Goal: Task Accomplishment & Management: Manage account settings

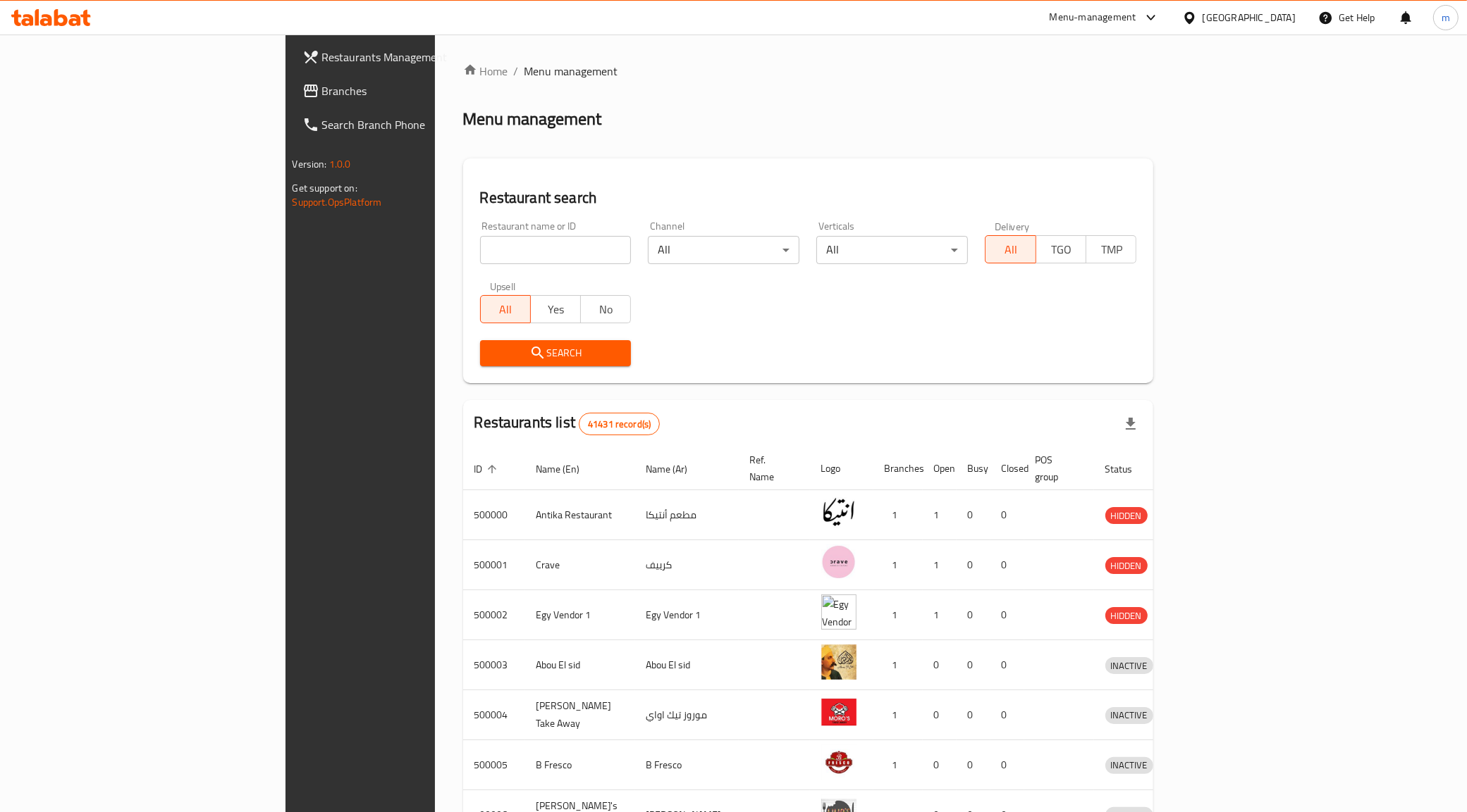
drag, startPoint x: 1289, startPoint y: 20, endPoint x: 1288, endPoint y: 27, distance: 7.1
click at [1290, 23] on div "Egypt" at bounding box center [1249, 17] width 93 height 15
click at [1107, 358] on div "[GEOGRAPHIC_DATA]" at bounding box center [1142, 369] width 116 height 33
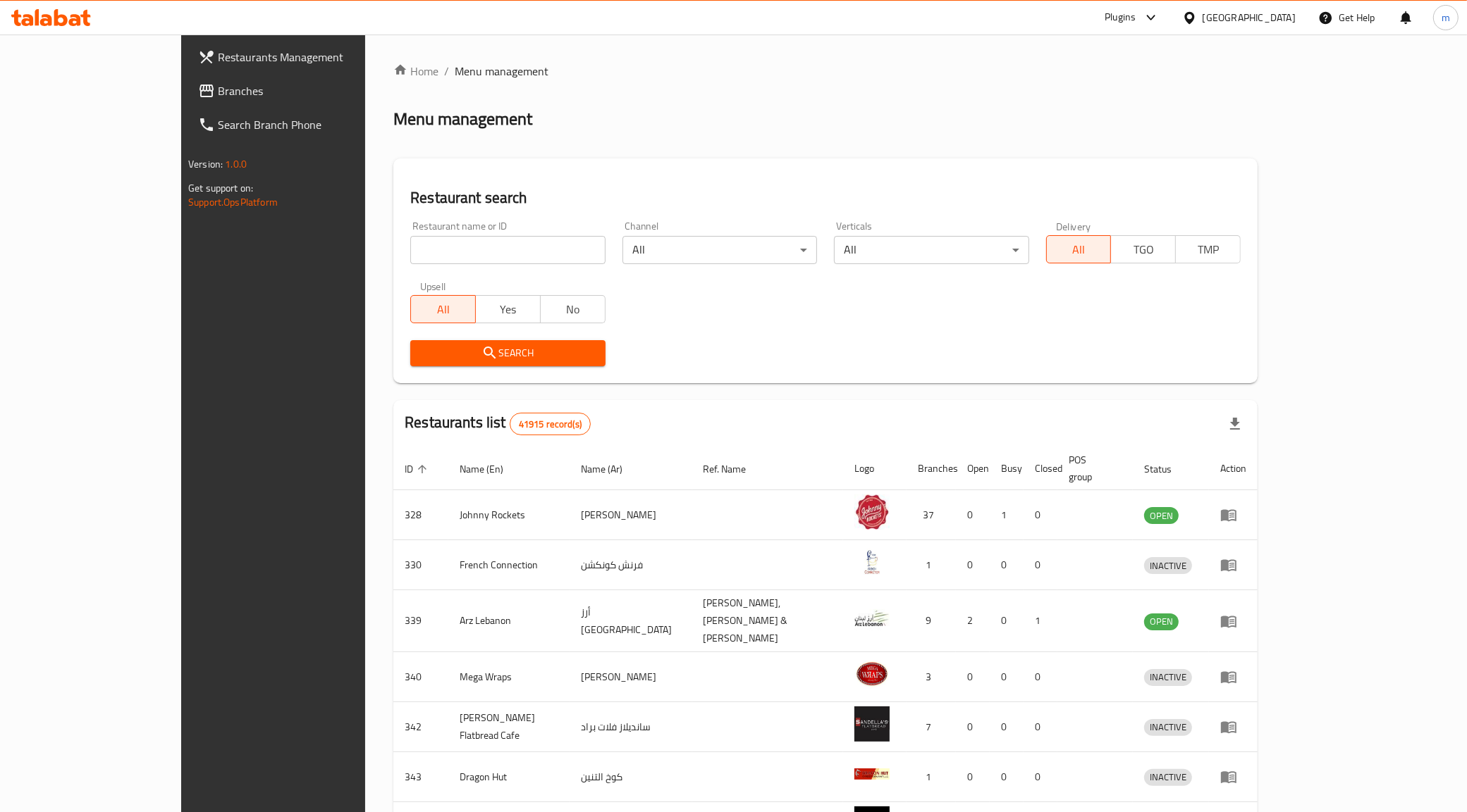
click at [410, 243] on input "search" at bounding box center [507, 250] width 194 height 28
type input "51537"
click at [218, 95] on span "Branches" at bounding box center [316, 90] width 197 height 17
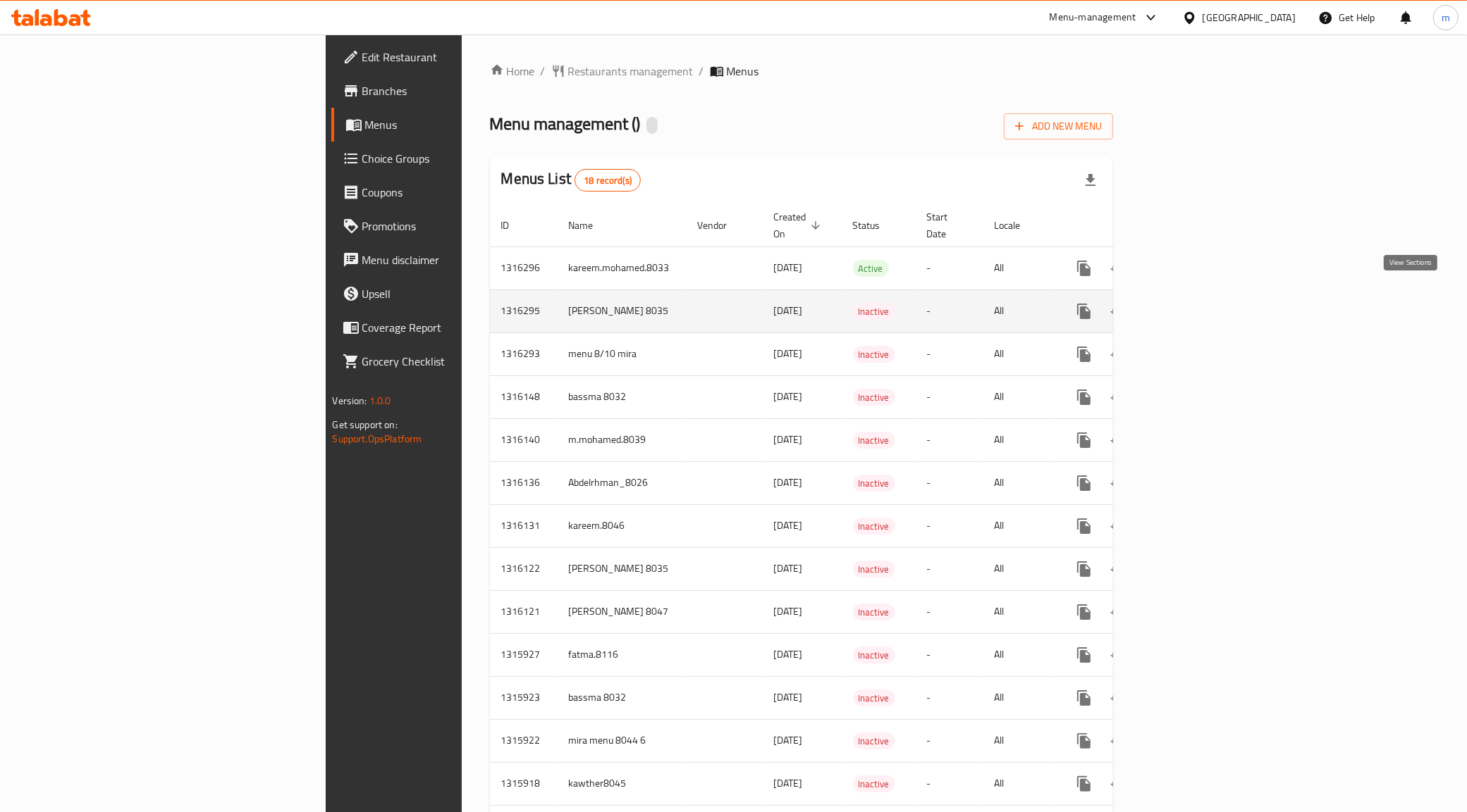
click at [1194, 303] on icon "enhanced table" at bounding box center [1185, 311] width 17 height 17
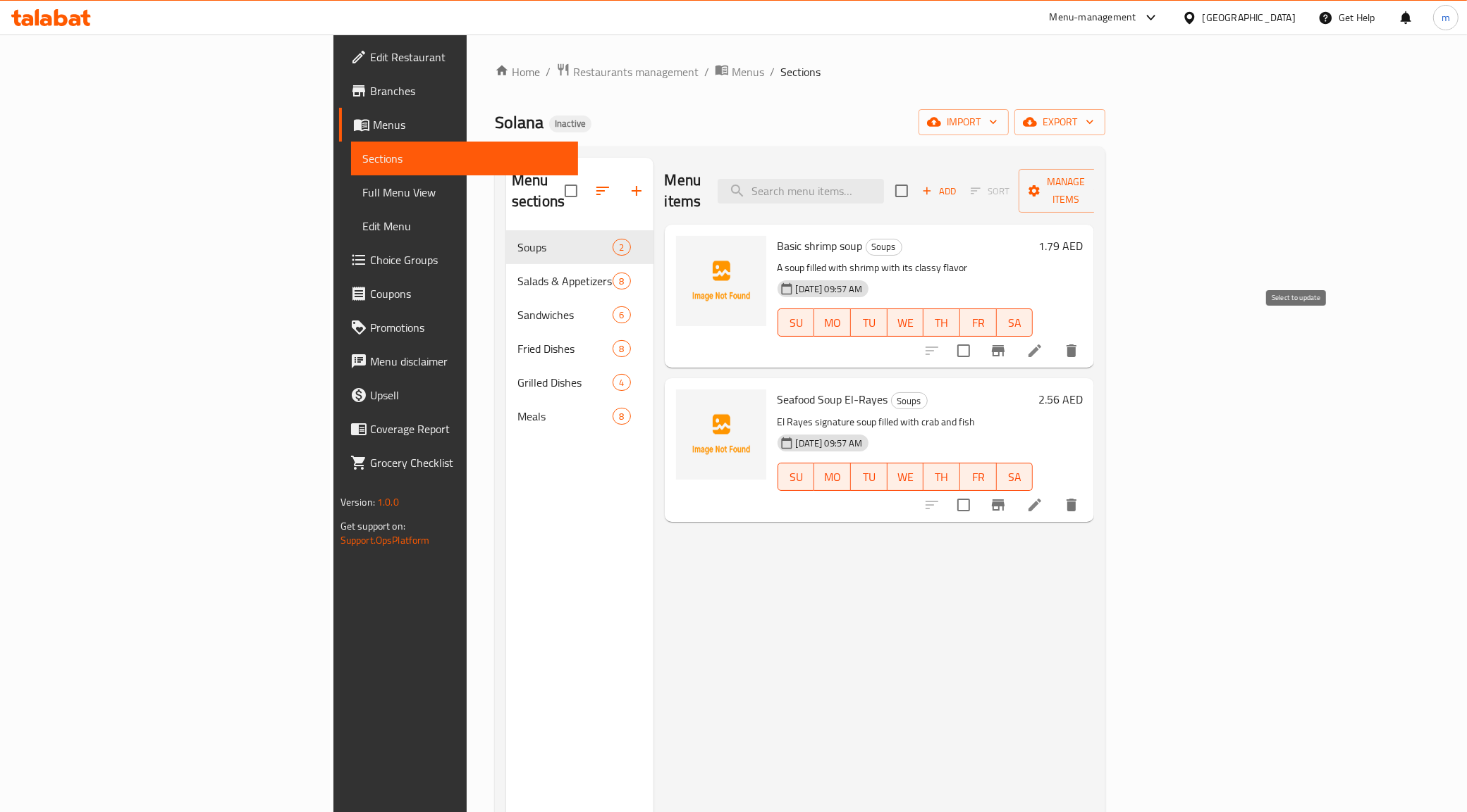
click at [978, 336] on input "checkbox" at bounding box center [963, 351] width 30 height 30
click at [978, 342] on input "checkbox" at bounding box center [963, 351] width 30 height 30
checkbox input "false"
click at [1043, 343] on icon at bounding box center [1035, 351] width 17 height 17
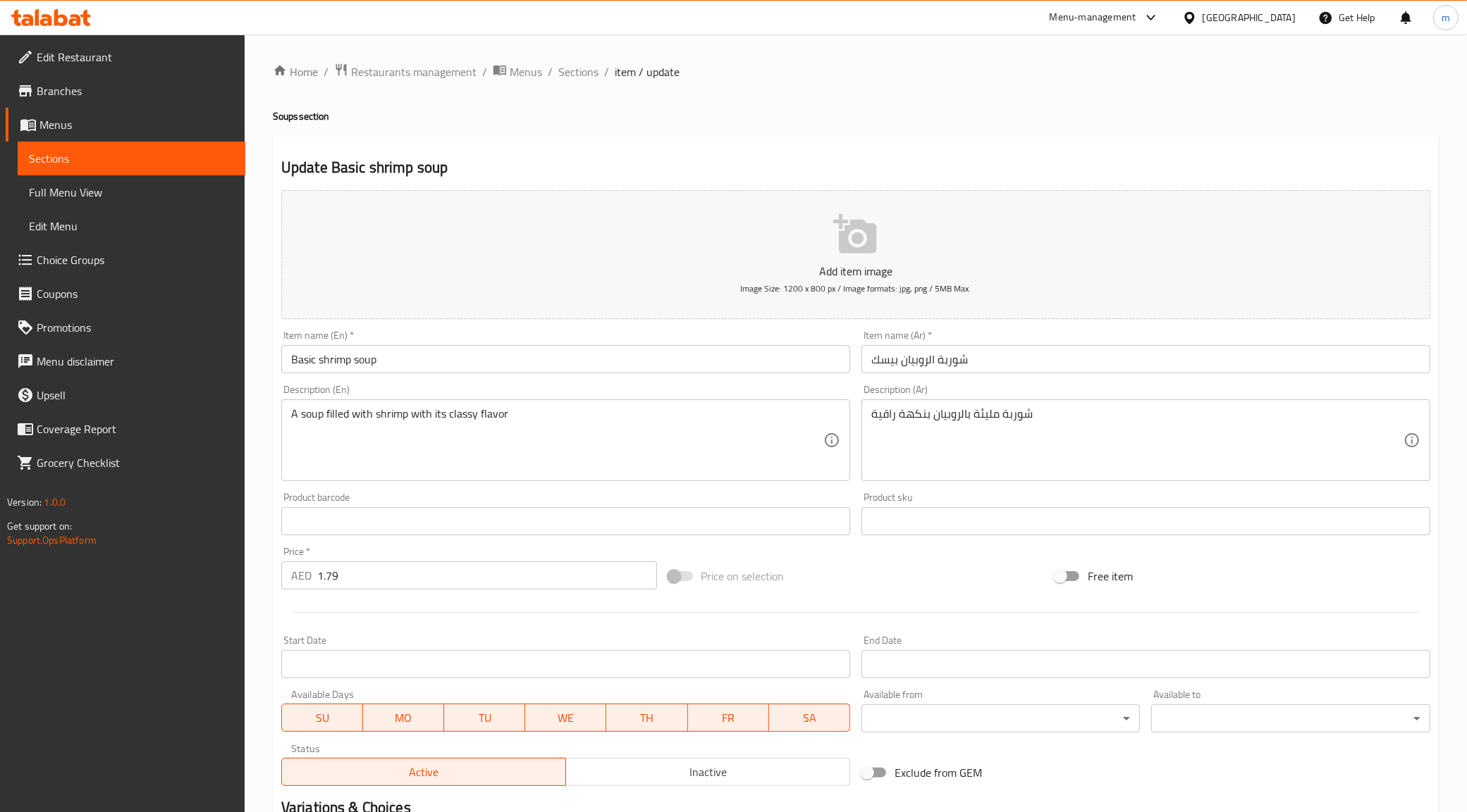
scroll to position [169, 0]
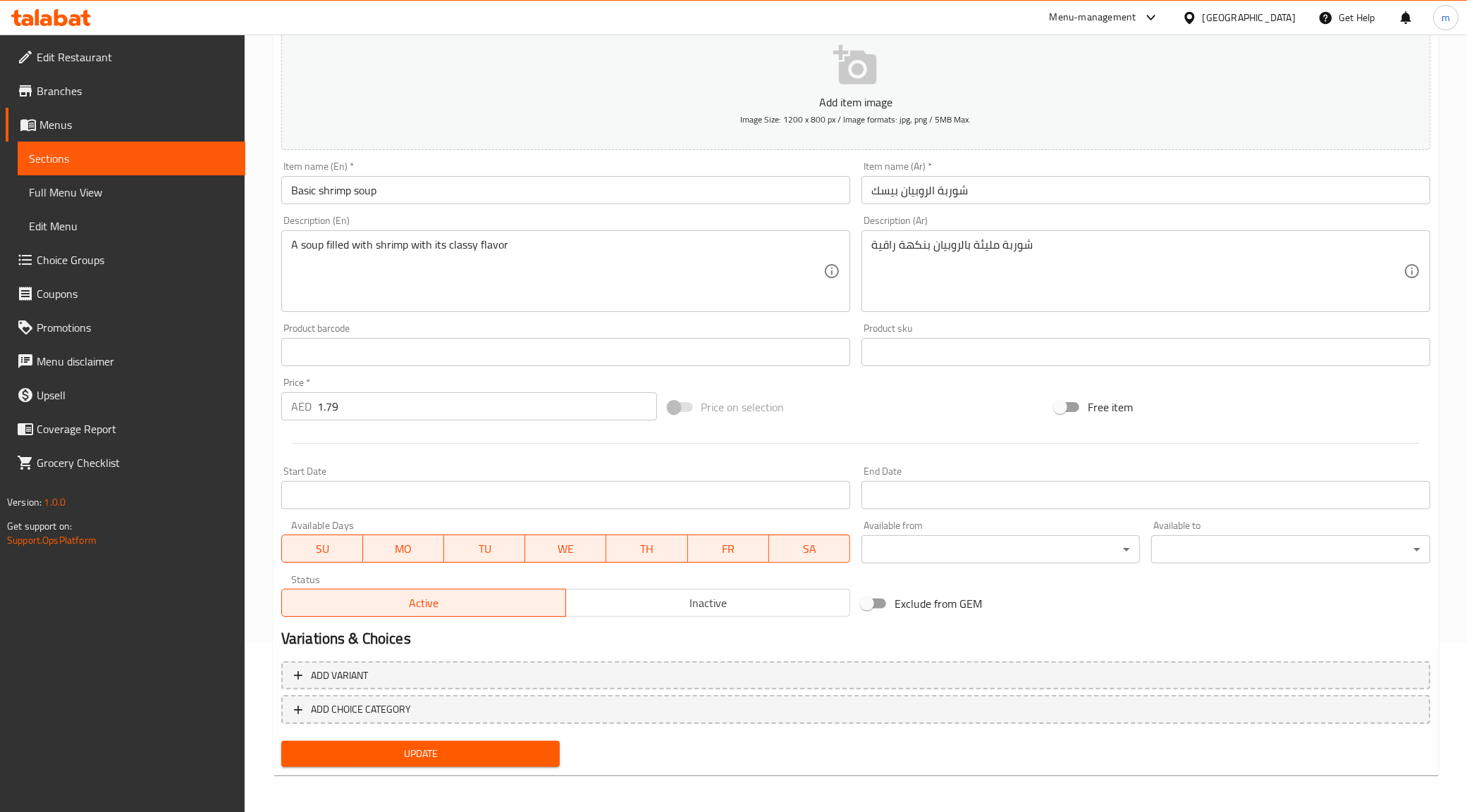
click at [110, 150] on span "Sections" at bounding box center [132, 158] width 205 height 17
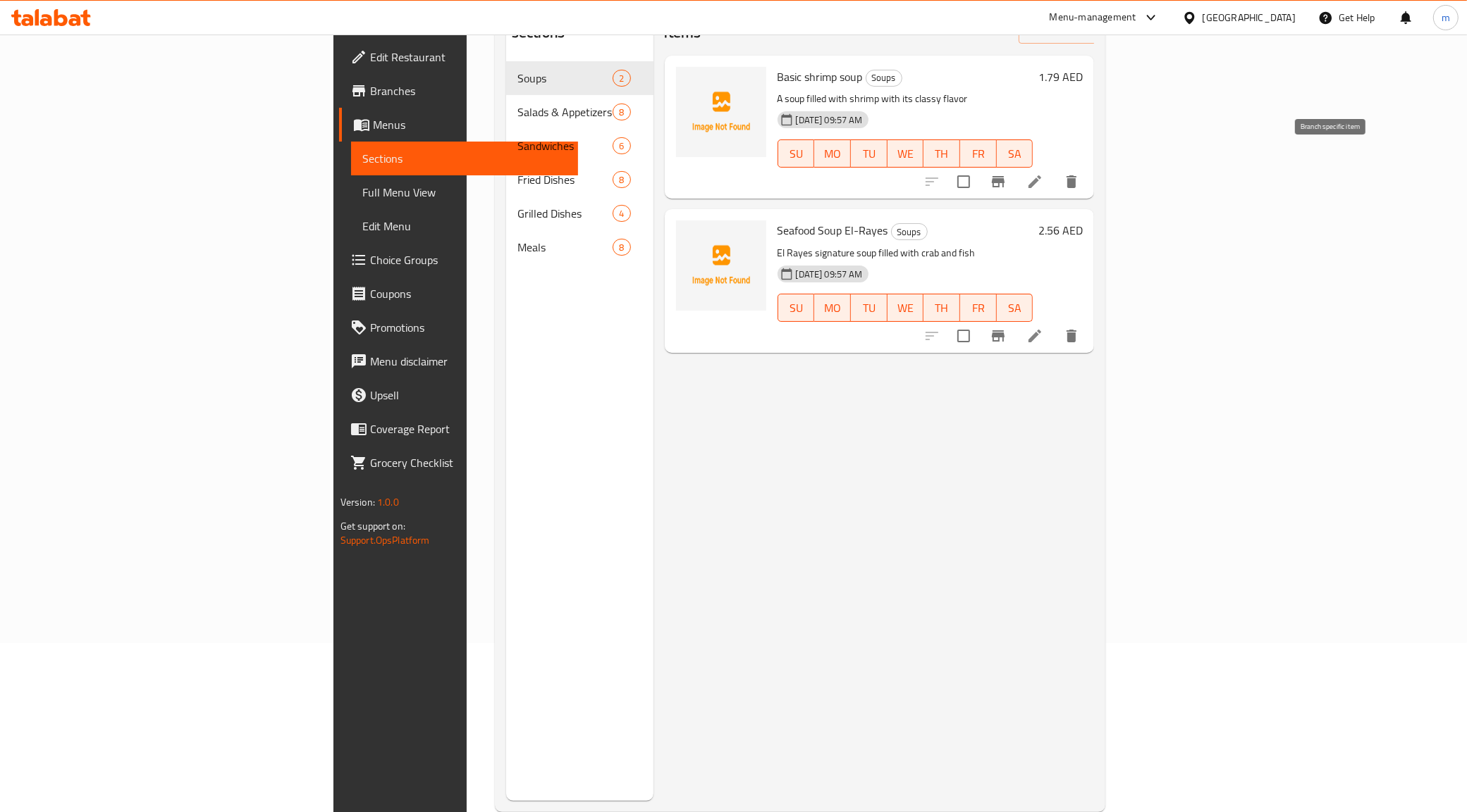
click at [1015, 165] on button "Branch-specific-item" at bounding box center [998, 182] width 33 height 33
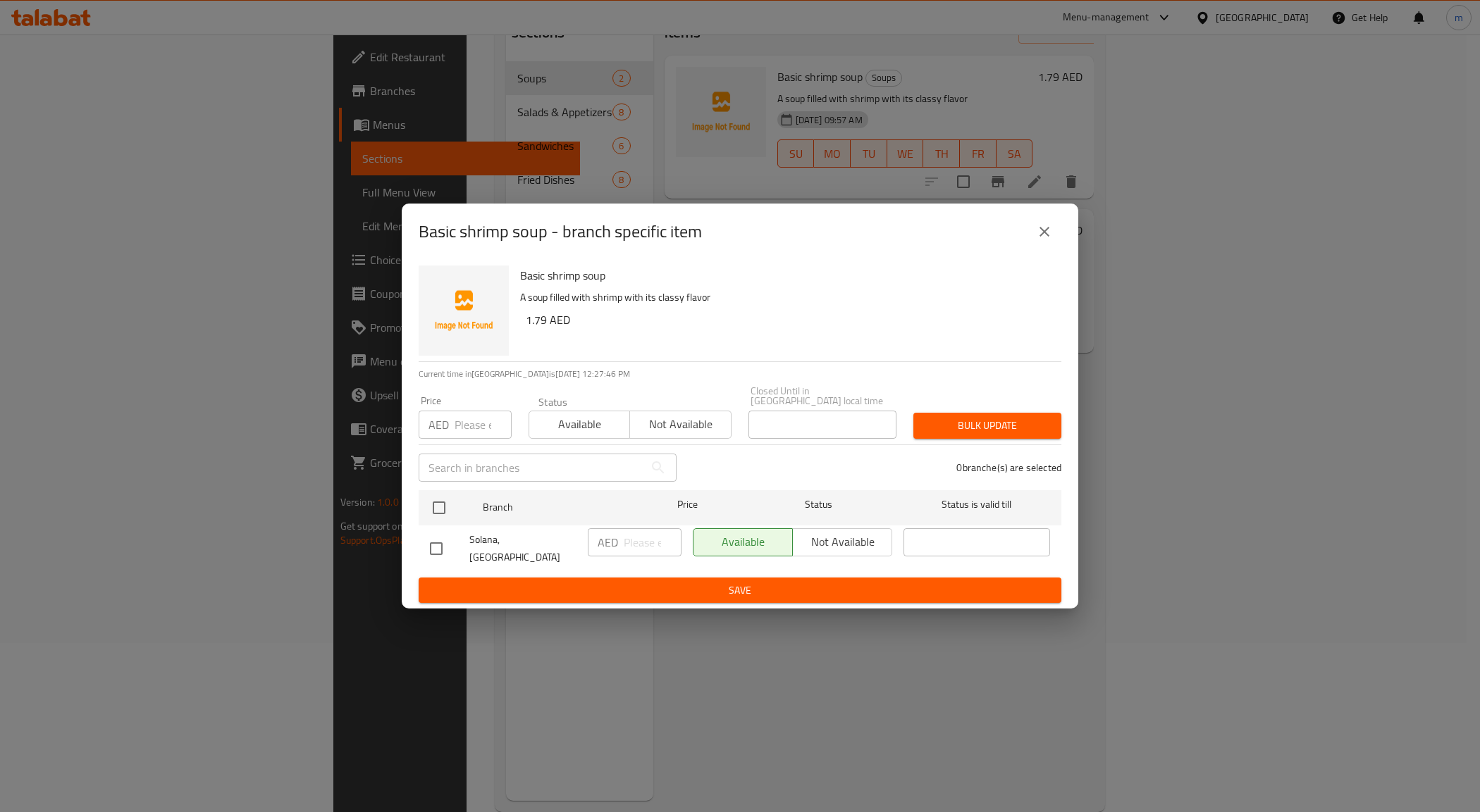
click at [1048, 236] on icon "close" at bounding box center [1045, 232] width 10 height 10
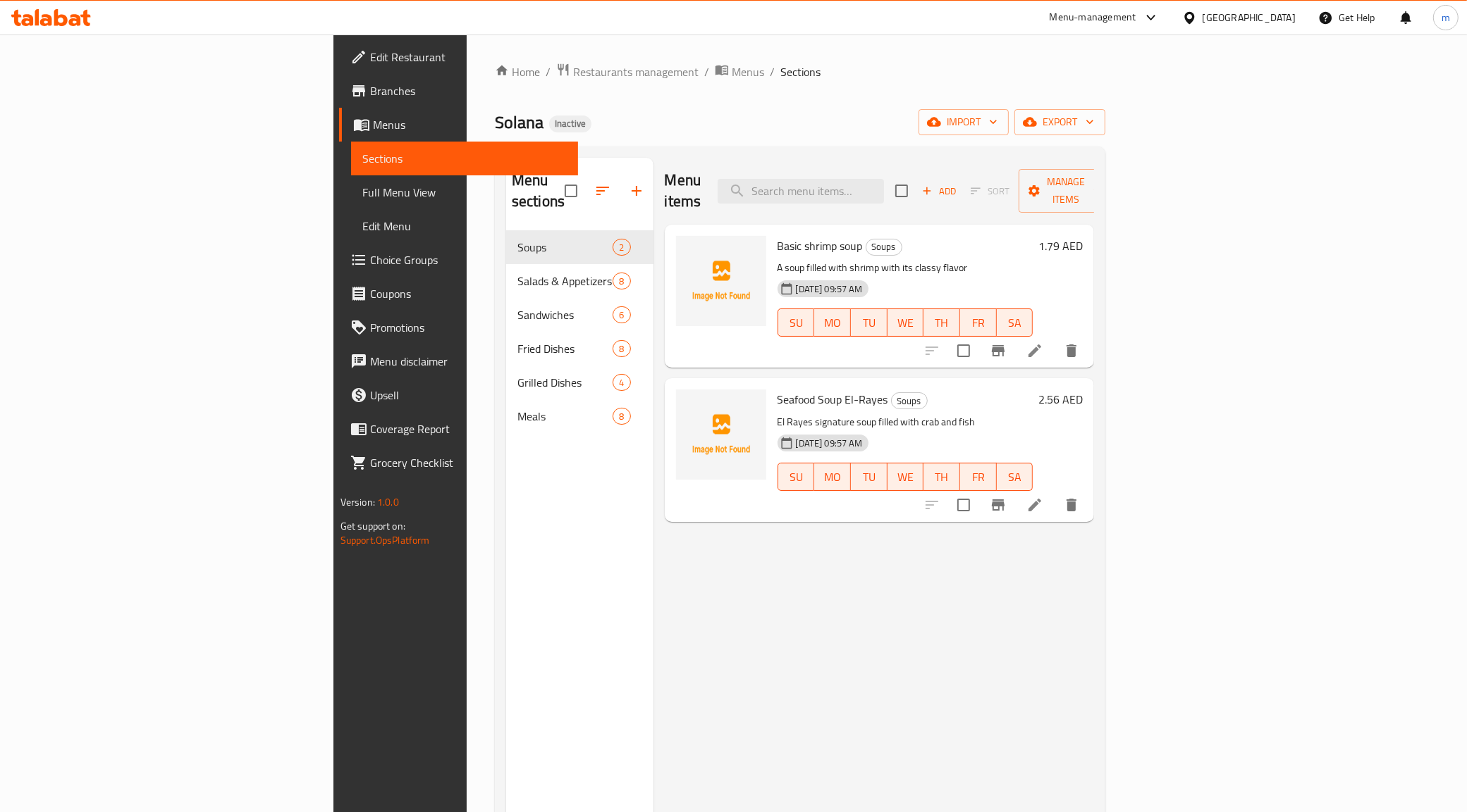
click at [1054, 338] on li at bounding box center [1035, 351] width 39 height 25
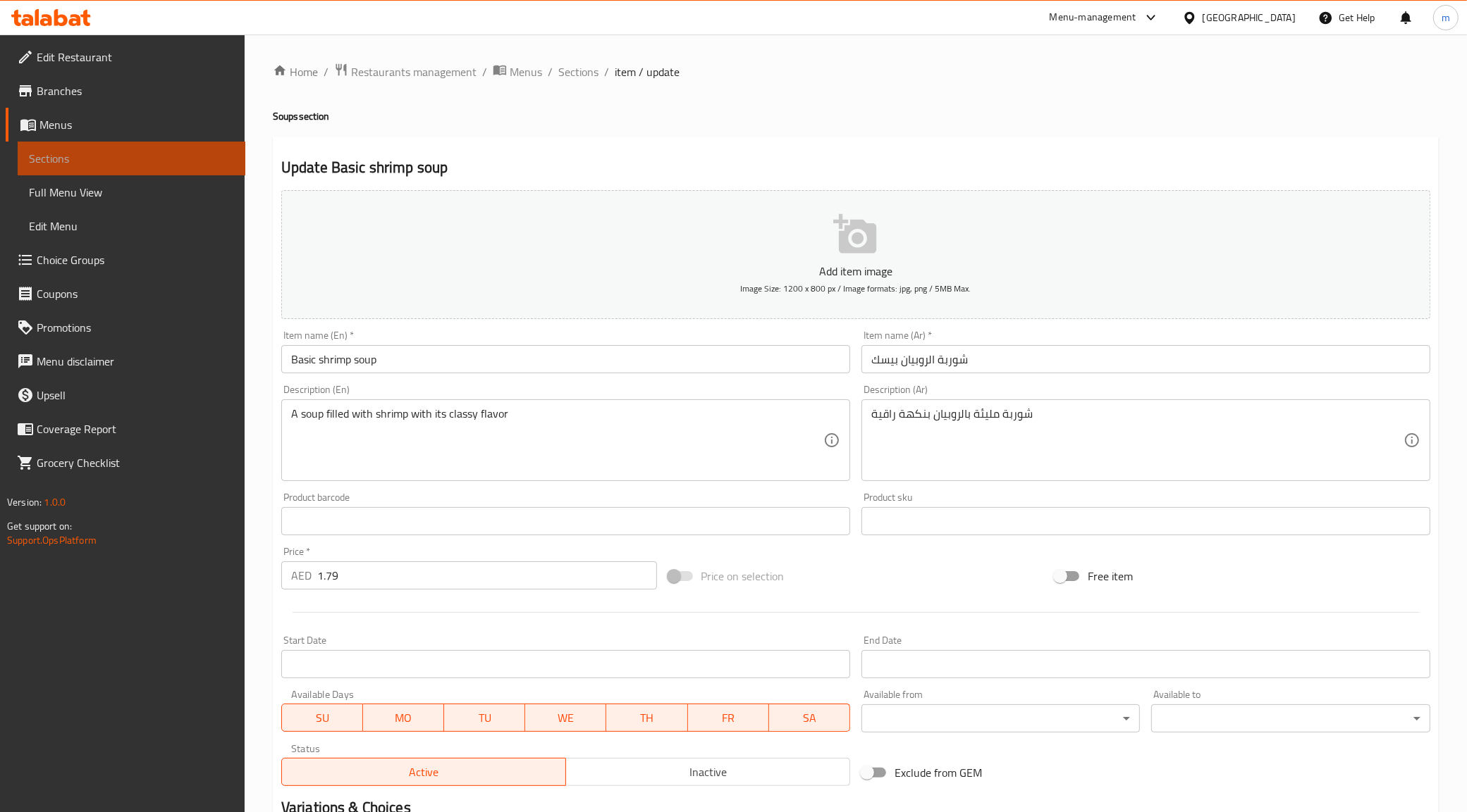
click at [100, 159] on span "Sections" at bounding box center [132, 158] width 205 height 17
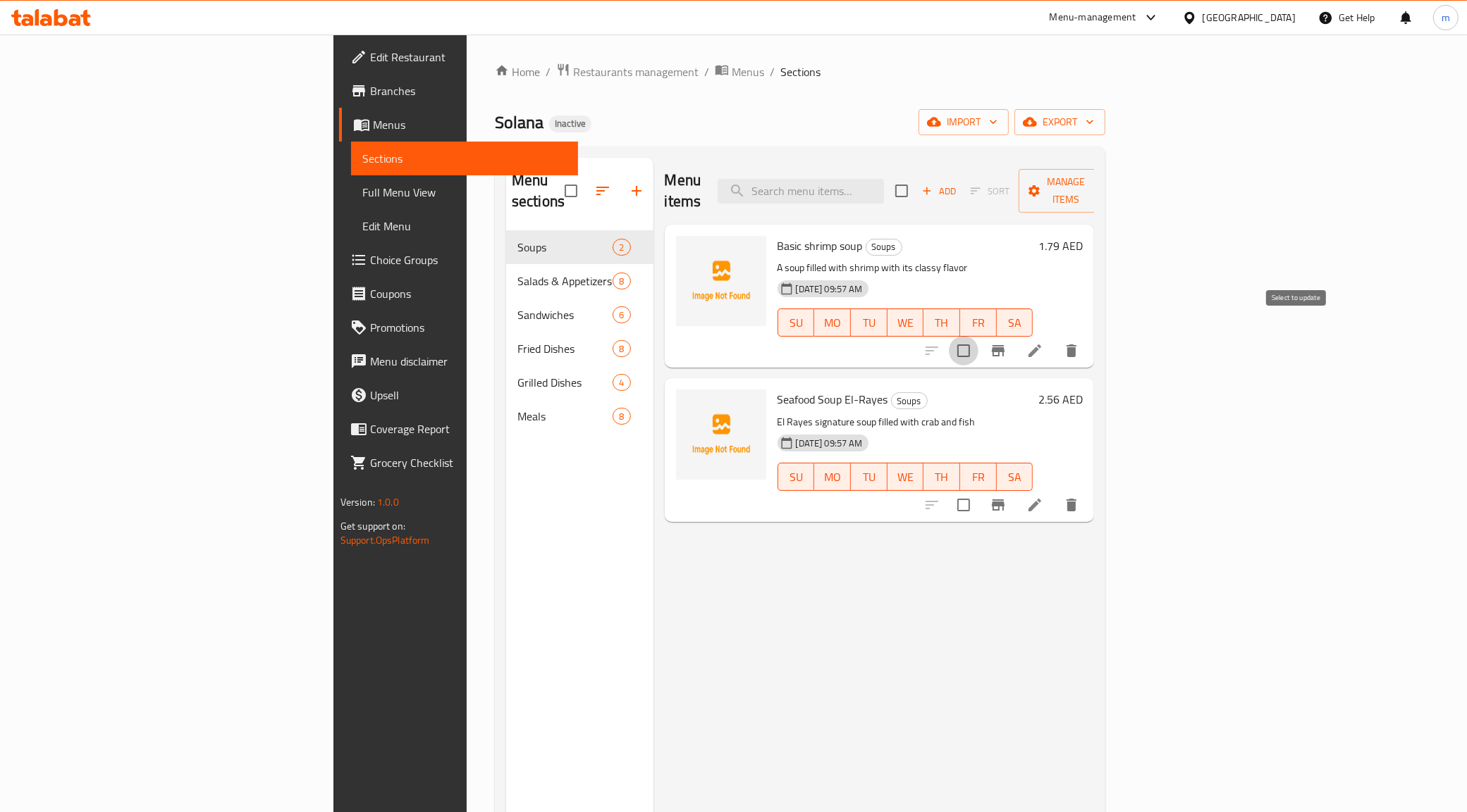
click at [978, 336] on input "checkbox" at bounding box center [963, 351] width 30 height 30
checkbox input "true"
click at [917, 186] on input "checkbox" at bounding box center [901, 191] width 30 height 30
checkbox input "true"
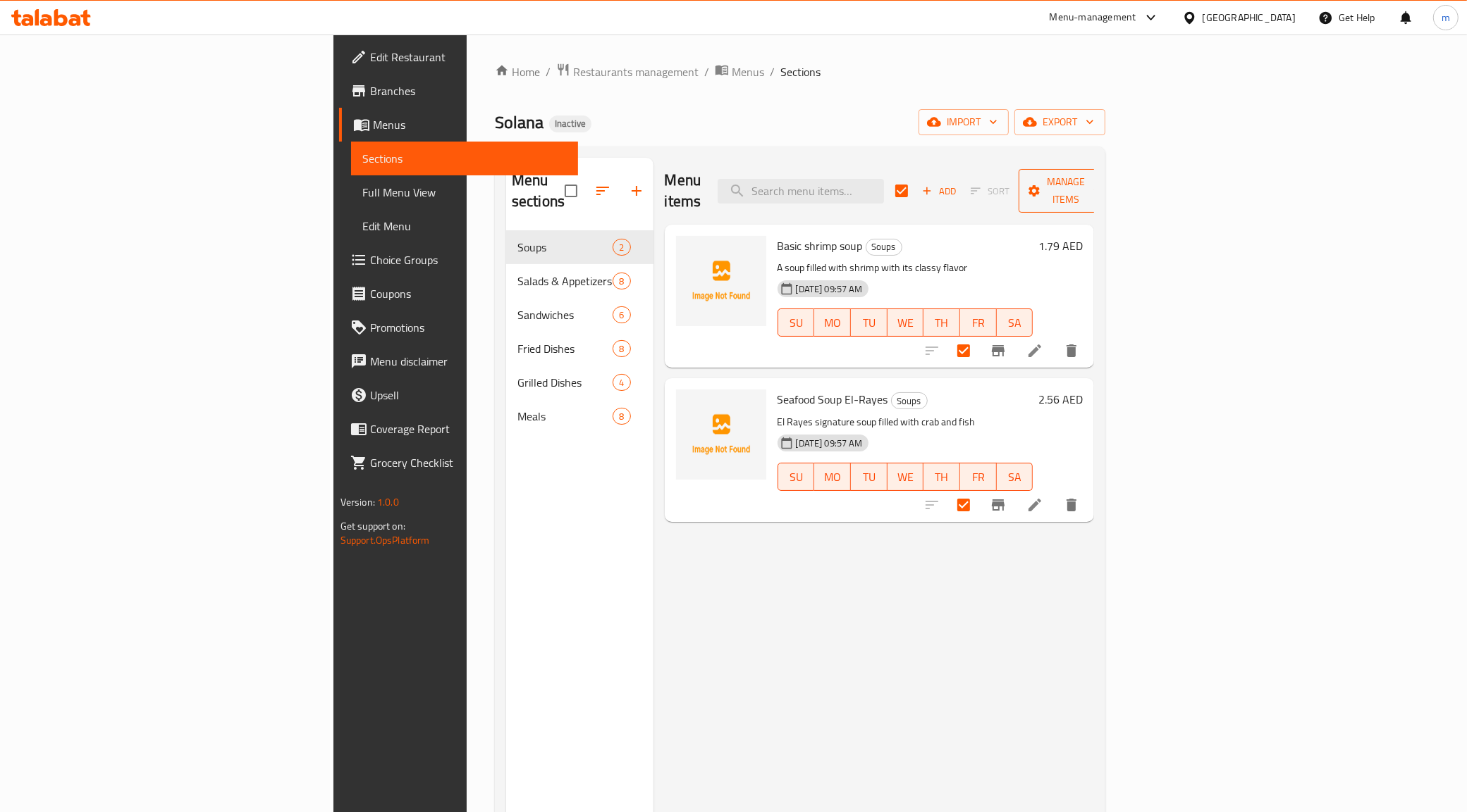
click at [1104, 184] on icon "button" at bounding box center [1097, 191] width 14 height 14
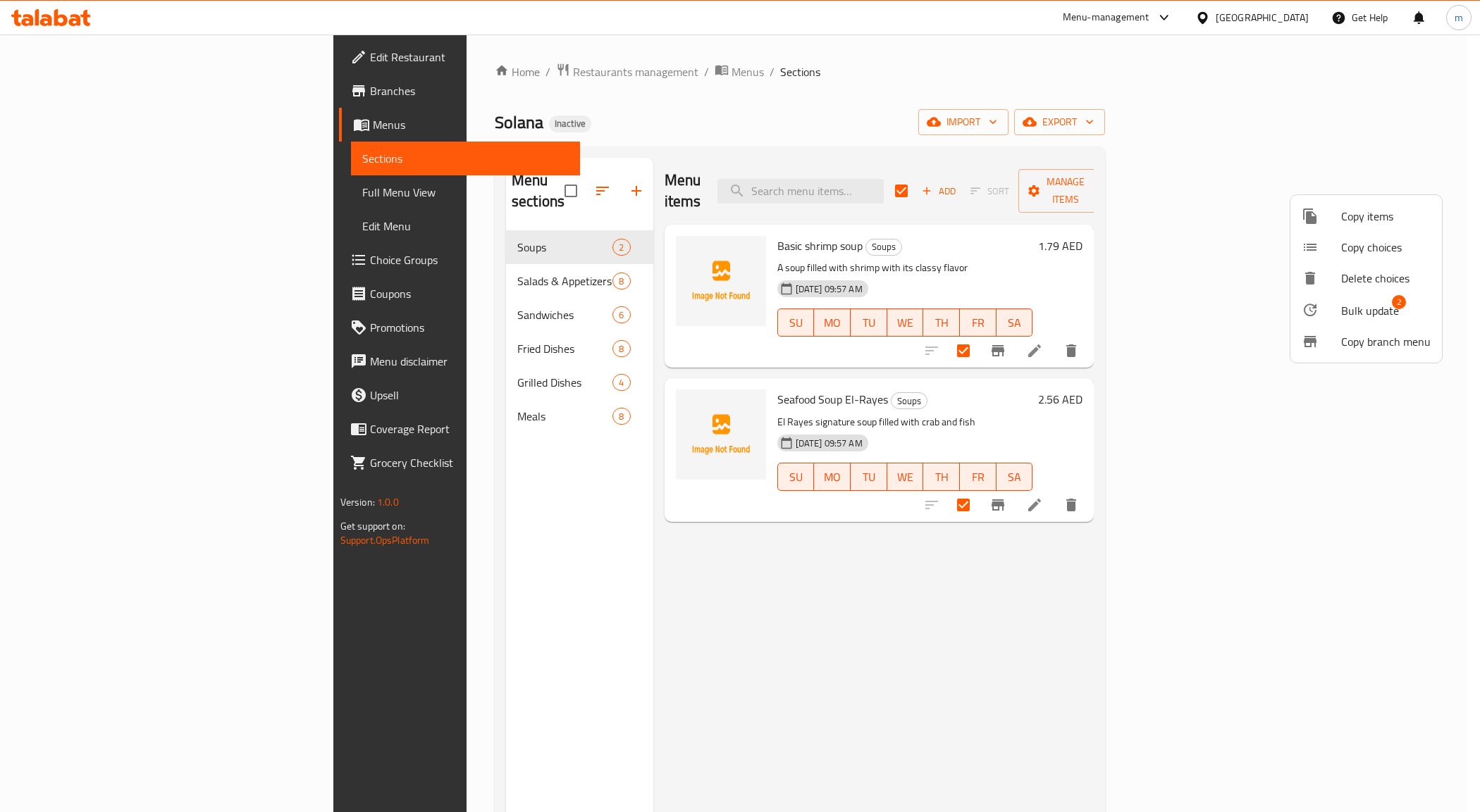
click at [1362, 317] on span "Bulk update" at bounding box center [1369, 310] width 58 height 17
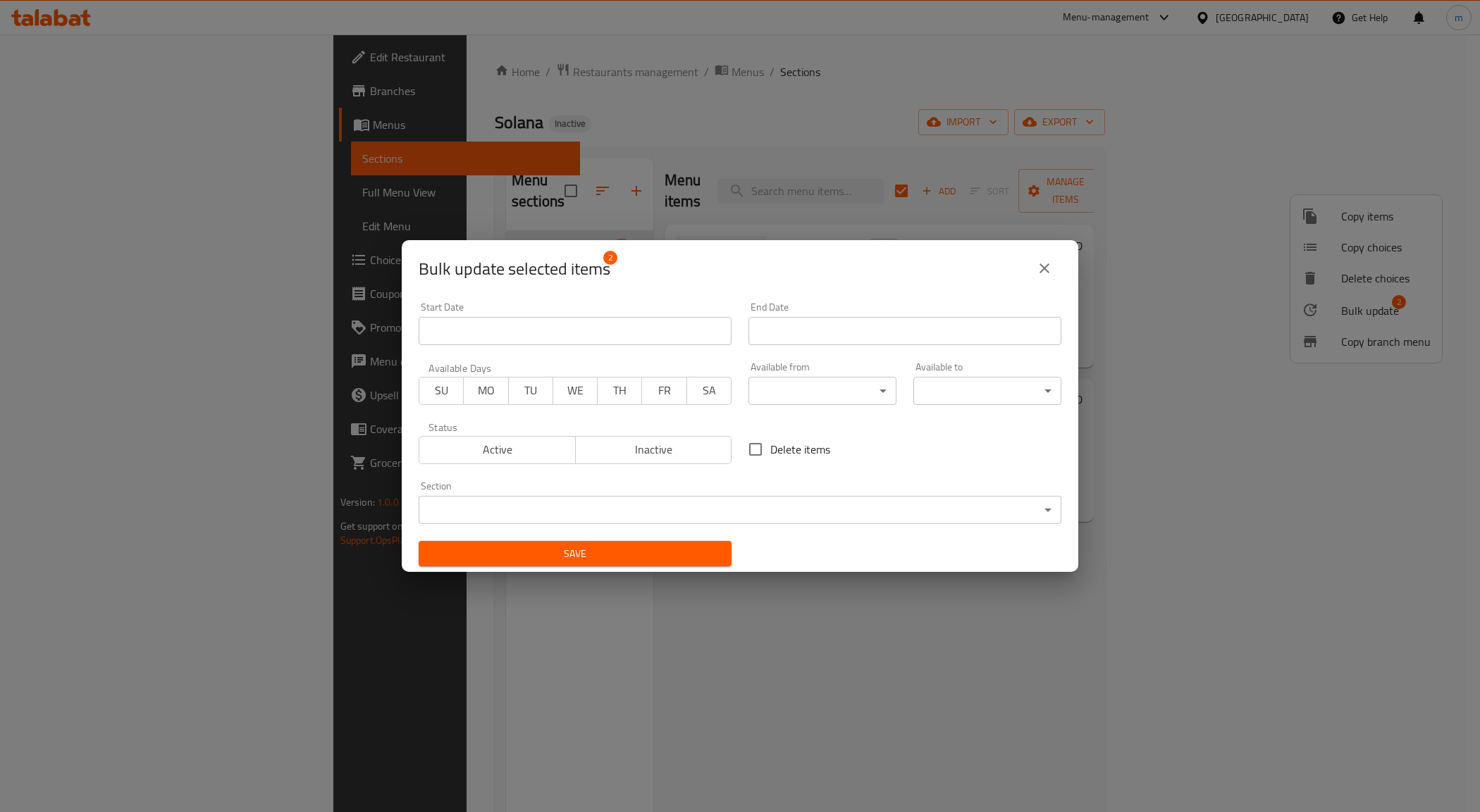
click at [1042, 273] on icon "close" at bounding box center [1044, 268] width 17 height 17
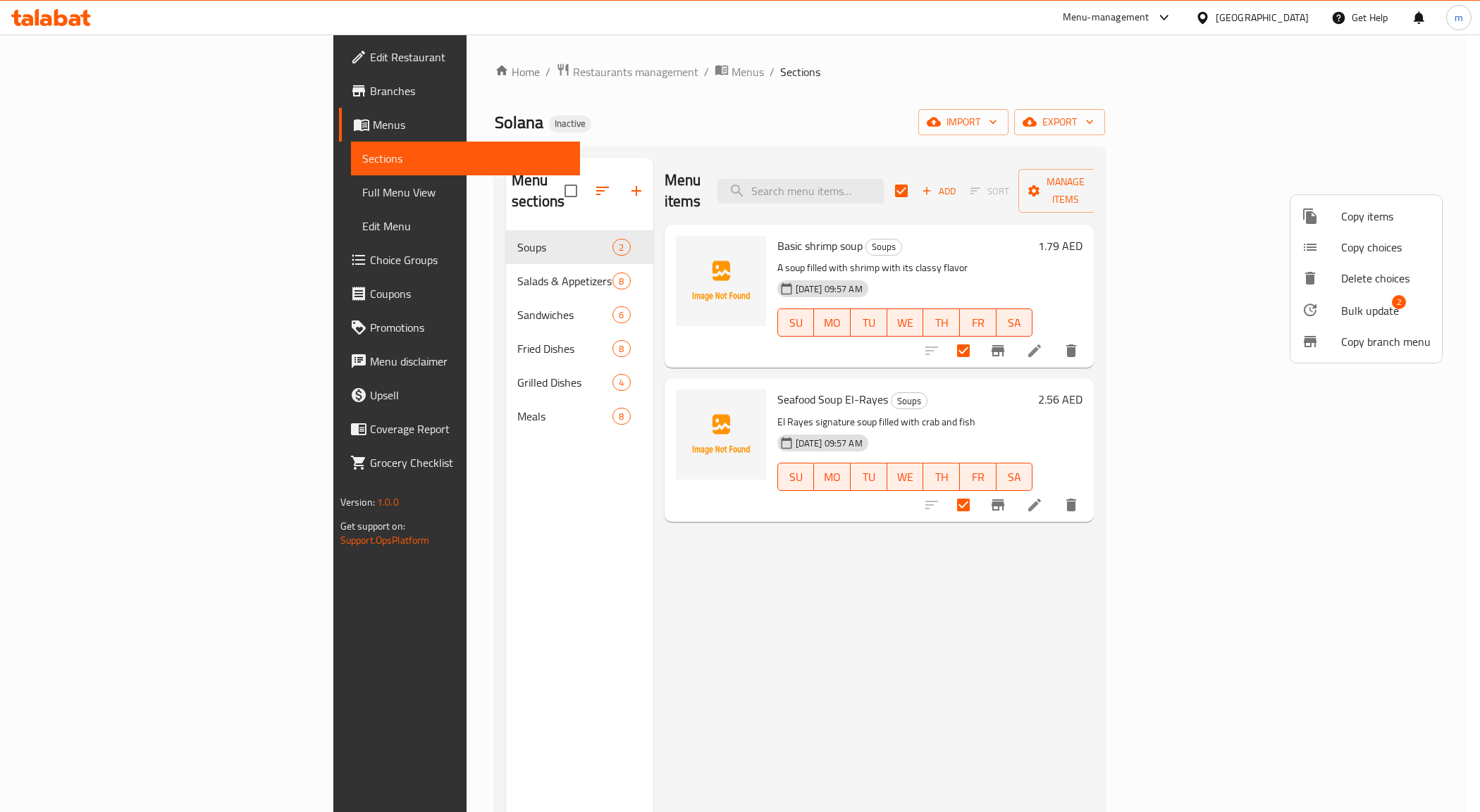
click at [483, 178] on div at bounding box center [740, 406] width 1480 height 812
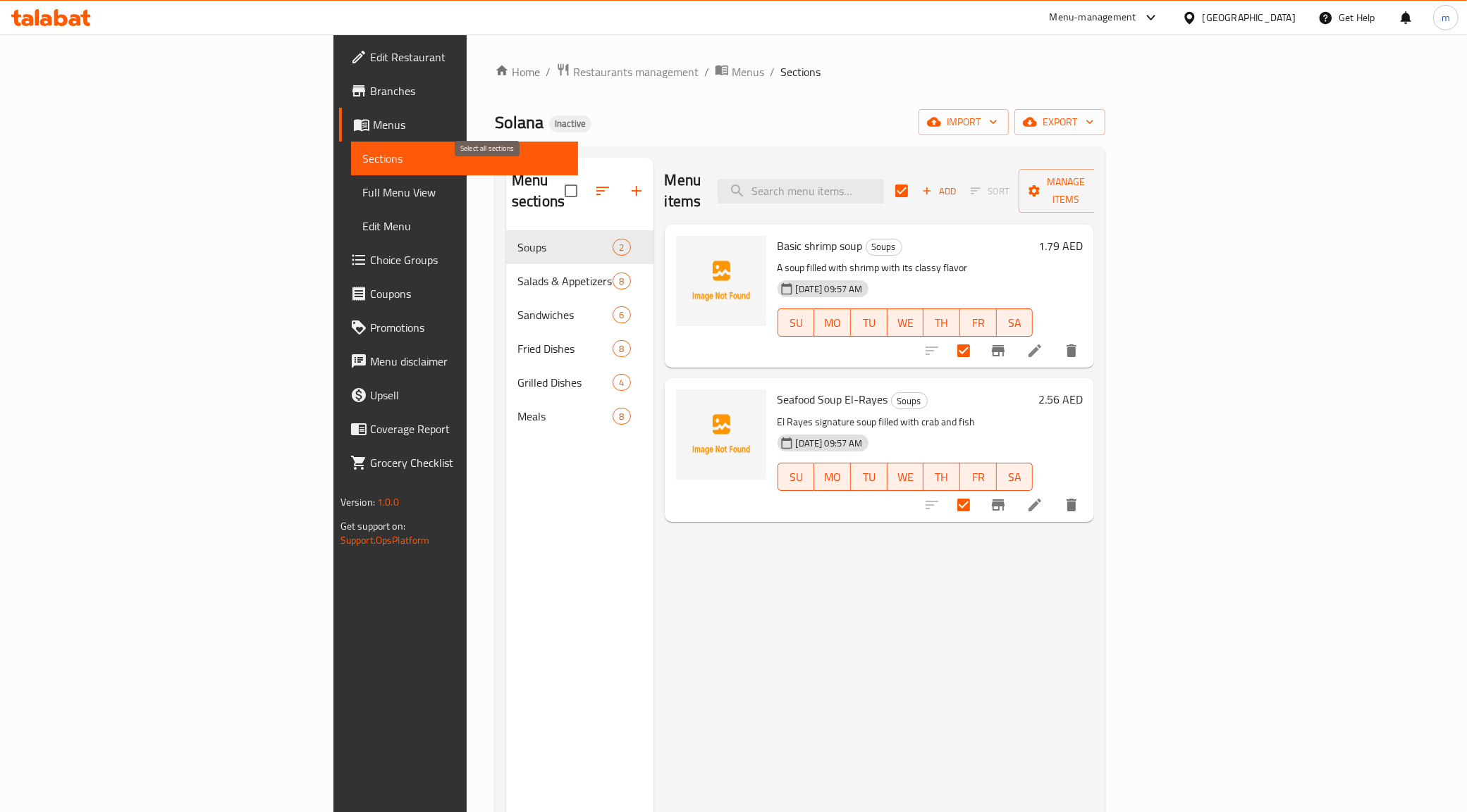
click at [556, 188] on input "checkbox" at bounding box center [571, 191] width 30 height 30
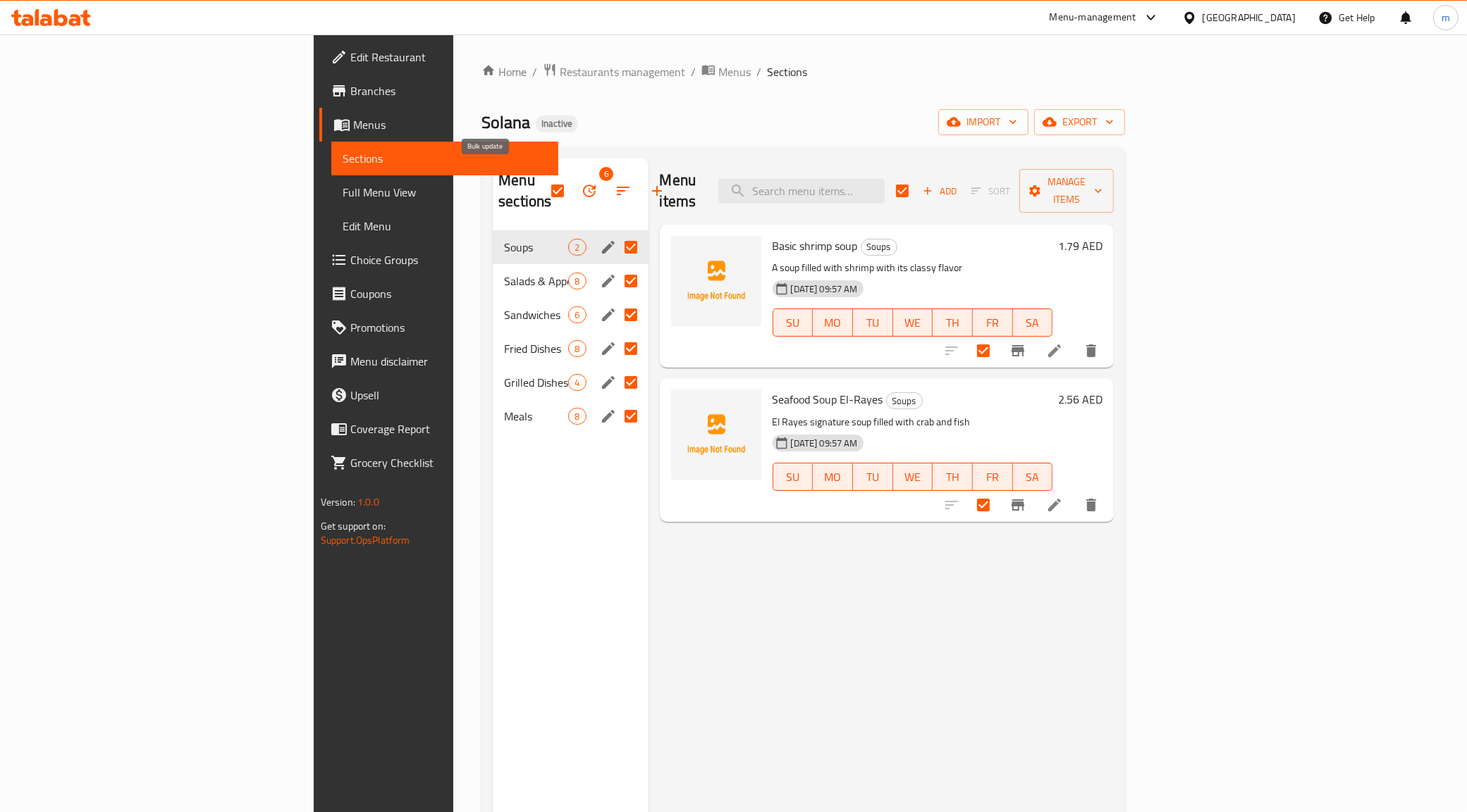
click at [581, 184] on icon "button" at bounding box center [589, 191] width 17 height 17
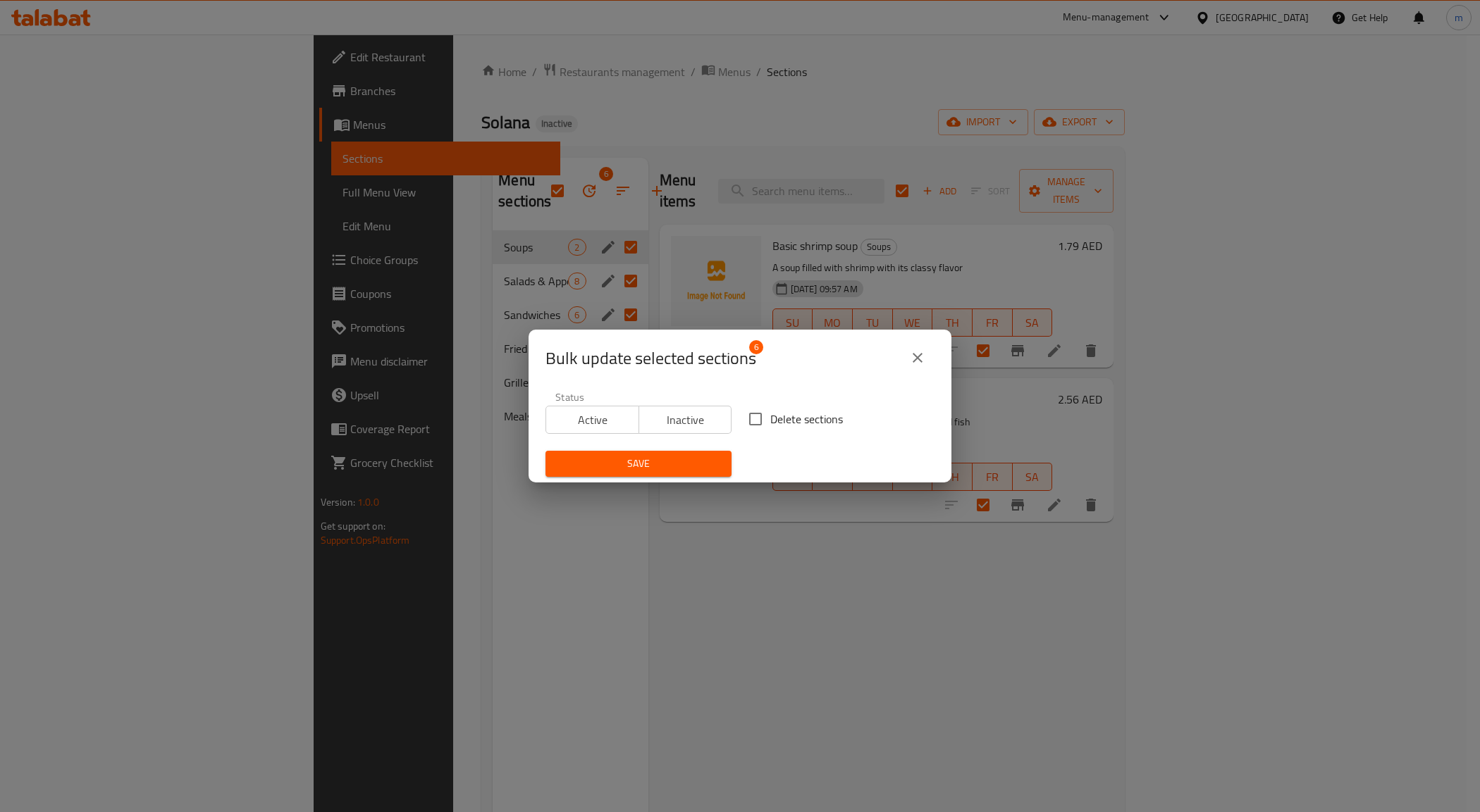
click at [670, 425] on span "Inactive" at bounding box center [686, 420] width 82 height 20
click at [688, 453] on button "Save" at bounding box center [638, 464] width 186 height 26
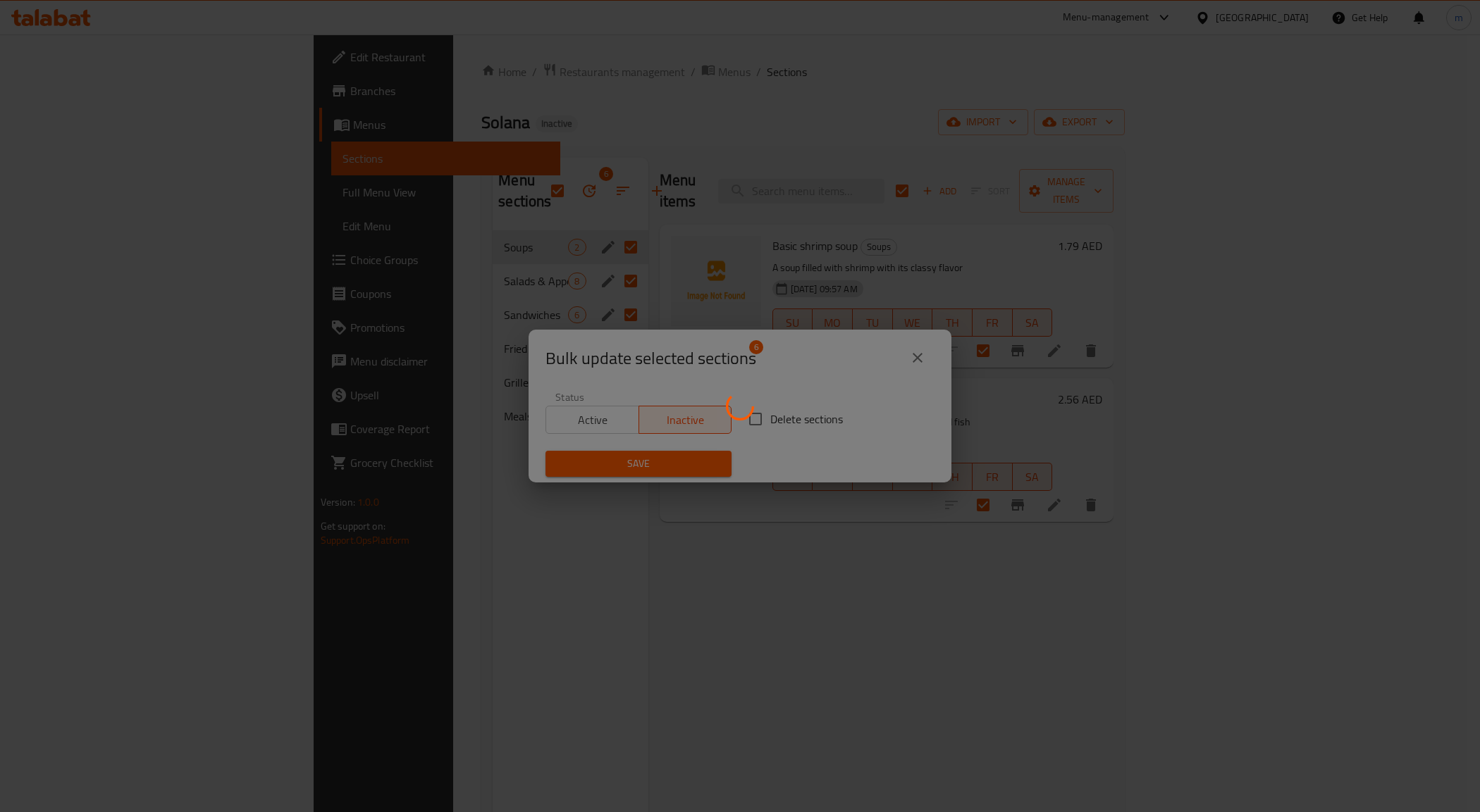
checkbox input "false"
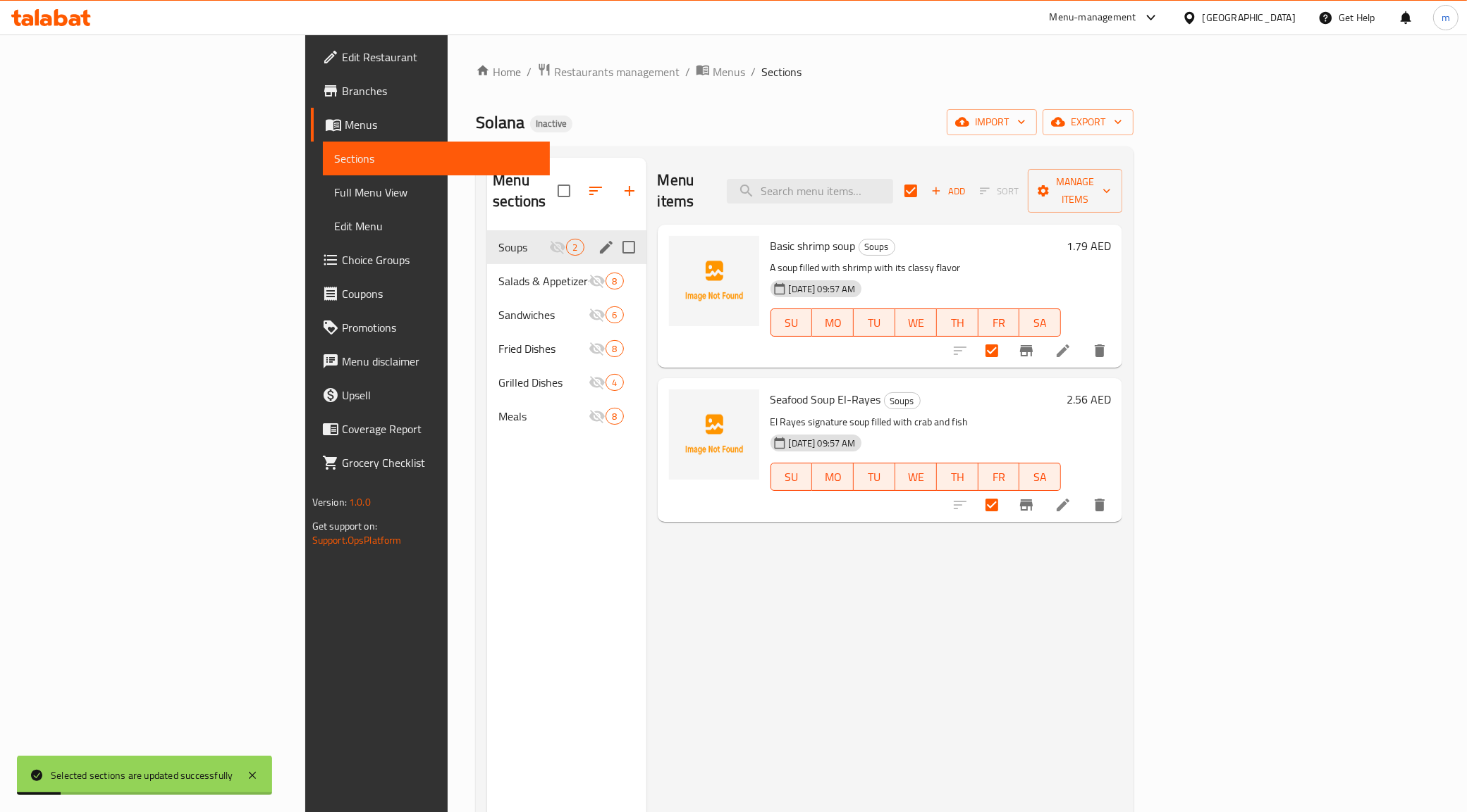
click at [499, 236] on div "Soups 2" at bounding box center [566, 247] width 159 height 33
click at [487, 276] on div "Salads & Appetizers 8" at bounding box center [566, 281] width 159 height 33
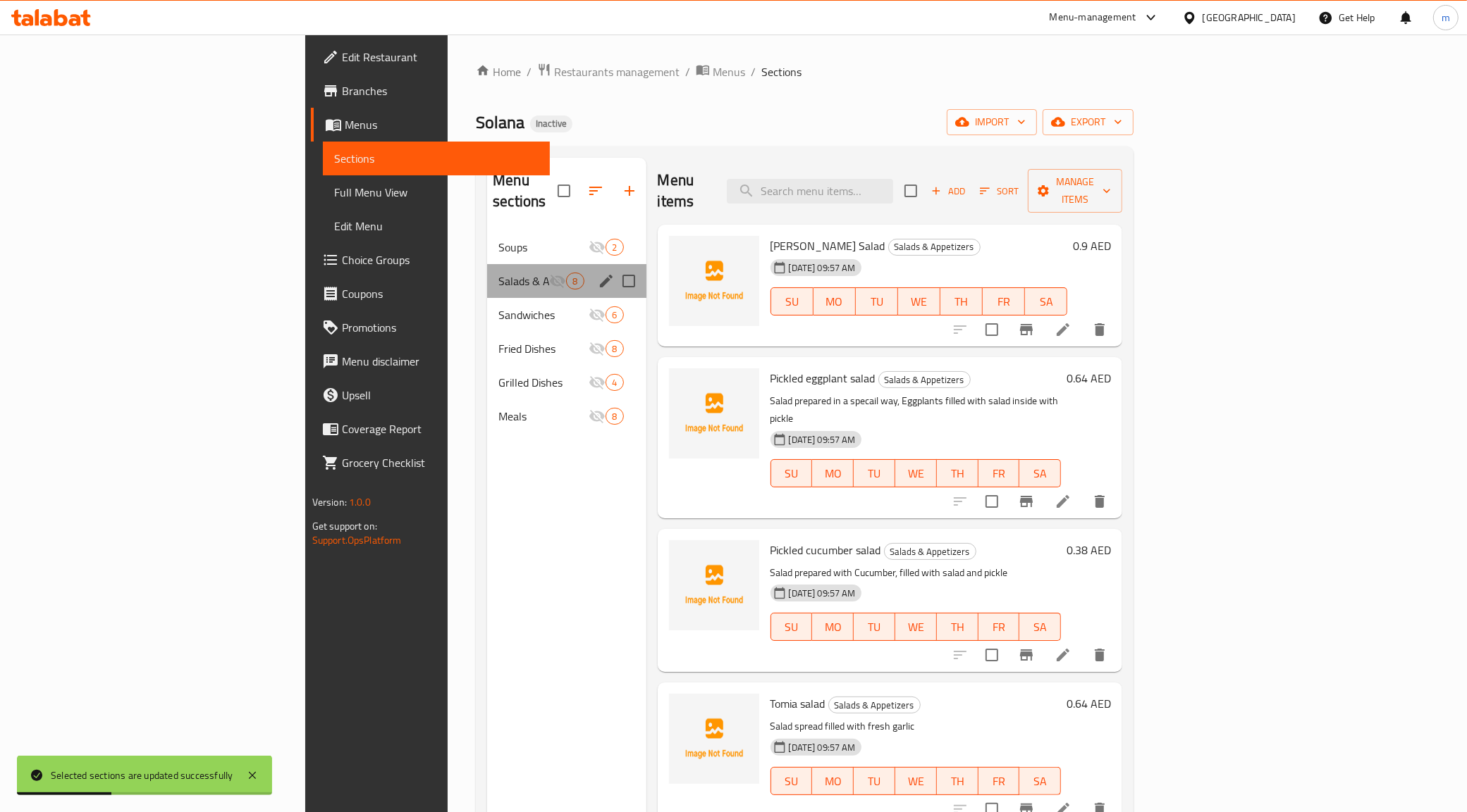
click at [487, 264] on div "Salads & Appetizers 8" at bounding box center [566, 281] width 159 height 33
click at [549, 239] on icon "Menu sections" at bounding box center [557, 247] width 17 height 17
checkbox input "true"
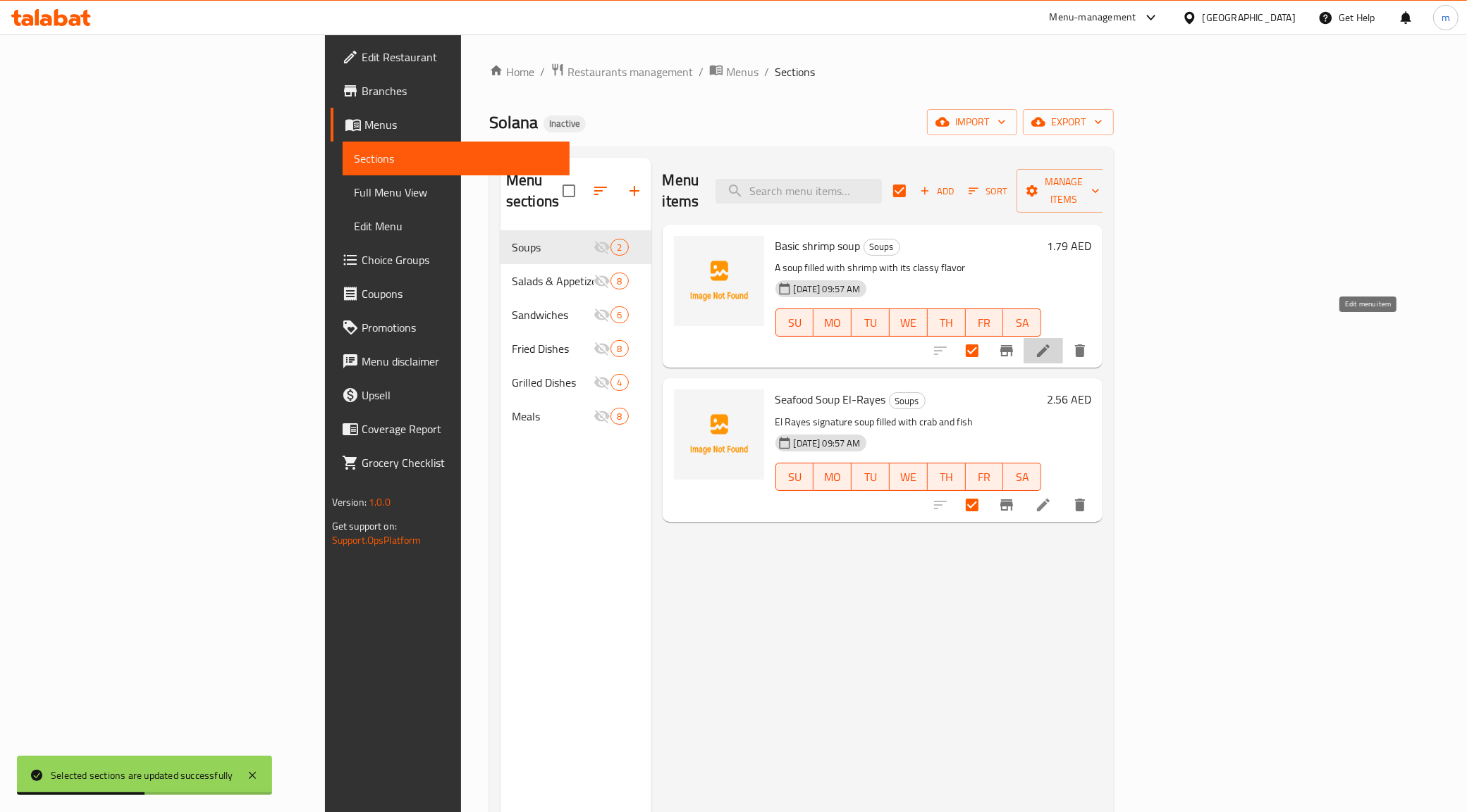
click at [1050, 344] on icon at bounding box center [1043, 350] width 12 height 12
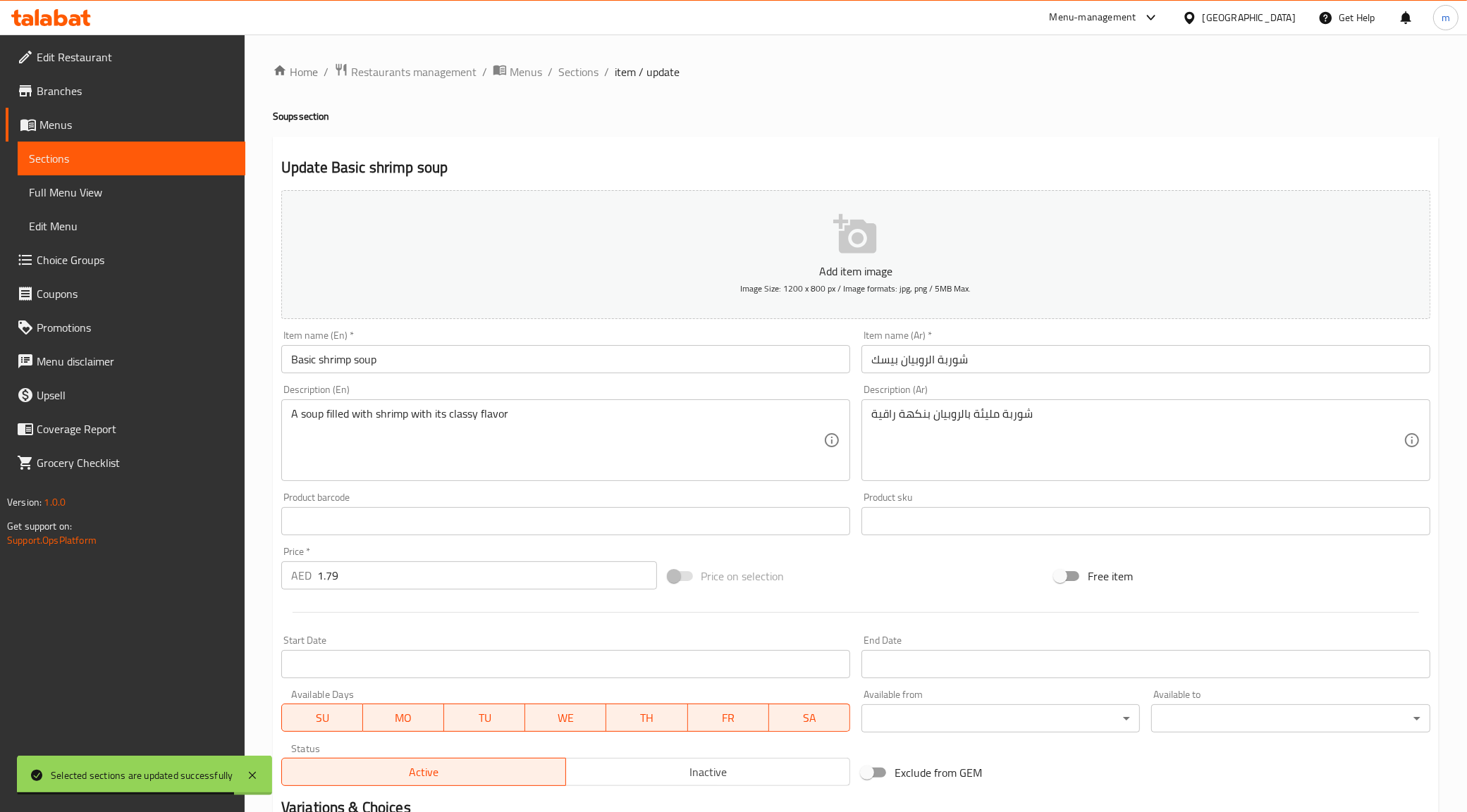
click at [166, 159] on span "Sections" at bounding box center [132, 158] width 205 height 17
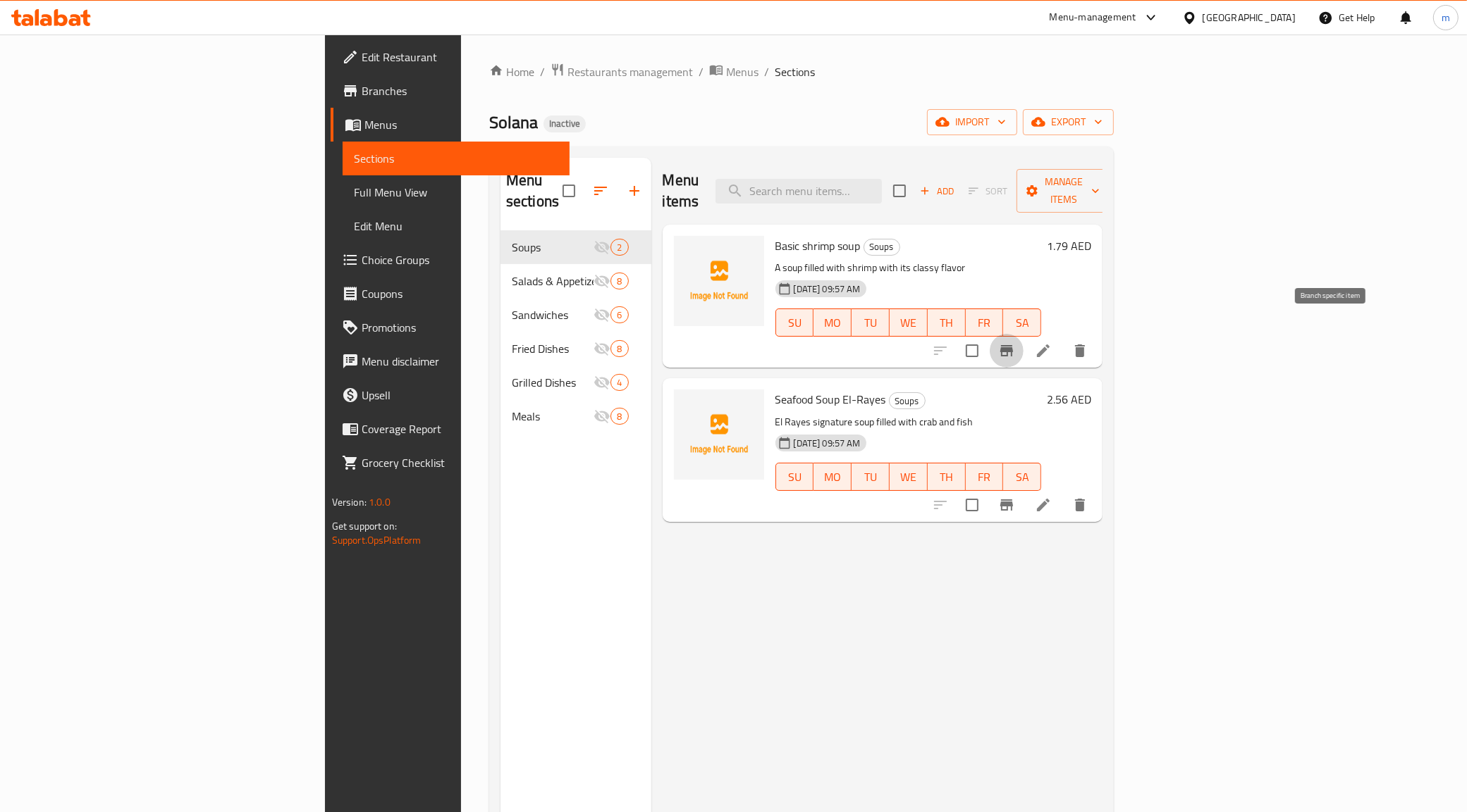
click at [1015, 343] on icon "Branch-specific-item" at bounding box center [1006, 351] width 17 height 17
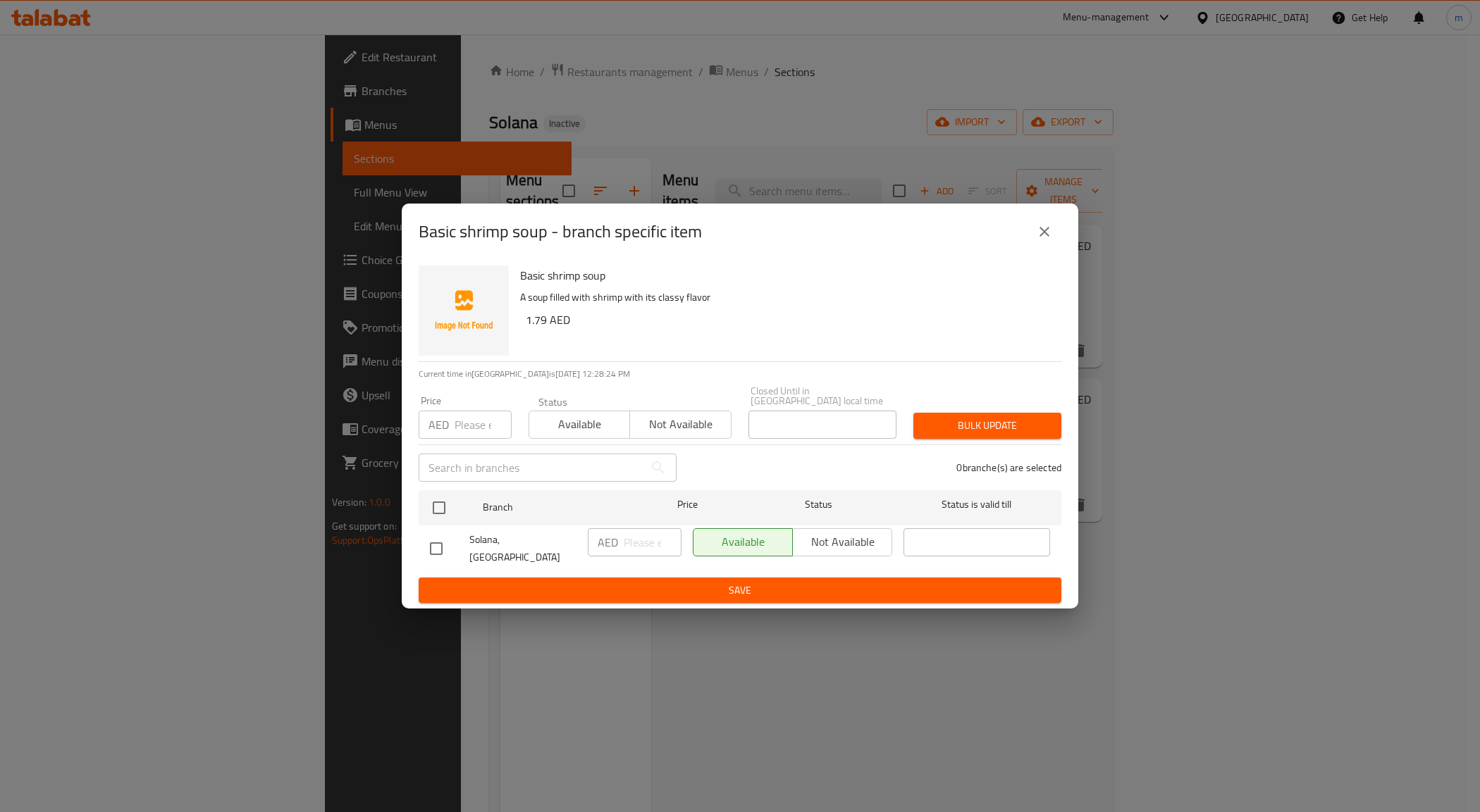
click at [835, 553] on div "Available Not available" at bounding box center [793, 542] width 199 height 28
click at [840, 541] on div "Available Not available" at bounding box center [793, 542] width 199 height 28
click at [470, 550] on span "Solana, [GEOGRAPHIC_DATA]" at bounding box center [523, 549] width 107 height 35
click at [420, 552] on li "Solana, Jumeirah Park AED ​ Available Not available ​" at bounding box center [740, 549] width 643 height 47
click at [430, 547] on input "checkbox" at bounding box center [436, 549] width 30 height 30
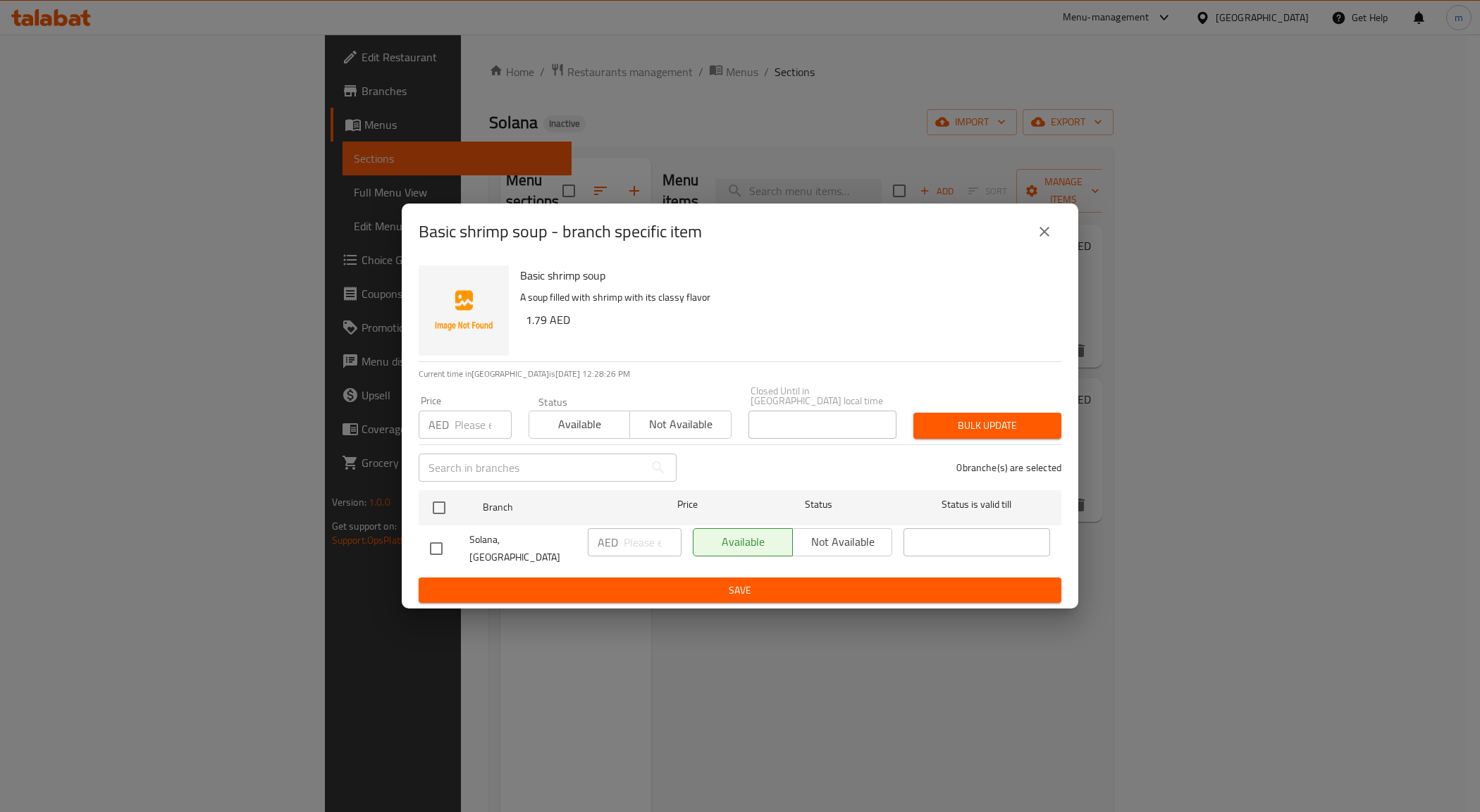
checkbox input "true"
click at [804, 541] on span "Not available" at bounding box center [842, 542] width 88 height 20
click at [751, 586] on span "Save" at bounding box center [740, 591] width 620 height 17
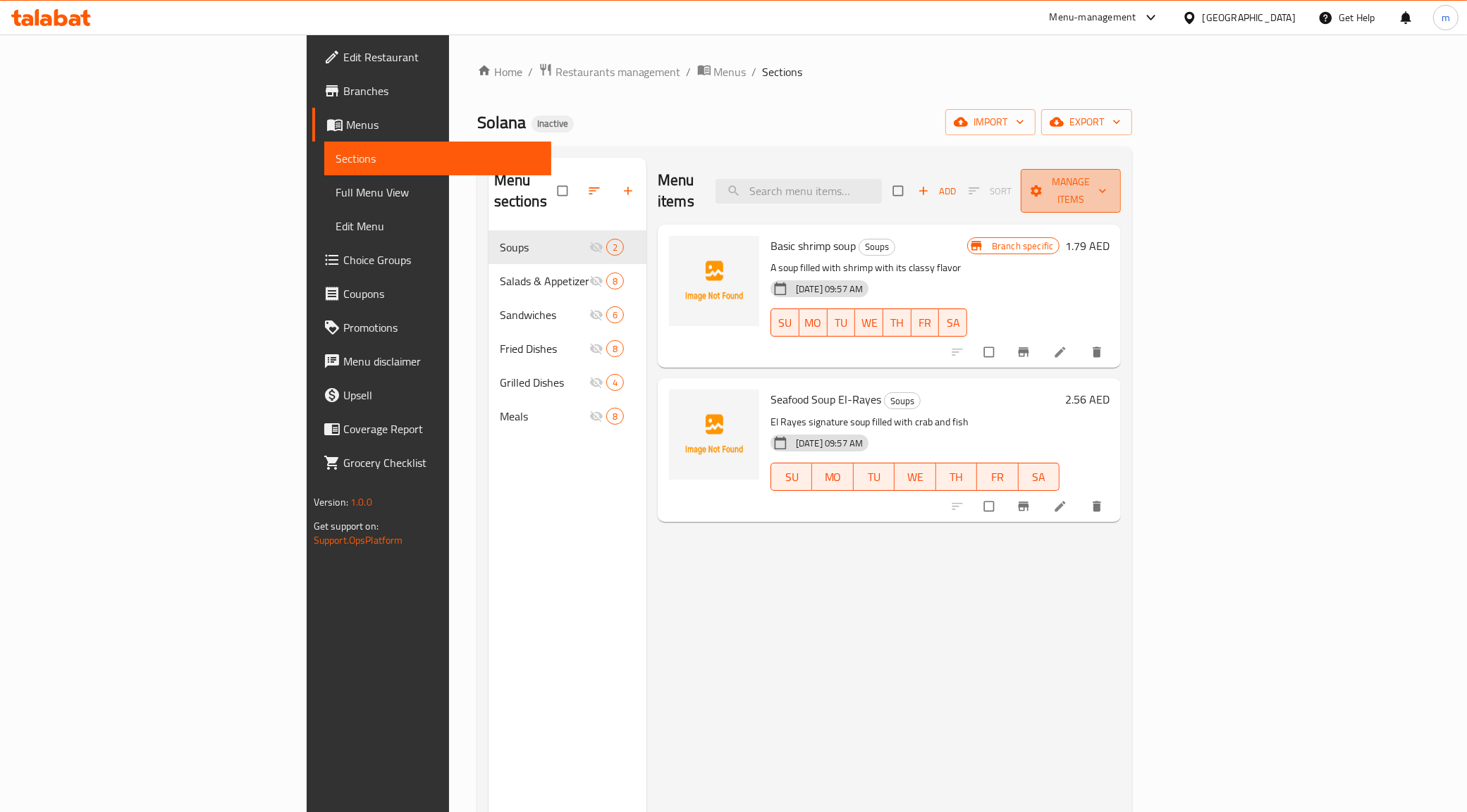
click at [1110, 187] on span "Manage items" at bounding box center [1070, 191] width 78 height 35
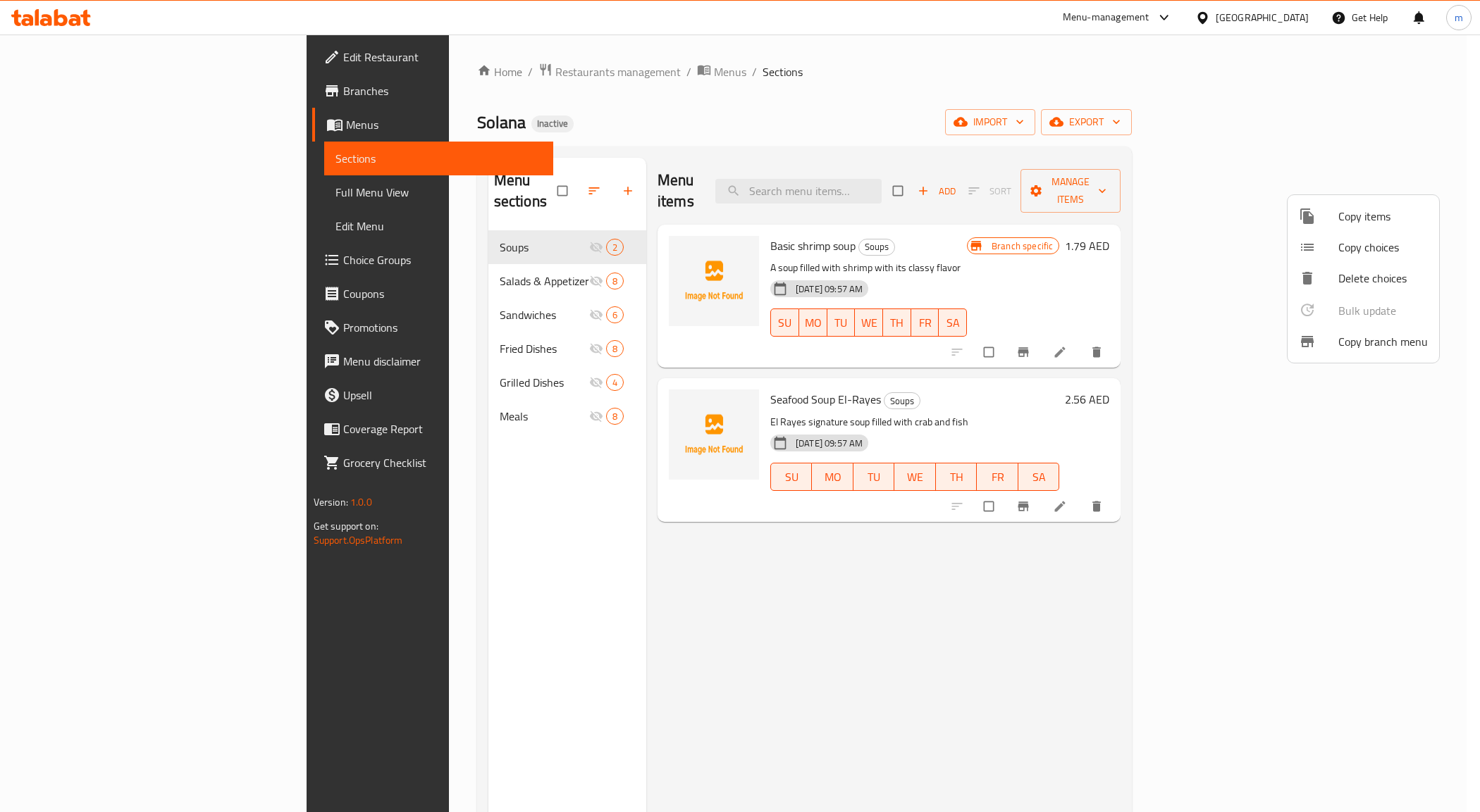
click at [1358, 188] on div at bounding box center [740, 406] width 1480 height 812
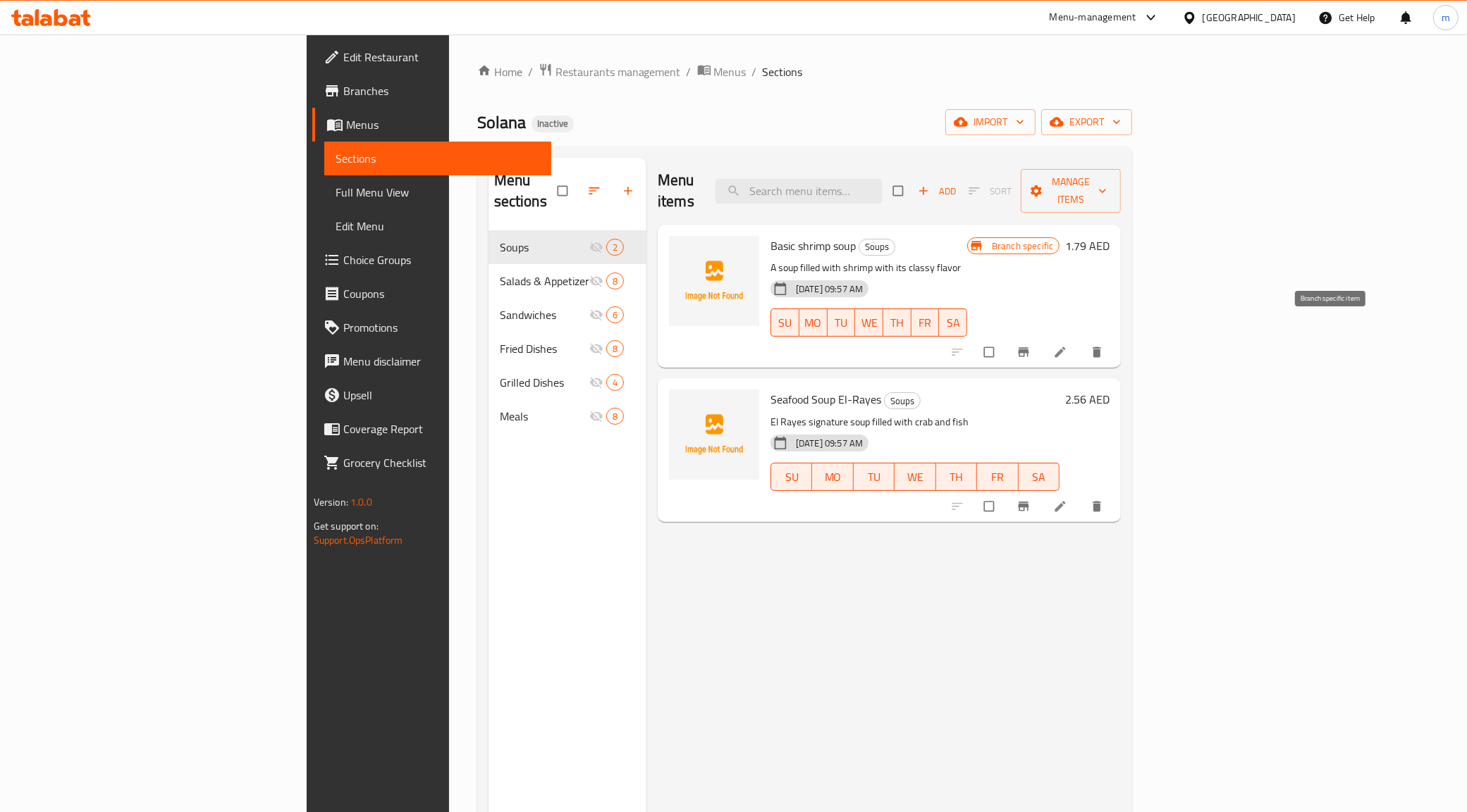
click at [1029, 348] on icon "Branch-specific-item" at bounding box center [1024, 352] width 11 height 9
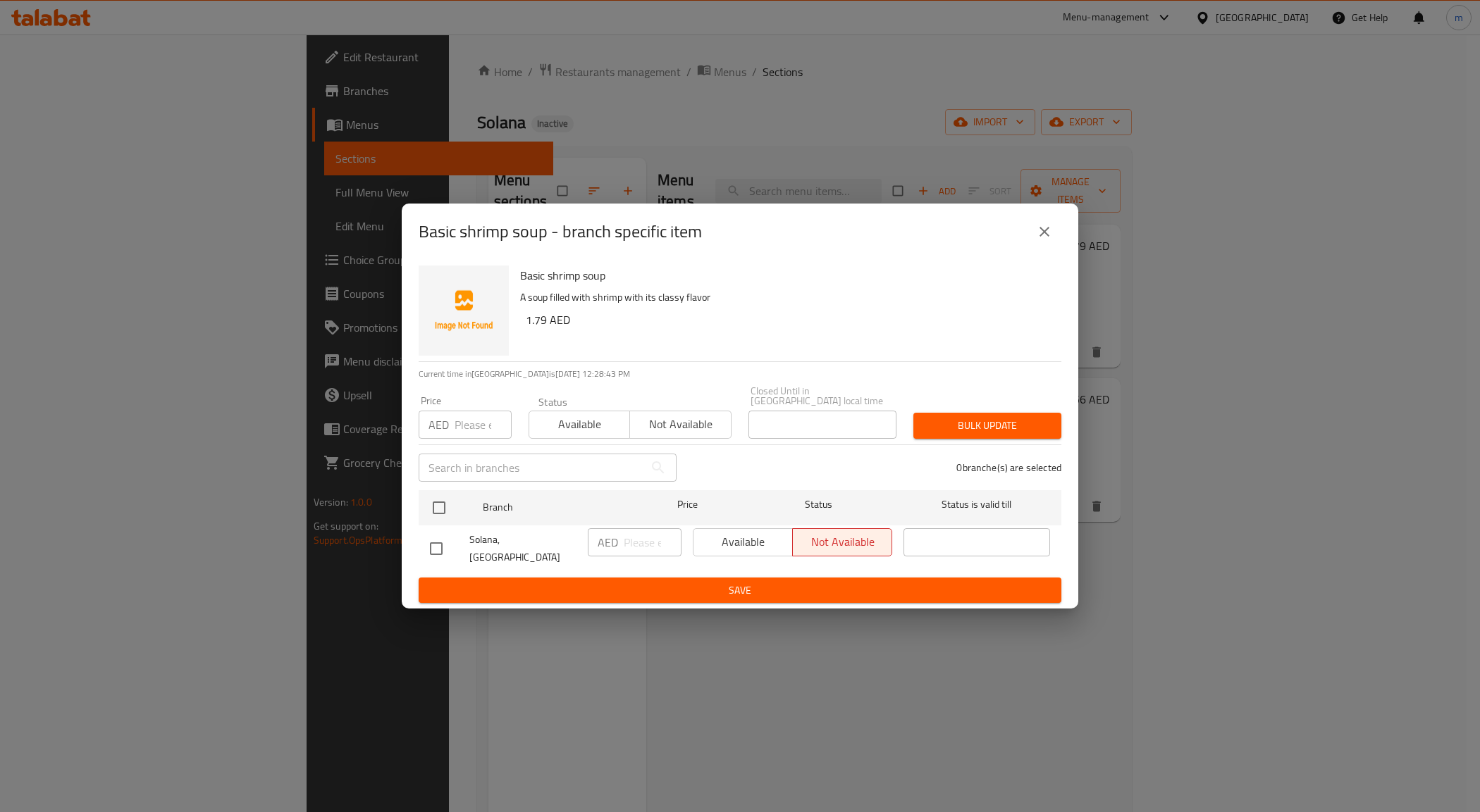
click at [435, 548] on input "checkbox" at bounding box center [436, 549] width 30 height 30
checkbox input "true"
click at [997, 434] on span "Bulk update" at bounding box center [987, 426] width 125 height 17
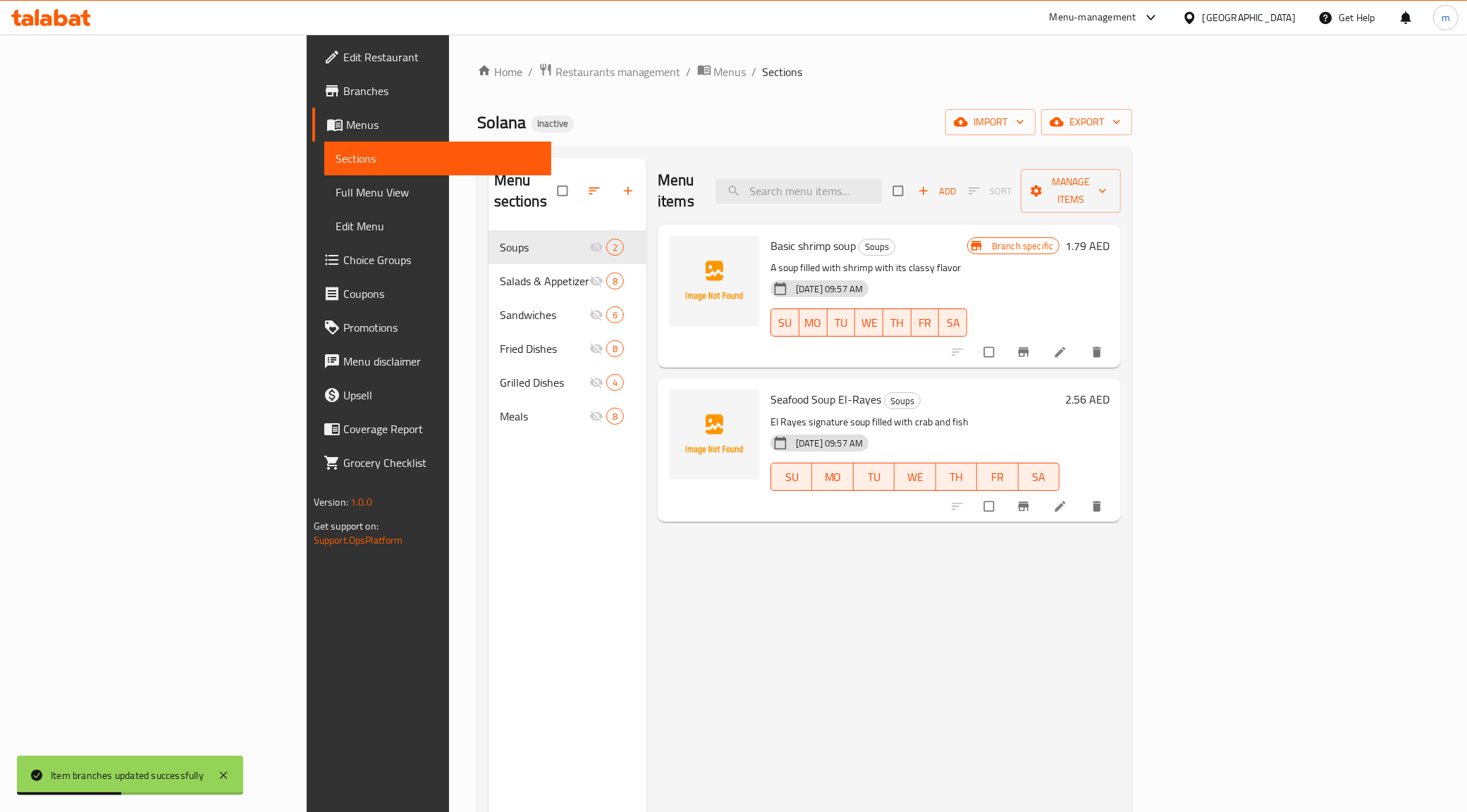
click at [1115, 337] on div at bounding box center [1029, 352] width 173 height 31
click at [1067, 345] on icon at bounding box center [1059, 351] width 14 height 14
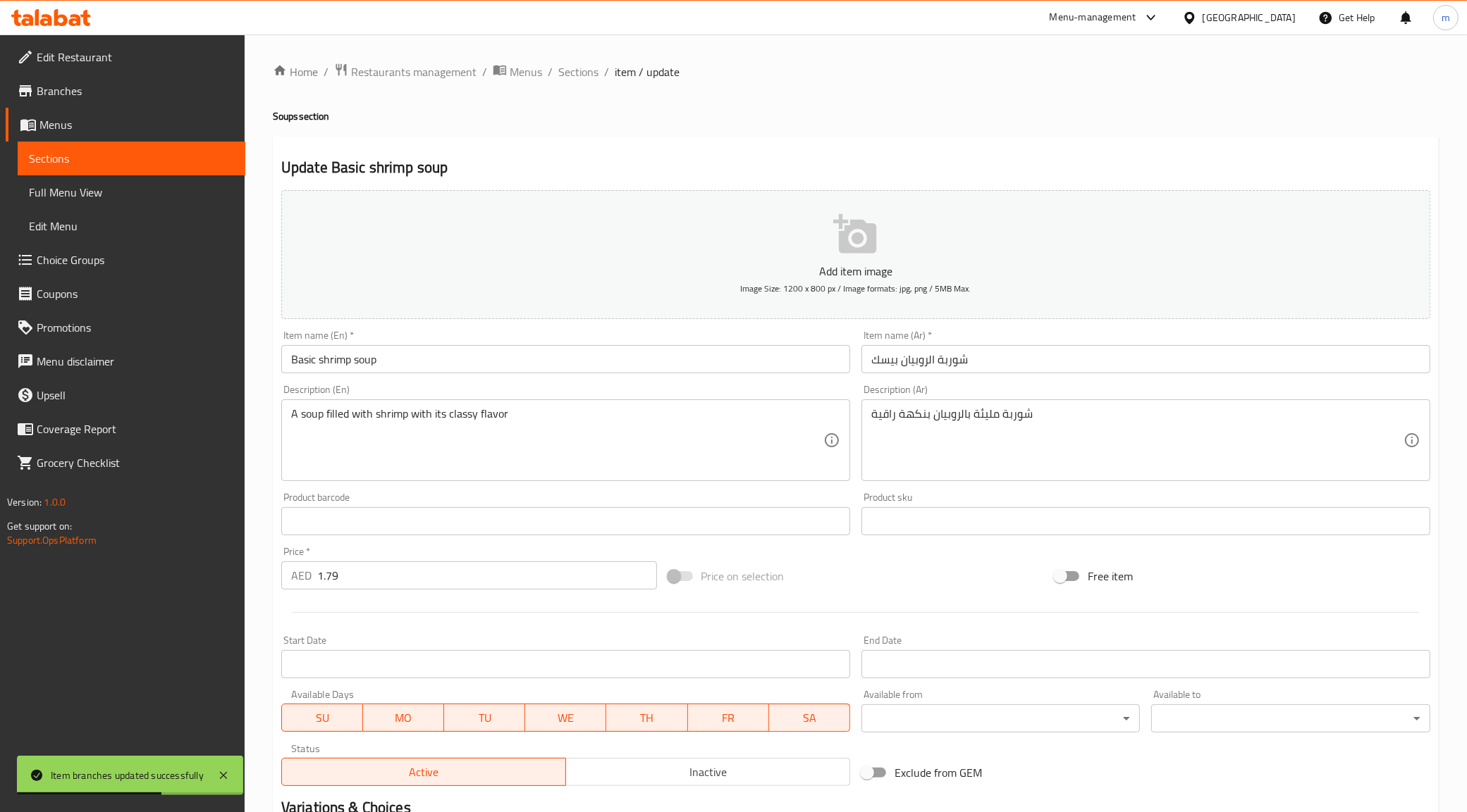
scroll to position [169, 0]
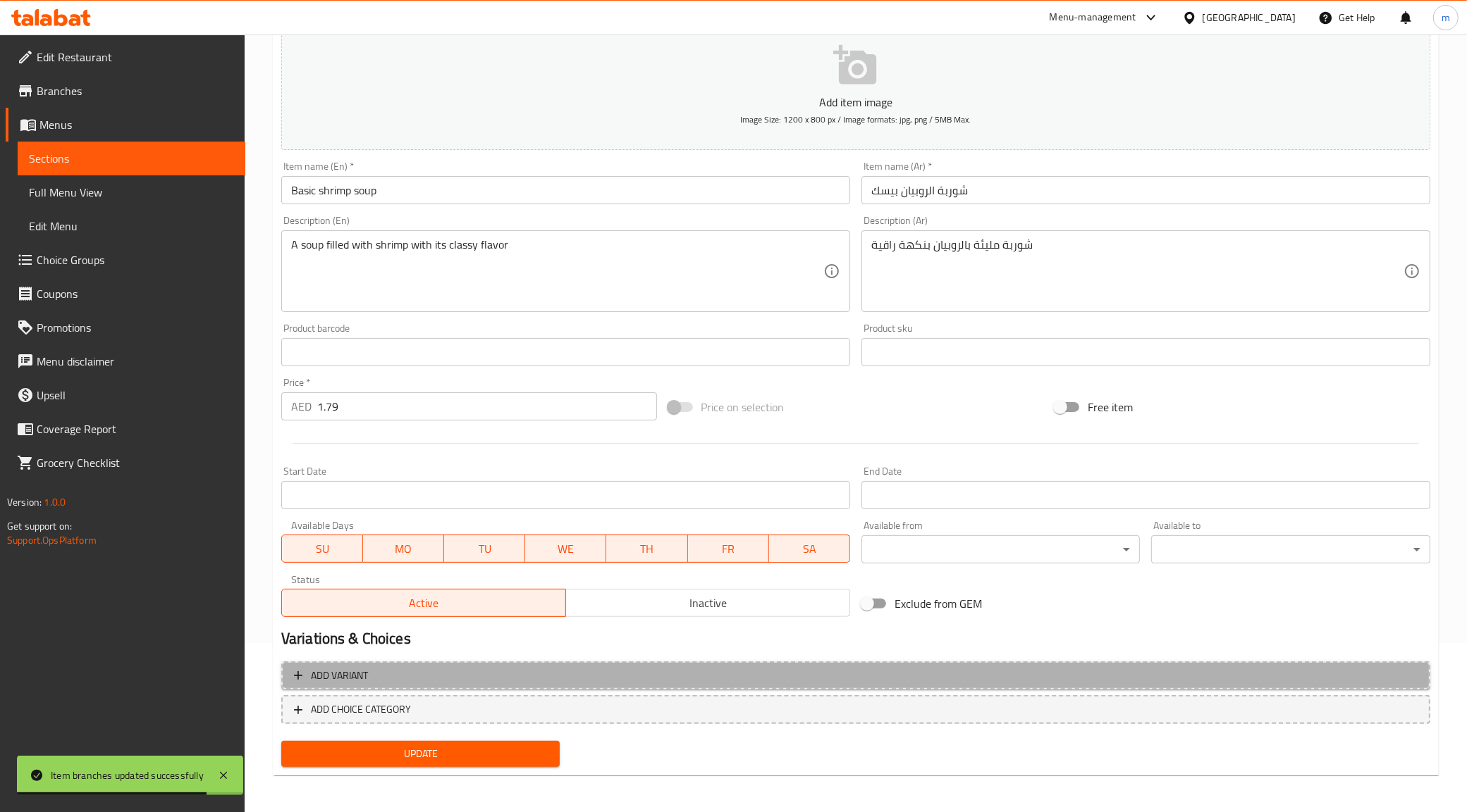
click at [504, 680] on span "Add variant" at bounding box center [855, 676] width 1123 height 17
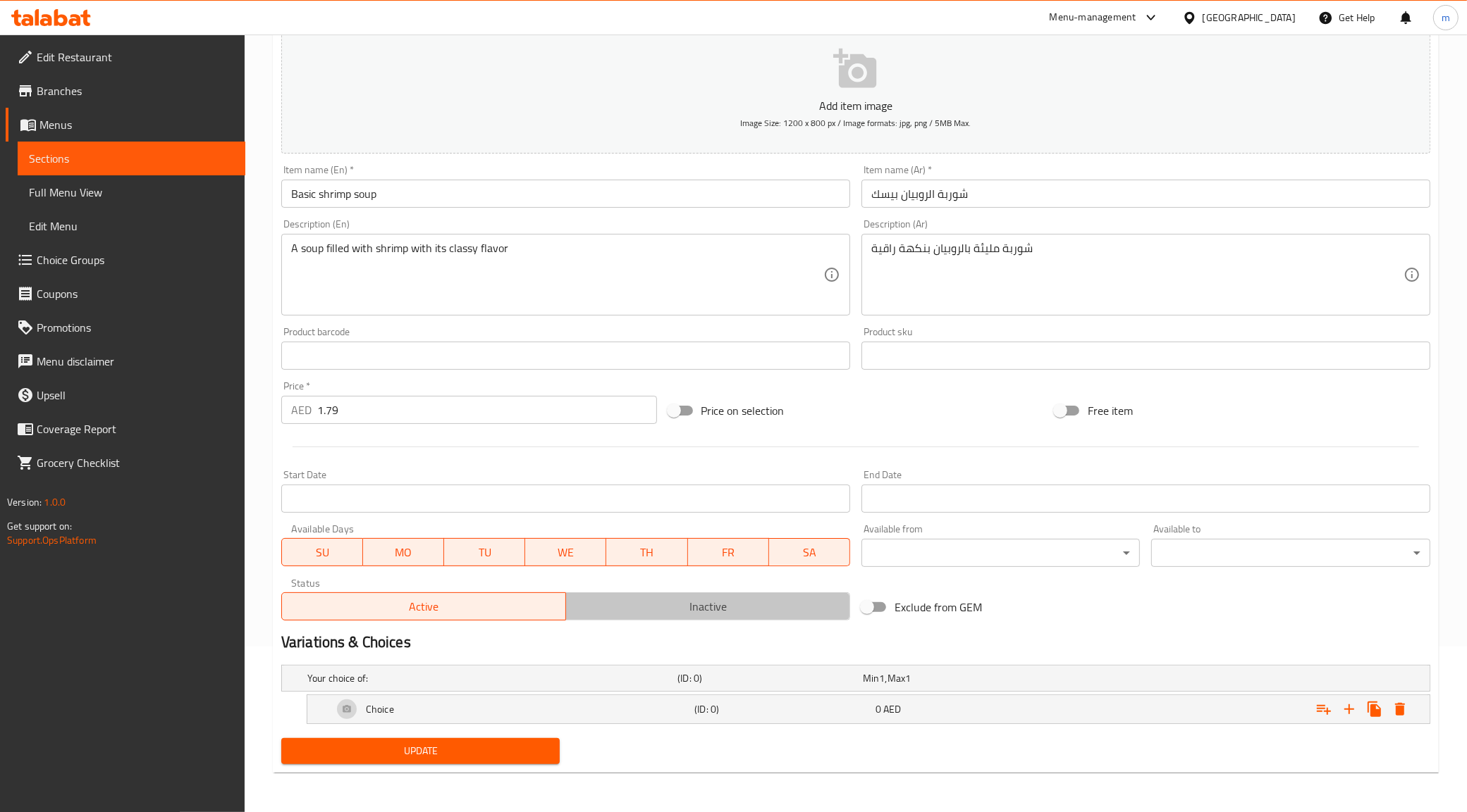
click at [818, 606] on span "Inactive" at bounding box center [708, 607] width 273 height 20
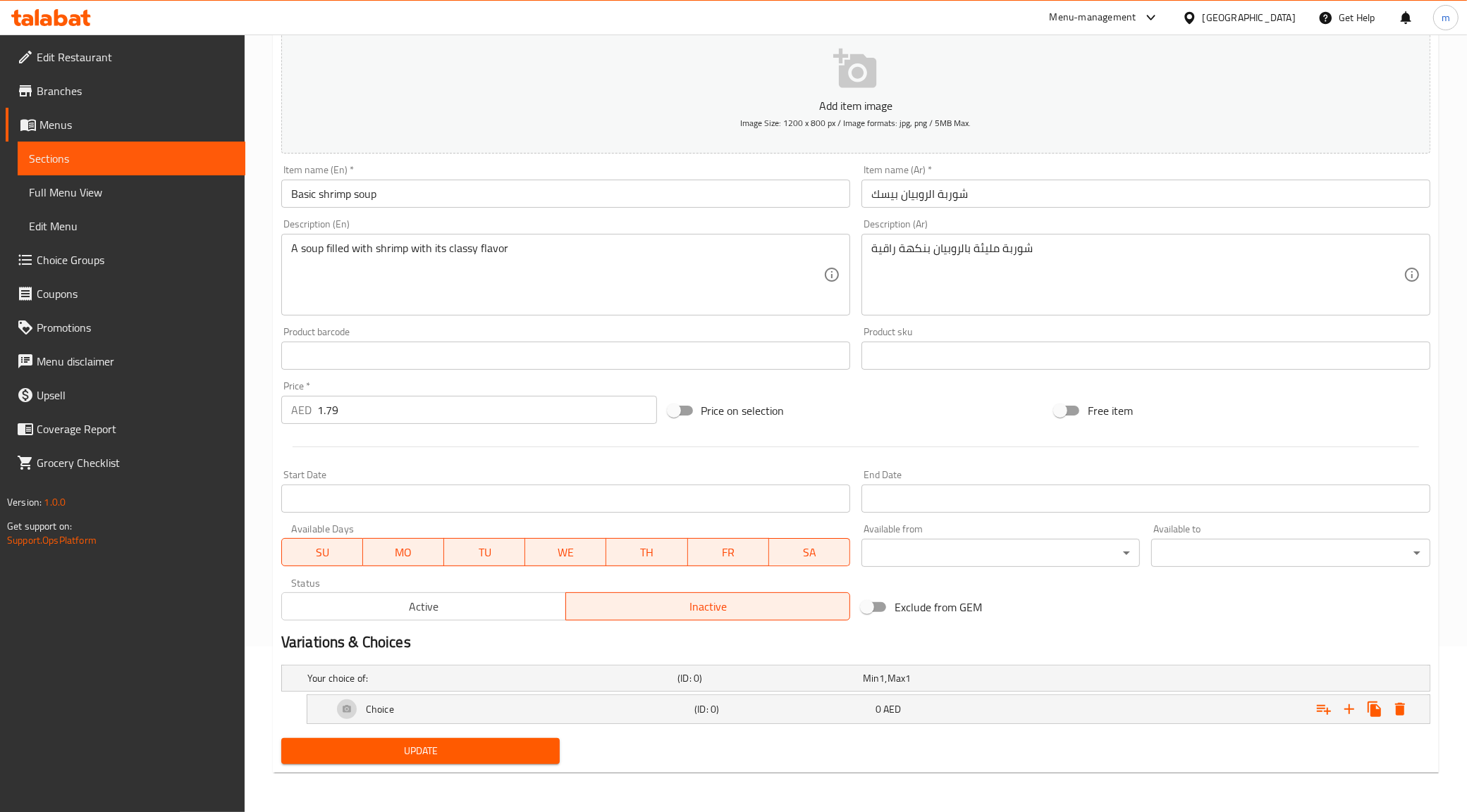
click at [509, 592] on button "Active" at bounding box center [423, 606] width 285 height 28
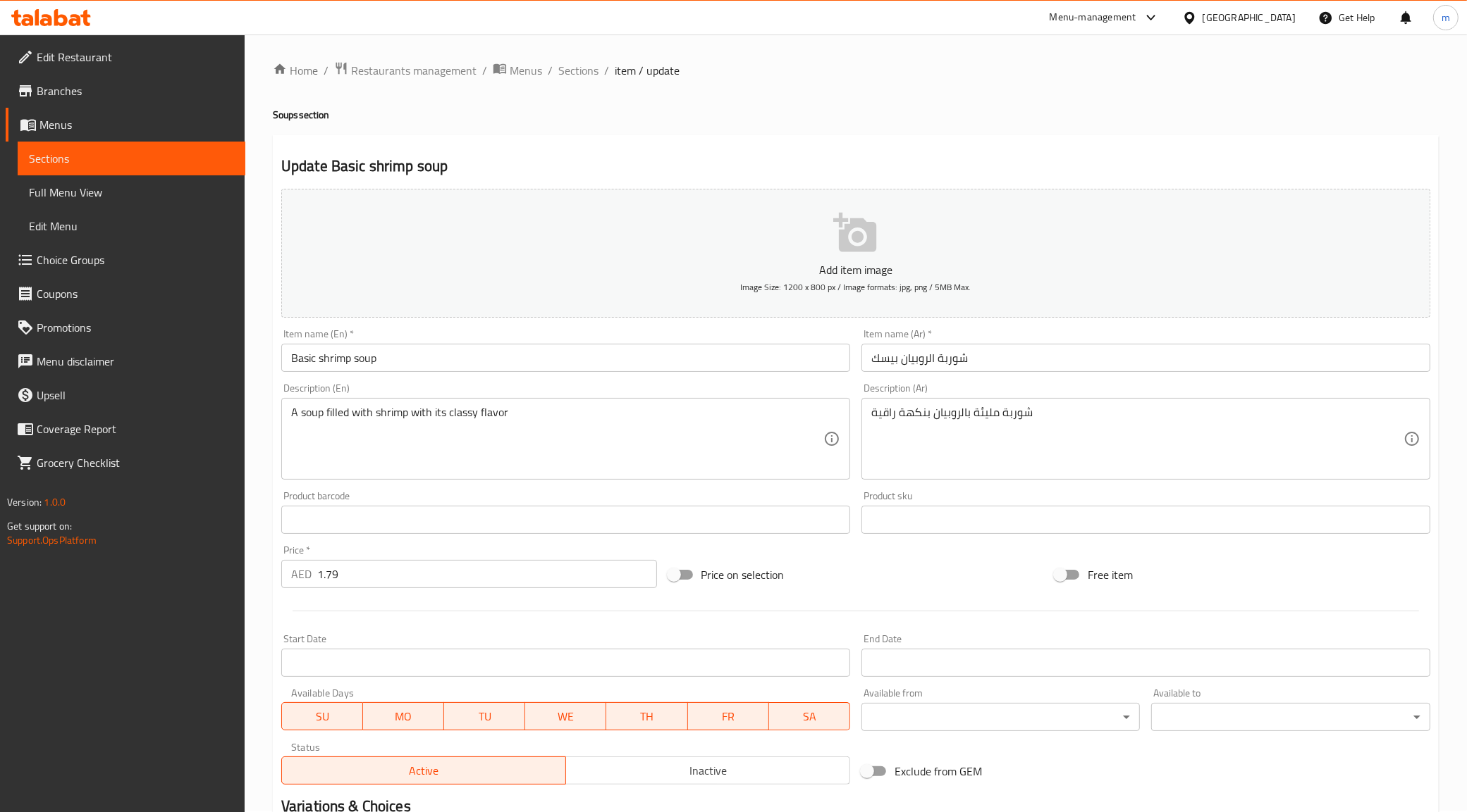
scroll to position [0, 0]
click at [111, 162] on span "Sections" at bounding box center [132, 158] width 205 height 17
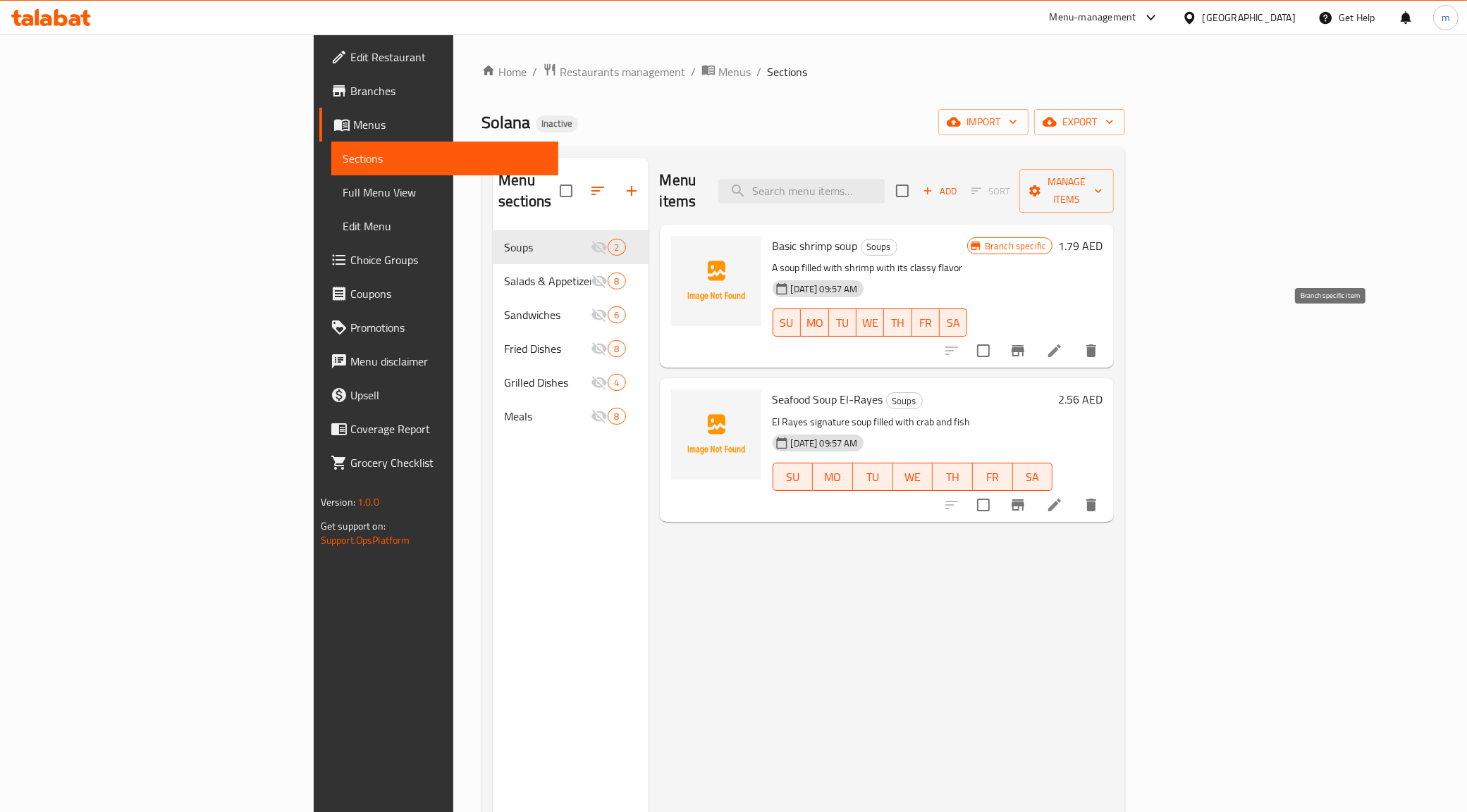
click at [1027, 343] on icon "Branch-specific-item" at bounding box center [1017, 351] width 17 height 17
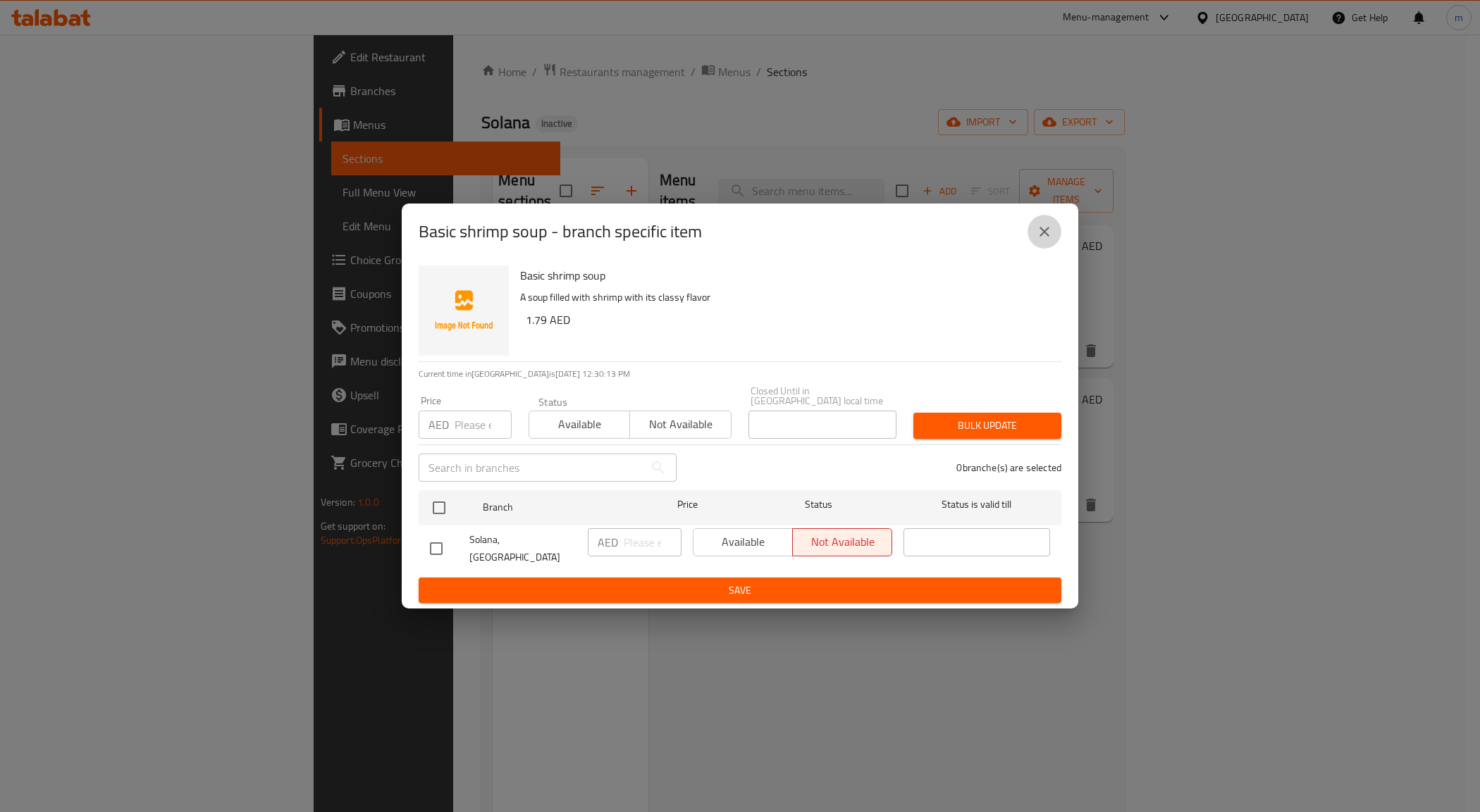
click at [1050, 229] on icon "close" at bounding box center [1044, 231] width 17 height 17
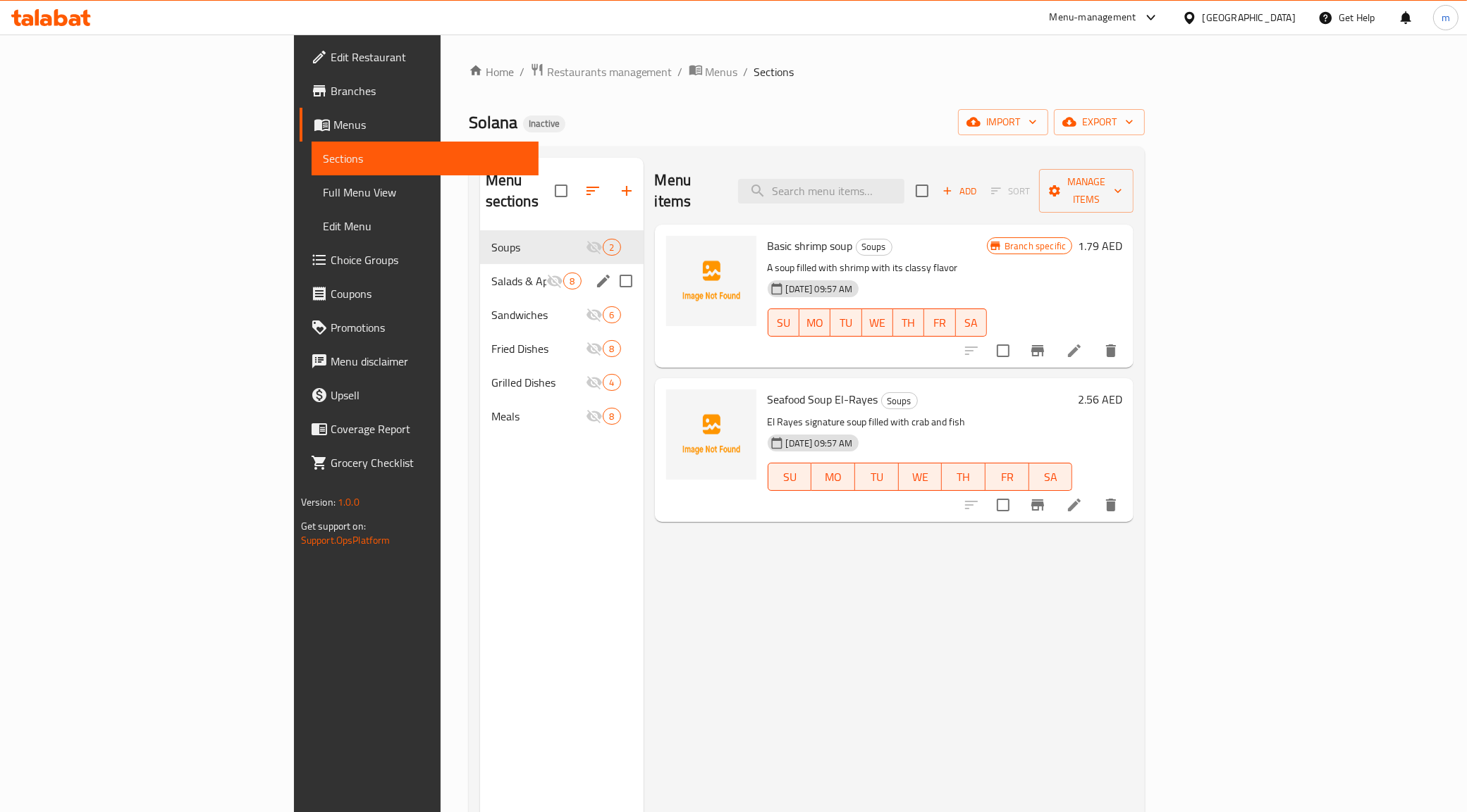
click at [546, 273] on icon "Menu sections" at bounding box center [554, 281] width 17 height 17
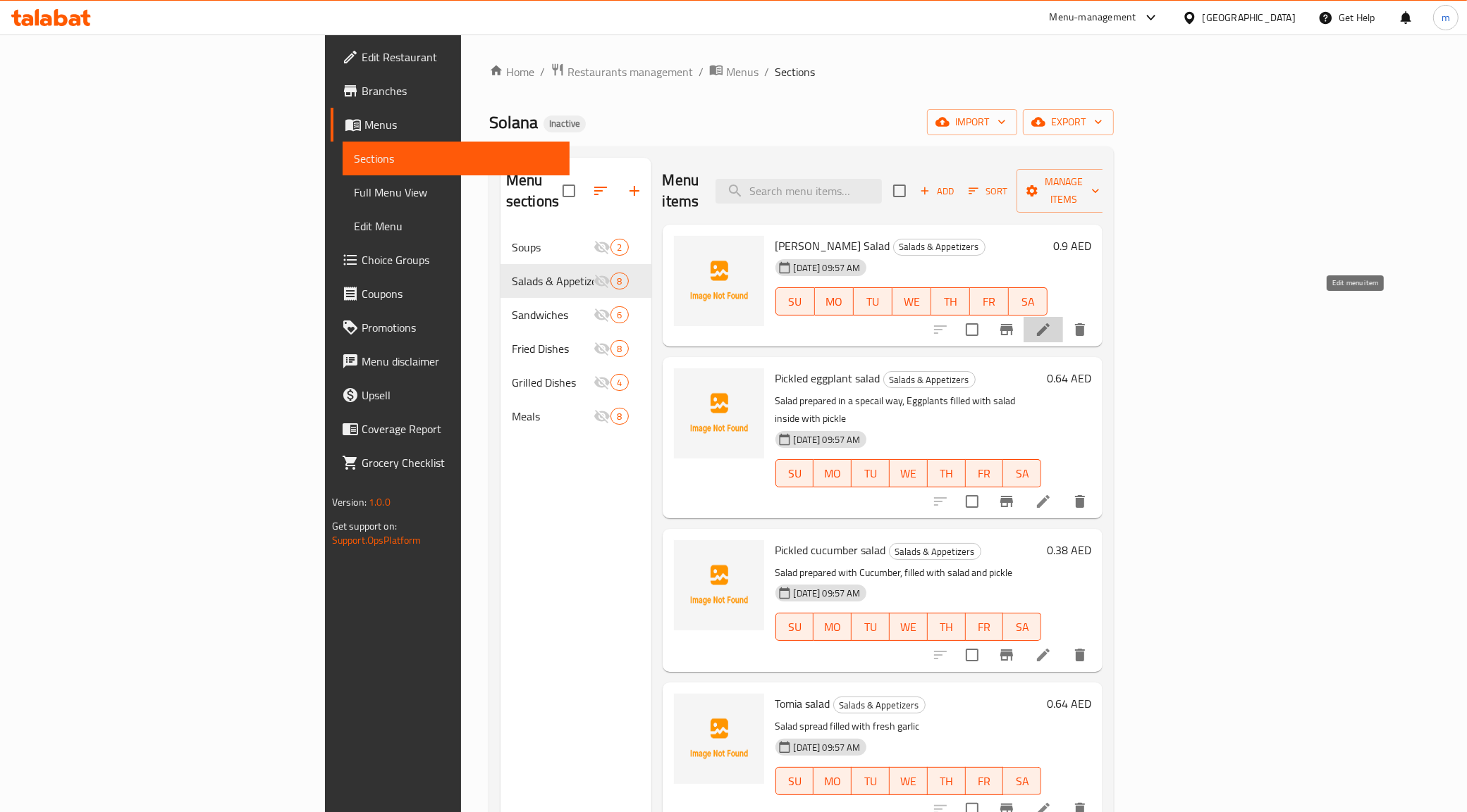
click at [1052, 321] on icon at bounding box center [1043, 329] width 17 height 17
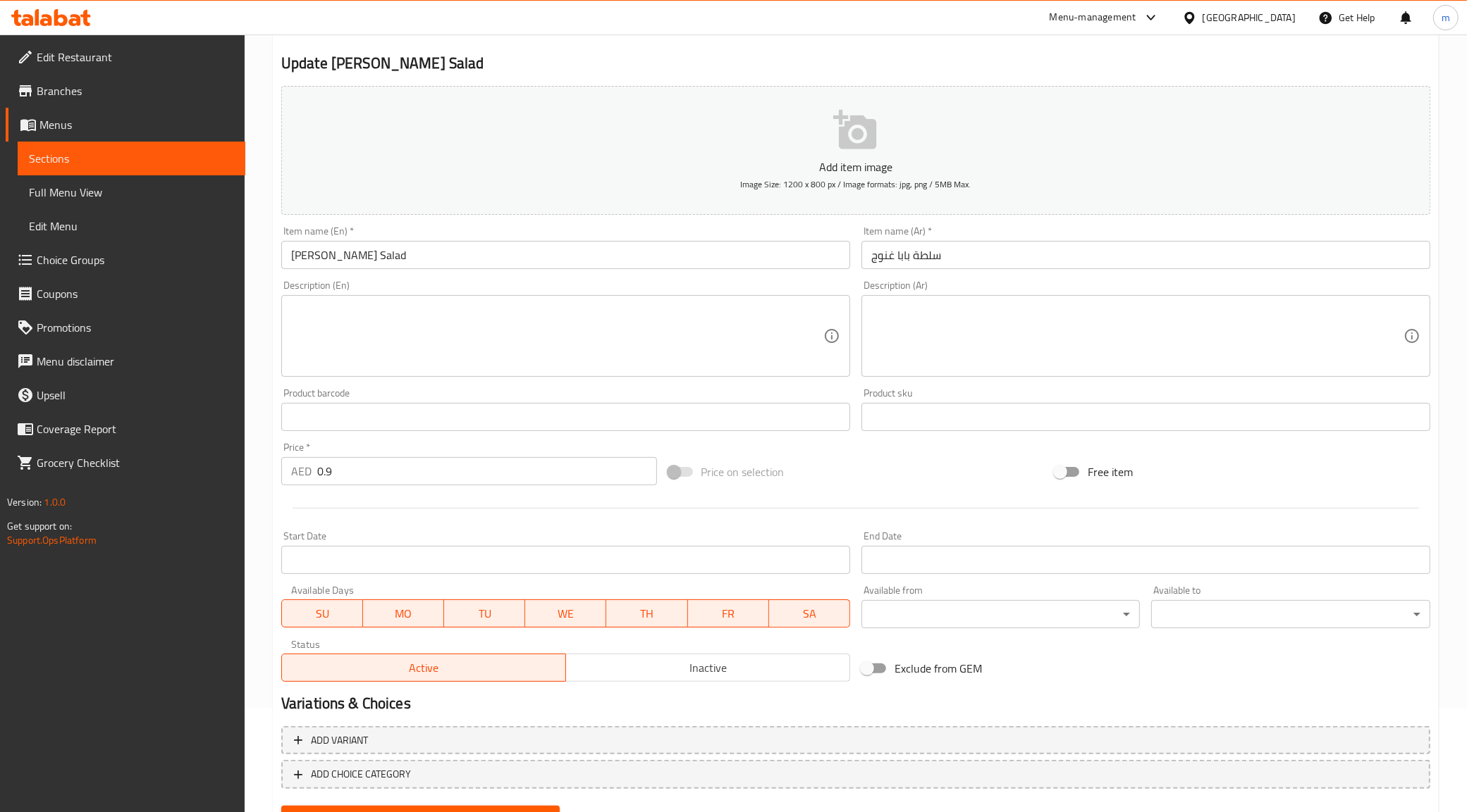
scroll to position [169, 0]
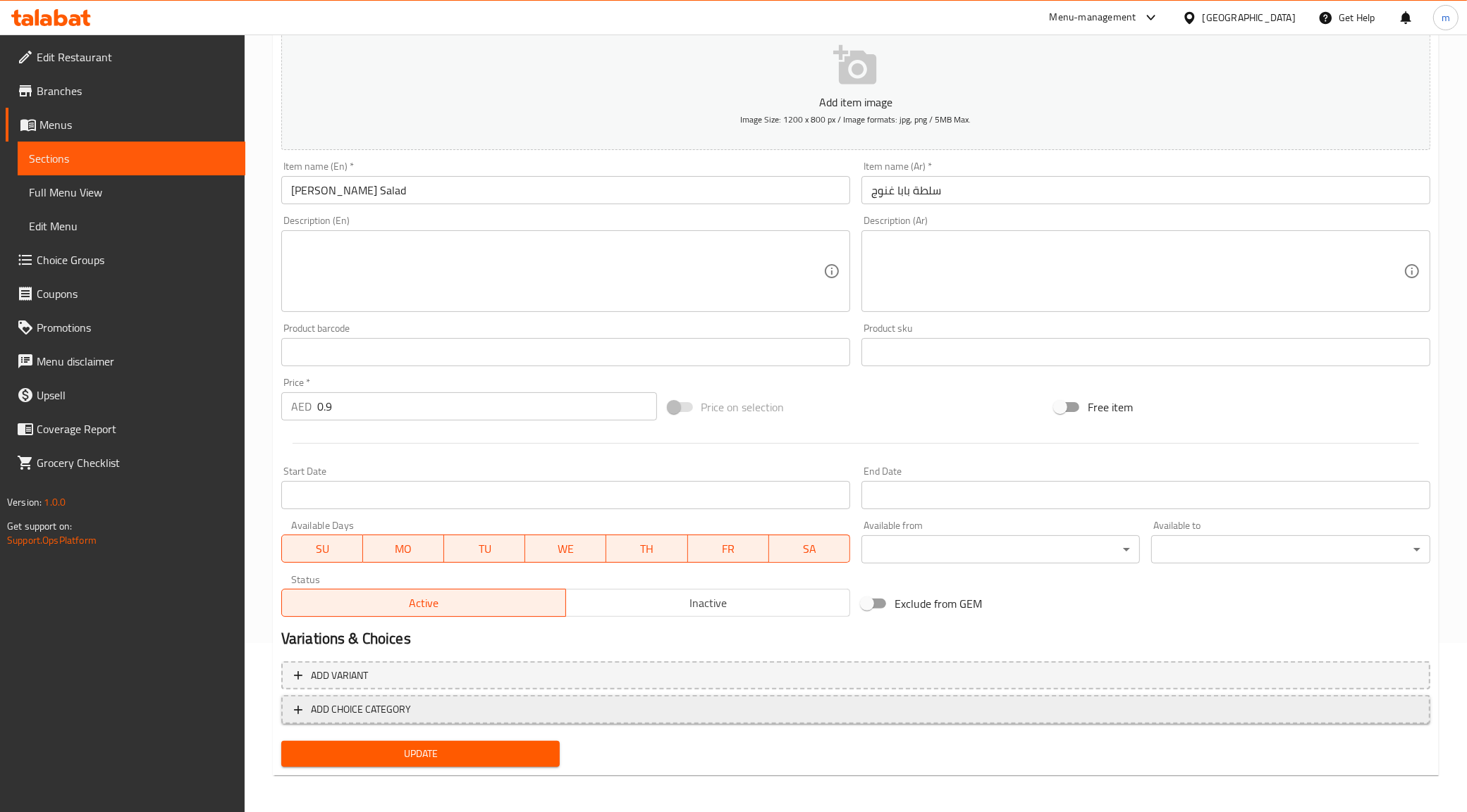
click at [293, 703] on icon "button" at bounding box center [298, 709] width 14 height 14
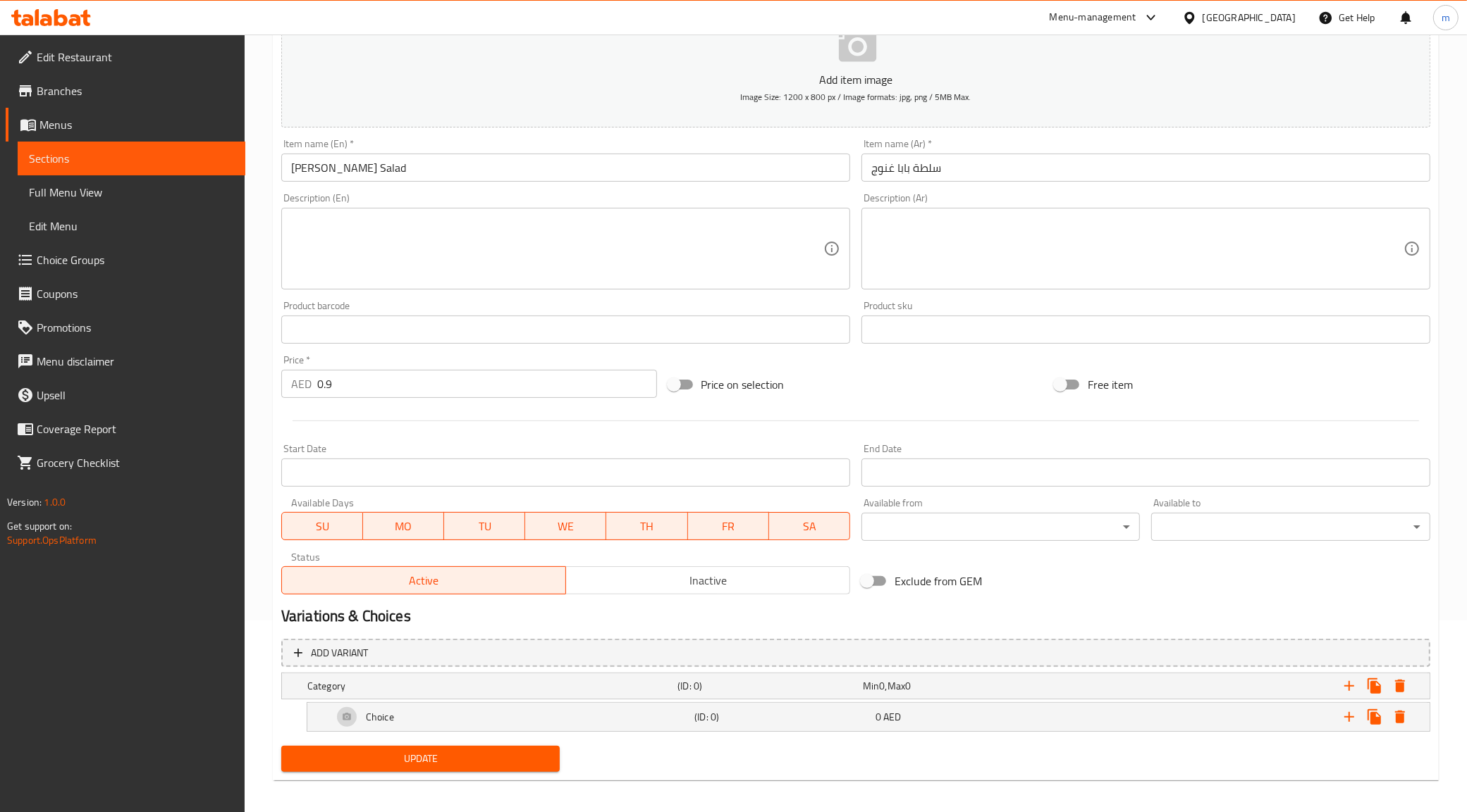
scroll to position [199, 0]
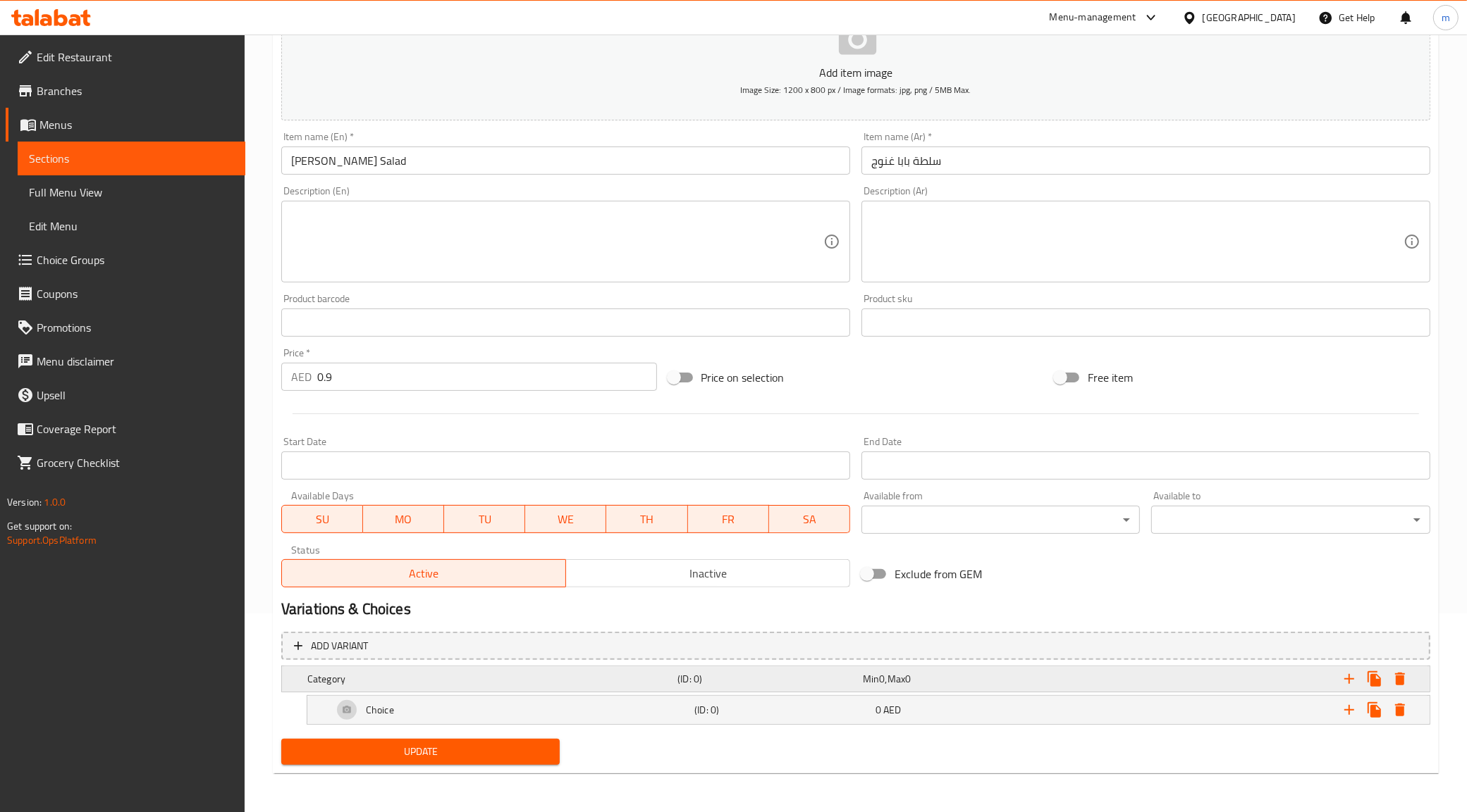
click at [962, 680] on div "Min 0 , Max 0" at bounding box center [952, 679] width 180 height 14
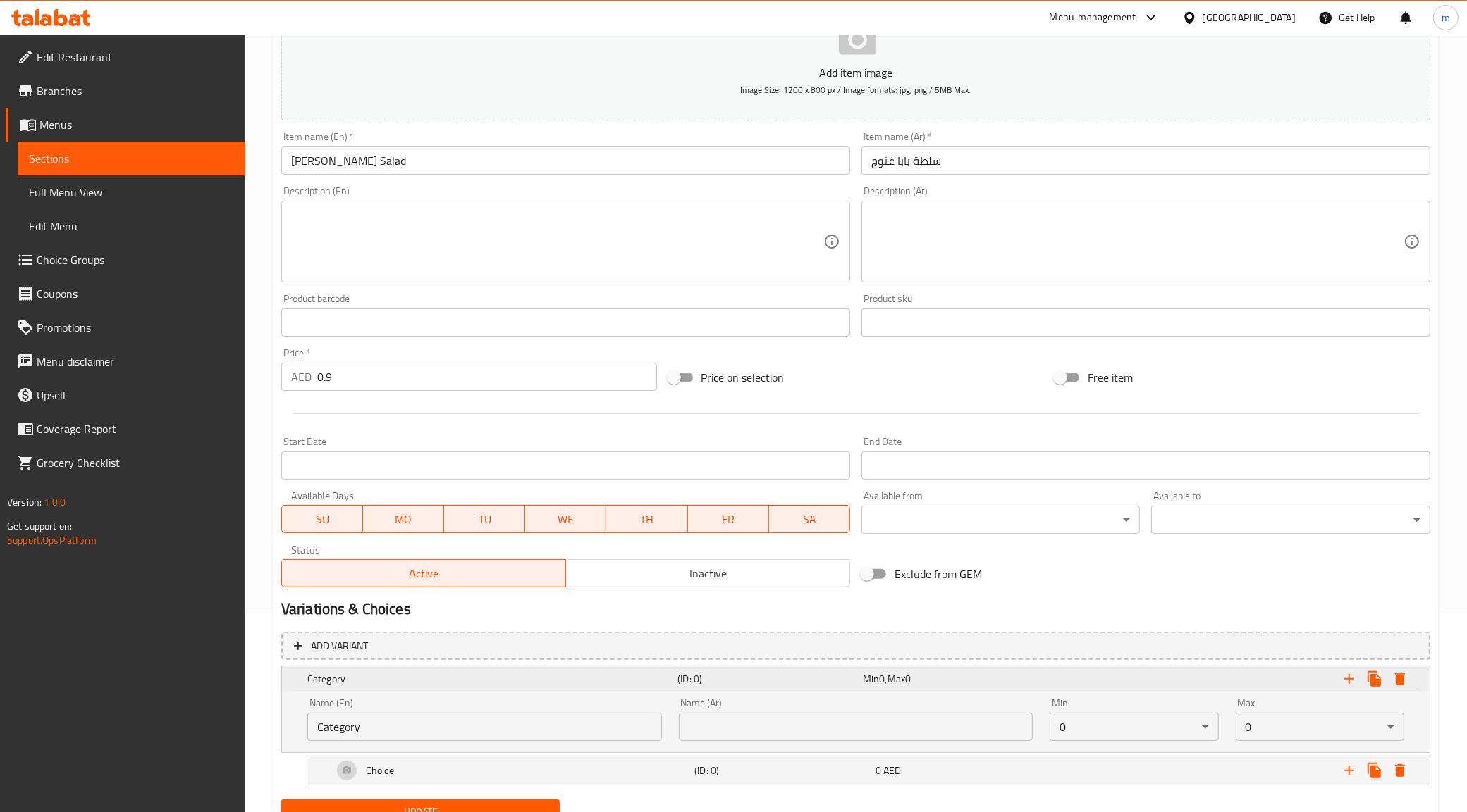
click at [905, 680] on span "Max" at bounding box center [896, 679] width 17 height 18
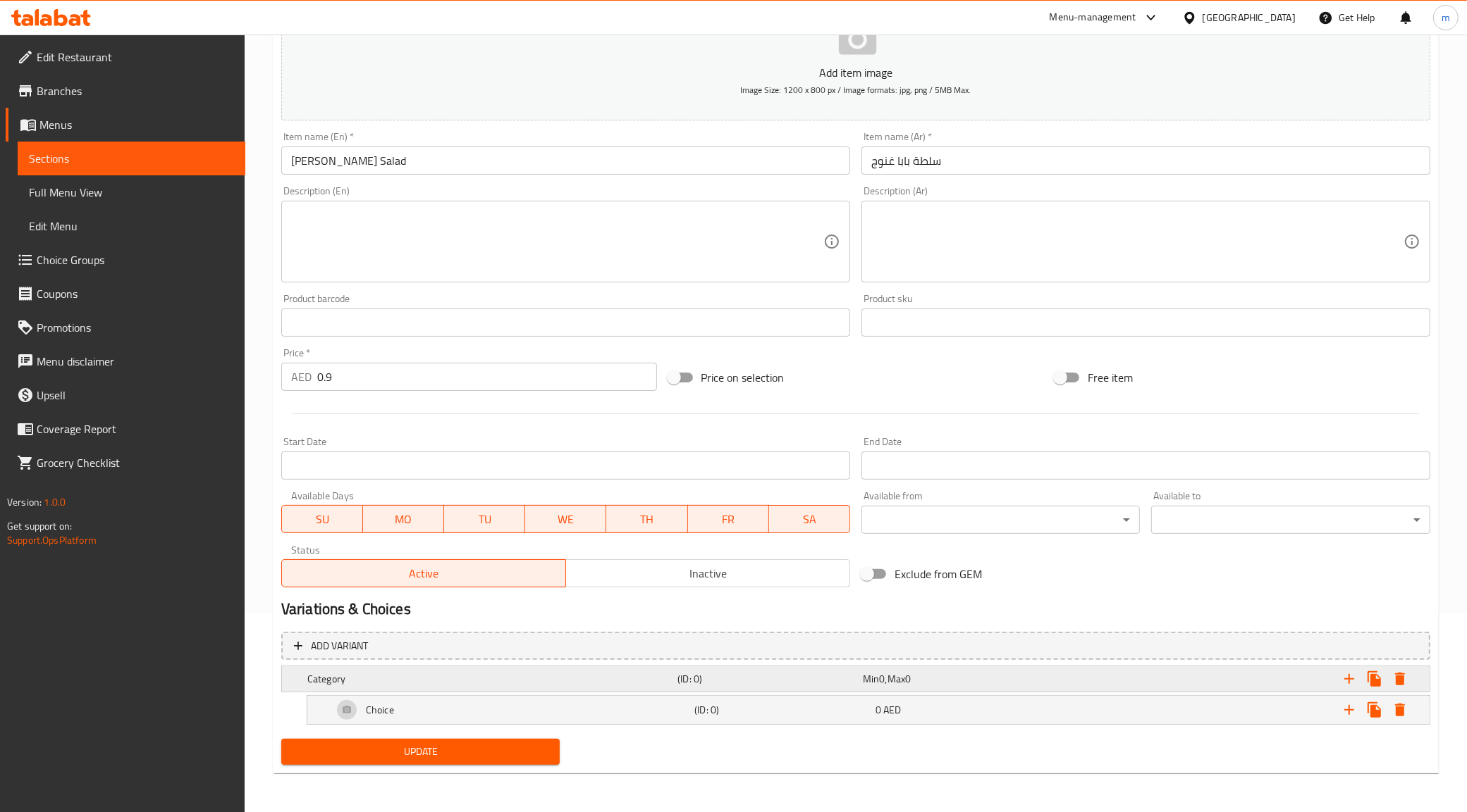
click at [905, 680] on span "Max" at bounding box center [896, 679] width 17 height 18
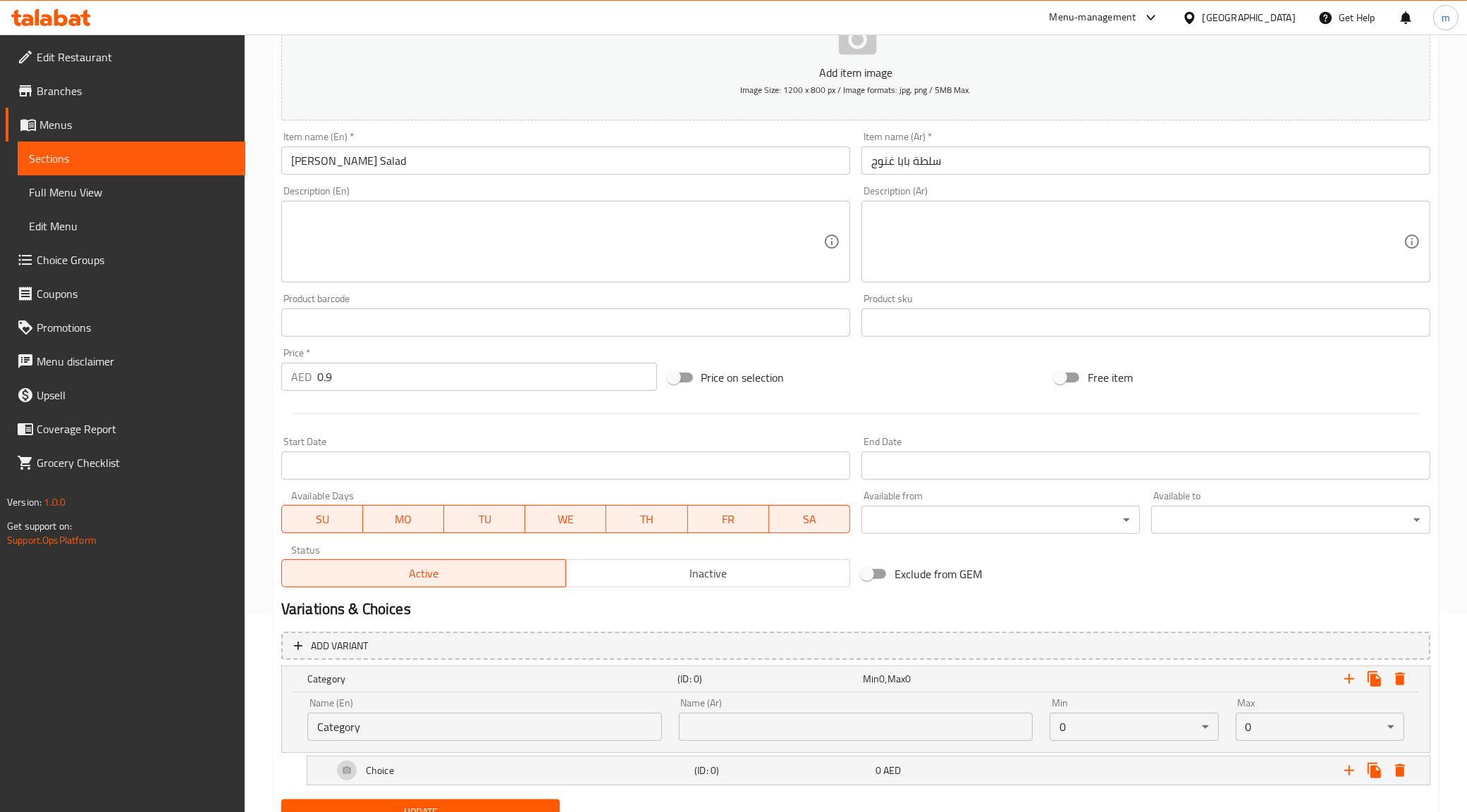
click at [622, 725] on input "Category" at bounding box center [484, 727] width 355 height 28
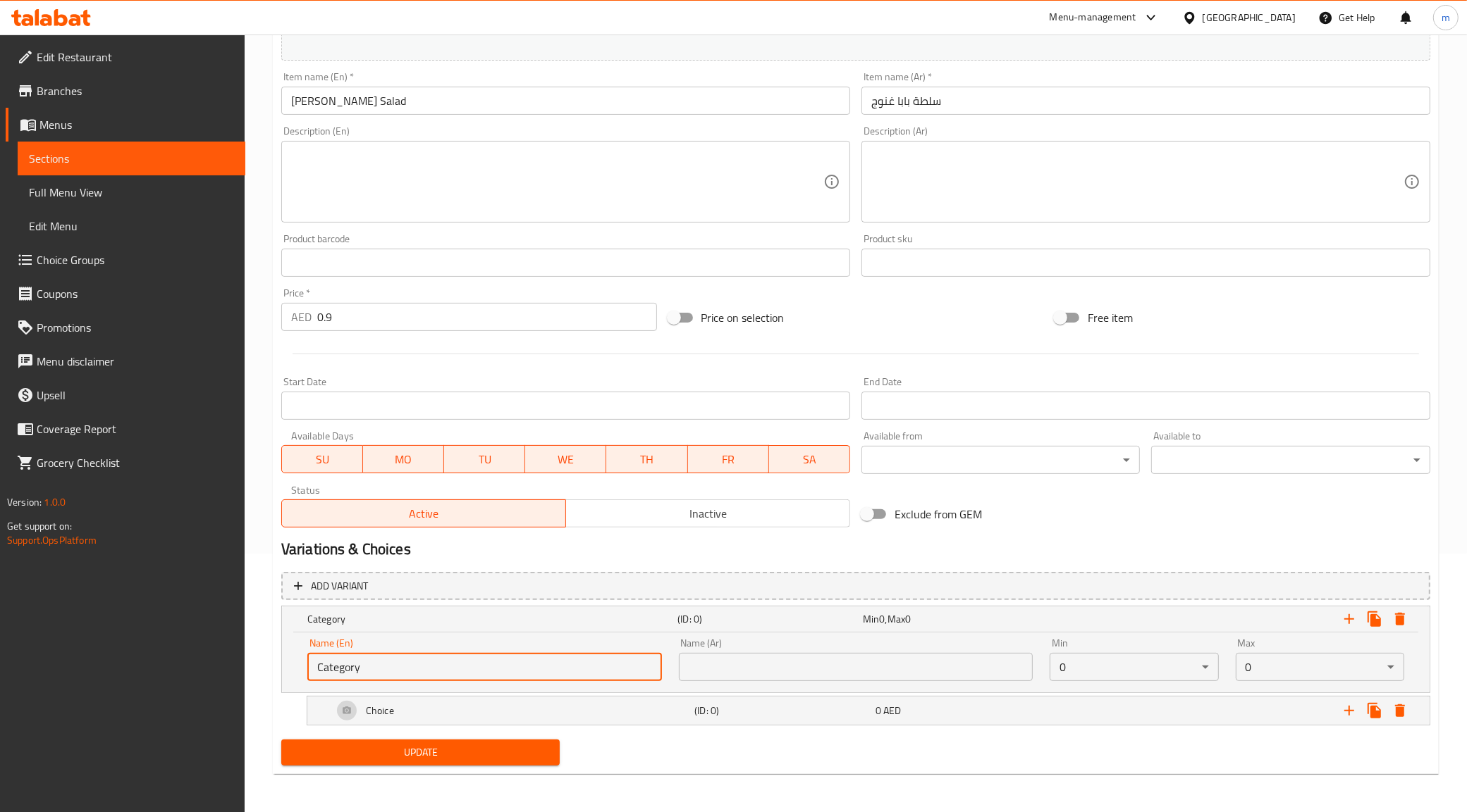
click at [860, 678] on input "text" at bounding box center [855, 667] width 355 height 28
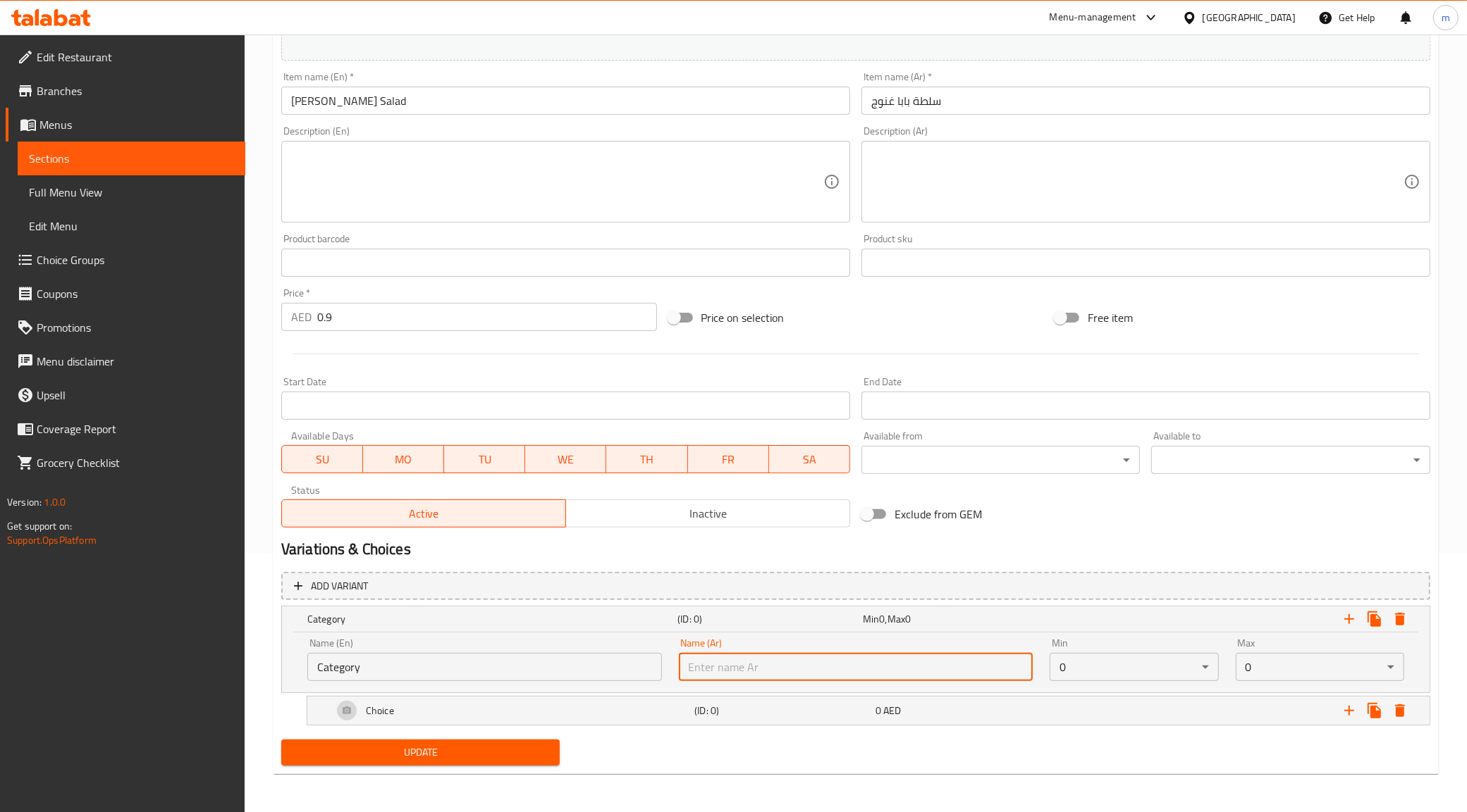
type input "إختيارك من الصوص:"
click at [545, 676] on input "Category" at bounding box center [484, 667] width 355 height 28
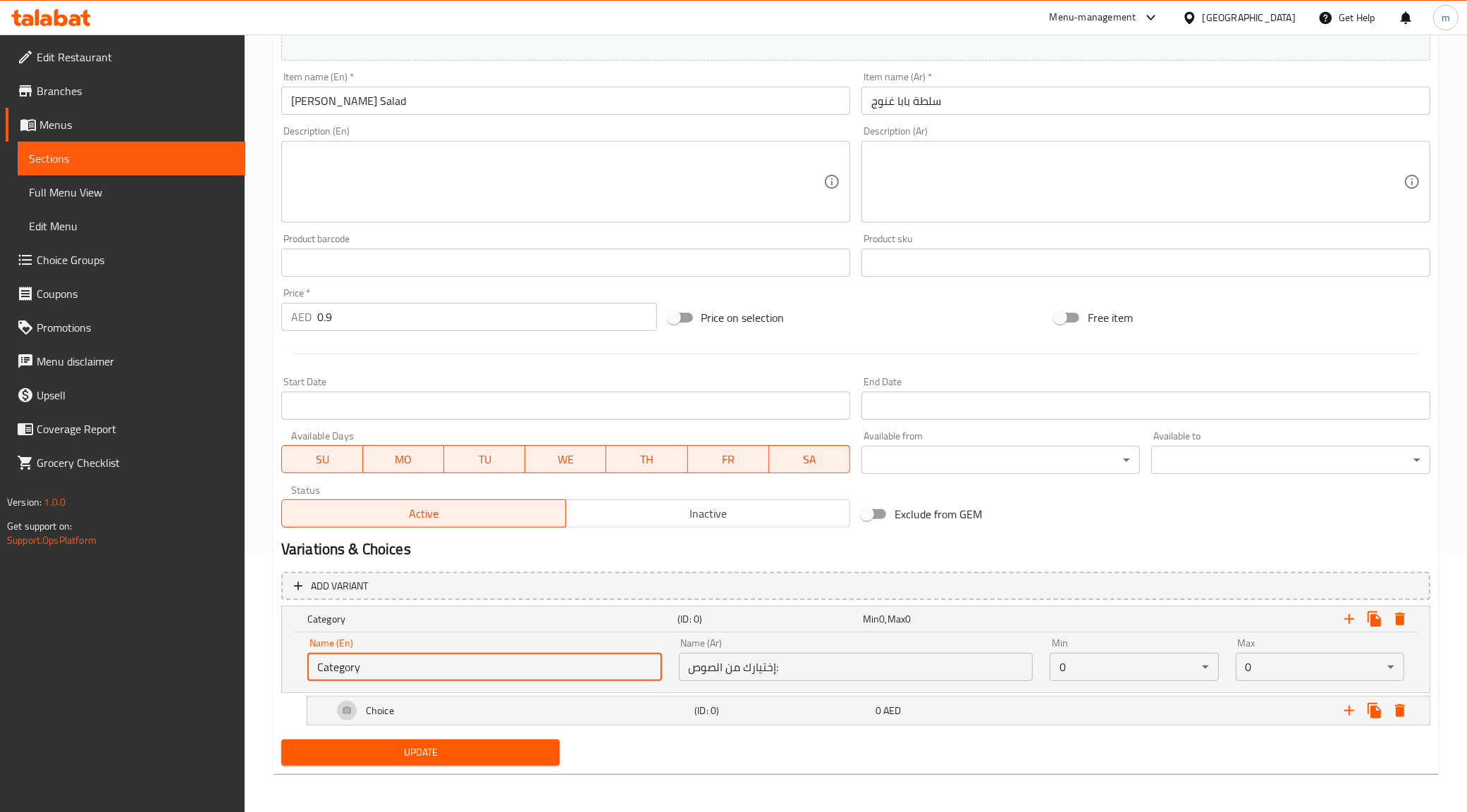
click at [545, 676] on input "Category" at bounding box center [484, 667] width 355 height 28
drag, startPoint x: 534, startPoint y: 669, endPoint x: 525, endPoint y: 628, distance: 42.0
click at [532, 668] on input "text" at bounding box center [484, 667] width 355 height 28
type input "Your Choice Of Sauce:"
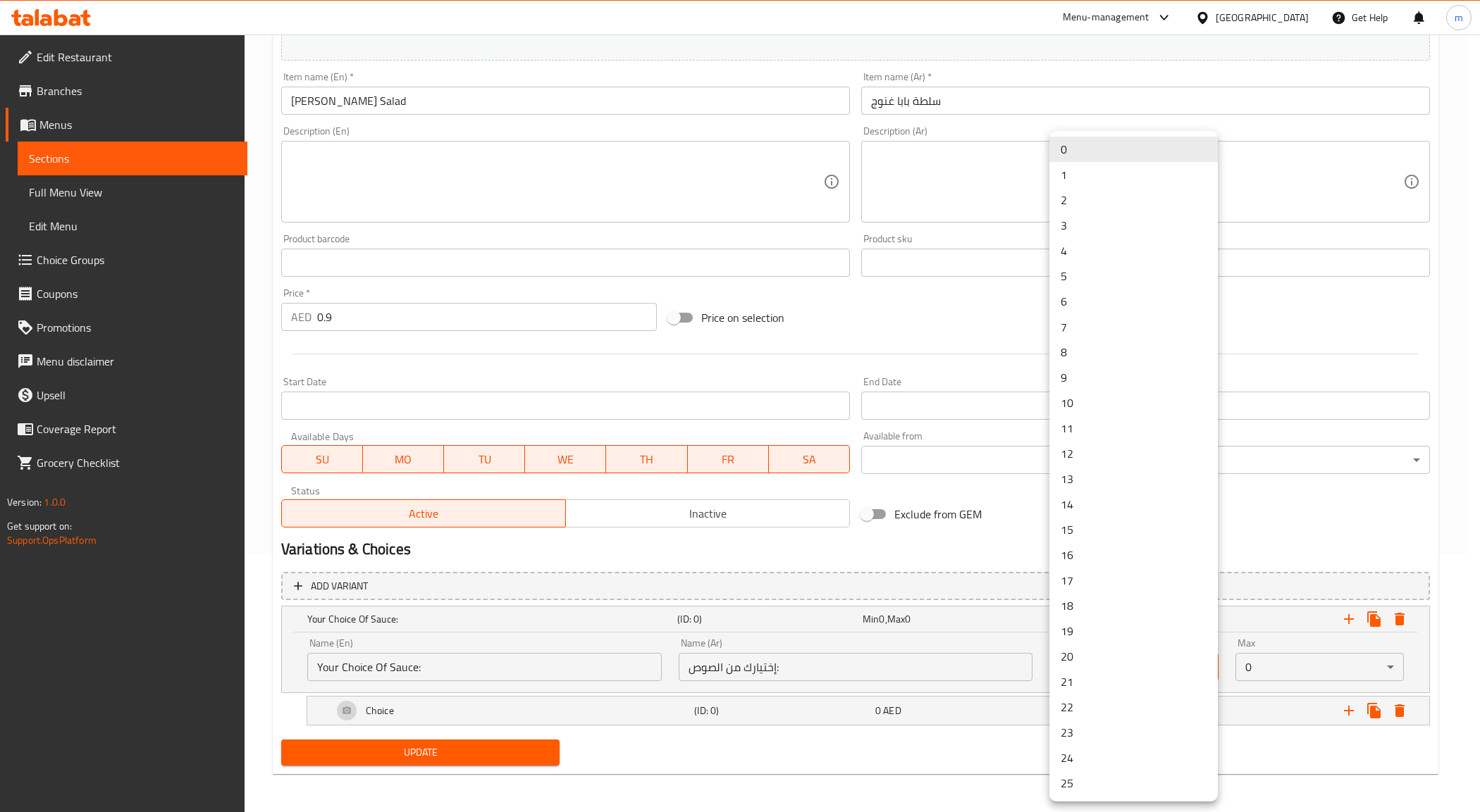
click at [1160, 554] on body "​ Menu-management [GEOGRAPHIC_DATA] Get Help m Edit Restaurant Branches Menus S…" at bounding box center [740, 164] width 1480 height 778
click at [1073, 177] on li "1" at bounding box center [1133, 175] width 168 height 25
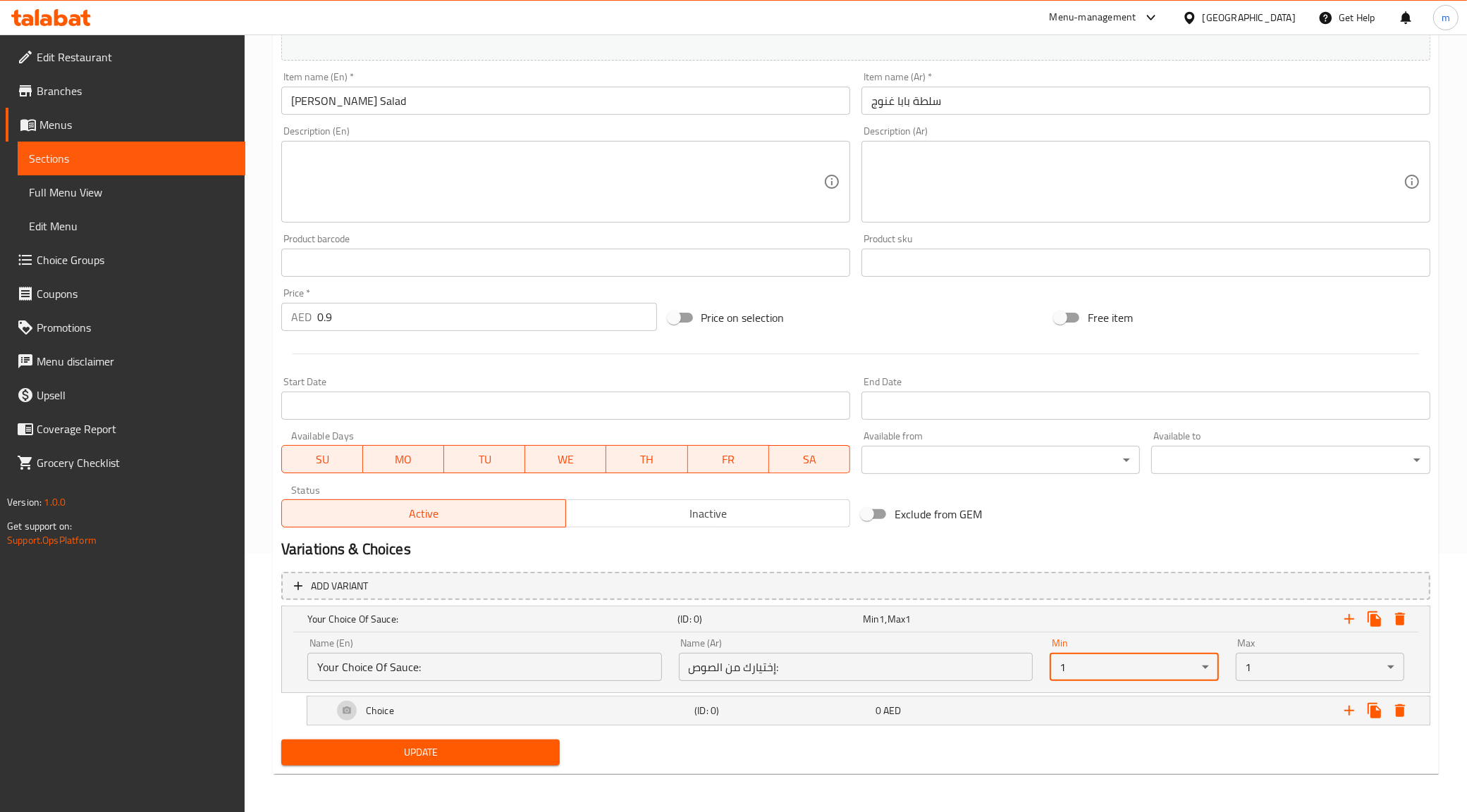
click at [1291, 554] on body "​ Menu-management [GEOGRAPHIC_DATA] Get Help m Edit Restaurant Branches Menus S…" at bounding box center [733, 164] width 1467 height 778
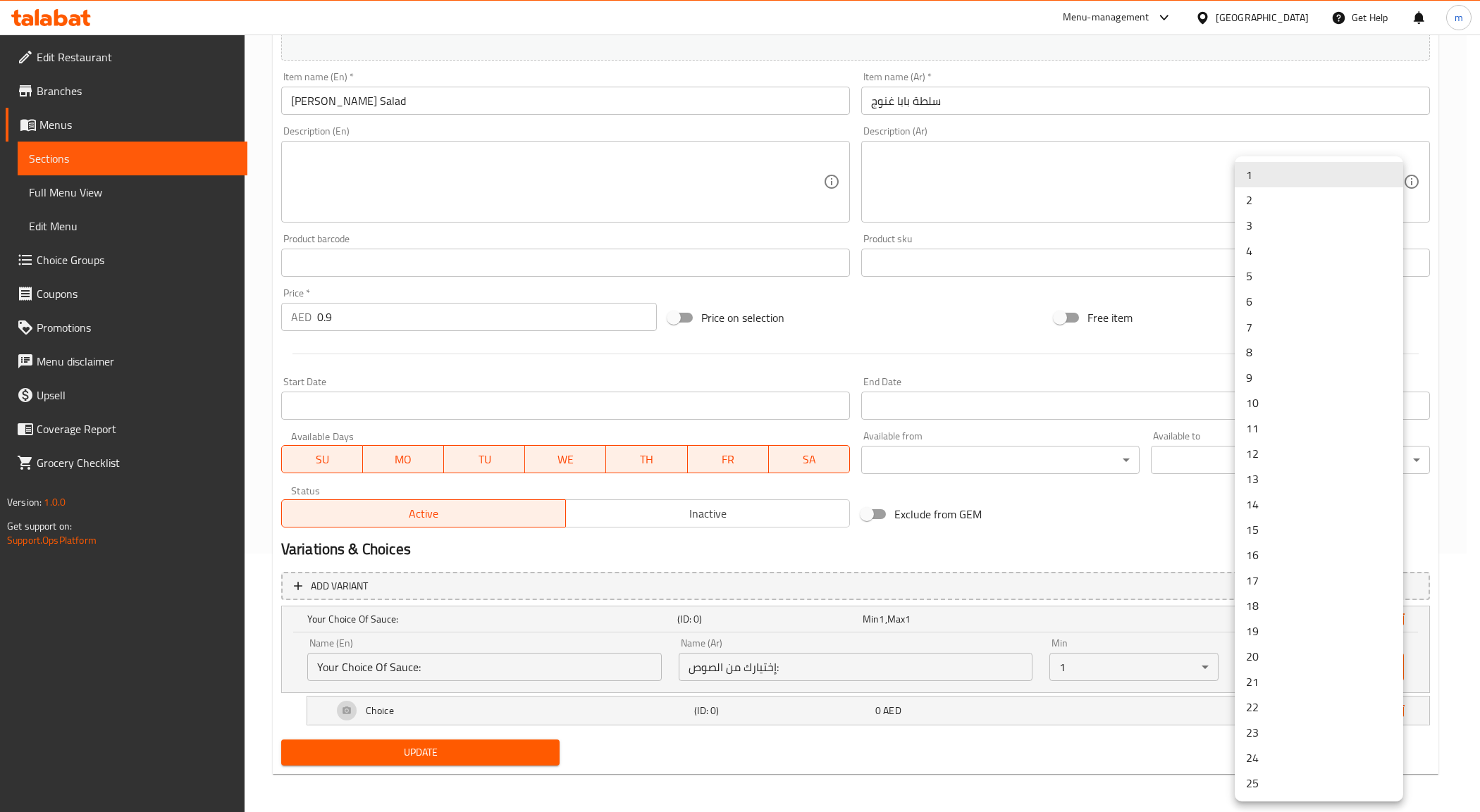
click at [1278, 171] on li "1" at bounding box center [1318, 175] width 168 height 25
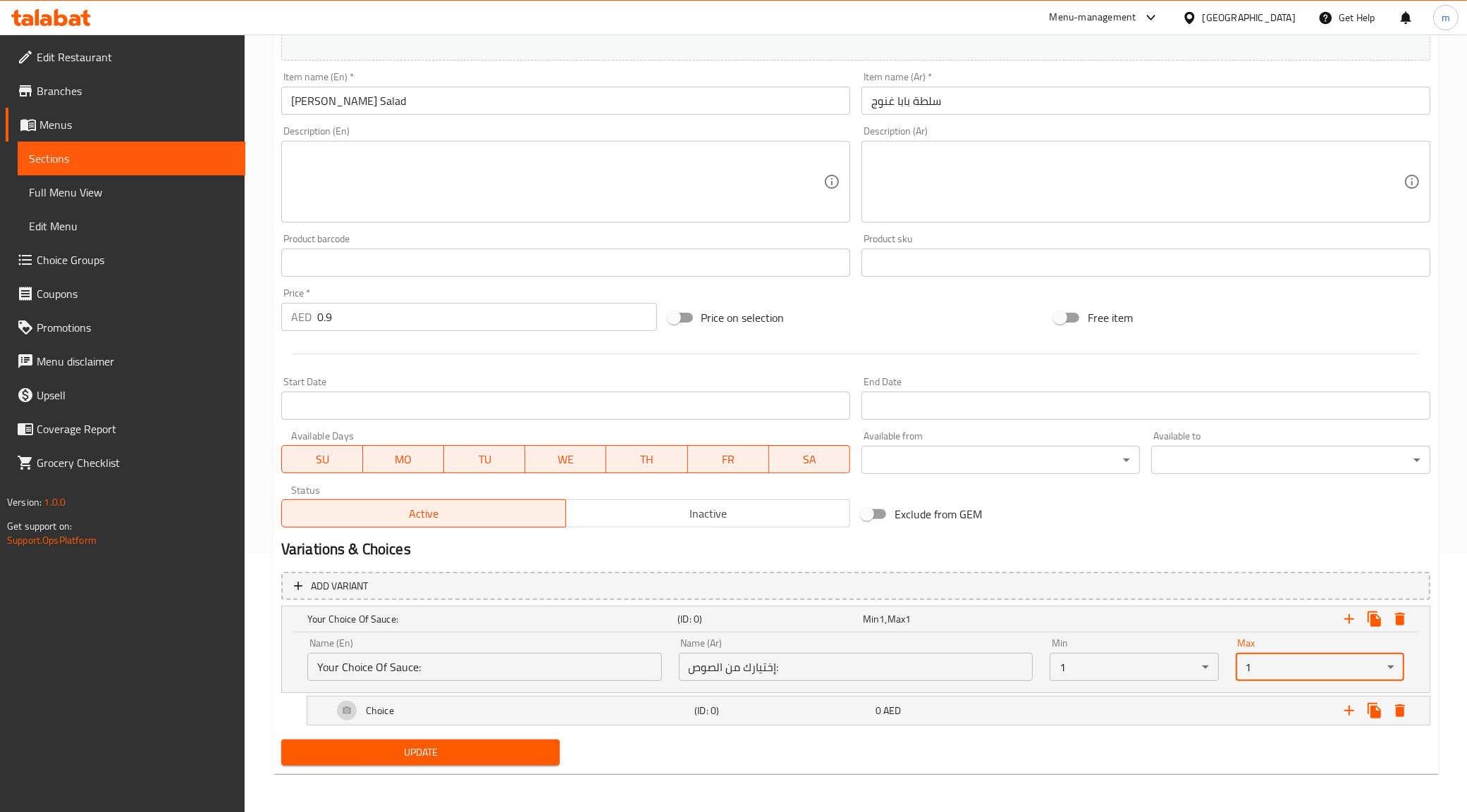
click at [1246, 554] on body "​ Menu-management [GEOGRAPHIC_DATA] Get Help m Edit Restaurant Branches Menus S…" at bounding box center [733, 164] width 1467 height 778
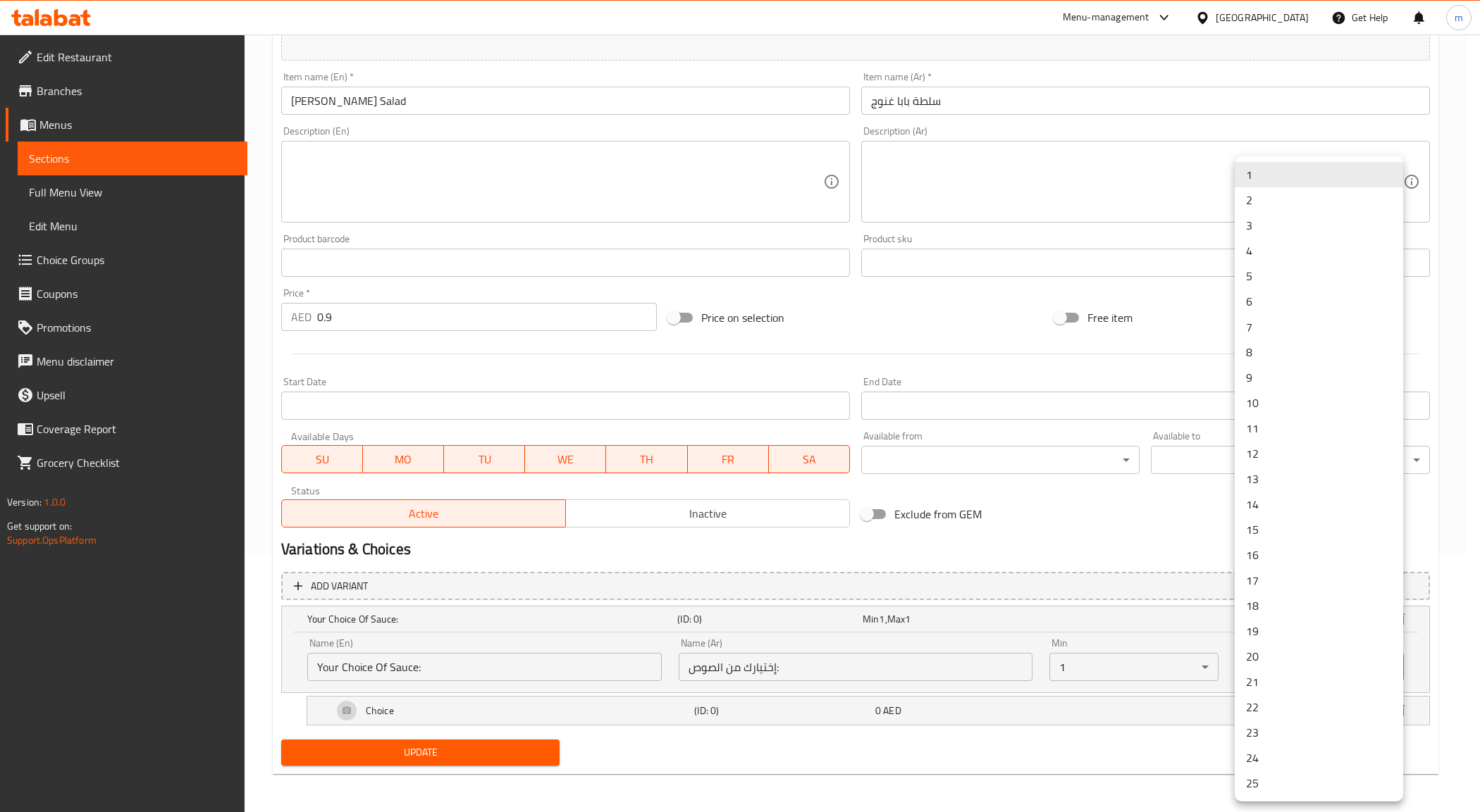
click at [1279, 207] on li "2" at bounding box center [1318, 200] width 168 height 25
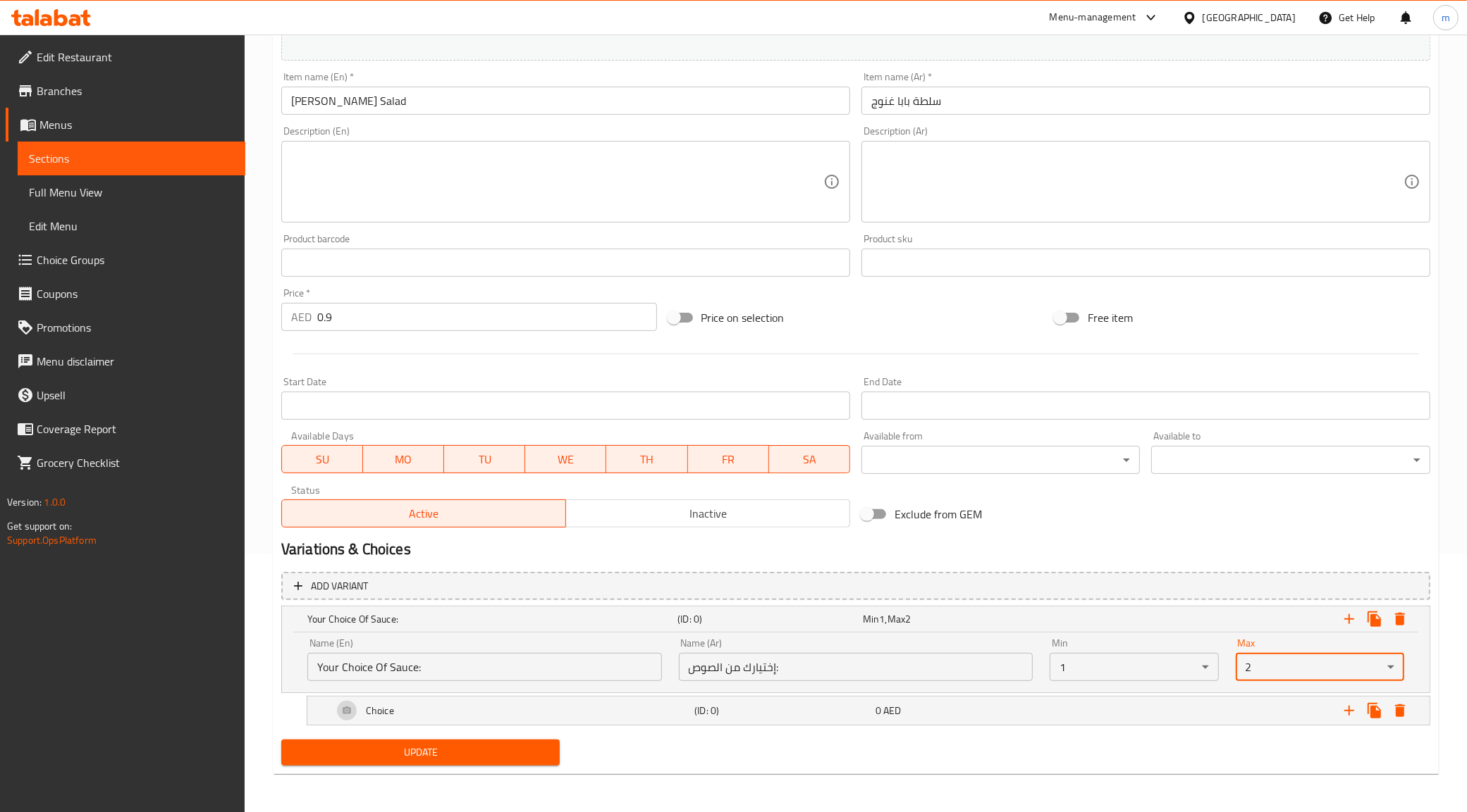
click at [1281, 683] on div "Max 2 ​" at bounding box center [1320, 660] width 186 height 60
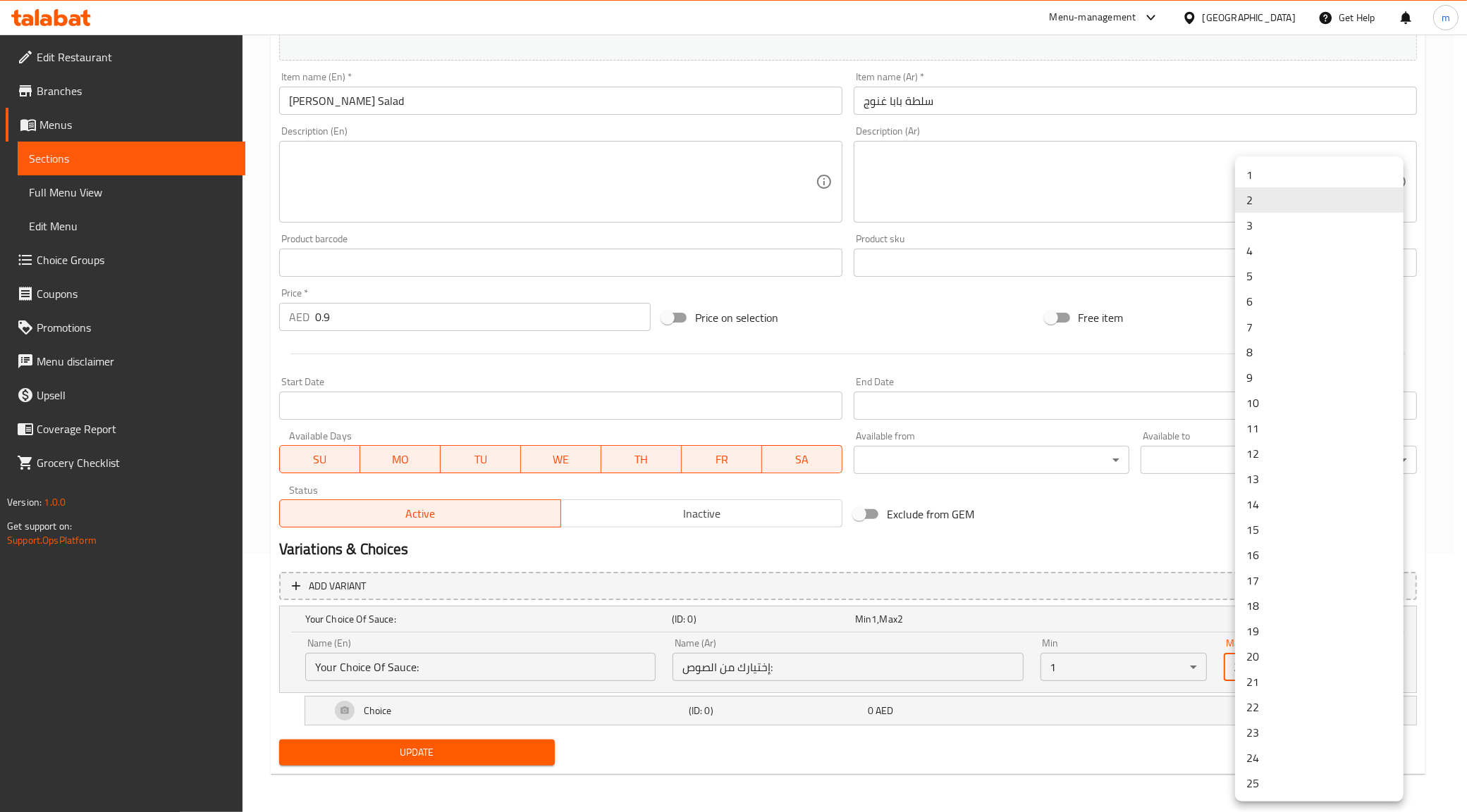
click at [1281, 554] on body "​ Menu-management [GEOGRAPHIC_DATA] Get Help m Edit Restaurant Branches Menus S…" at bounding box center [733, 164] width 1467 height 778
click at [1268, 188] on li "2" at bounding box center [1318, 200] width 168 height 25
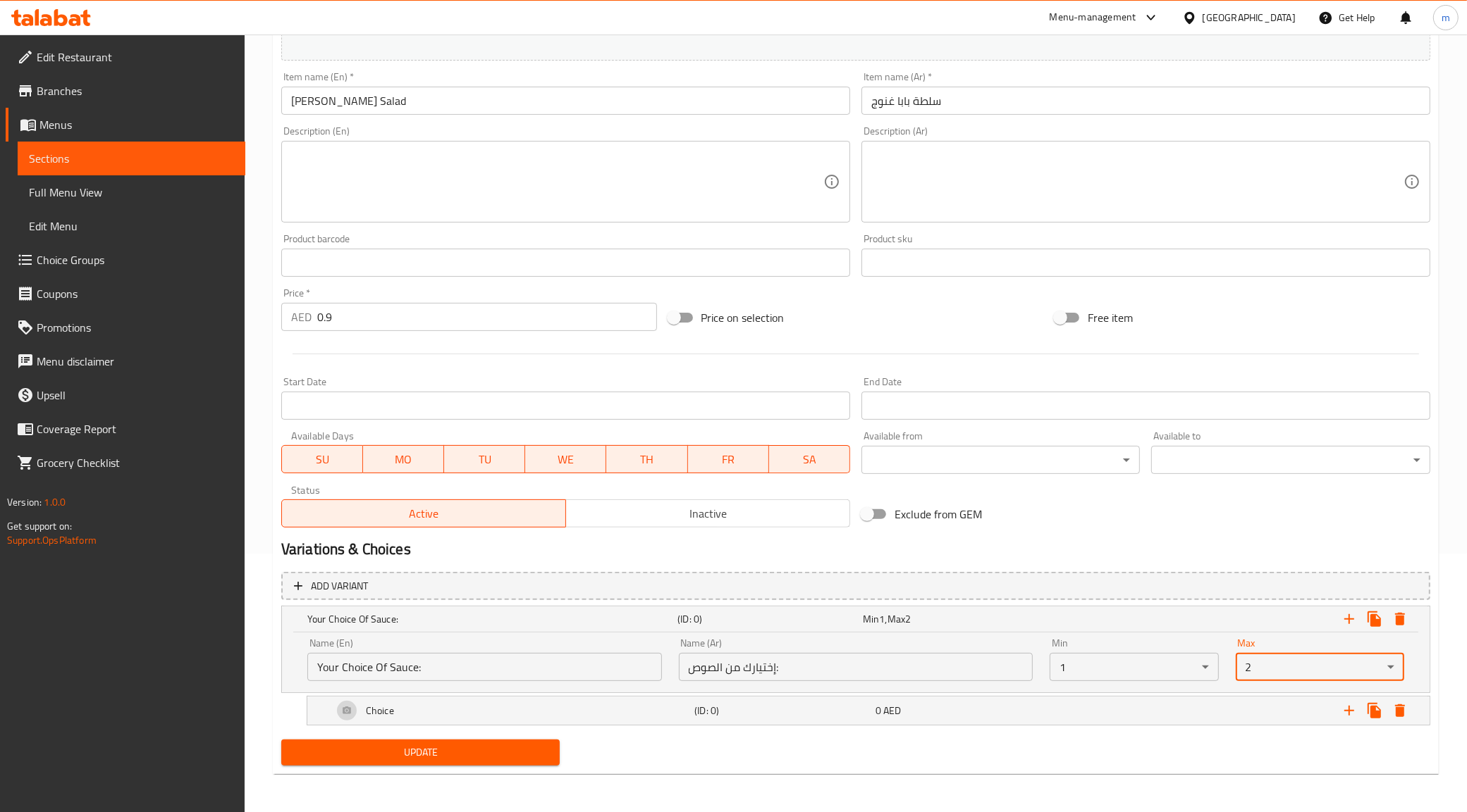
click at [1269, 177] on div "1 2 3 4 5 6 7 8 9 10 11 12 13 14 15 16 17 18 19 20 21 22 23 24 25" at bounding box center [733, 406] width 1467 height 812
click at [1284, 554] on body "​ Menu-management [GEOGRAPHIC_DATA] Get Help m Edit Restaurant Branches Menus S…" at bounding box center [733, 164] width 1467 height 778
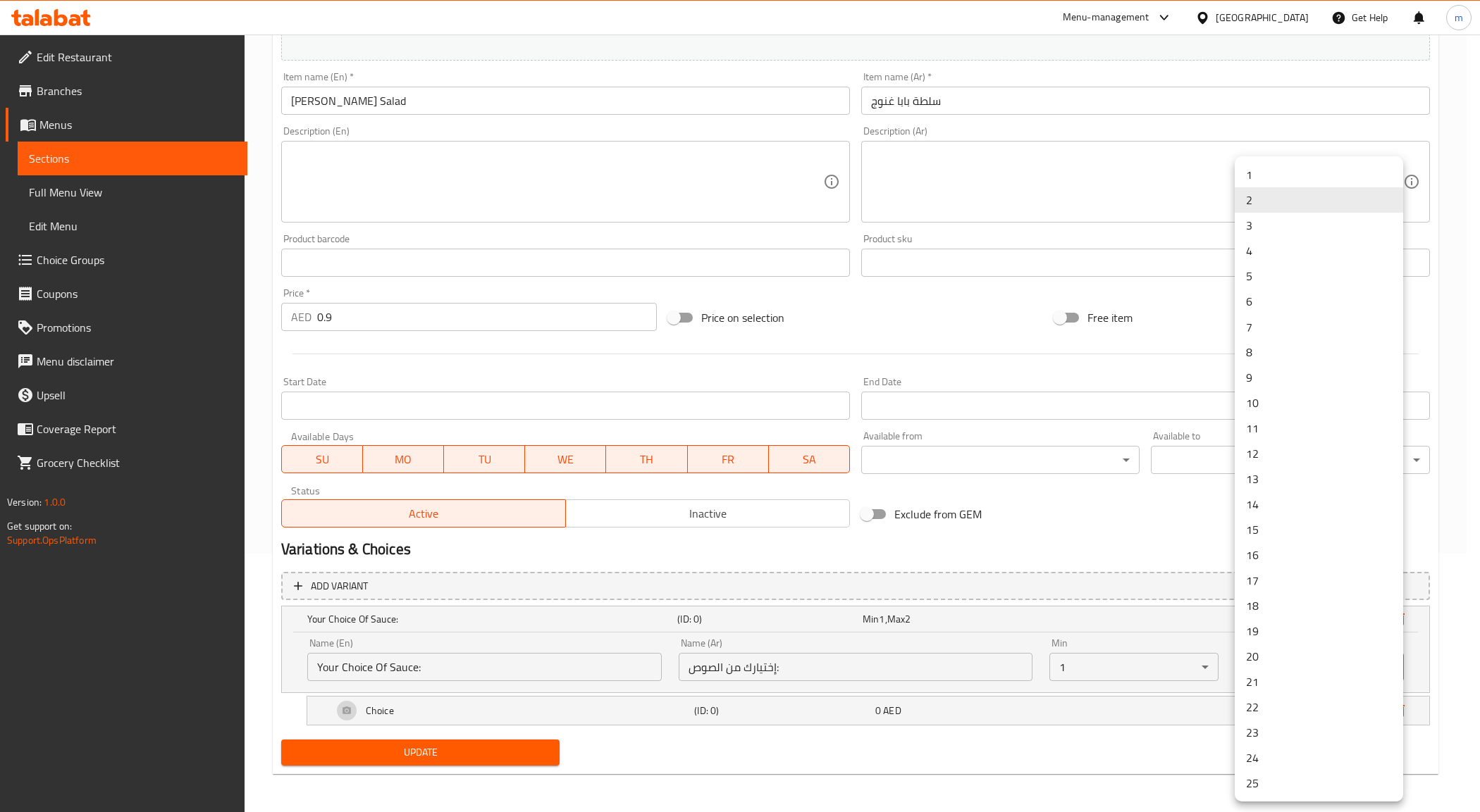
click at [1250, 180] on li "1" at bounding box center [1318, 175] width 168 height 25
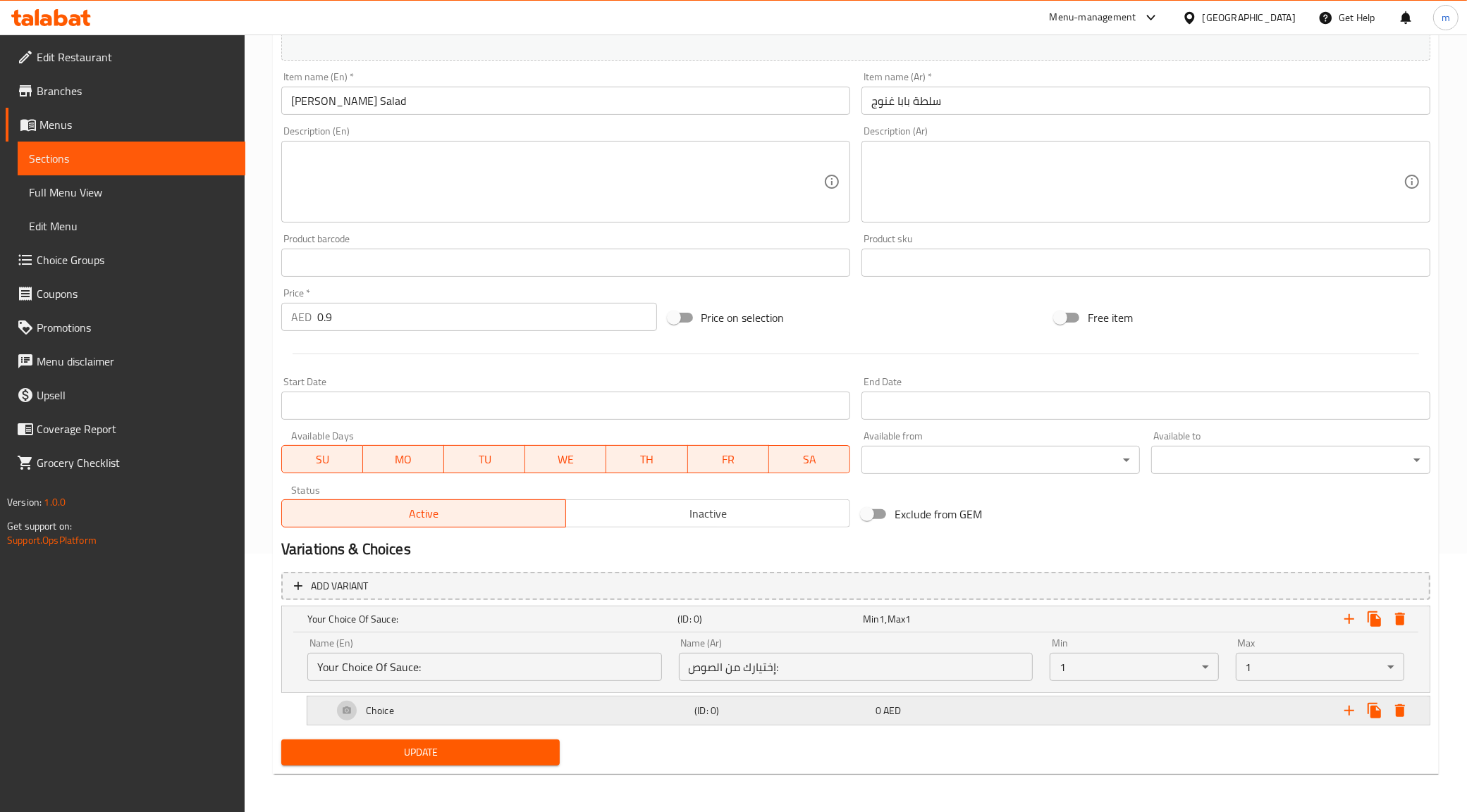
click at [529, 719] on div "Choice" at bounding box center [510, 711] width 362 height 33
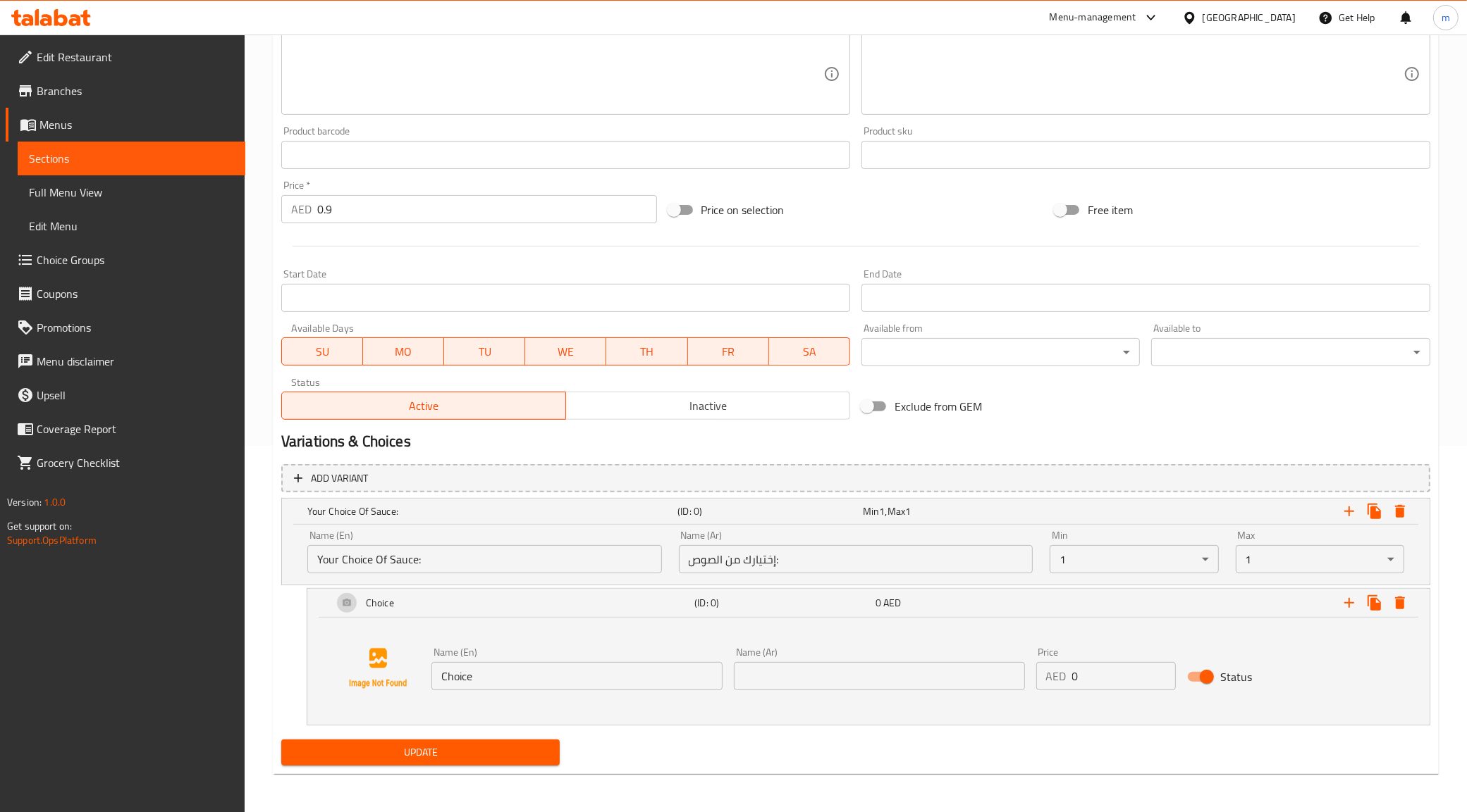
scroll to position [367, 0]
click at [1341, 601] on icon "Expand" at bounding box center [1349, 602] width 17 height 17
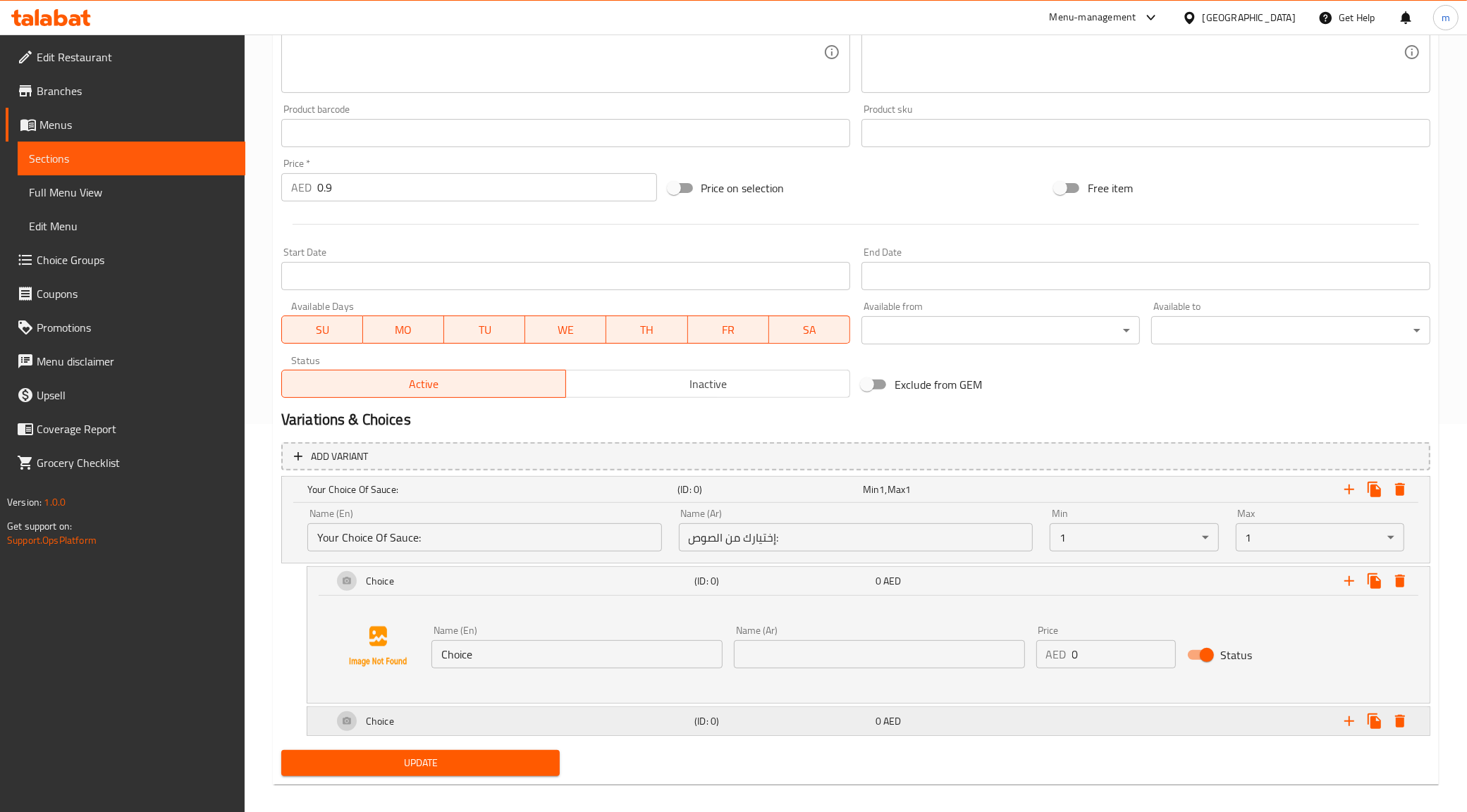
scroll to position [399, 0]
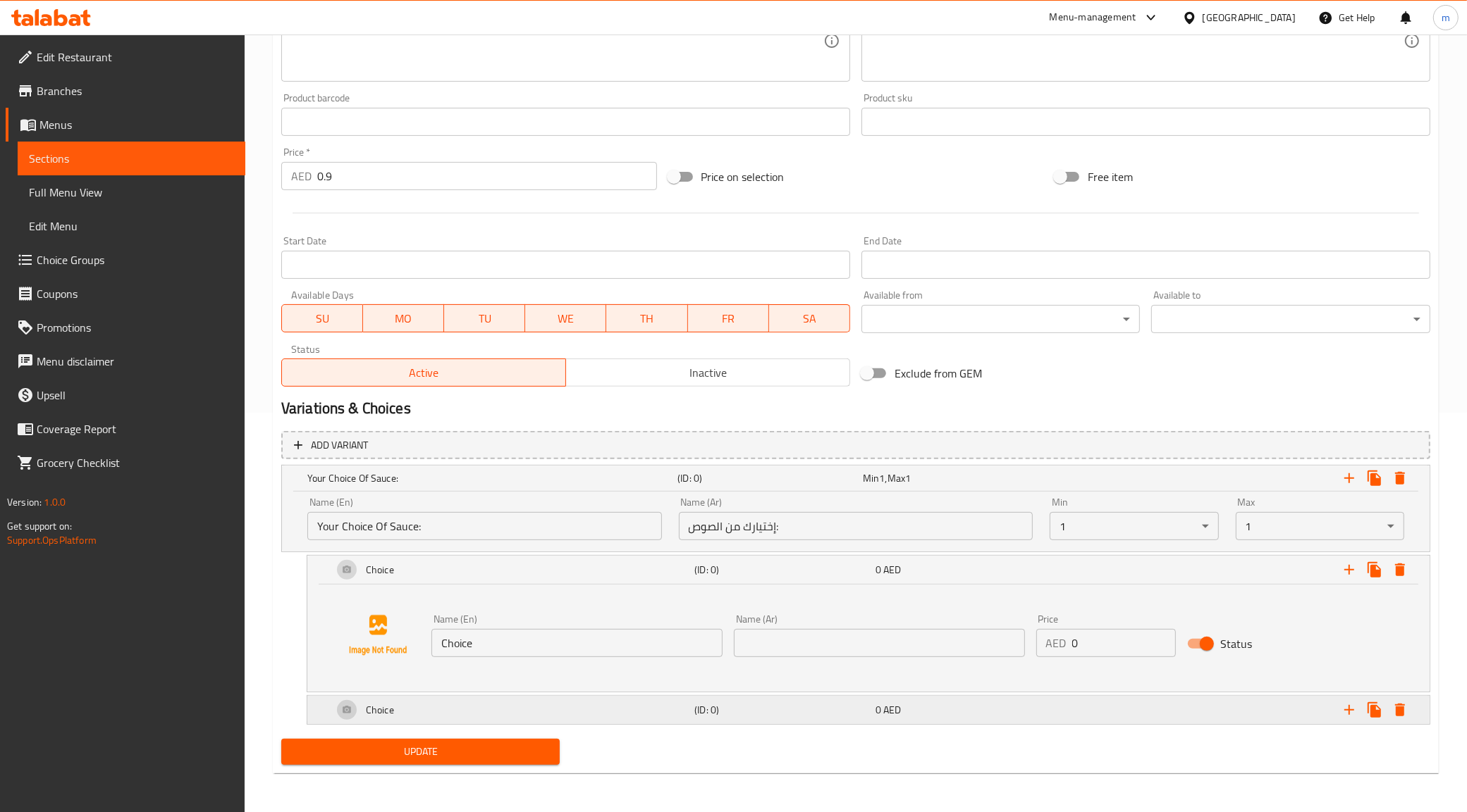
click at [1118, 714] on div "Expand" at bounding box center [1234, 710] width 362 height 31
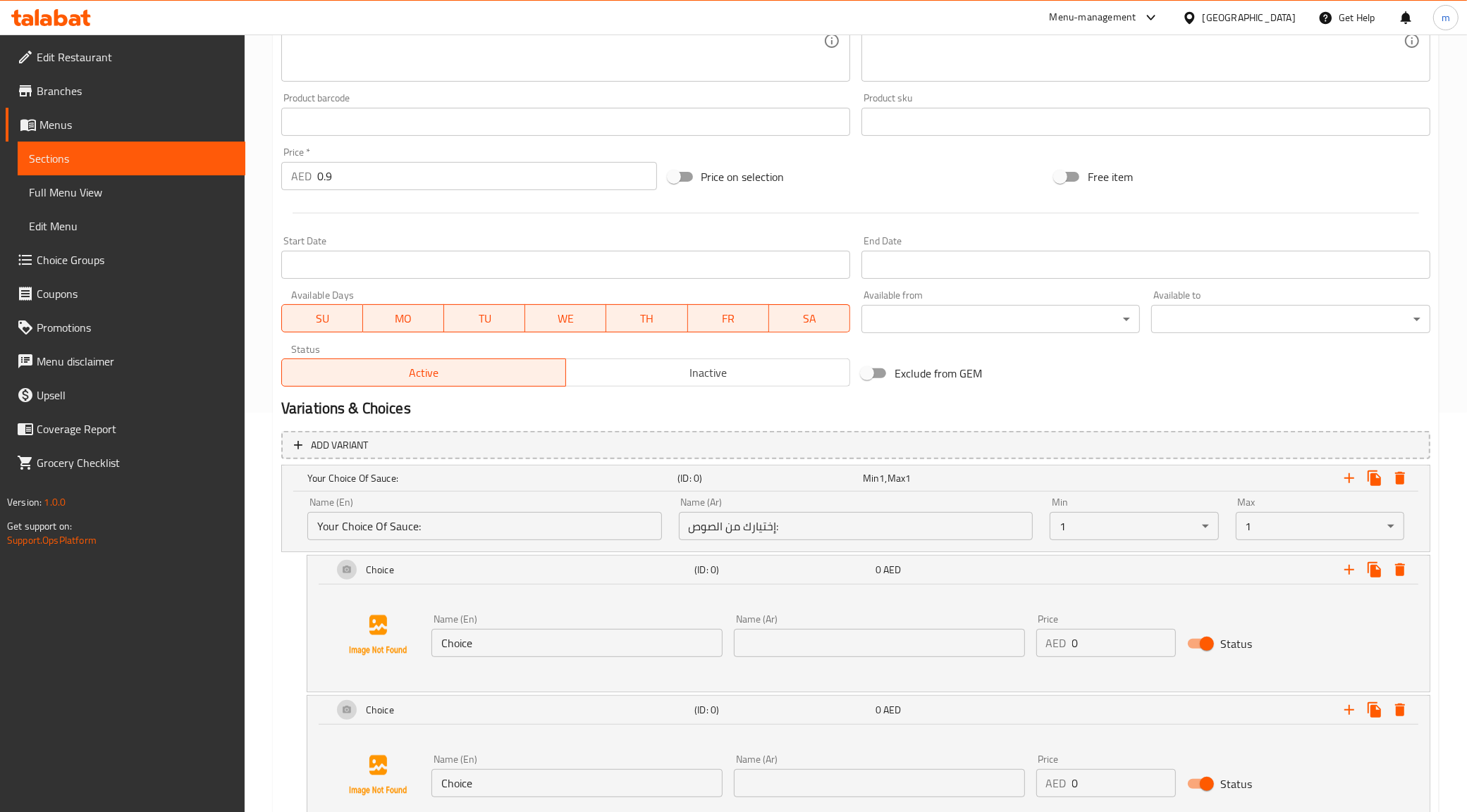
click at [536, 625] on div "Name (En) Choice Name (En)" at bounding box center [577, 635] width 291 height 43
click at [538, 632] on input "Choice" at bounding box center [577, 643] width 291 height 28
click at [538, 634] on input "Choice" at bounding box center [577, 643] width 291 height 28
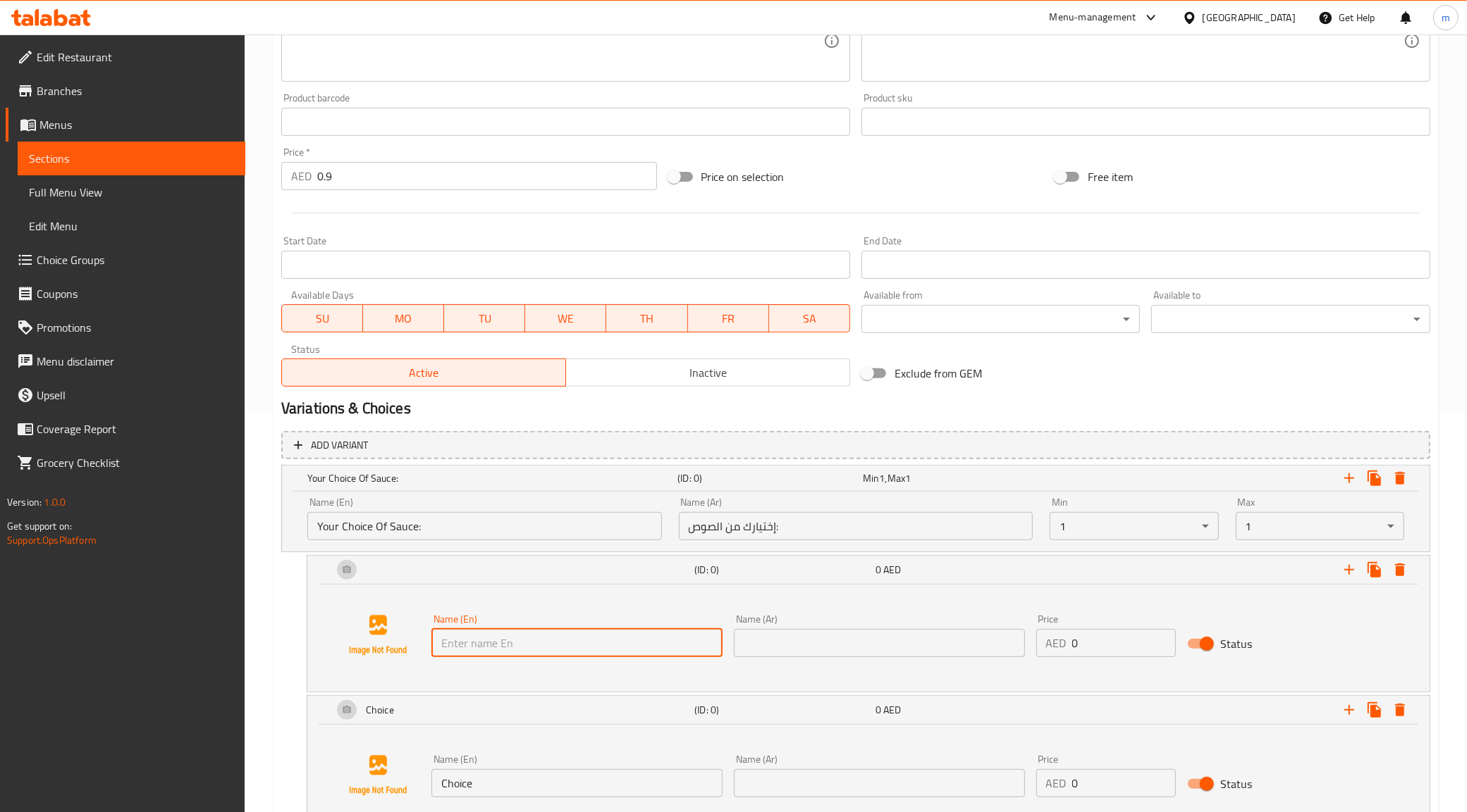
click at [537, 635] on input "text" at bounding box center [577, 643] width 291 height 28
type input "red sauce"
click at [491, 765] on div "Name (En) Choice Name (En)" at bounding box center [577, 776] width 291 height 43
click at [489, 775] on input "Choice" at bounding box center [577, 783] width 291 height 28
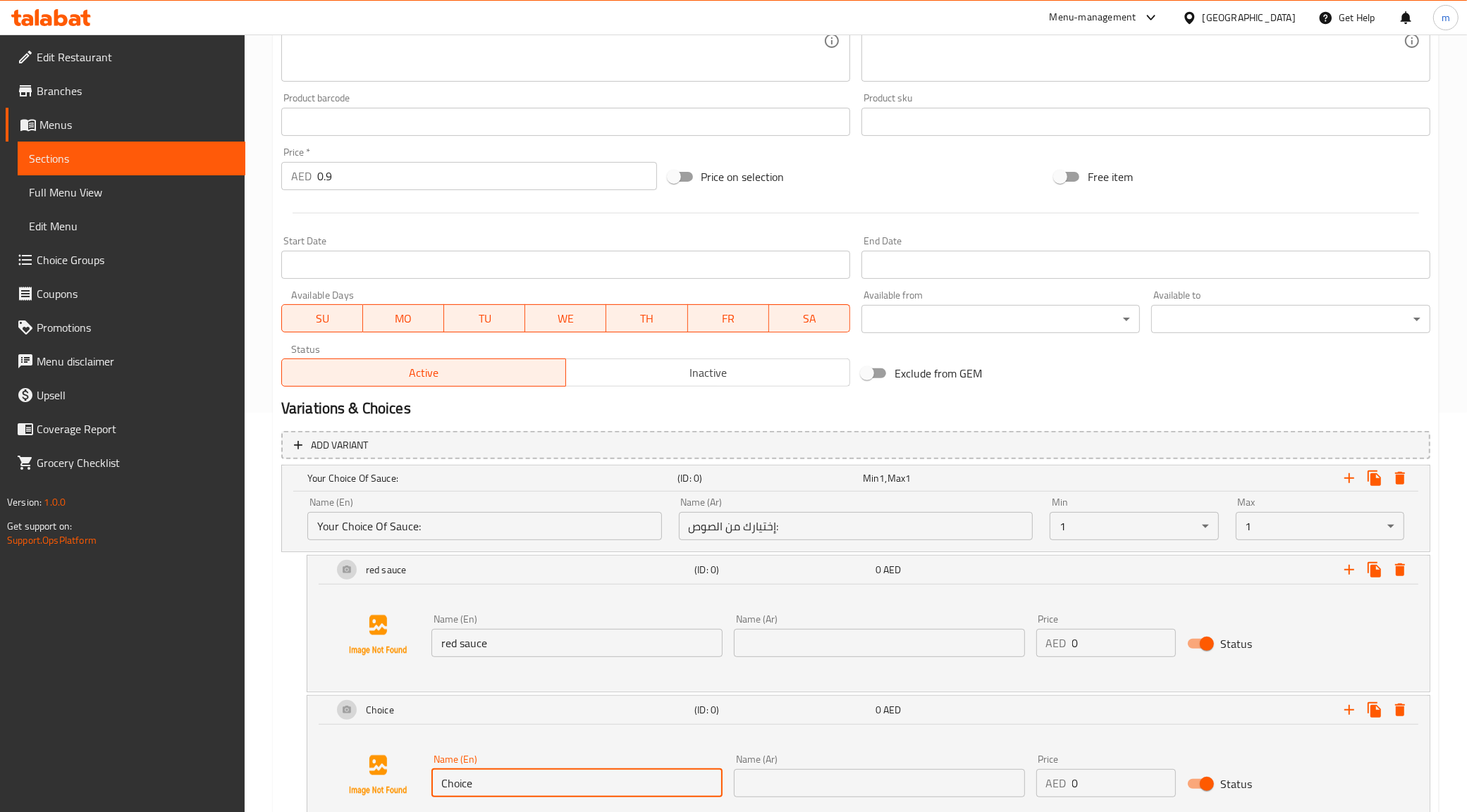
click at [489, 775] on input "Choice" at bounding box center [577, 783] width 291 height 28
click at [481, 773] on input "text" at bounding box center [577, 783] width 291 height 28
type input "white"
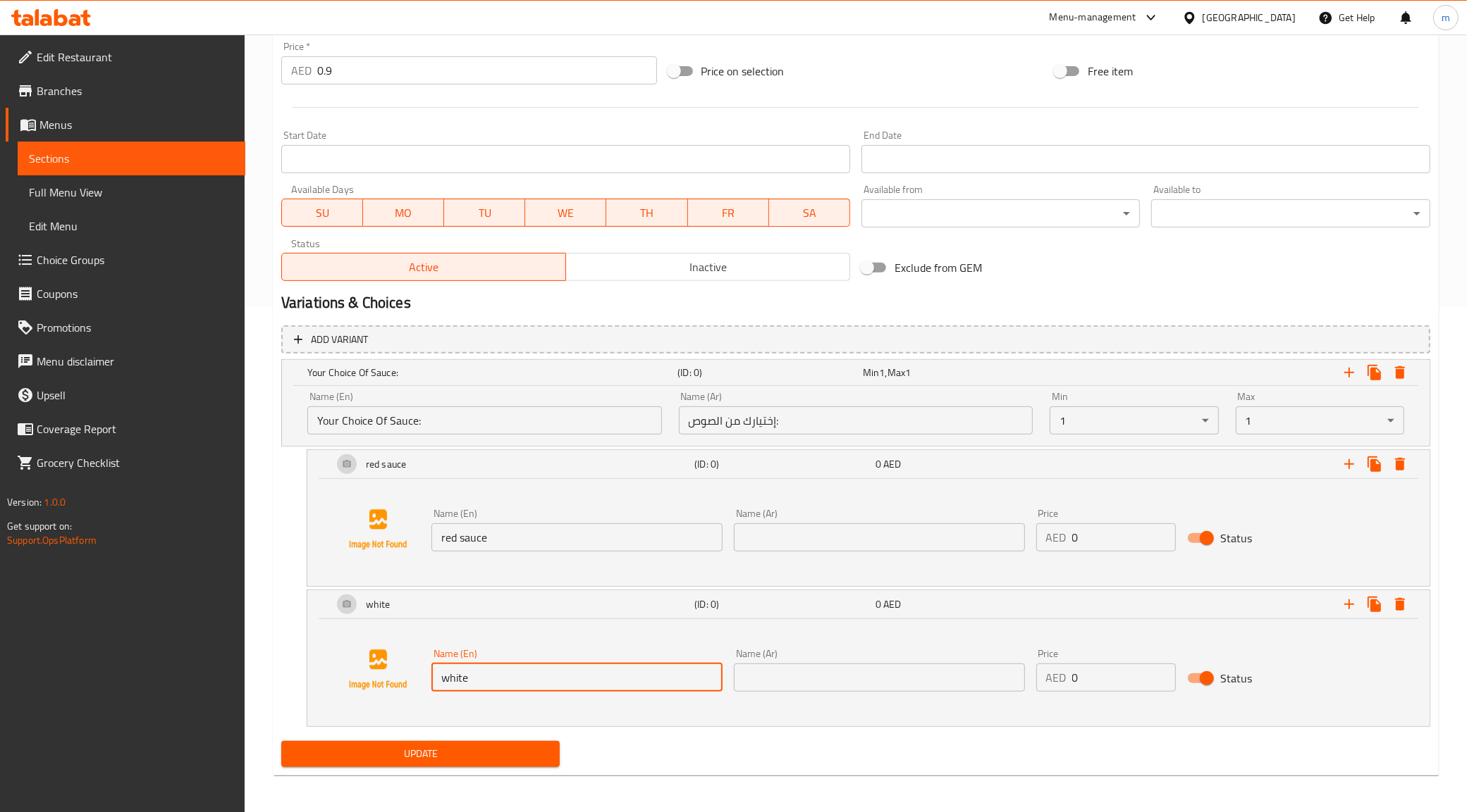
scroll to position [507, 0]
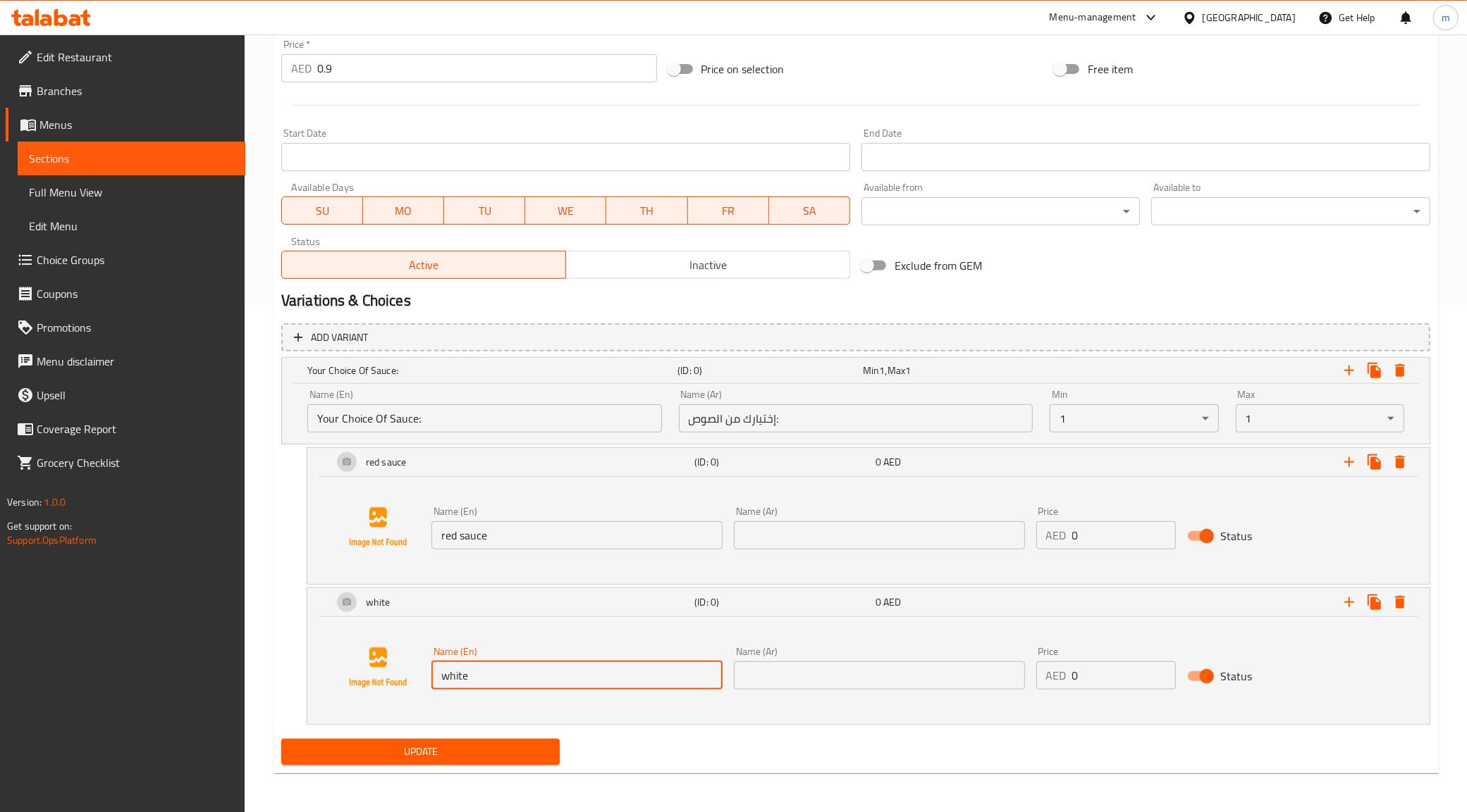
click at [762, 684] on input "text" at bounding box center [879, 675] width 291 height 28
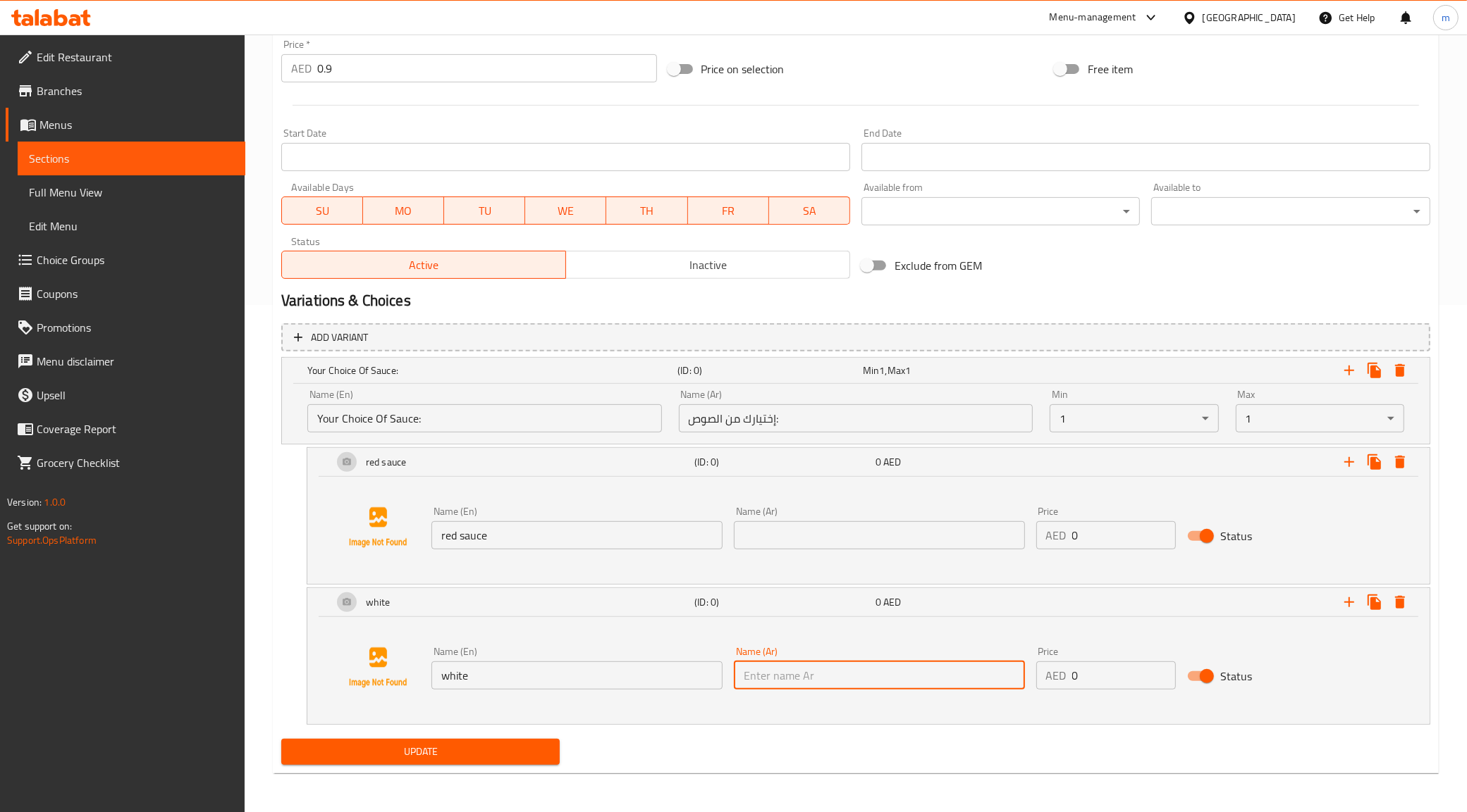
click at [787, 678] on input "text" at bounding box center [879, 675] width 291 height 28
click at [791, 522] on input "text" at bounding box center [879, 535] width 291 height 28
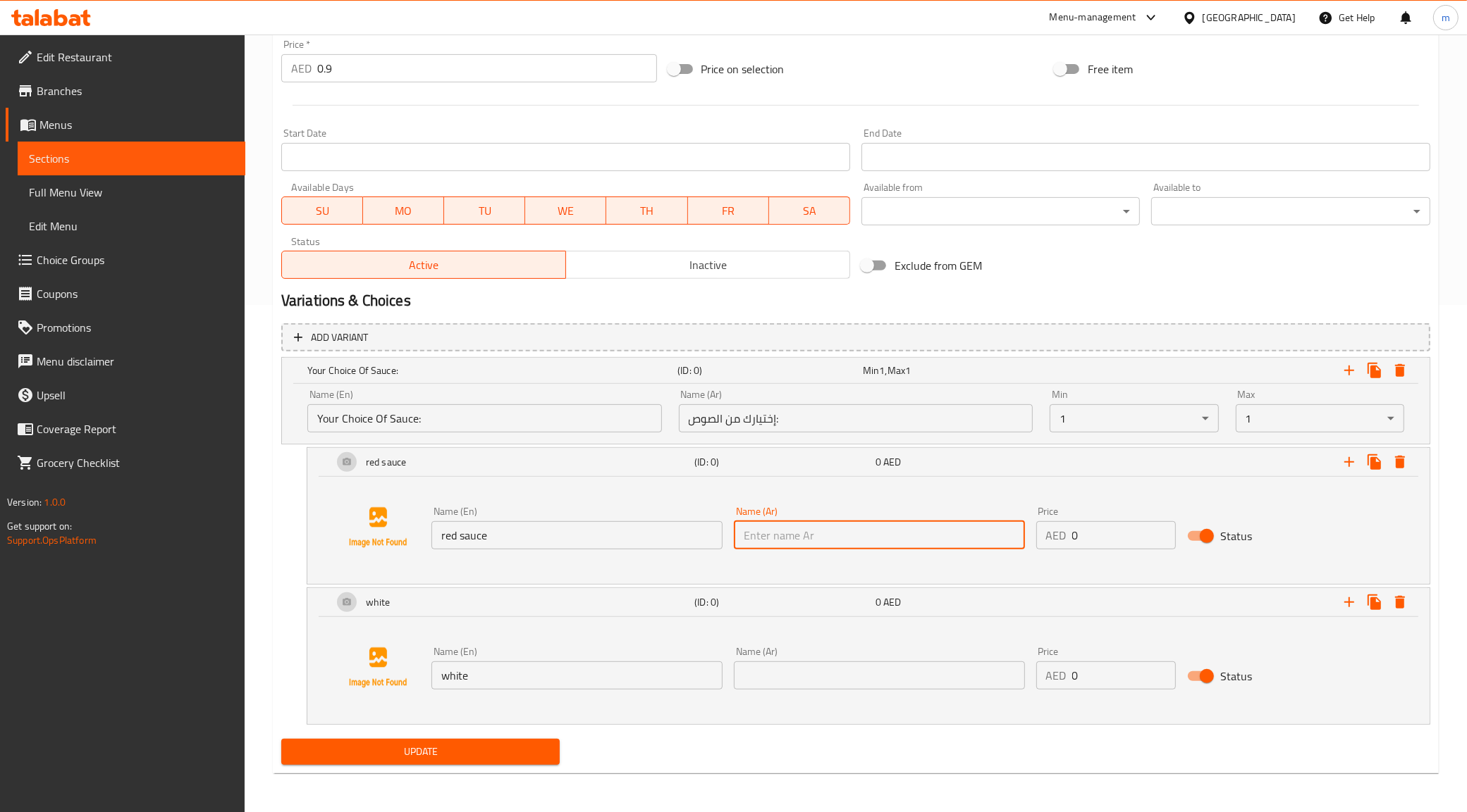
click at [791, 522] on input "text" at bounding box center [879, 535] width 291 height 28
type input "v"
type input "ريذ صوص"
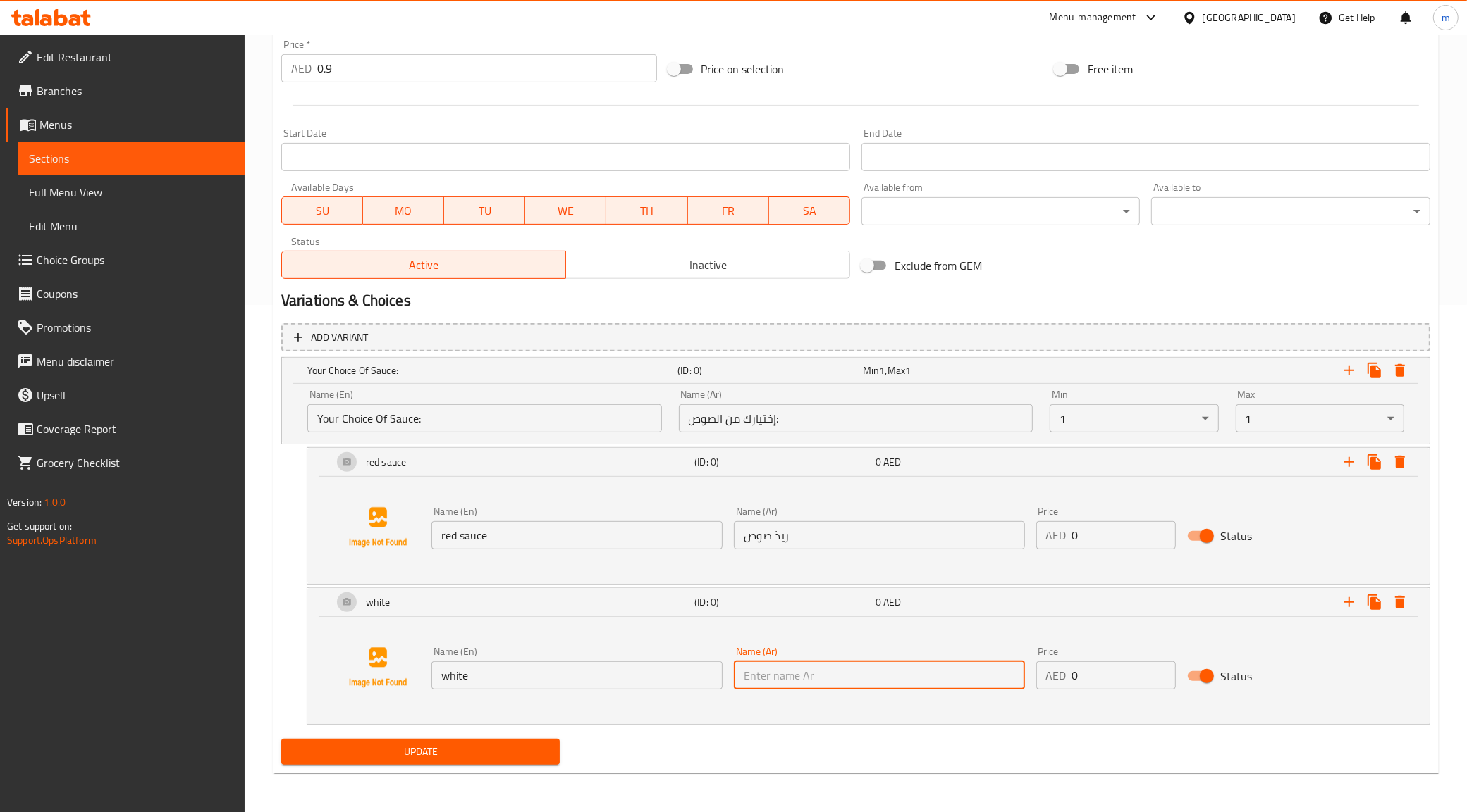
click at [823, 664] on input "text" at bounding box center [879, 675] width 291 height 28
type input "وايت"
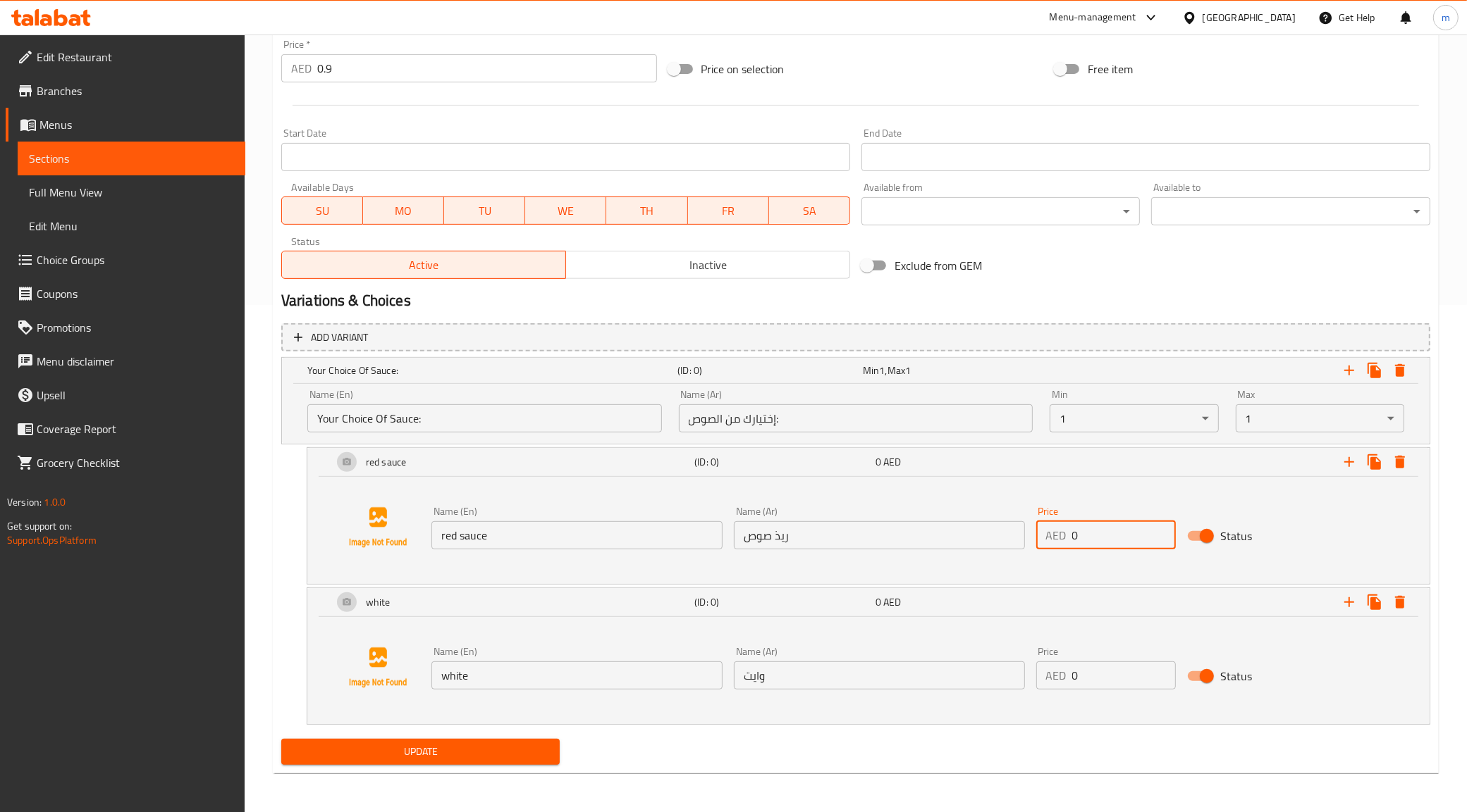
click at [1087, 536] on input "0" at bounding box center [1124, 535] width 103 height 28
drag, startPoint x: 1083, startPoint y: 536, endPoint x: 1061, endPoint y: 546, distance: 24.2
click at [1061, 546] on div "AED 0 Price" at bounding box center [1106, 535] width 140 height 28
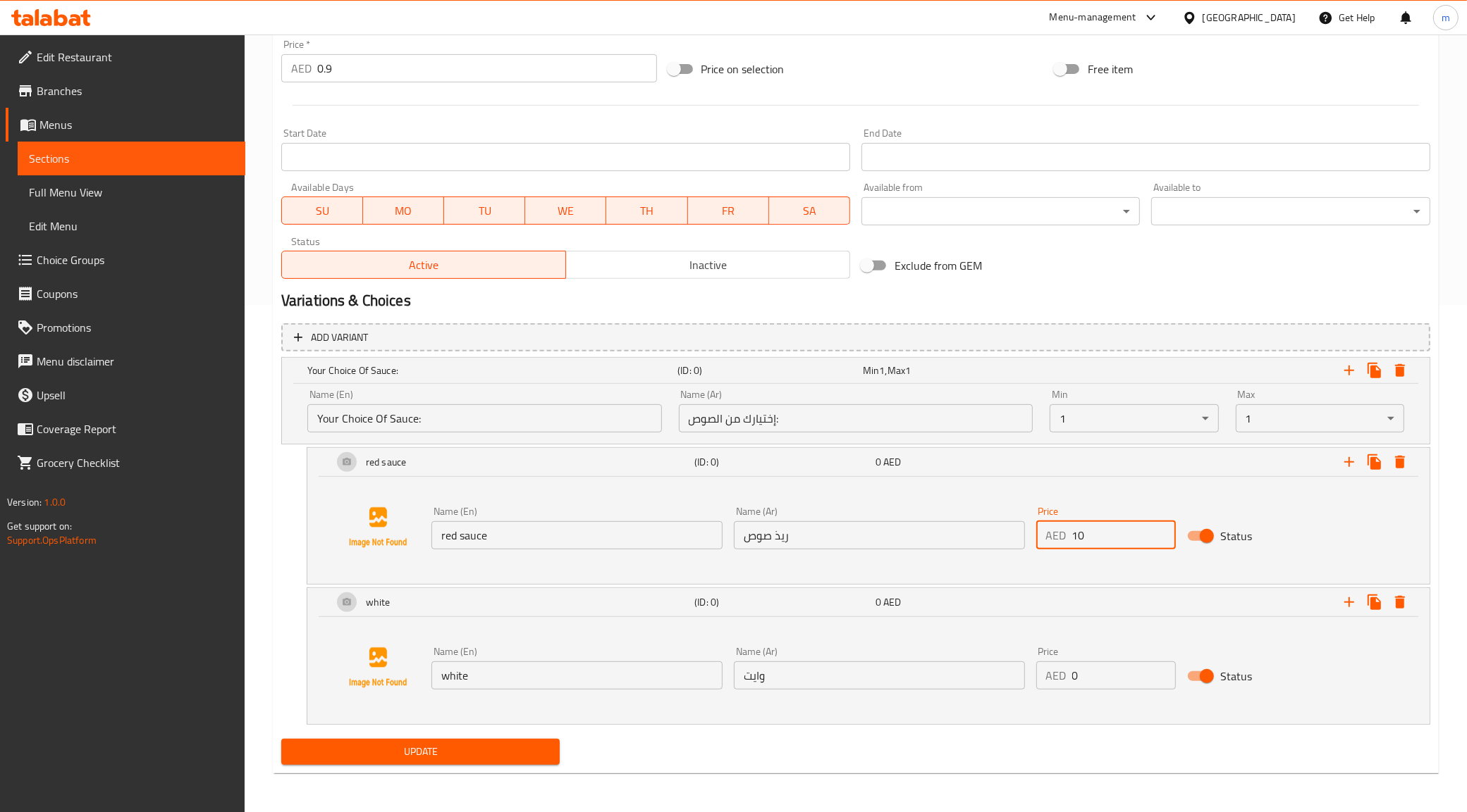
type input "10"
click at [1091, 682] on input "0" at bounding box center [1124, 675] width 103 height 28
click at [1091, 682] on input "010" at bounding box center [1124, 675] width 103 height 28
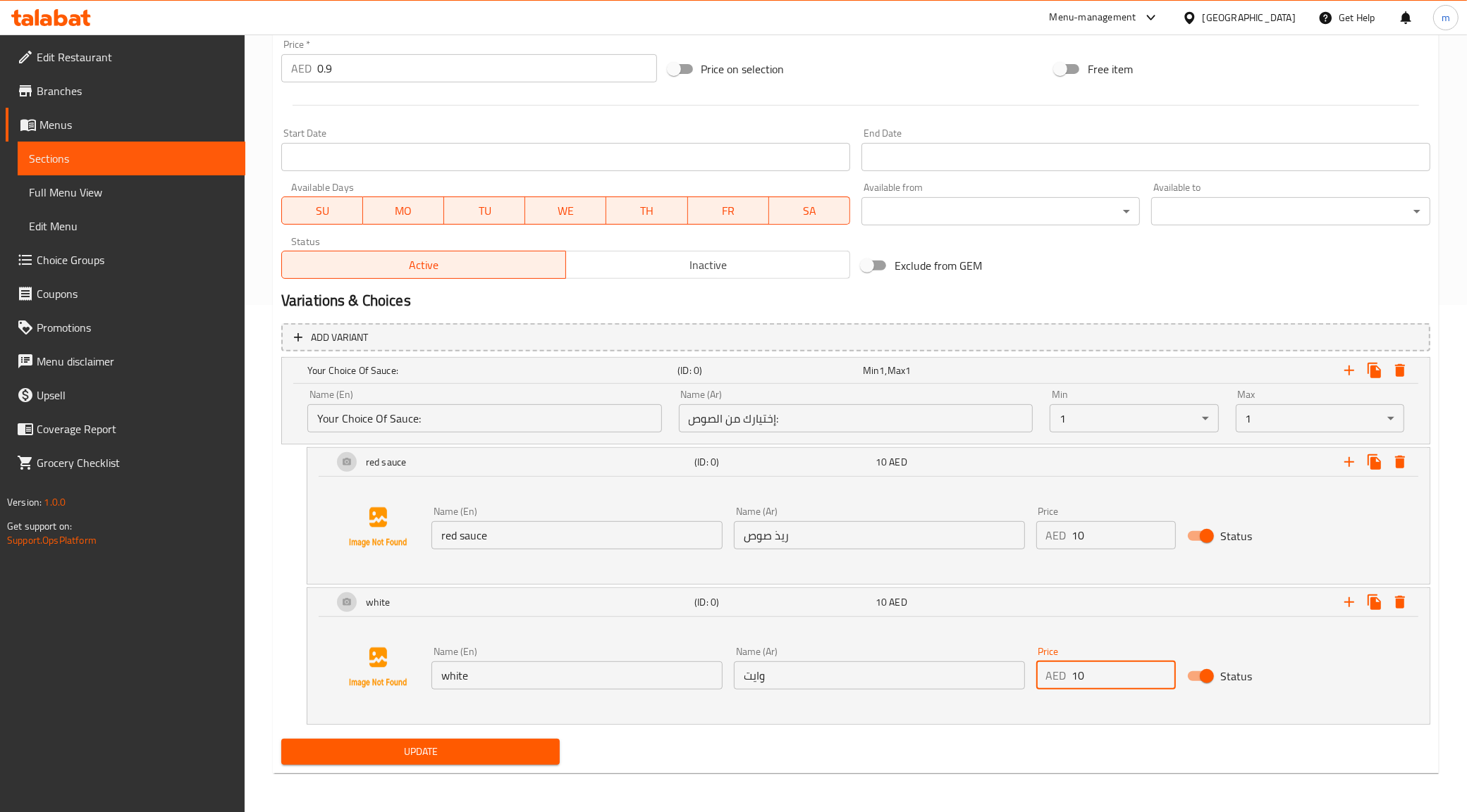
type input "10"
click at [454, 738] on div "Update" at bounding box center [421, 752] width 290 height 37
click at [448, 747] on span "Update" at bounding box center [421, 752] width 256 height 17
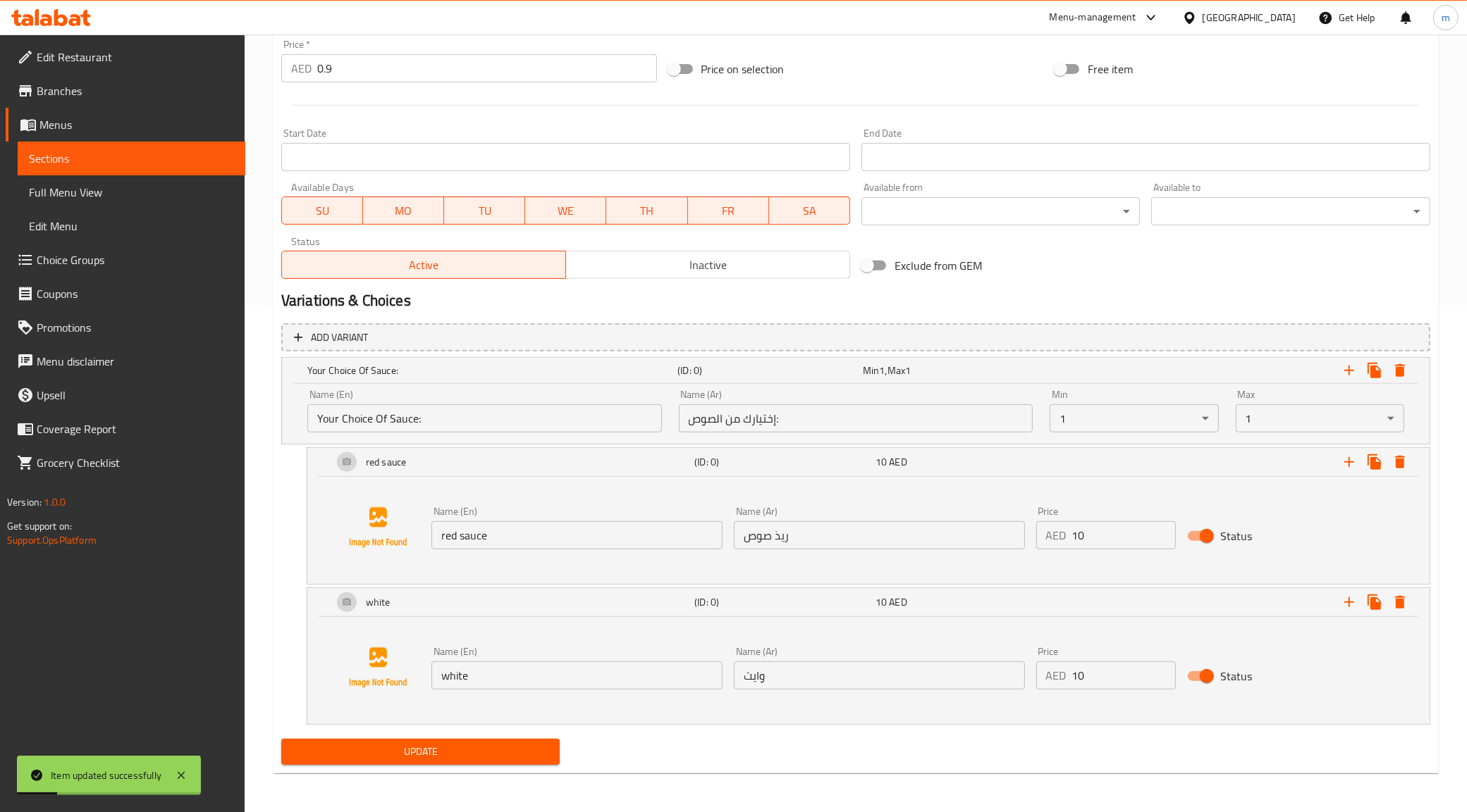
click at [96, 160] on span "Sections" at bounding box center [132, 158] width 205 height 17
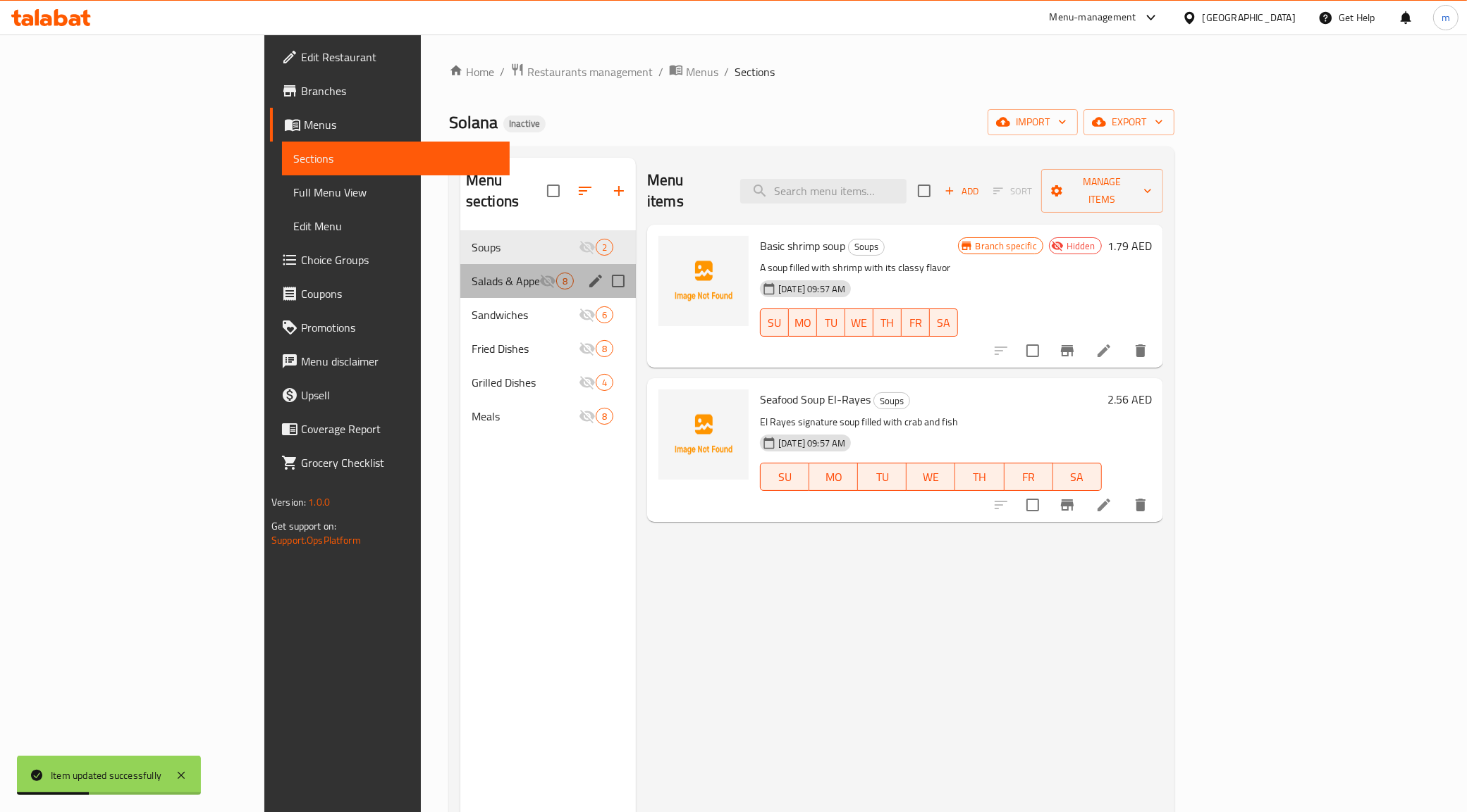
click at [460, 264] on div "Salads & Appetizers 8" at bounding box center [547, 281] width 175 height 33
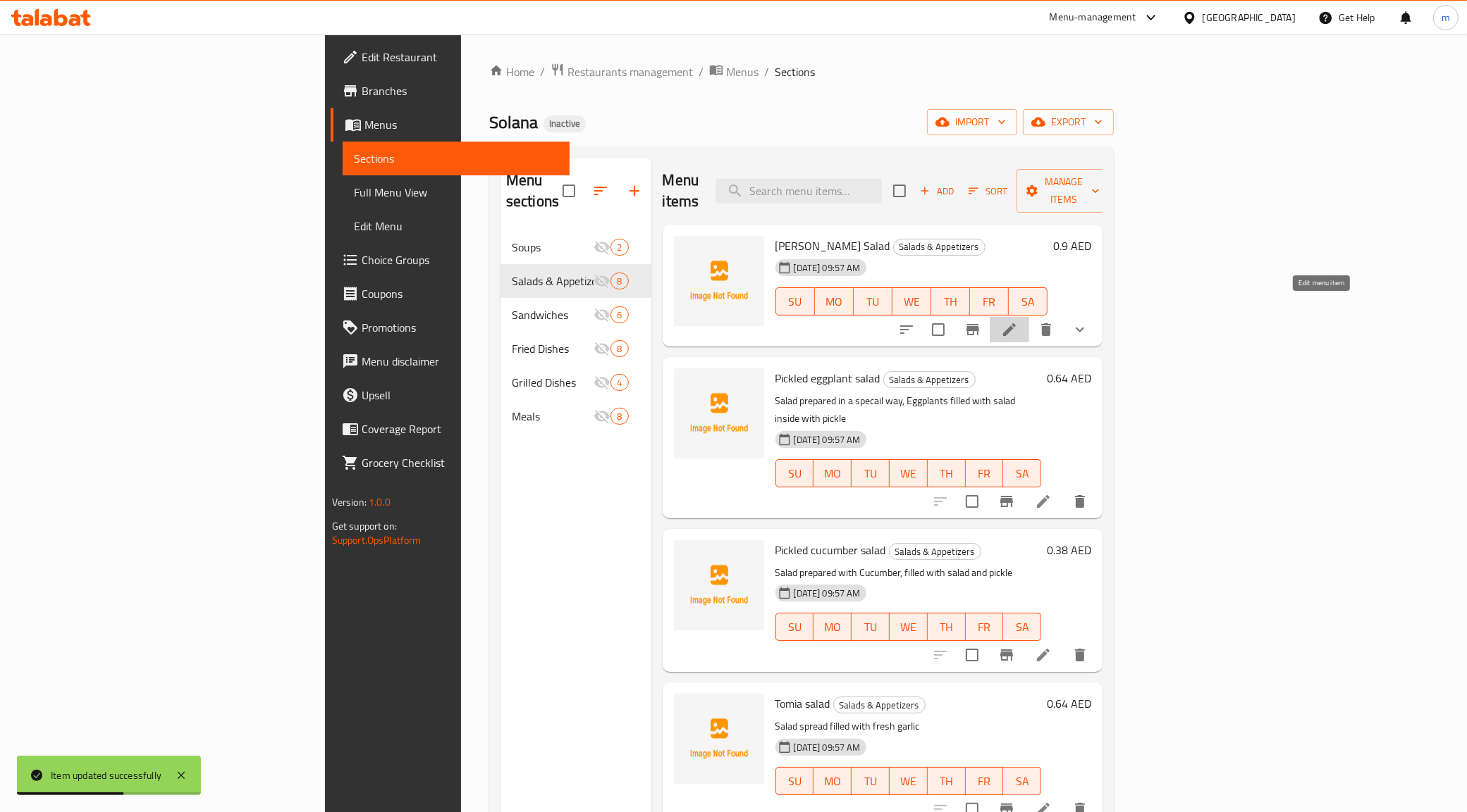
click at [1018, 321] on icon at bounding box center [1009, 329] width 17 height 17
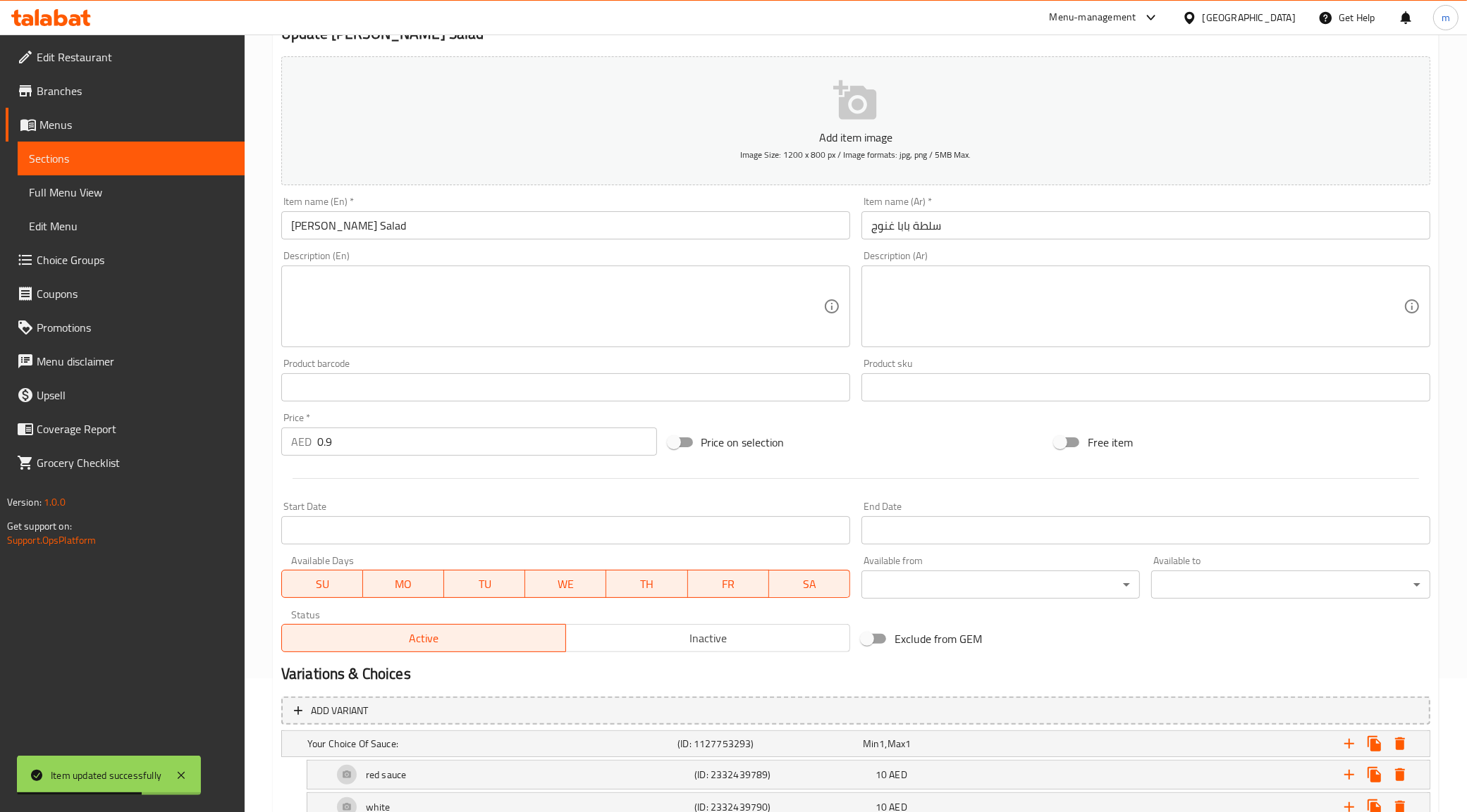
scroll to position [231, 0]
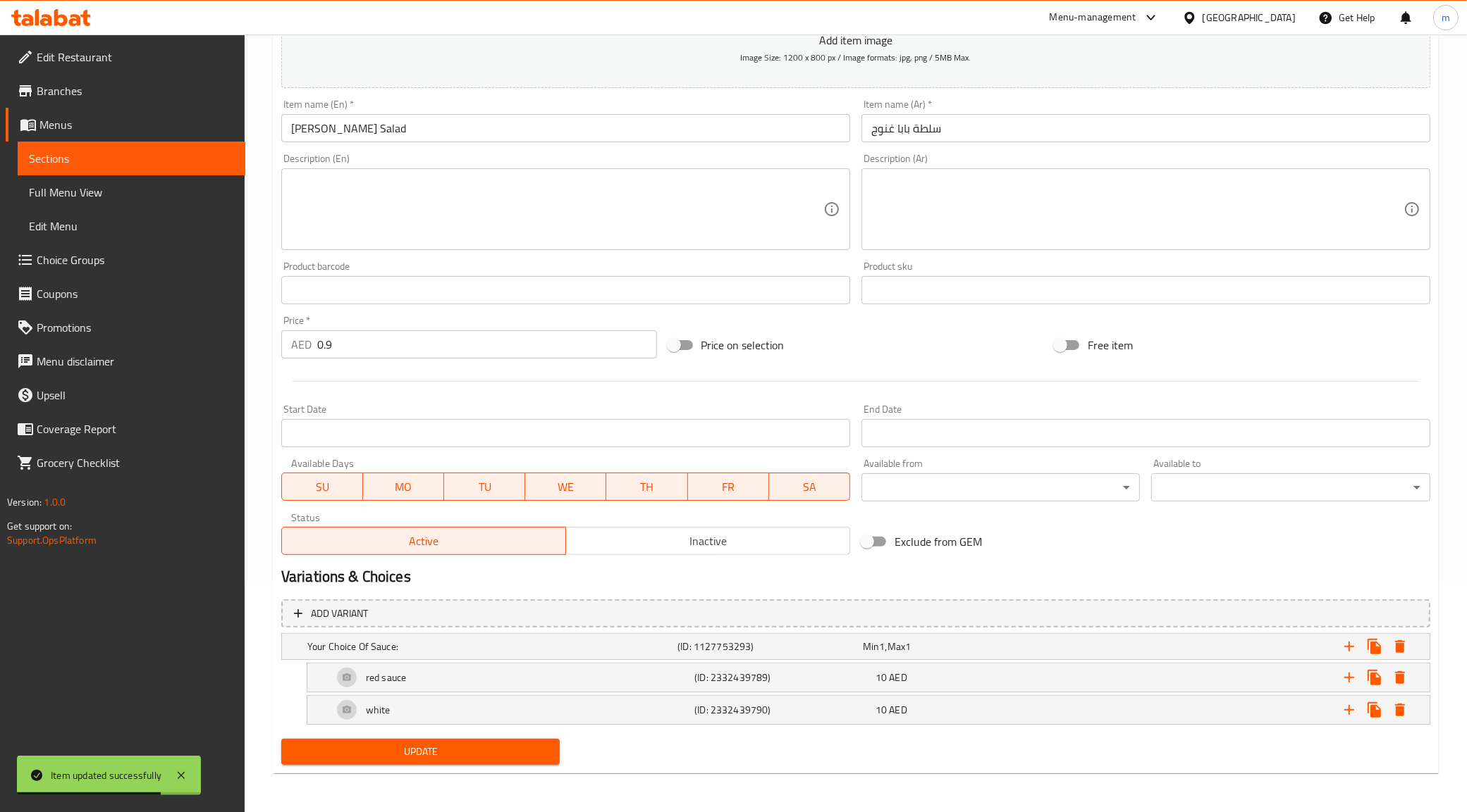
click at [57, 150] on span "Sections" at bounding box center [132, 158] width 205 height 17
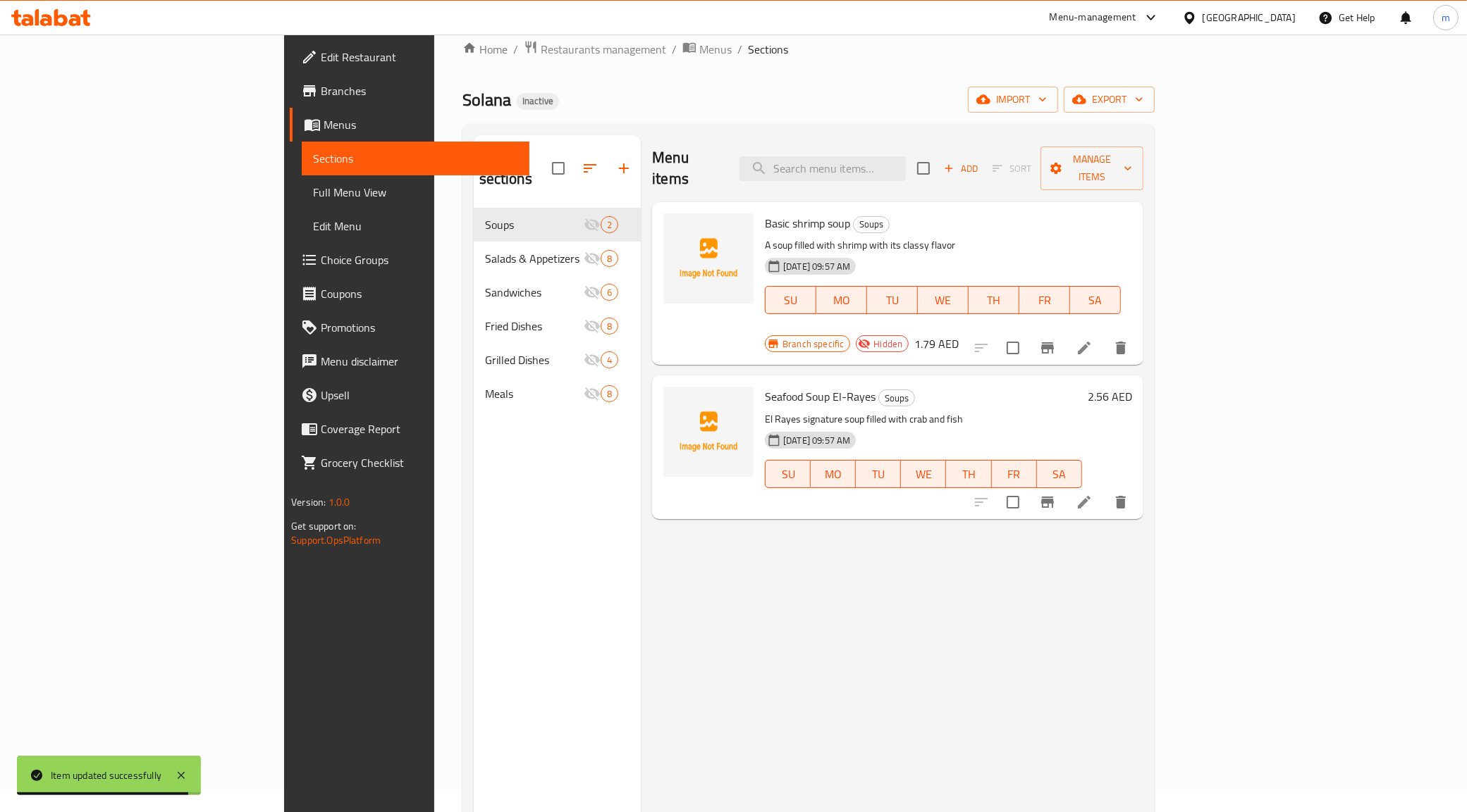
scroll to position [22, 0]
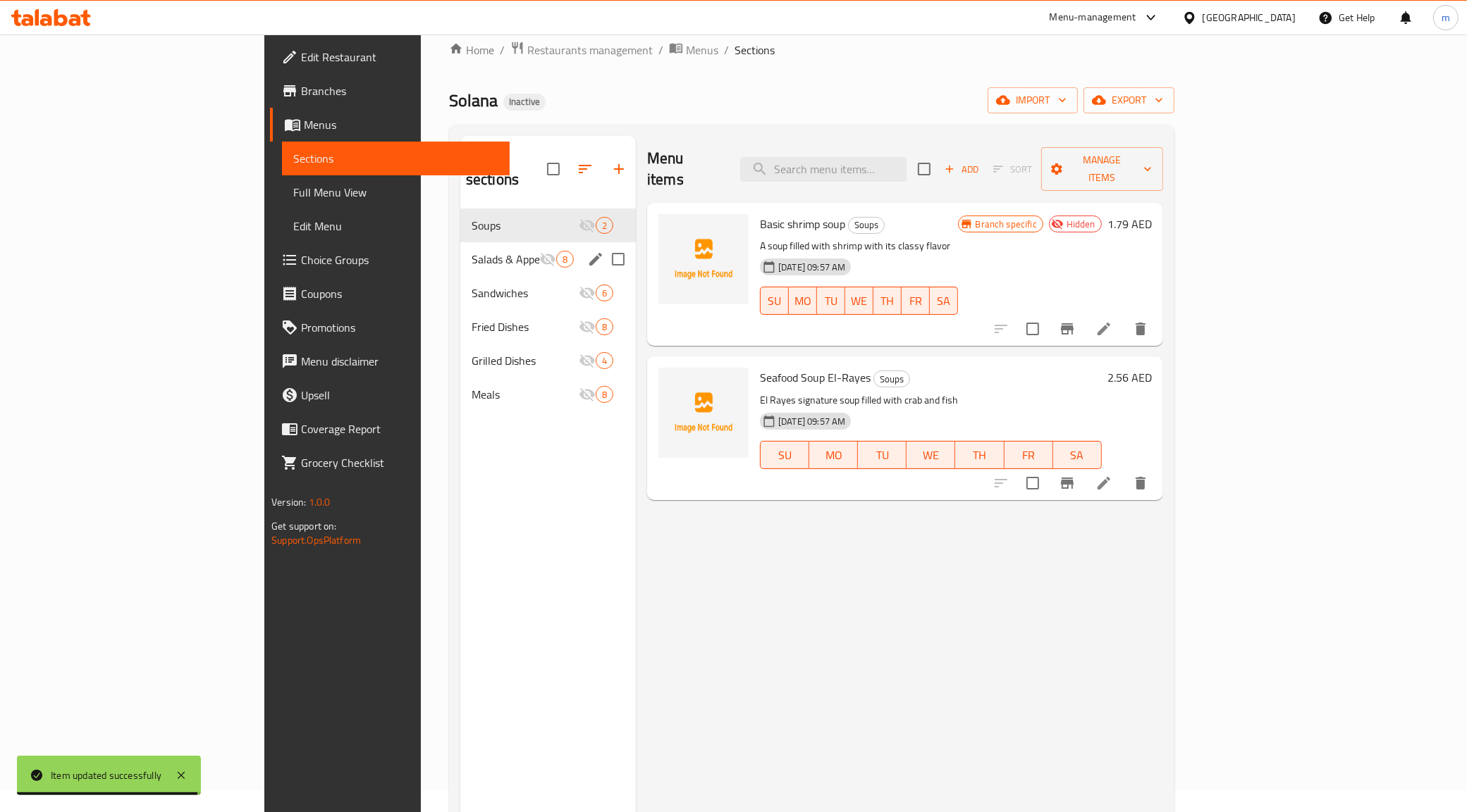
click at [472, 251] on span "Salads & Appetizers" at bounding box center [505, 259] width 68 height 17
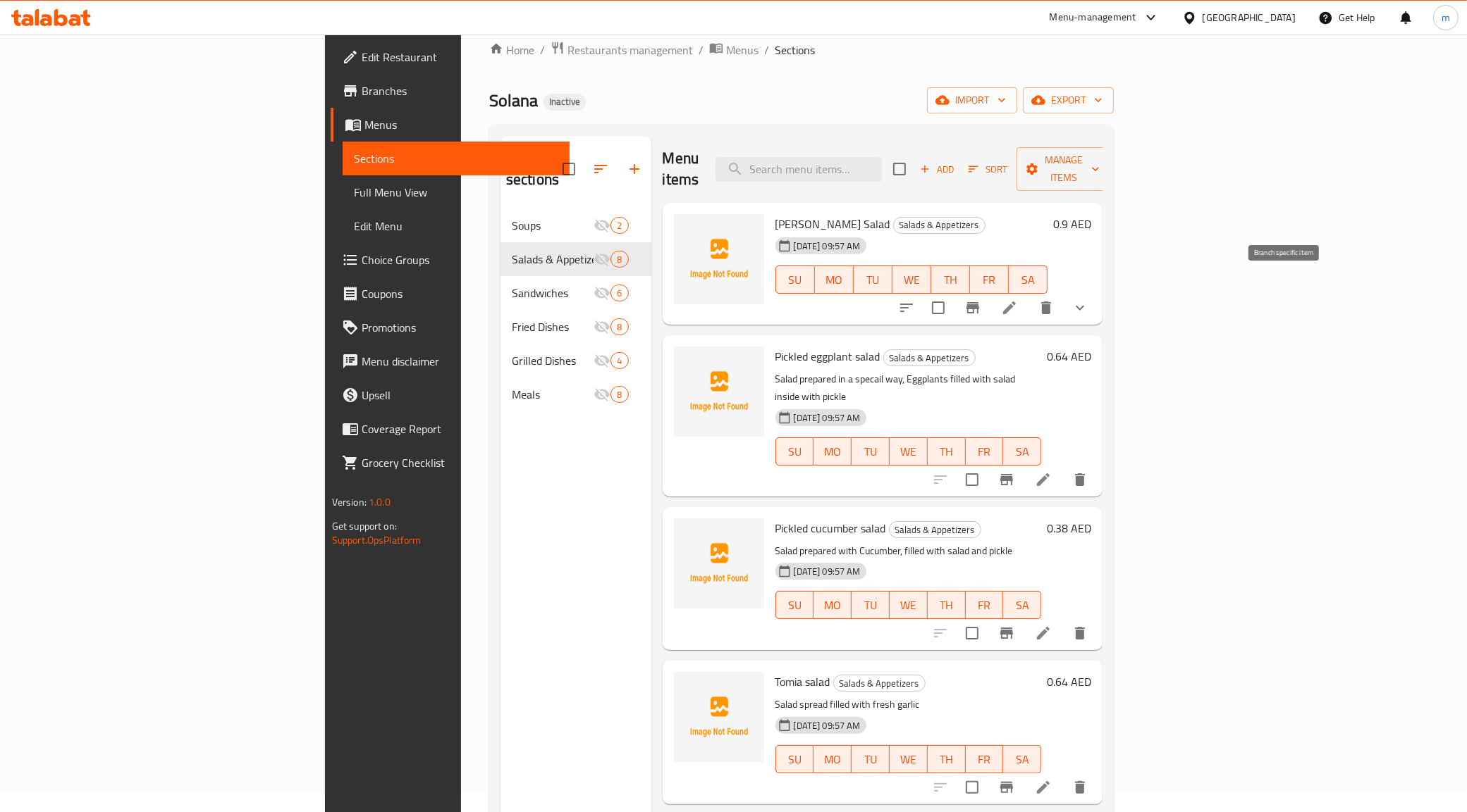
click at [981, 299] on icon "Branch-specific-item" at bounding box center [972, 307] width 17 height 17
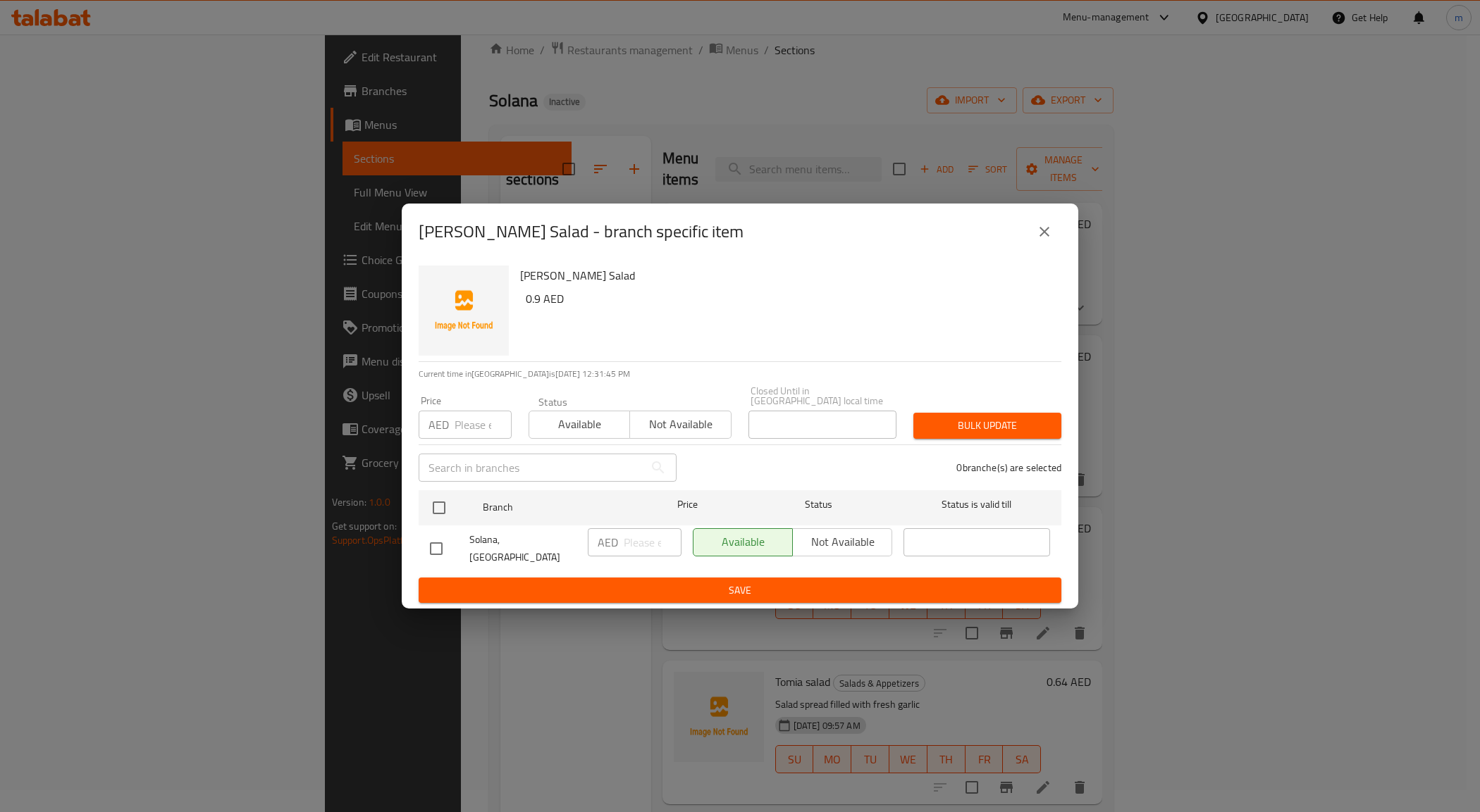
click at [438, 534] on input "checkbox" at bounding box center [436, 549] width 30 height 30
checkbox input "true"
click at [1045, 236] on icon "close" at bounding box center [1045, 232] width 10 height 10
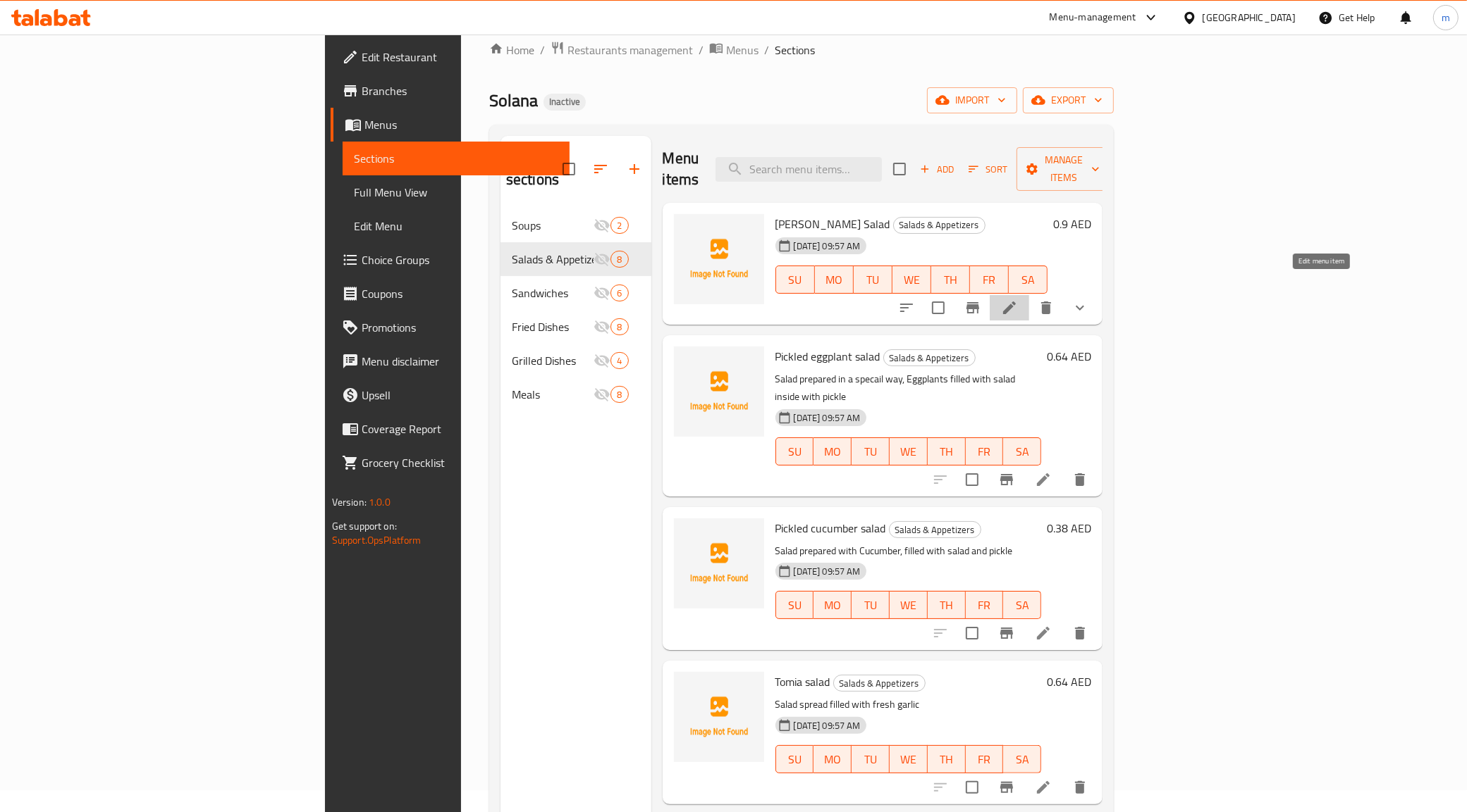
click at [1018, 299] on icon at bounding box center [1009, 307] width 17 height 17
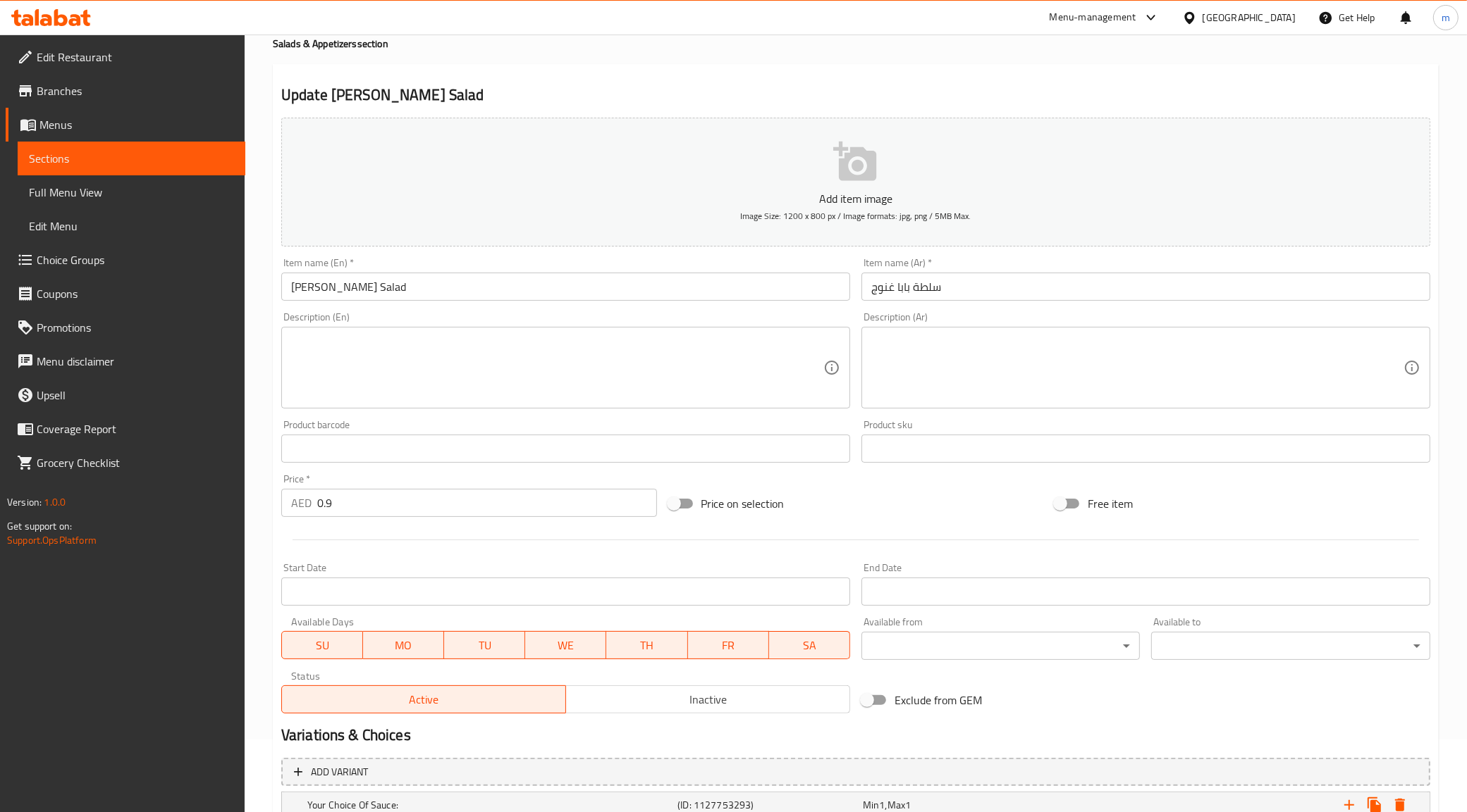
scroll to position [231, 0]
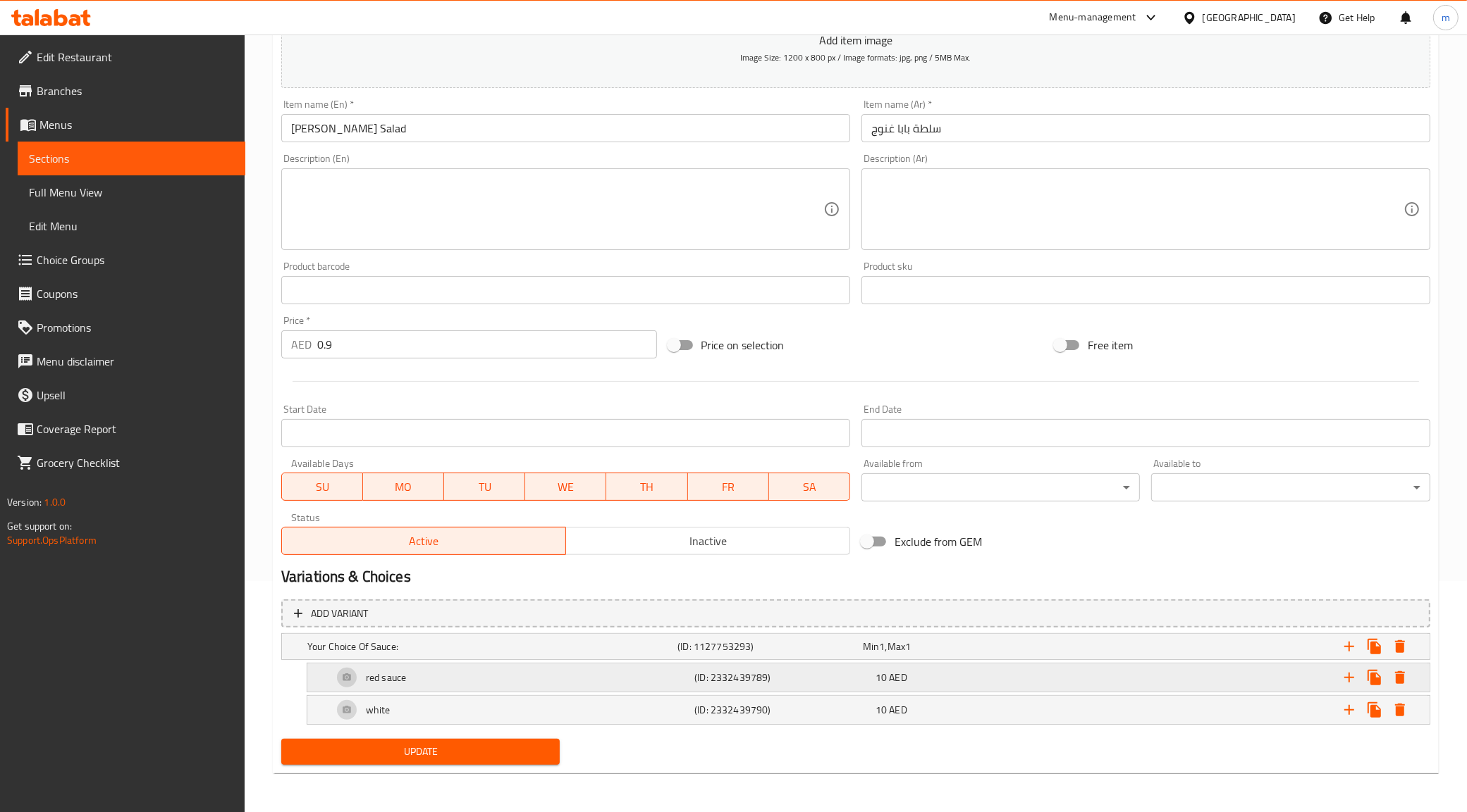
click at [754, 677] on h5 "(ID: 2332439789)" at bounding box center [782, 677] width 175 height 14
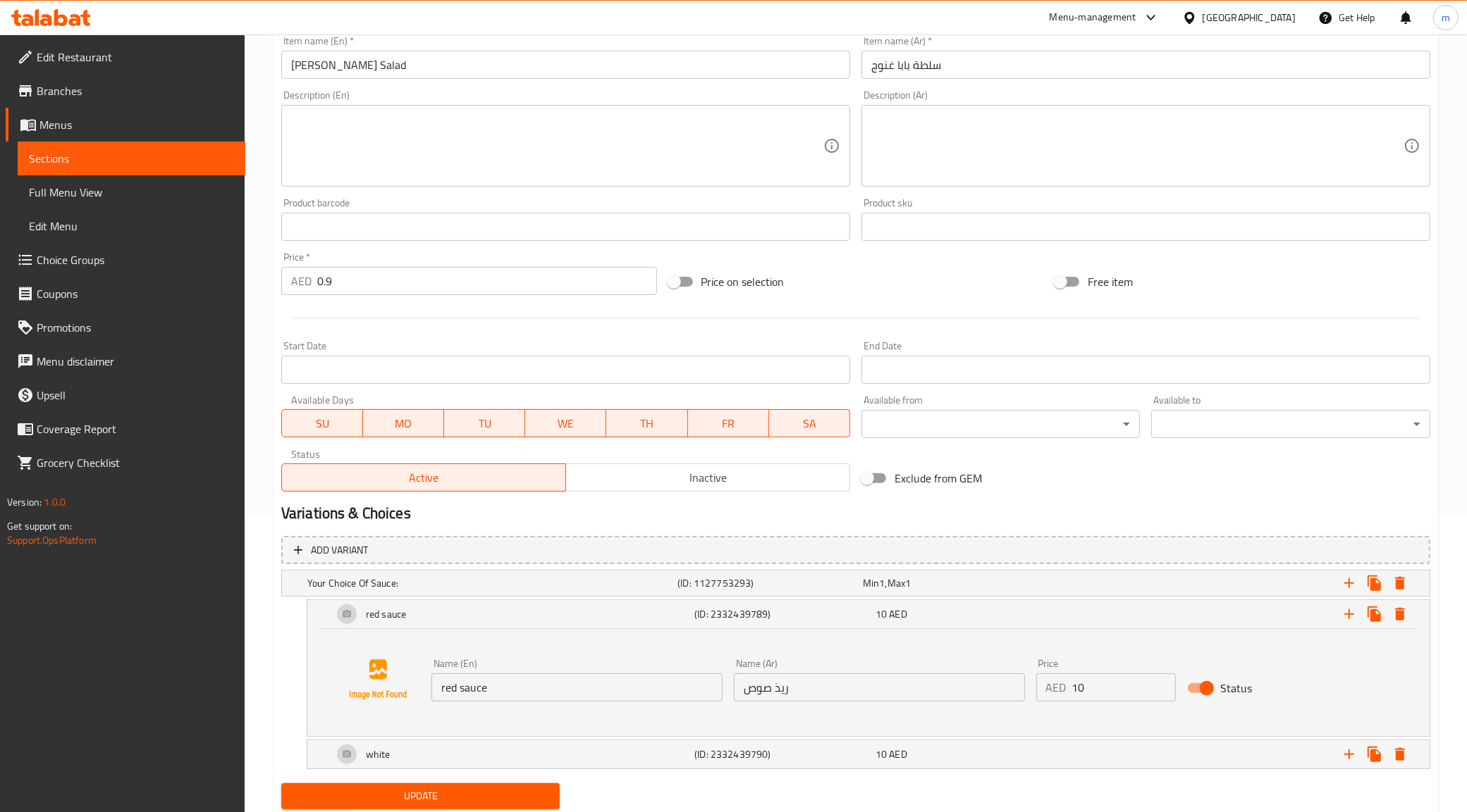
scroll to position [339, 0]
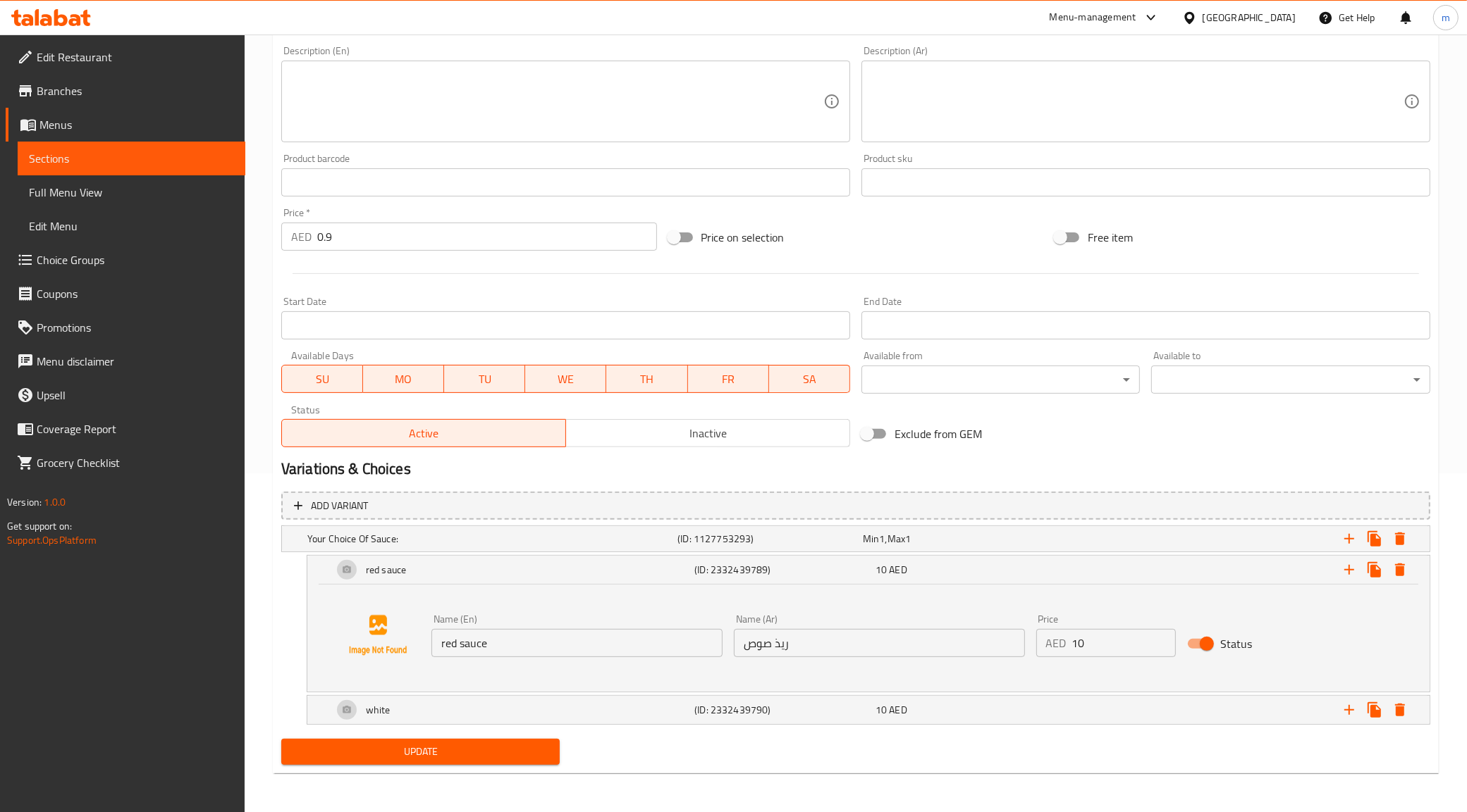
click at [1203, 648] on input "Status" at bounding box center [1206, 644] width 80 height 27
click at [1201, 648] on input "Status" at bounding box center [1193, 644] width 80 height 27
checkbox input "true"
click at [1131, 708] on div "Expand" at bounding box center [1234, 710] width 362 height 31
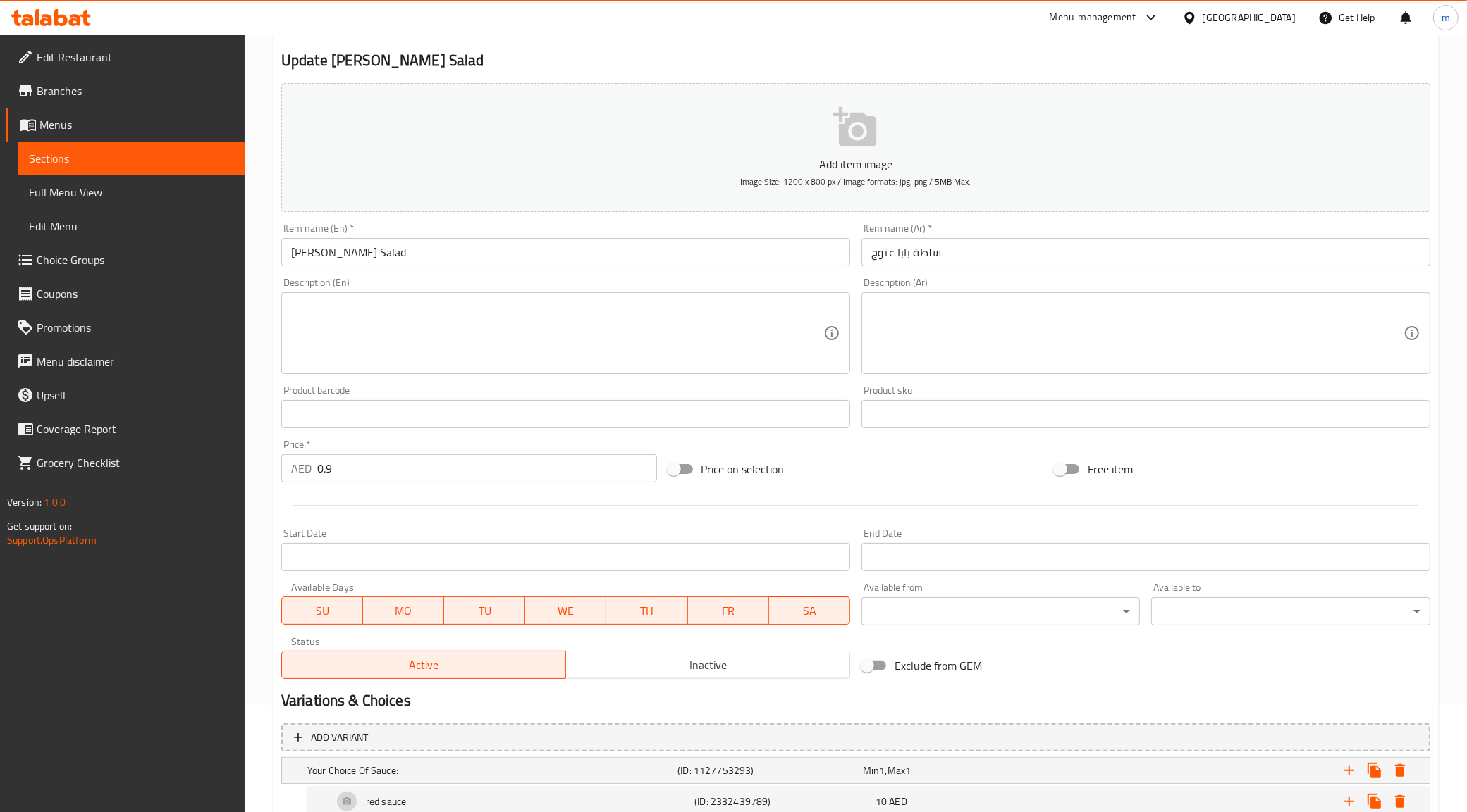
scroll to position [95, 0]
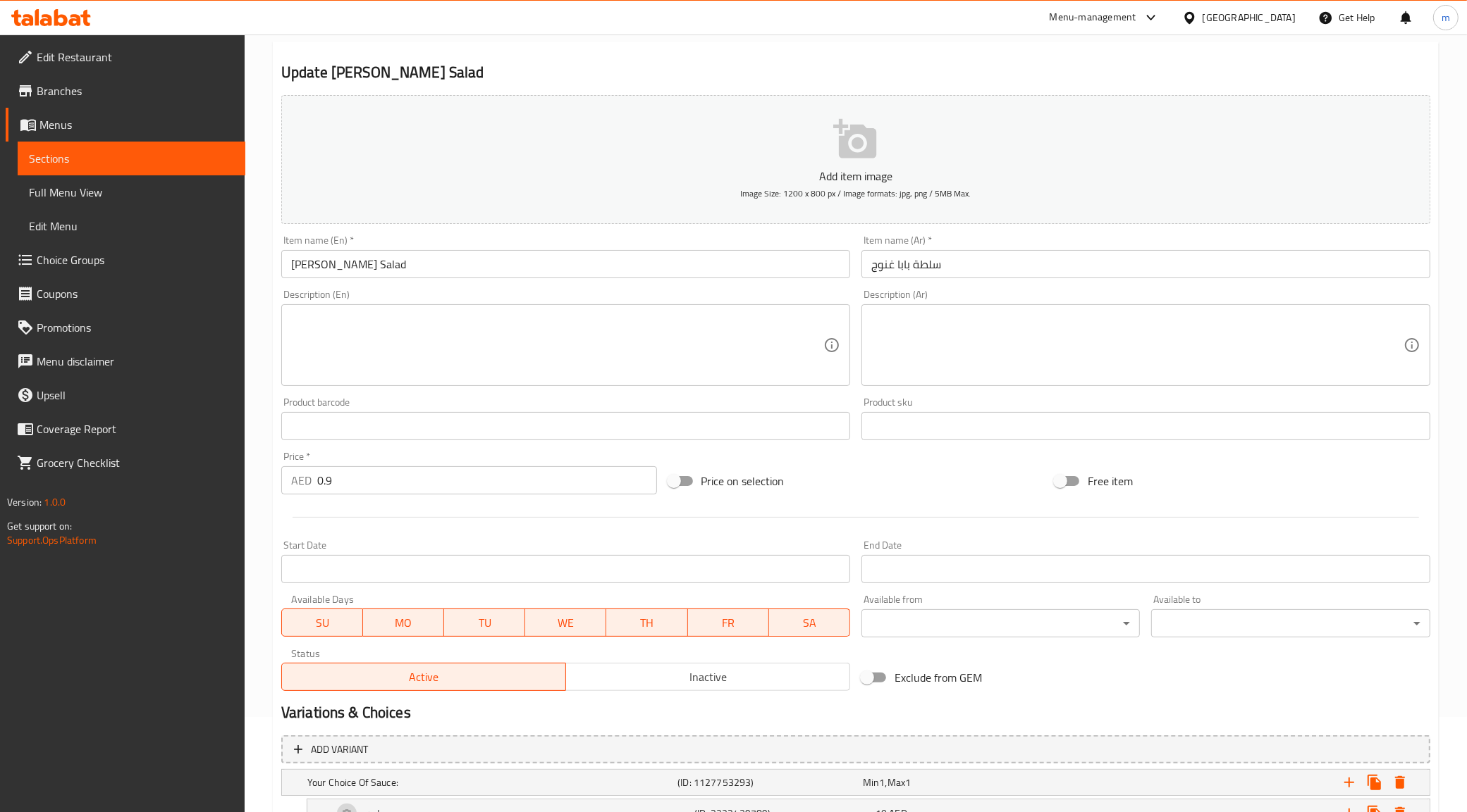
click at [130, 167] on link "Sections" at bounding box center [131, 159] width 228 height 33
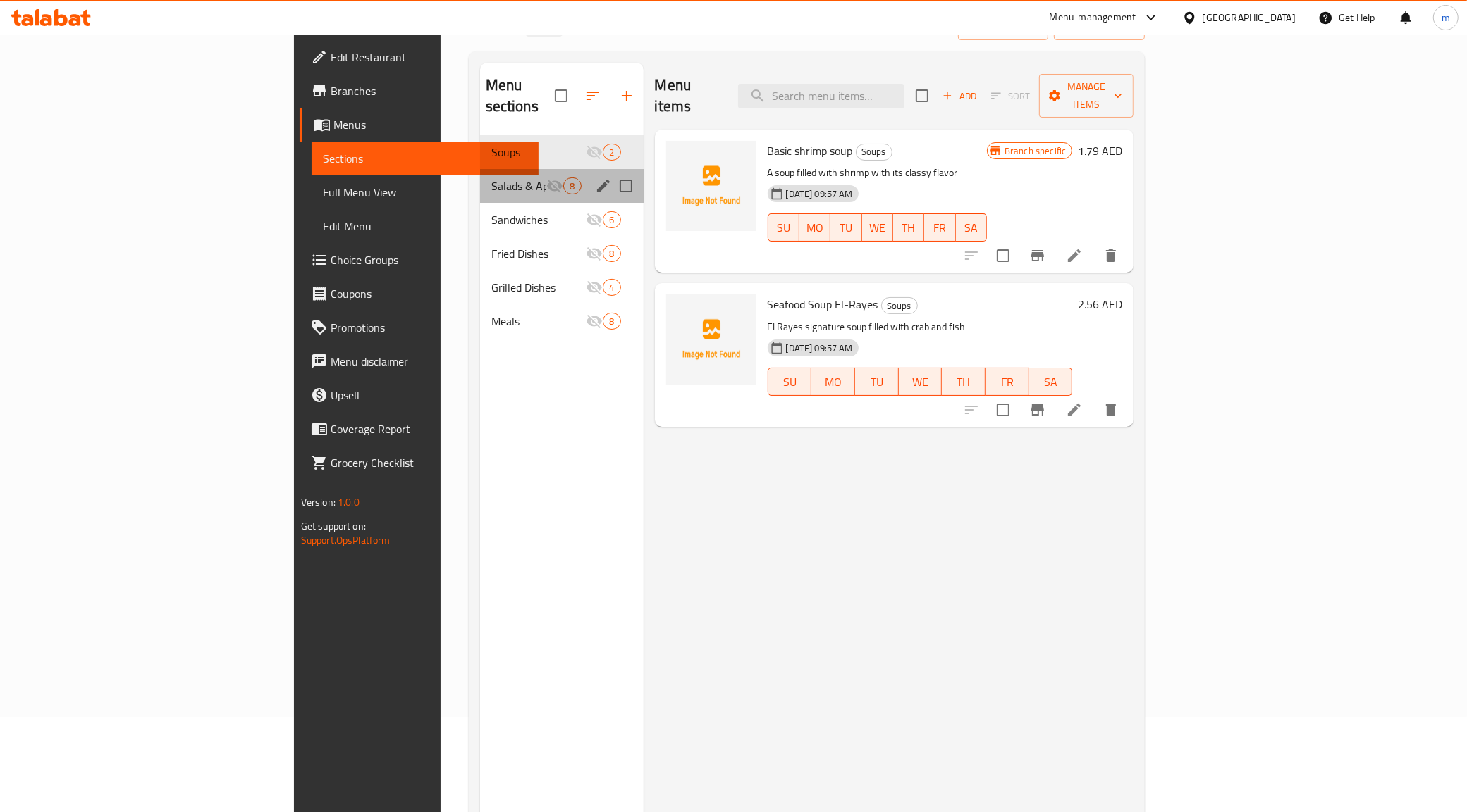
click at [491, 178] on span "Salads & Appetizers" at bounding box center [519, 186] width 55 height 17
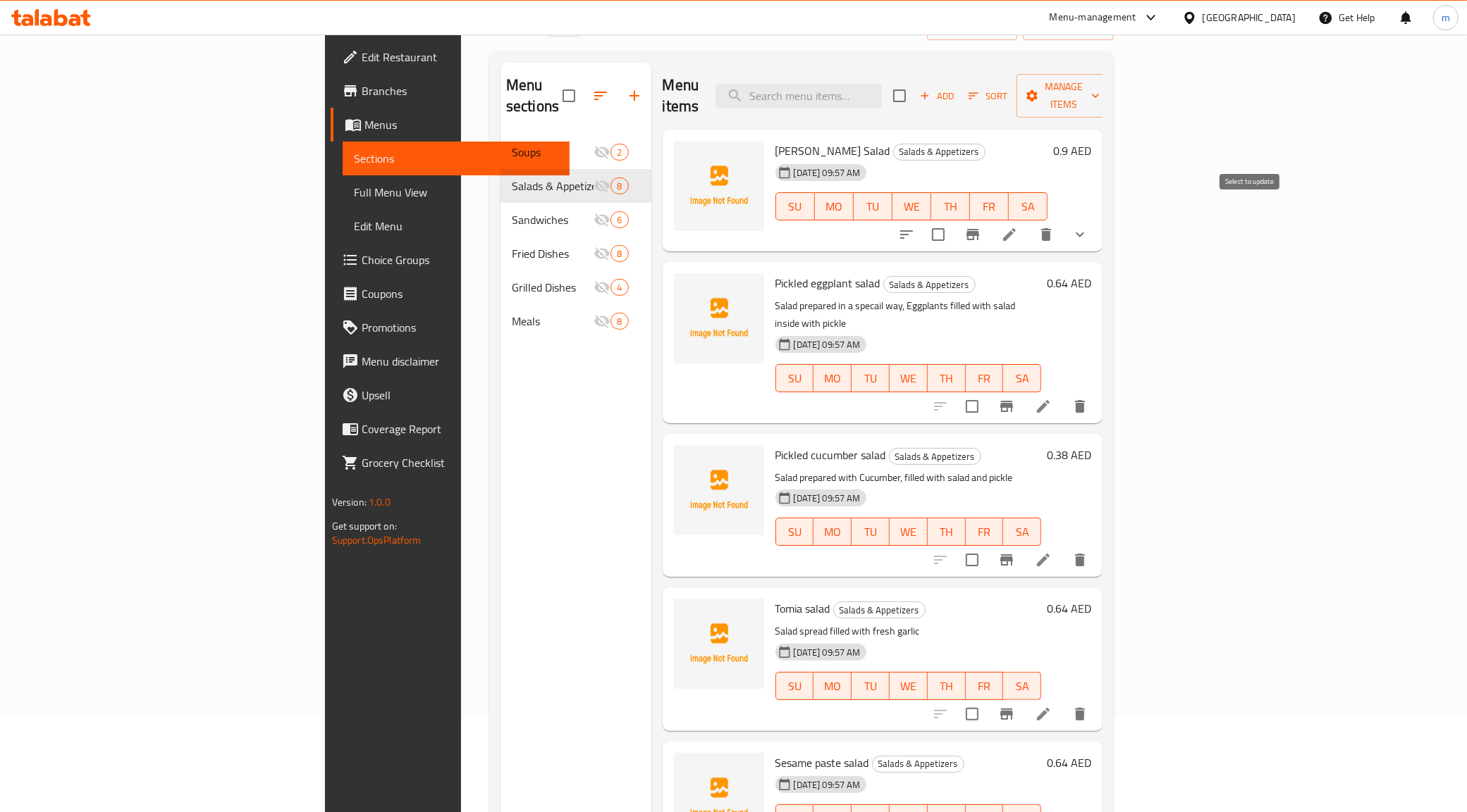
click at [953, 220] on input "checkbox" at bounding box center [938, 234] width 30 height 30
checkbox input "true"
click at [1097, 219] on button "show more" at bounding box center [1080, 234] width 33 height 33
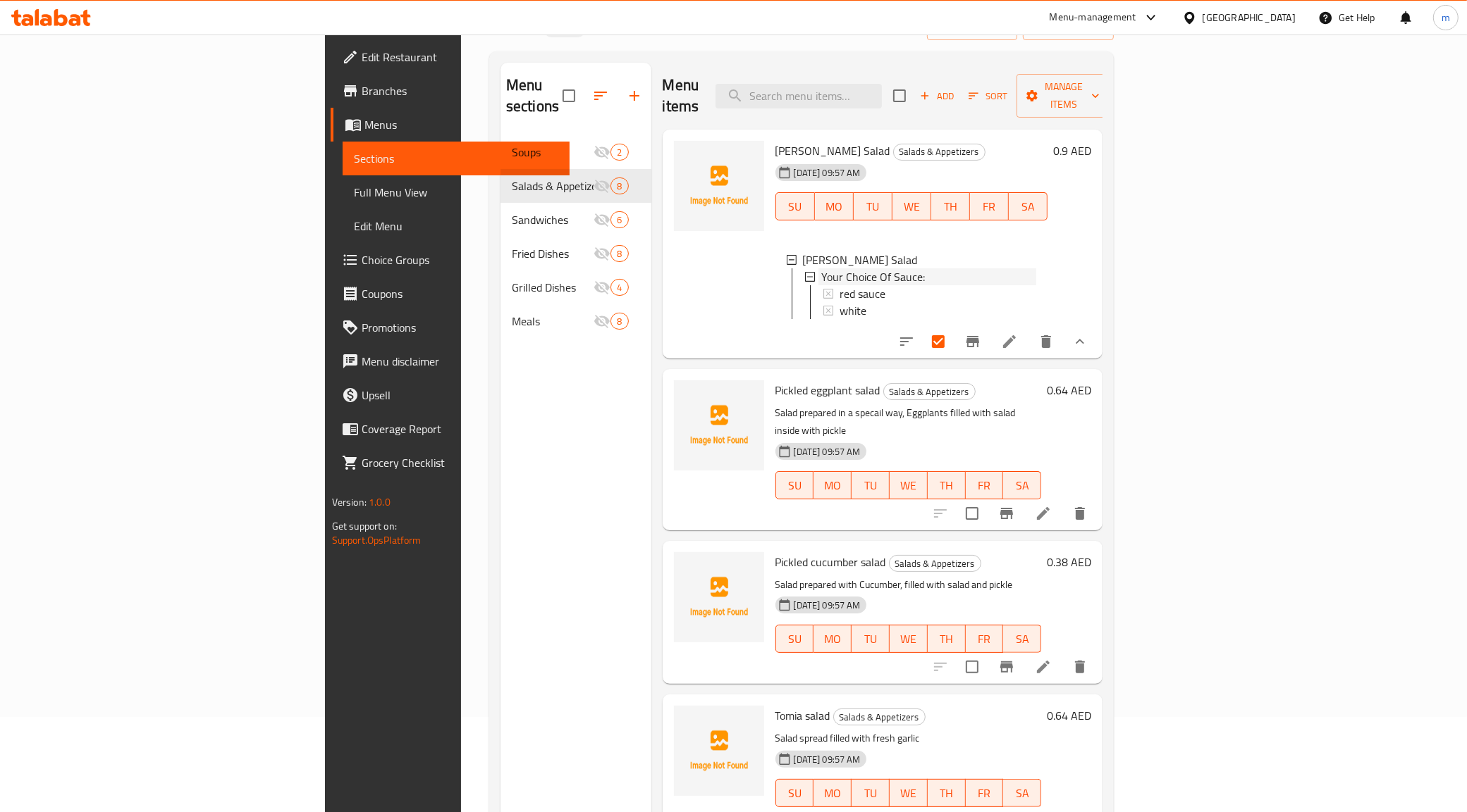
click at [1037, 268] on div "Your Choice Of Sauce:" at bounding box center [929, 276] width 215 height 17
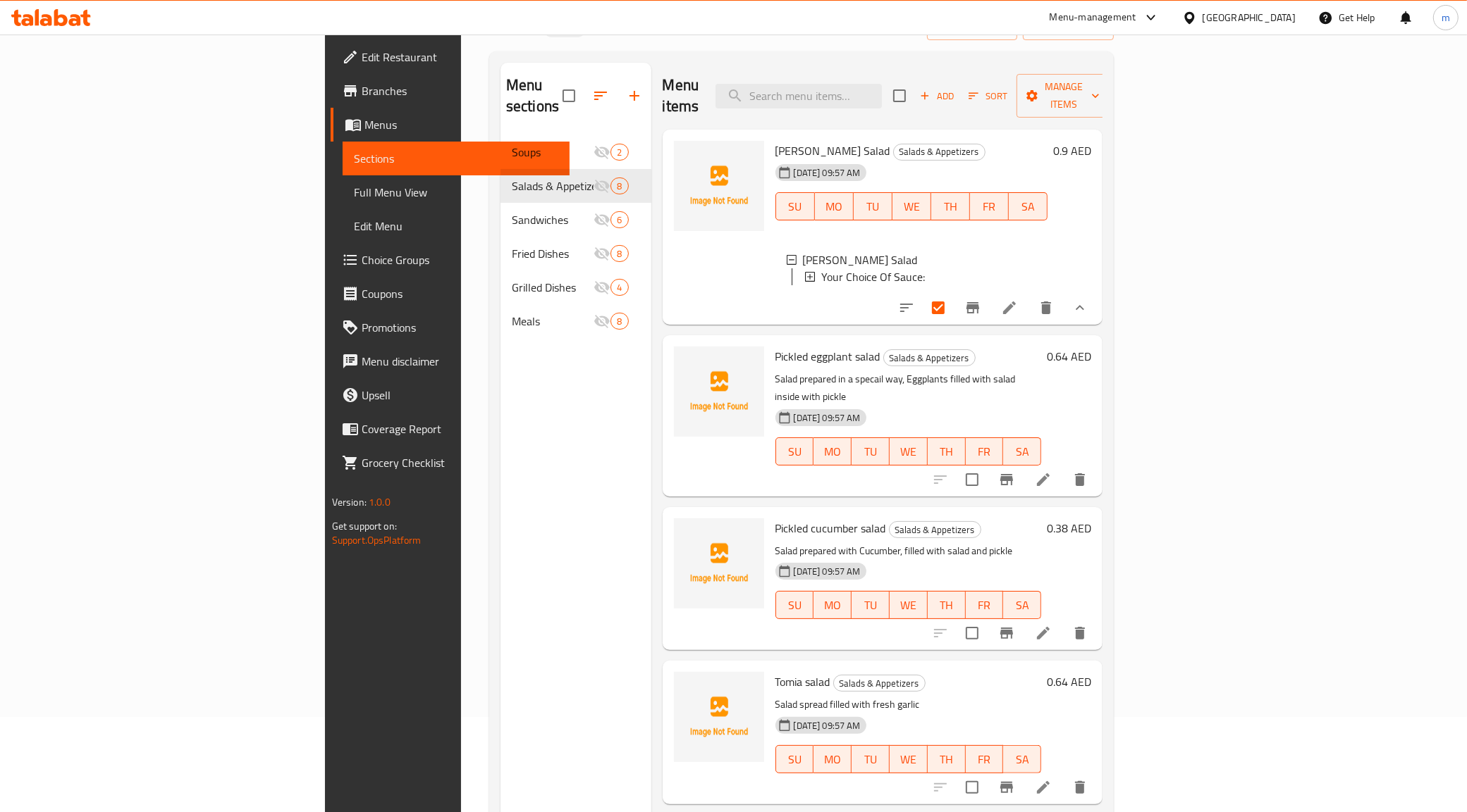
click at [1037, 268] on div "Your Choice Of Sauce:" at bounding box center [929, 276] width 215 height 17
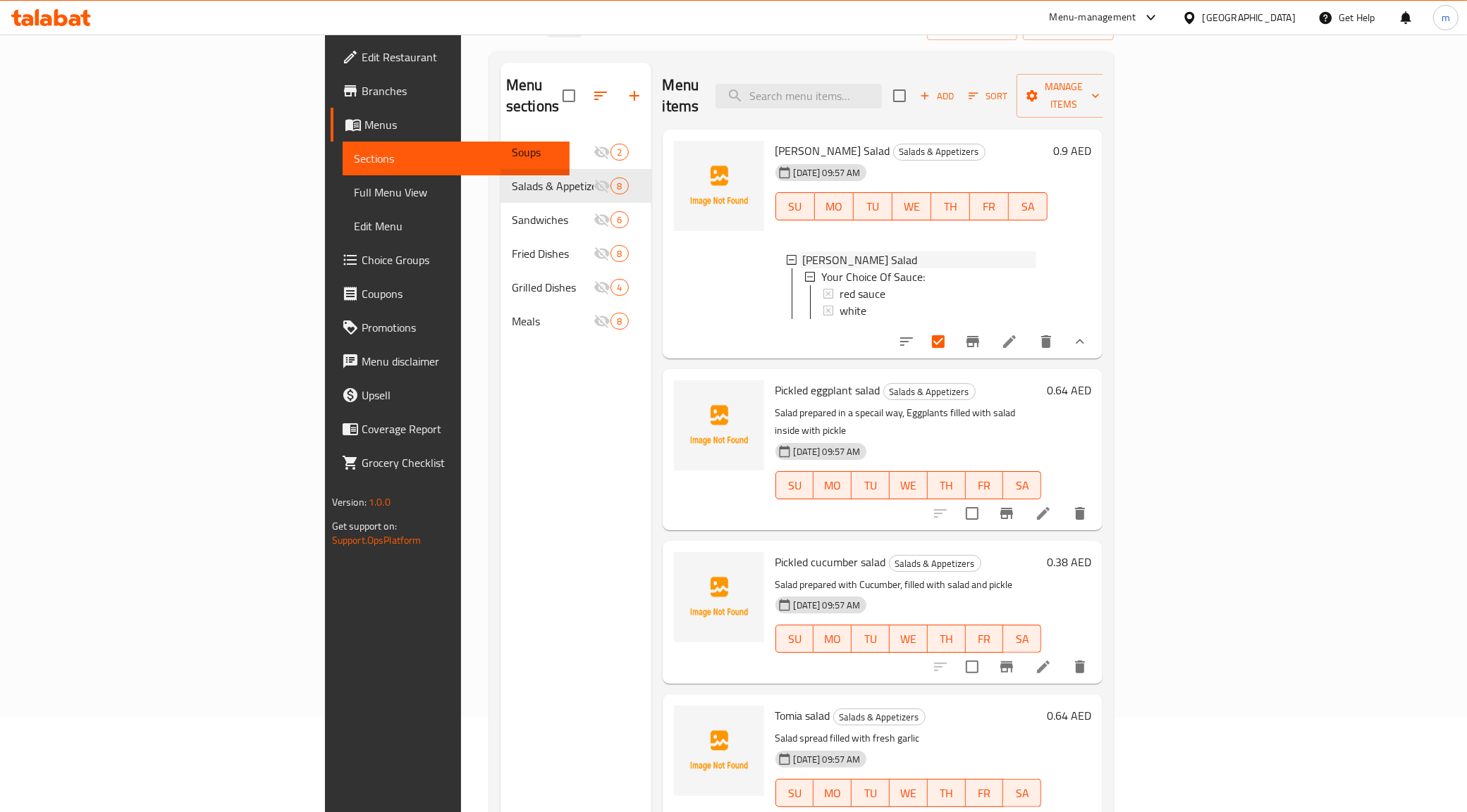
click at [1037, 252] on div "[PERSON_NAME] Salad" at bounding box center [920, 260] width 234 height 17
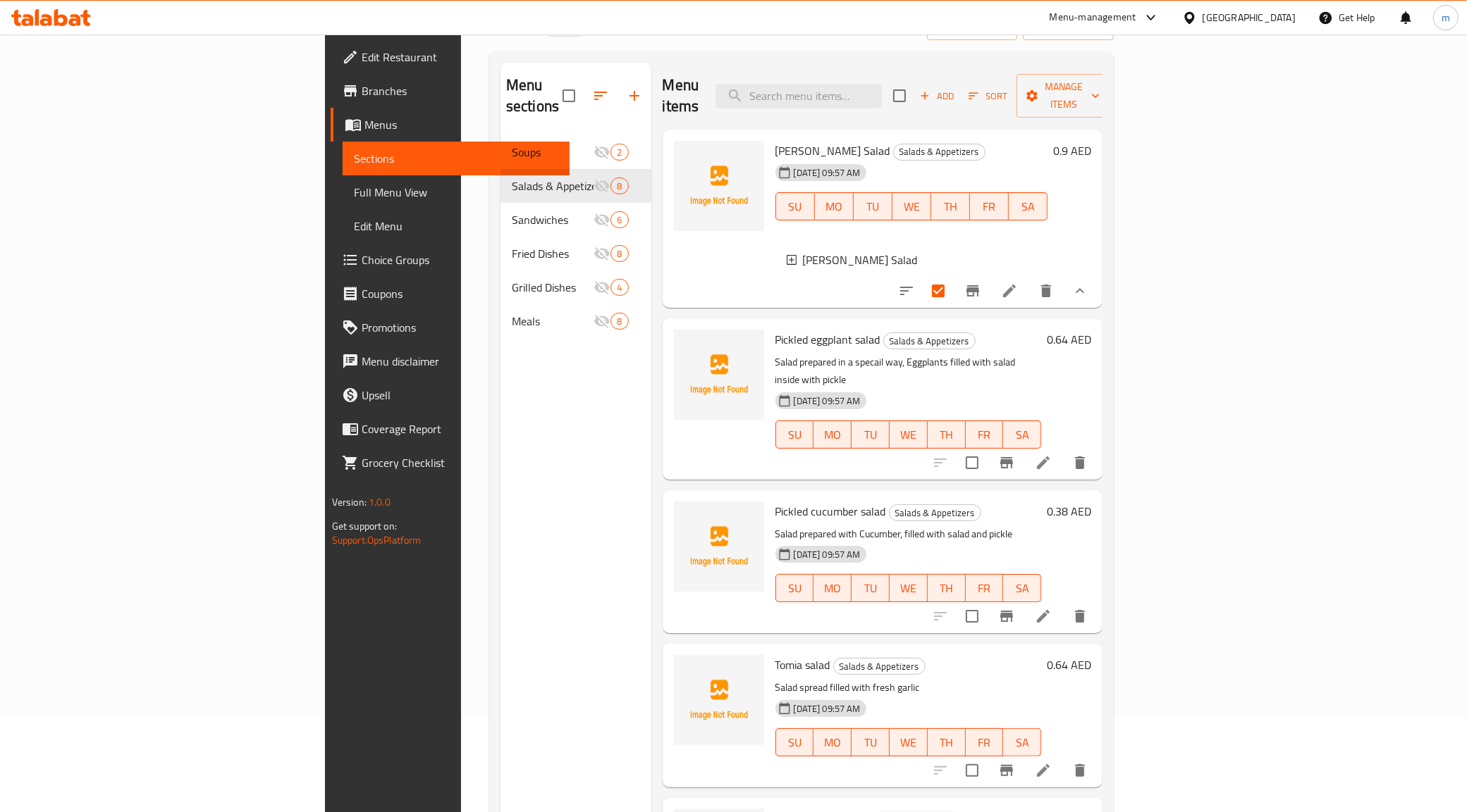
click at [1037, 252] on div "[PERSON_NAME] Salad" at bounding box center [920, 260] width 234 height 17
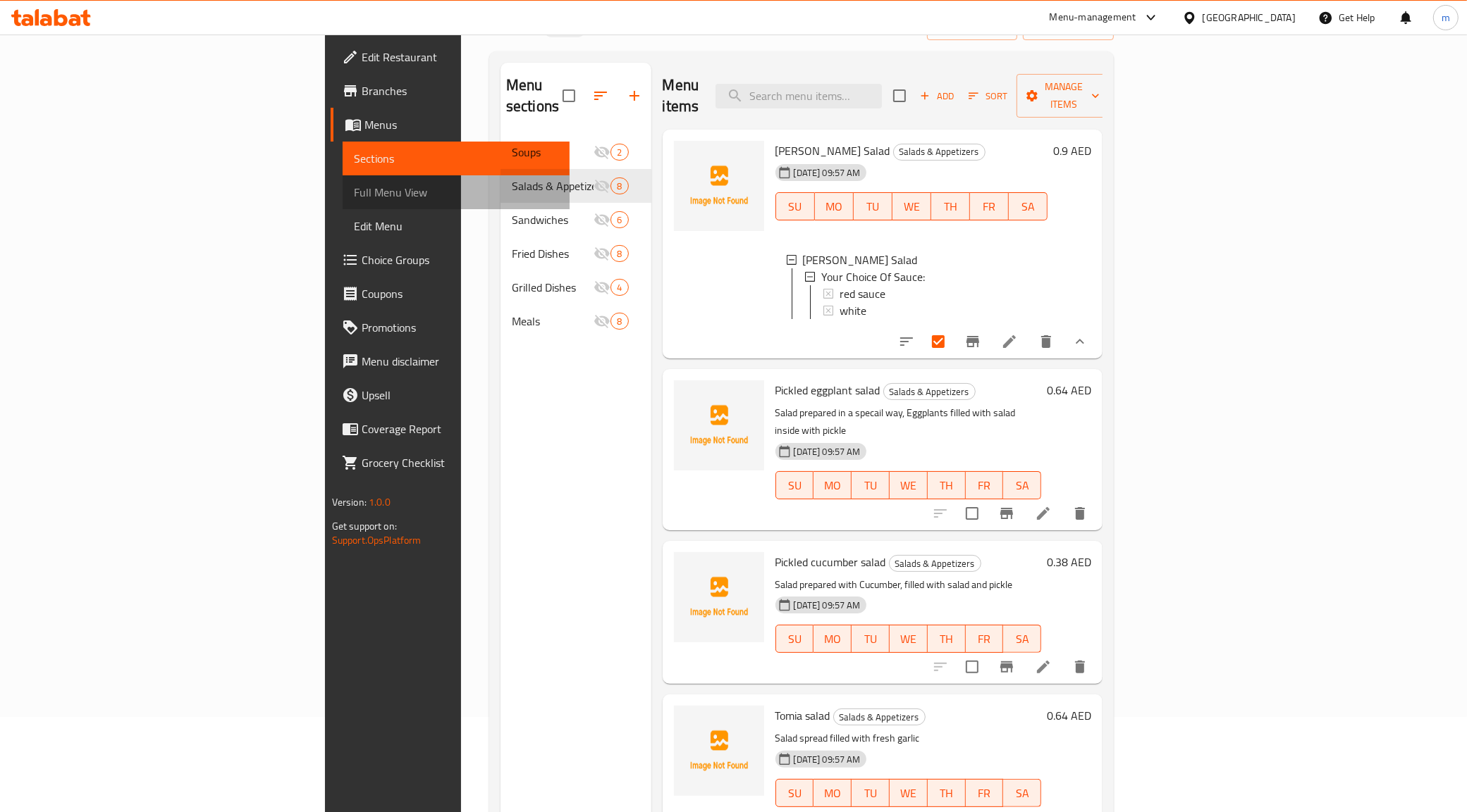
drag, startPoint x: 102, startPoint y: 187, endPoint x: 39, endPoint y: 202, distance: 64.8
click at [354, 201] on span "Full Menu View" at bounding box center [456, 192] width 205 height 17
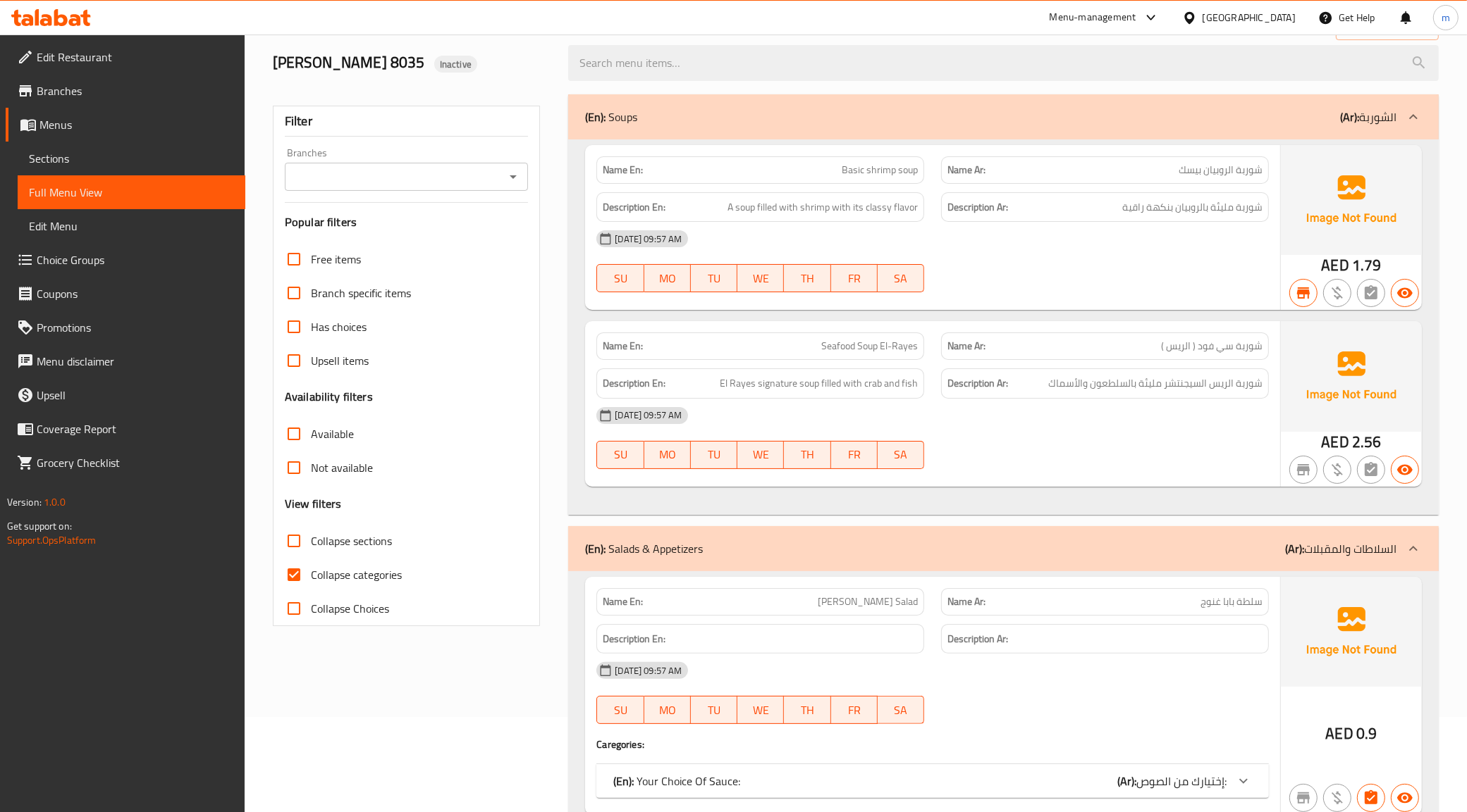
click at [39, 201] on span "Full Menu View" at bounding box center [132, 192] width 205 height 17
click at [339, 571] on span "Collapse categories" at bounding box center [356, 574] width 91 height 17
click at [311, 571] on input "Collapse categories" at bounding box center [294, 575] width 33 height 33
checkbox input "false"
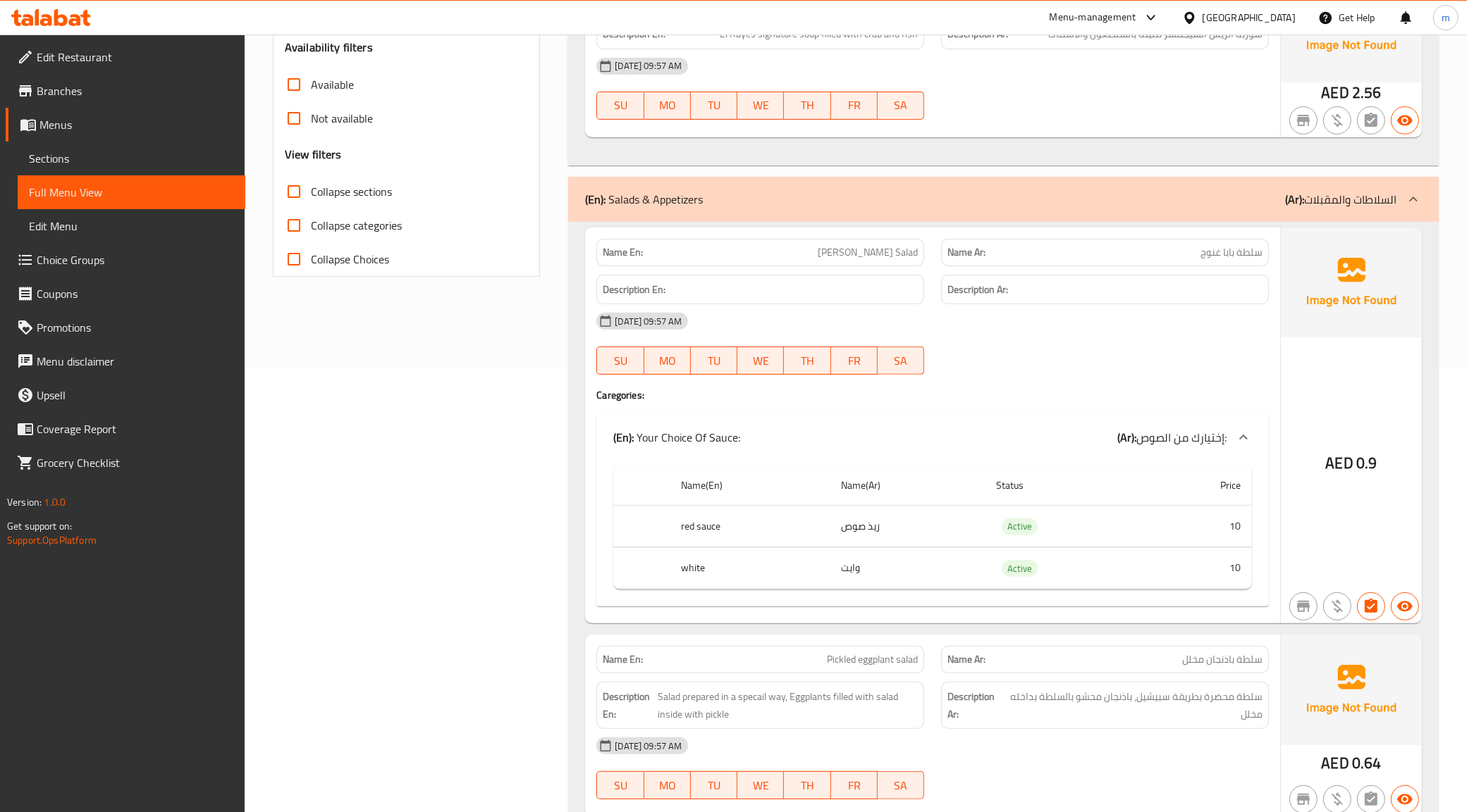
scroll to position [447, 0]
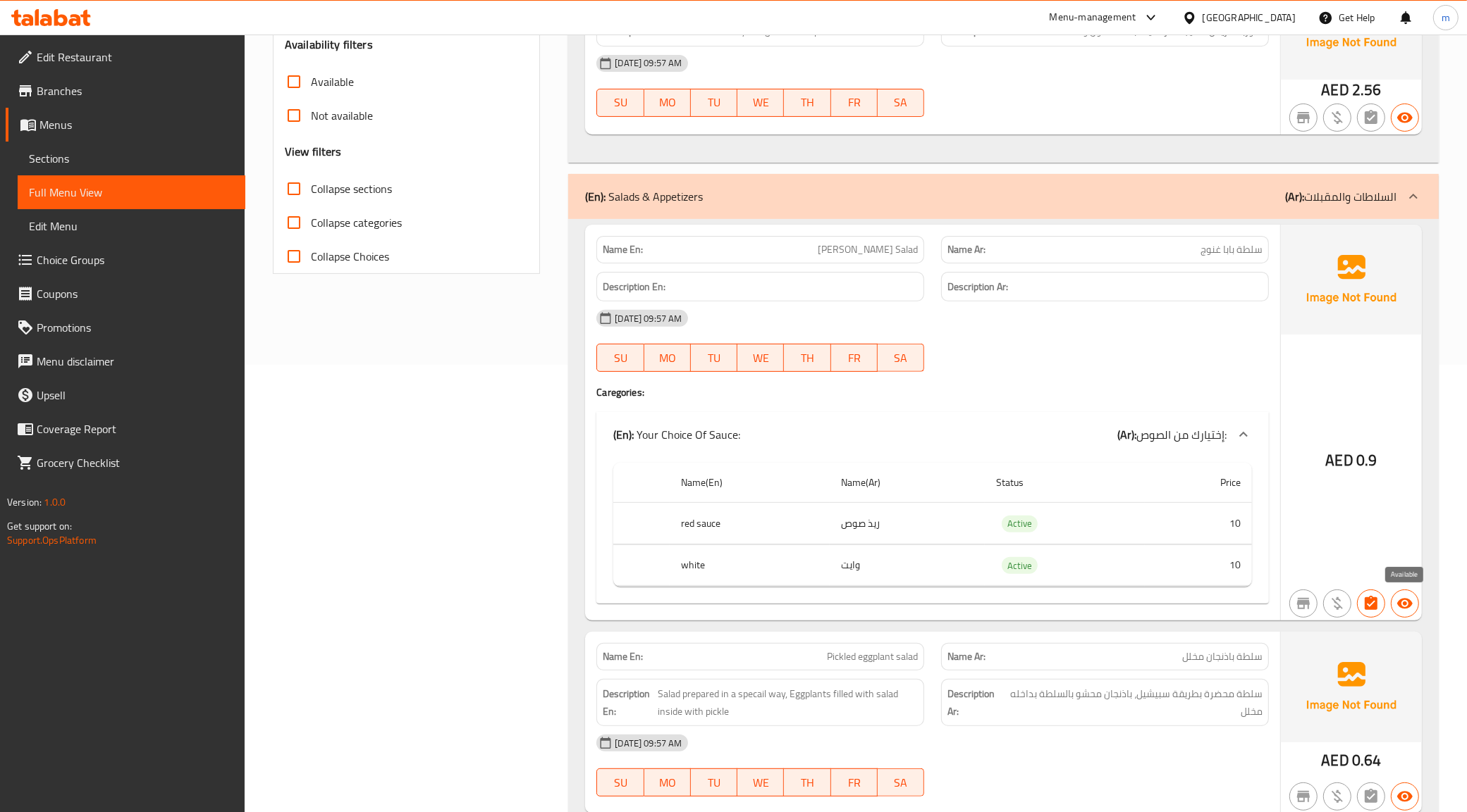
click at [1398, 608] on icon "button" at bounding box center [1404, 604] width 15 height 11
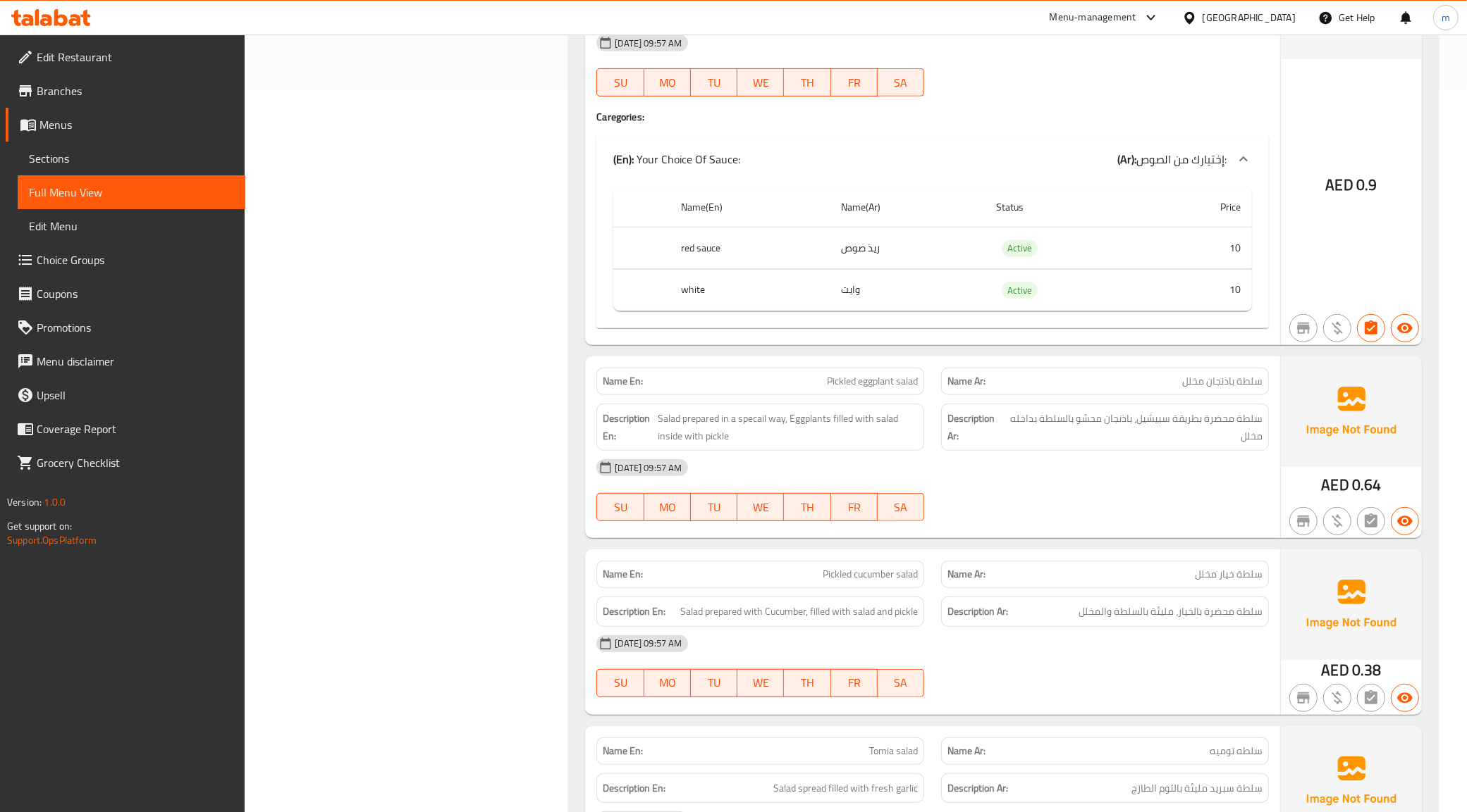
scroll to position [616, 0]
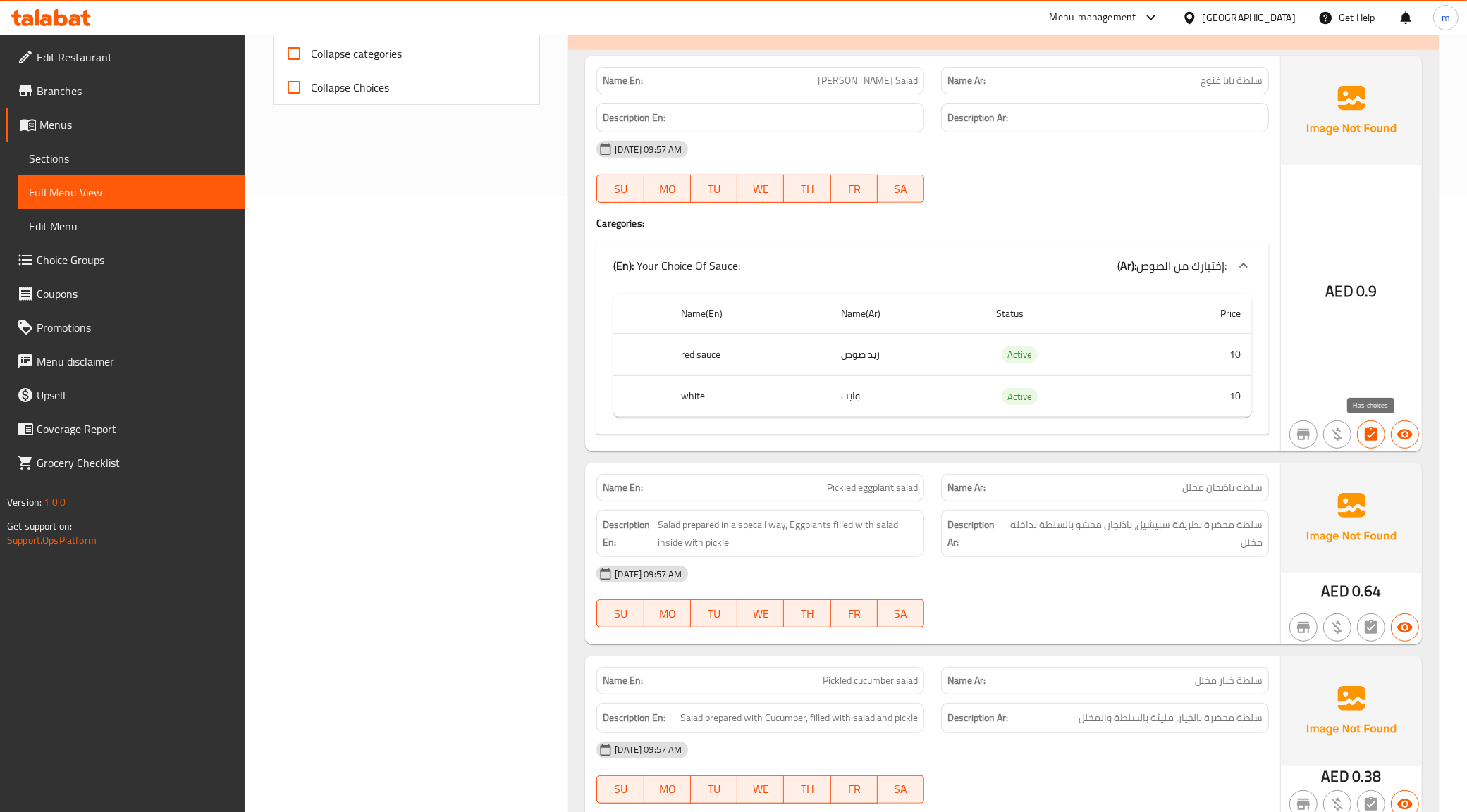
click at [1369, 431] on icon "button" at bounding box center [1370, 434] width 12 height 14
click at [1341, 434] on icon "button" at bounding box center [1337, 434] width 17 height 17
click at [1308, 439] on icon "button" at bounding box center [1302, 434] width 12 height 11
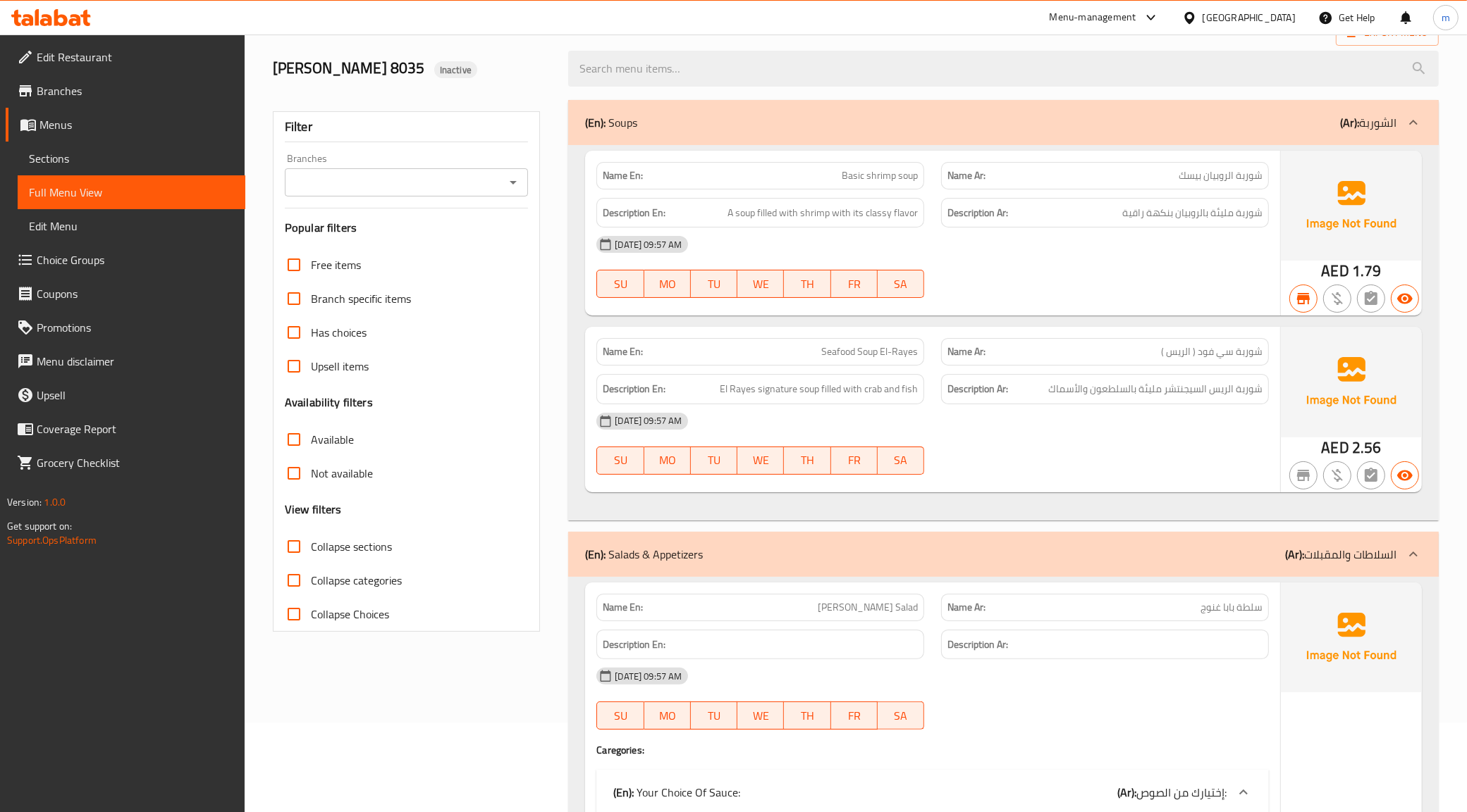
scroll to position [88, 0]
click at [78, 188] on span "Full Menu View" at bounding box center [132, 192] width 205 height 17
click at [72, 167] on link "Sections" at bounding box center [131, 159] width 228 height 33
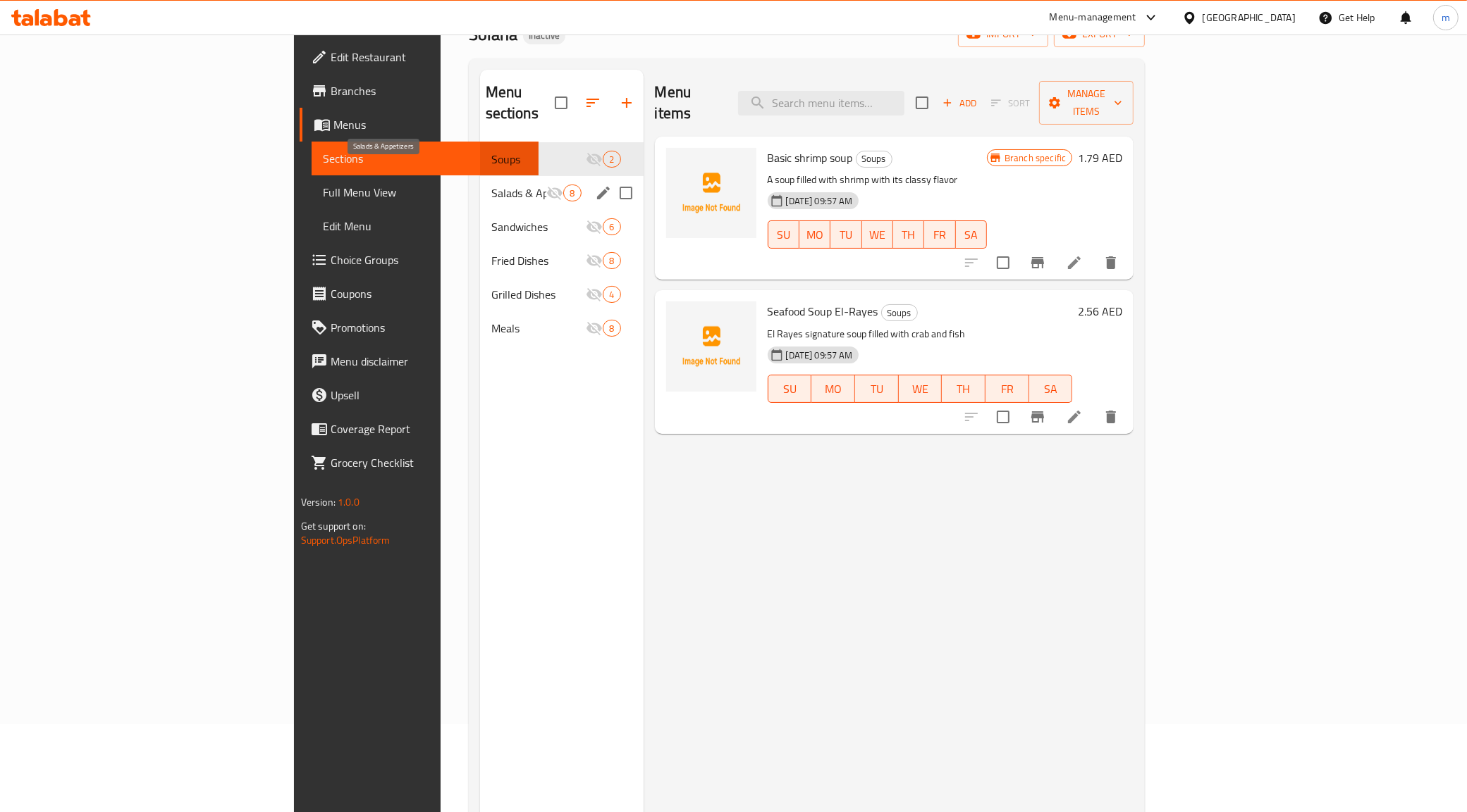
click at [491, 185] on span "Salads & Appetizers" at bounding box center [519, 193] width 55 height 17
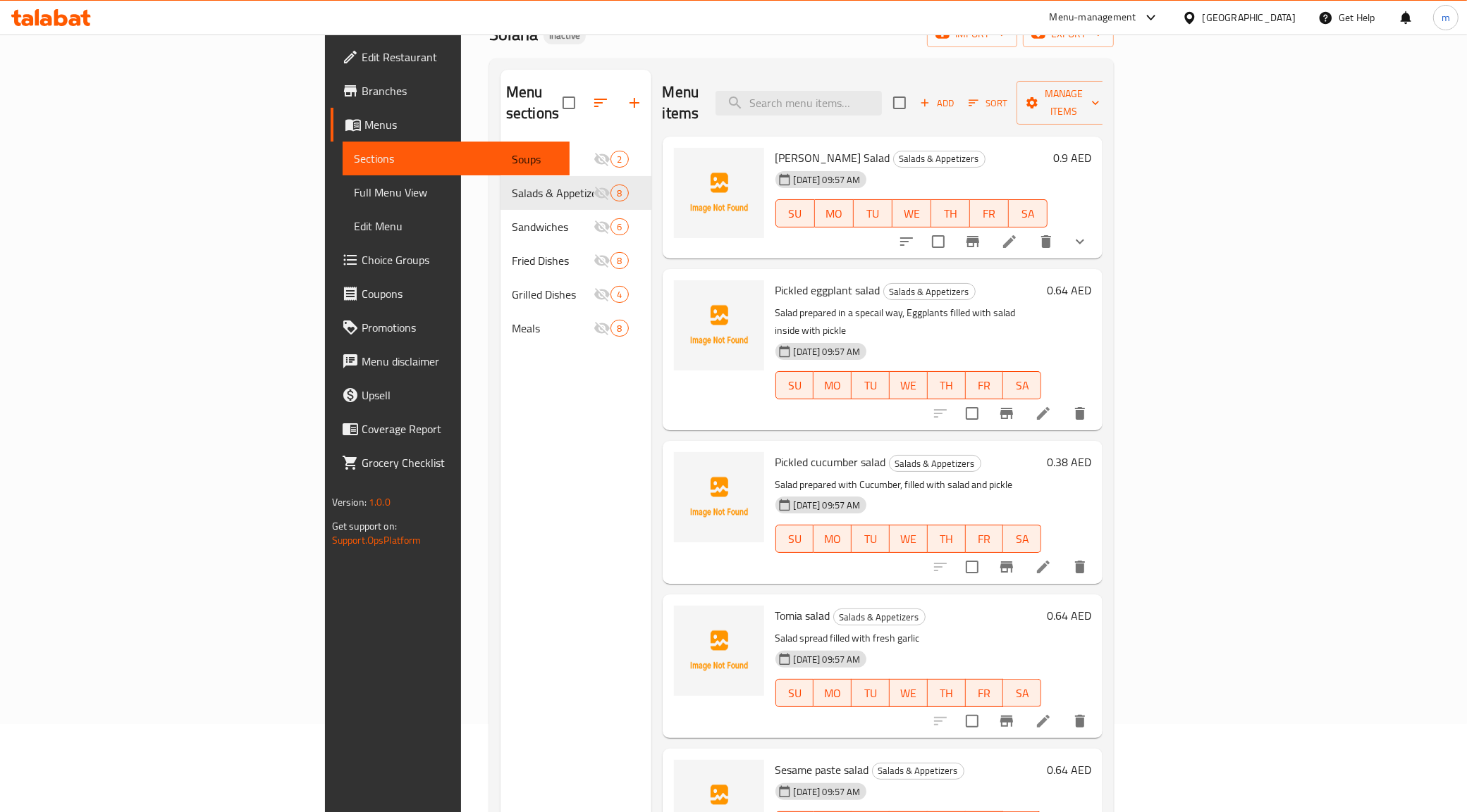
click at [1091, 148] on h6 "0.9 AED" at bounding box center [1072, 157] width 38 height 20
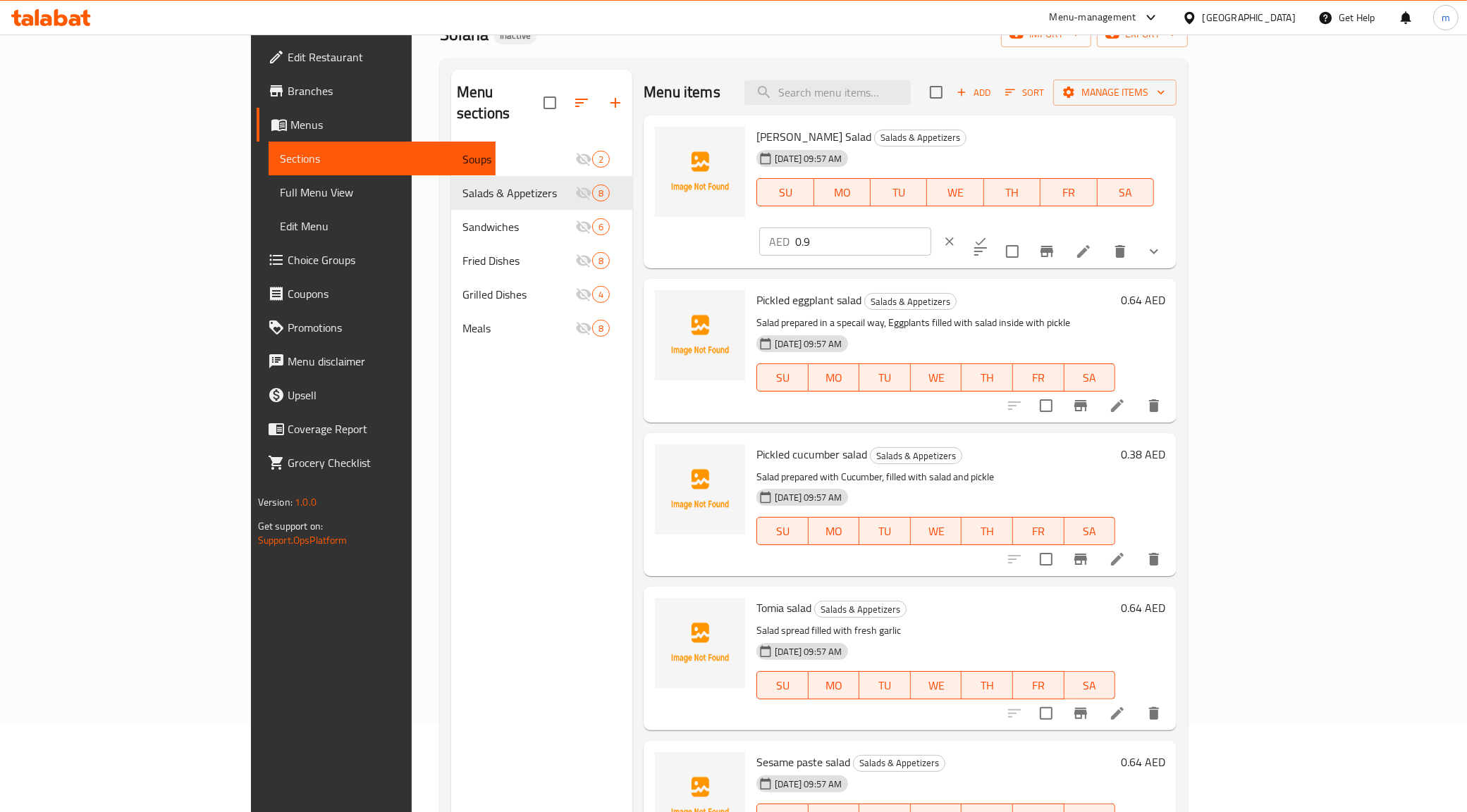
click at [996, 226] on button "ok" at bounding box center [980, 242] width 31 height 31
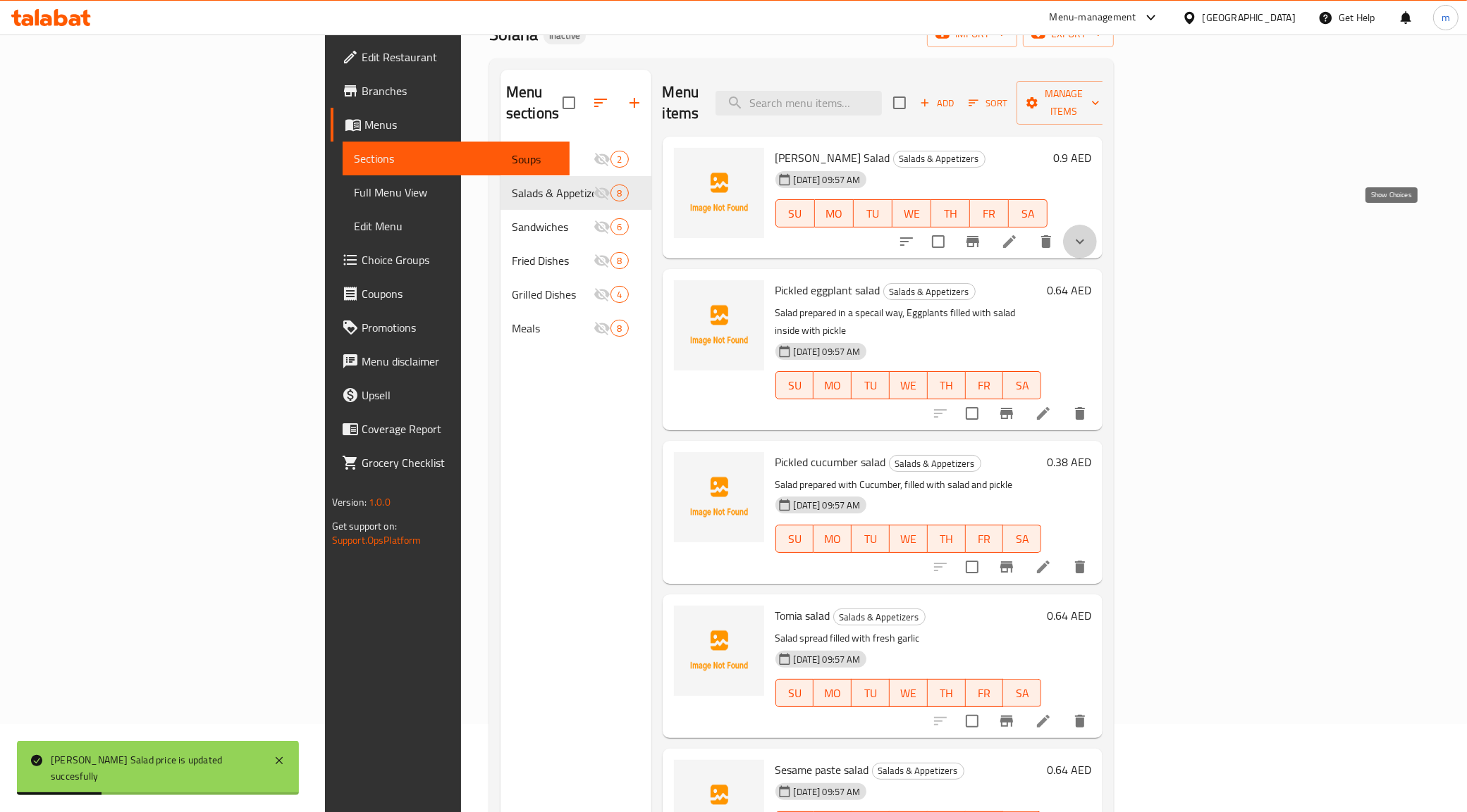
click at [1088, 233] on icon "show more" at bounding box center [1080, 241] width 17 height 17
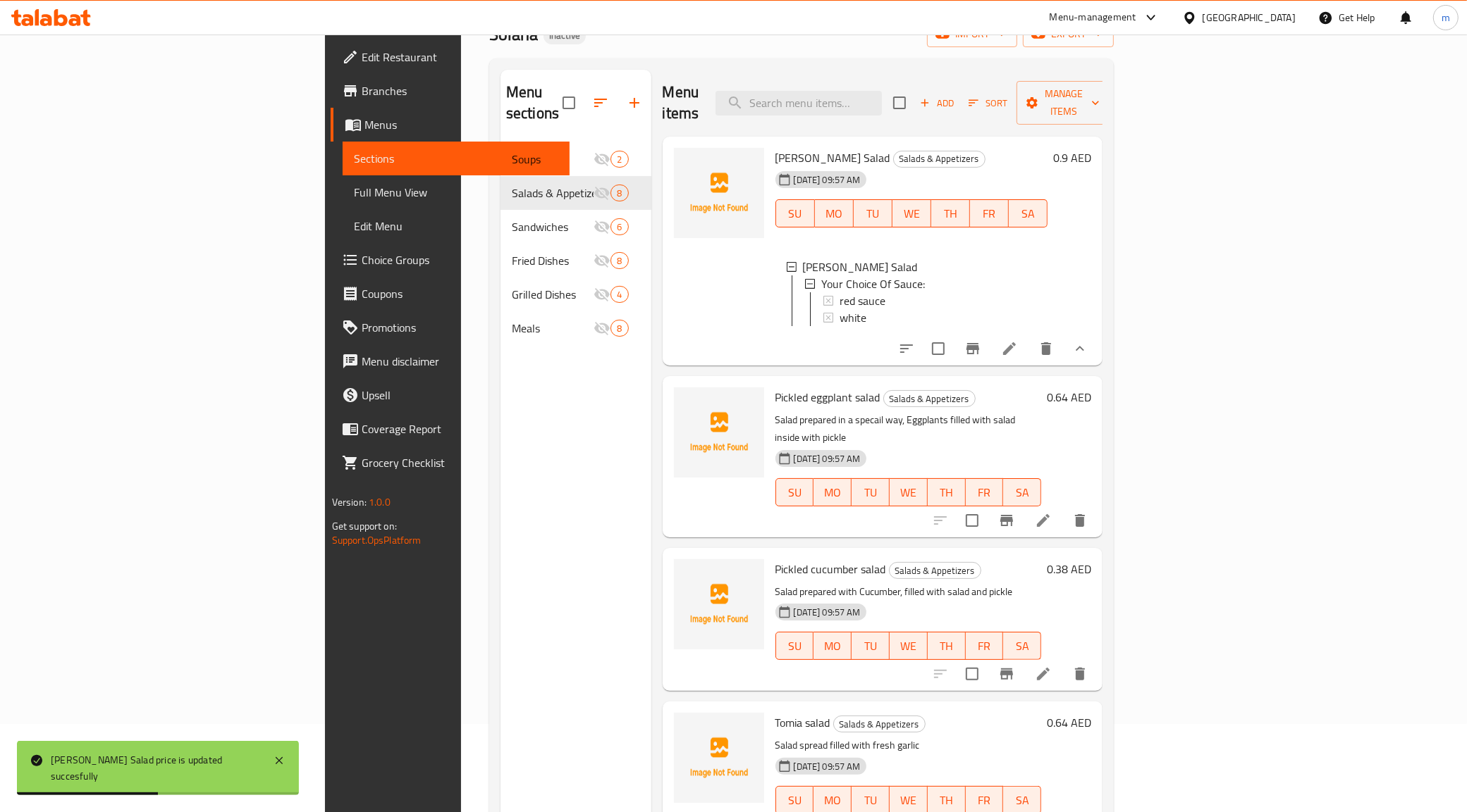
click at [1088, 341] on icon "show more" at bounding box center [1080, 349] width 17 height 17
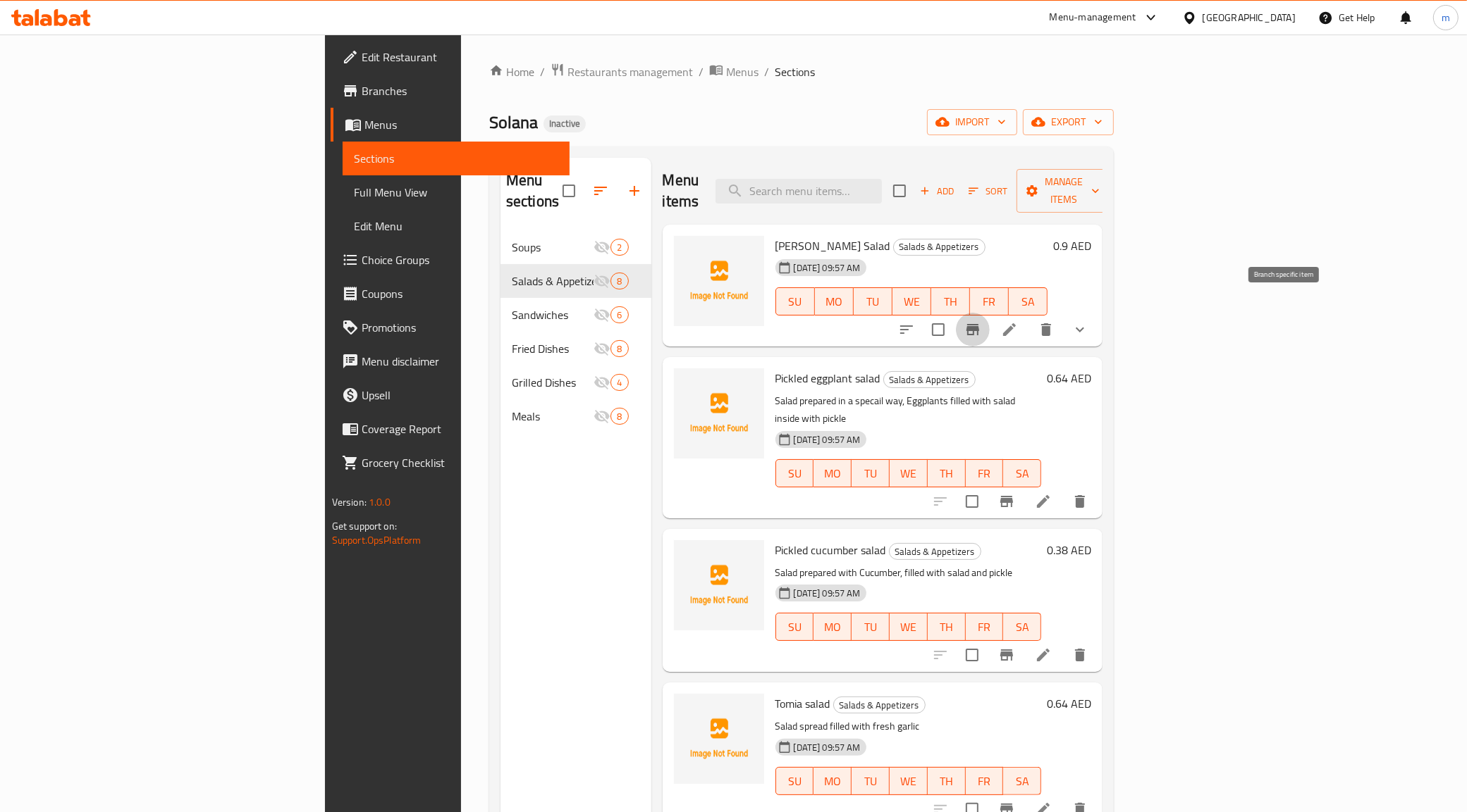
click at [989, 322] on button "Branch-specific-item" at bounding box center [973, 330] width 33 height 33
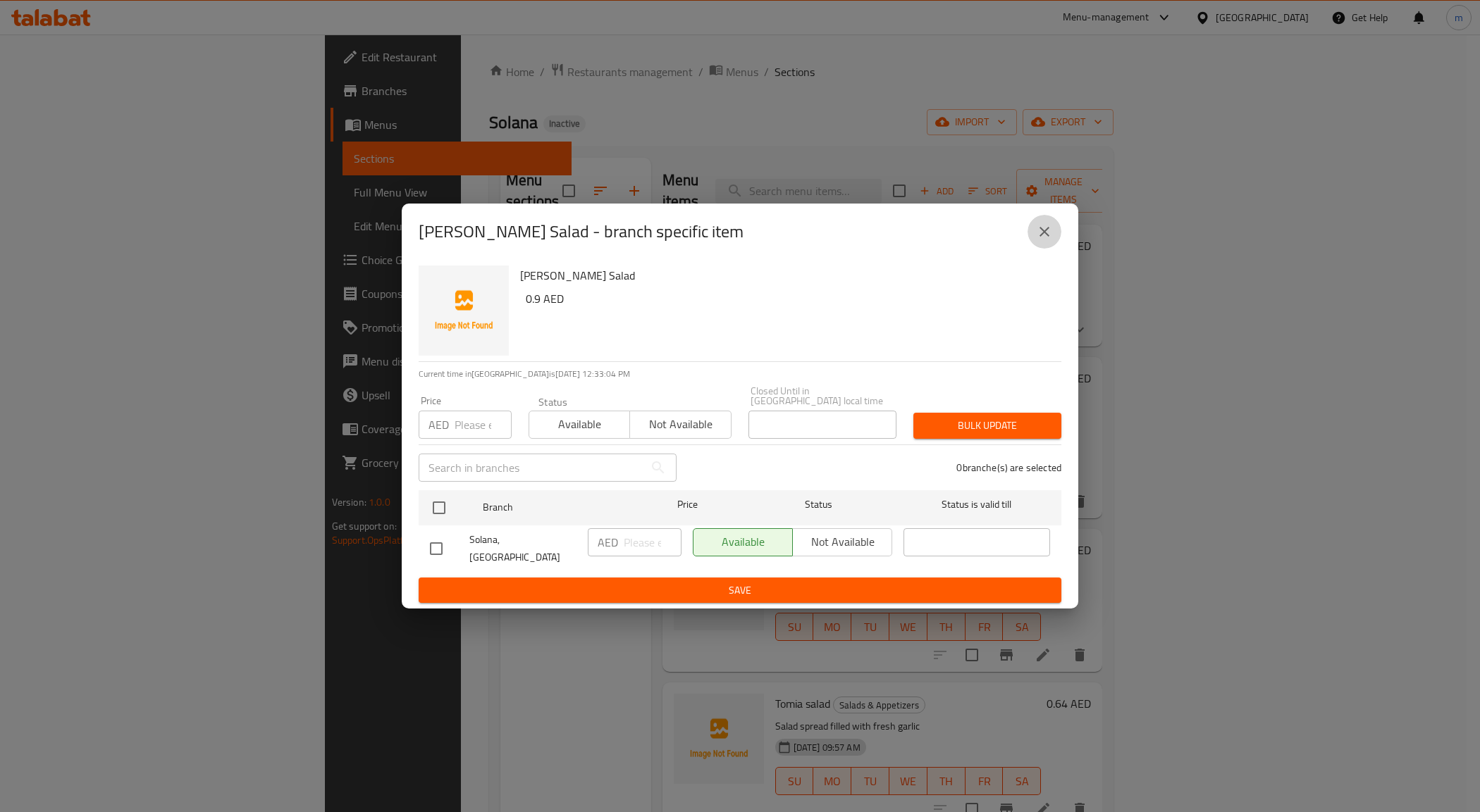
click at [1040, 227] on button "close" at bounding box center [1045, 231] width 33 height 33
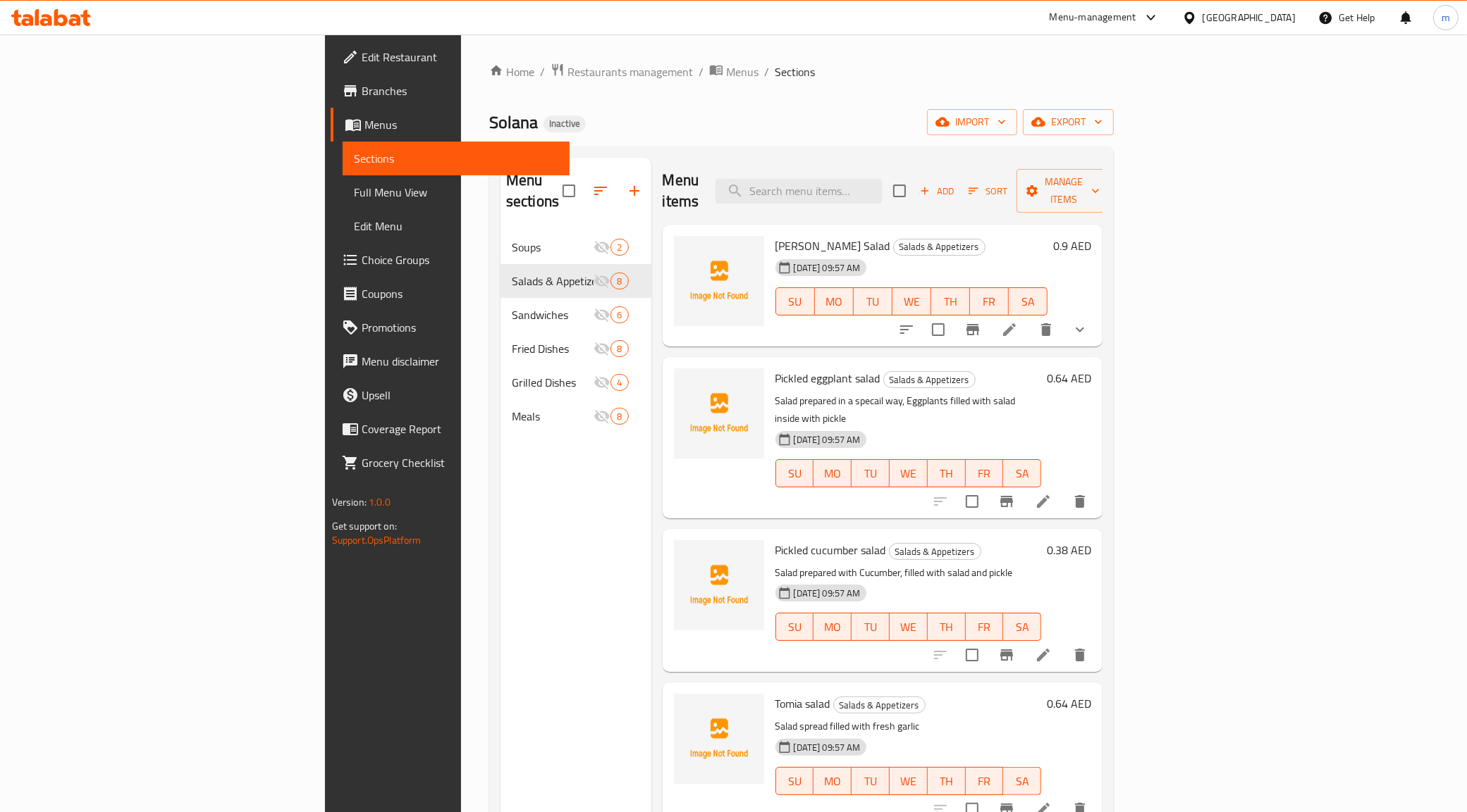
click at [1053, 254] on div "[DATE] 09:57 AM SU MO TU WE TH FR SA" at bounding box center [912, 292] width 284 height 76
click at [1029, 317] on li at bounding box center [1009, 330] width 39 height 25
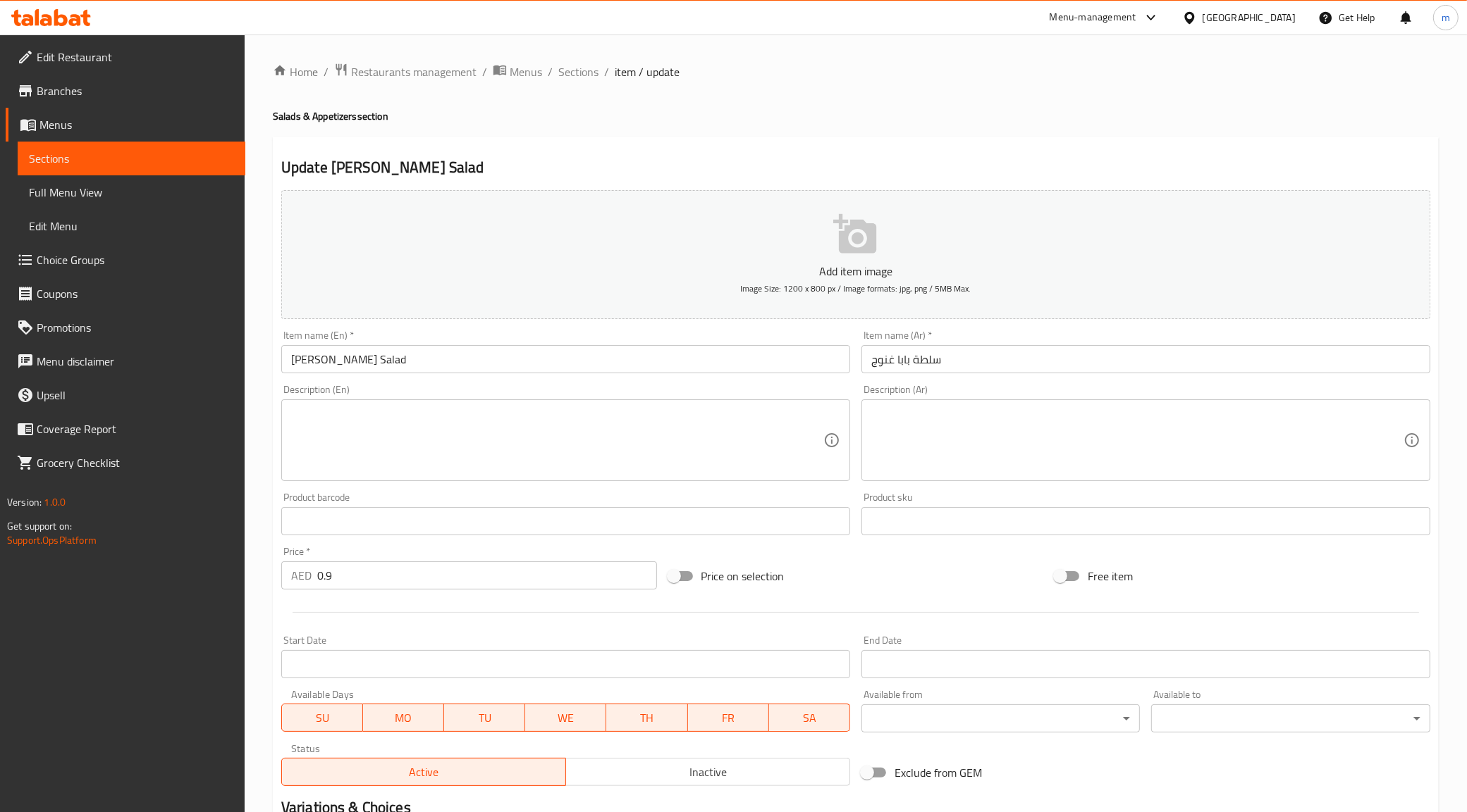
scroll to position [231, 0]
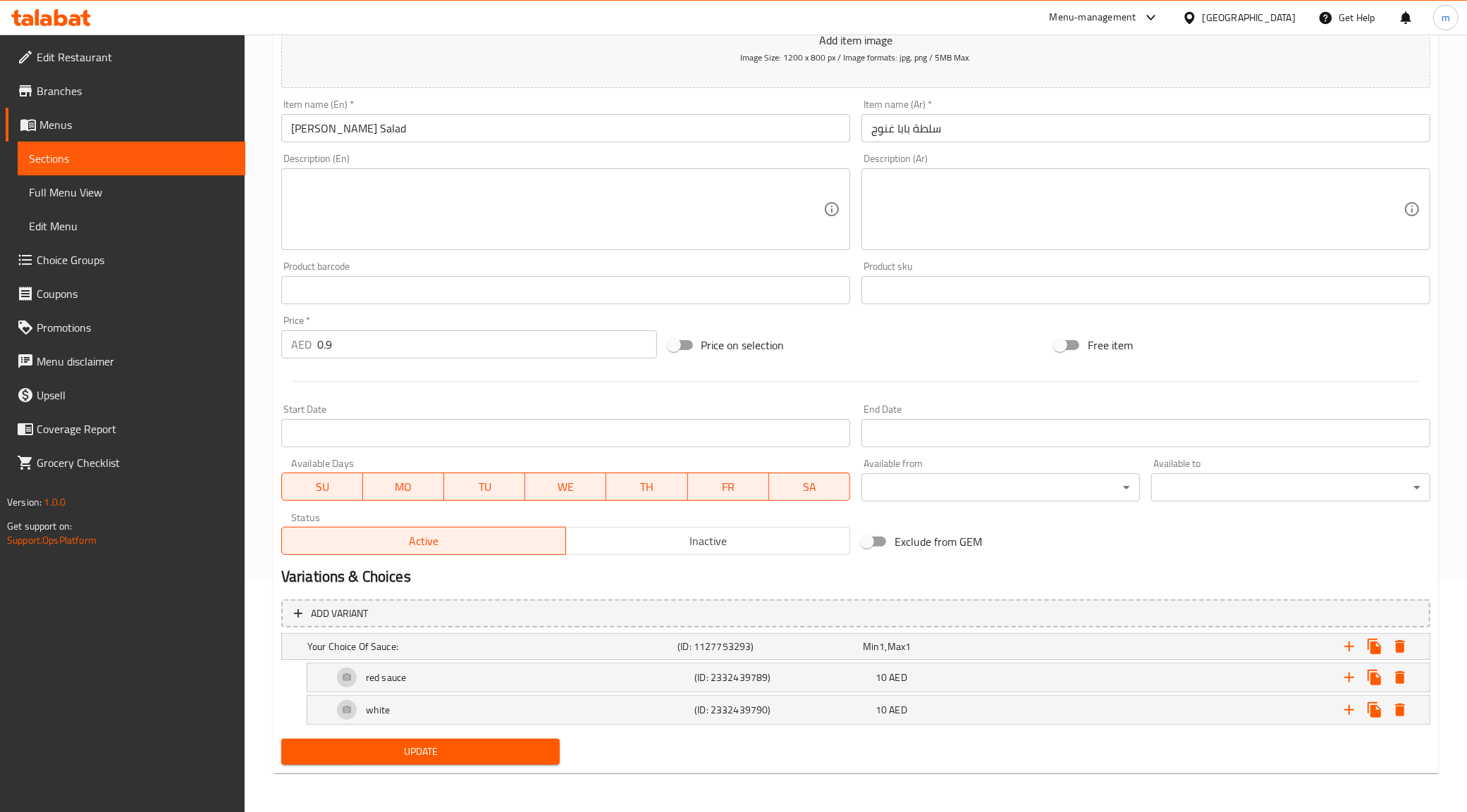
click at [919, 537] on span "Exclude from GEM" at bounding box center [938, 541] width 87 height 17
click at [907, 537] on input "Exclude from GEM" at bounding box center [867, 541] width 80 height 27
click at [903, 537] on span "Exclude from GEM" at bounding box center [938, 541] width 87 height 17
click at [903, 537] on input "Exclude from GEM" at bounding box center [881, 541] width 80 height 27
checkbox input "false"
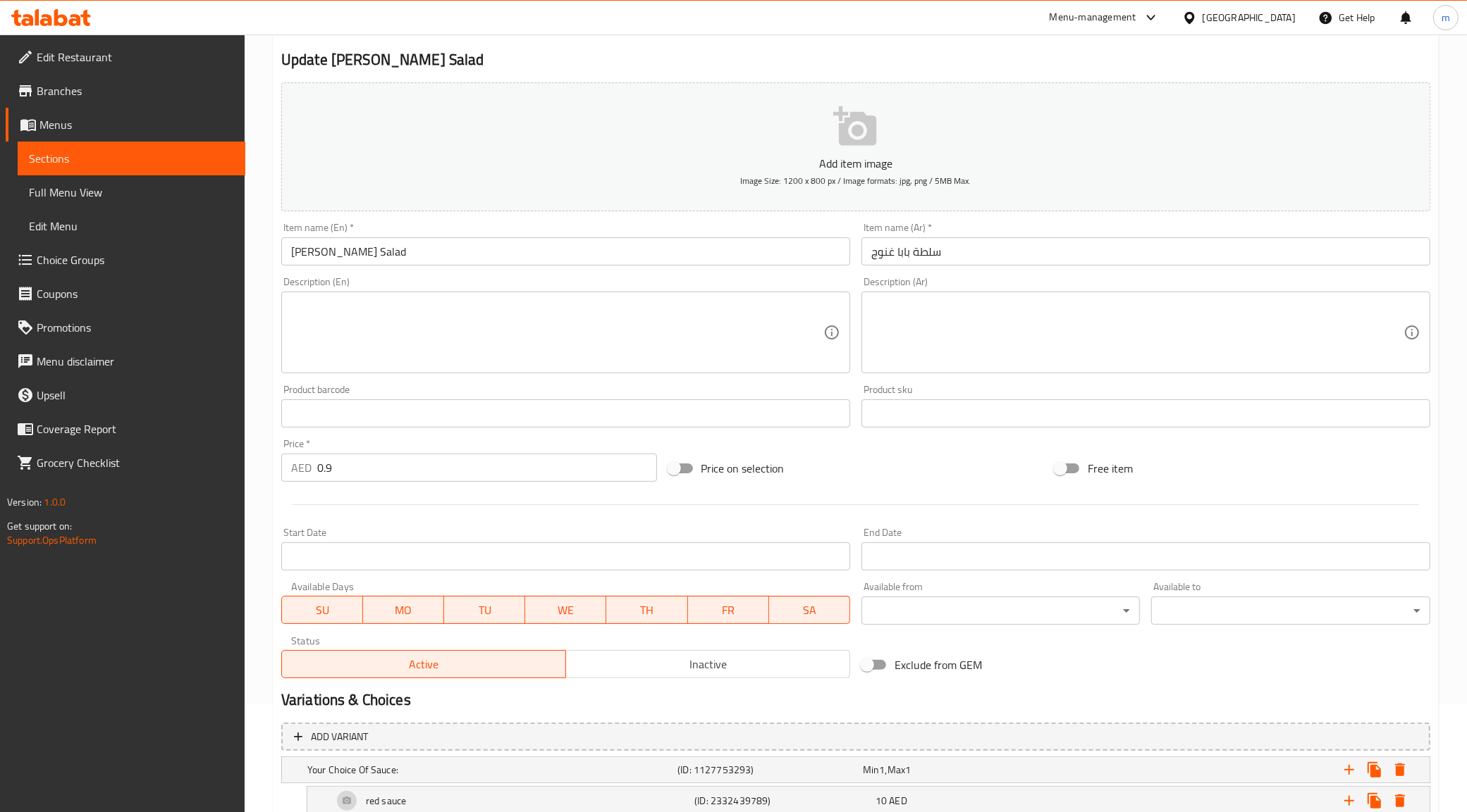
scroll to position [0, 0]
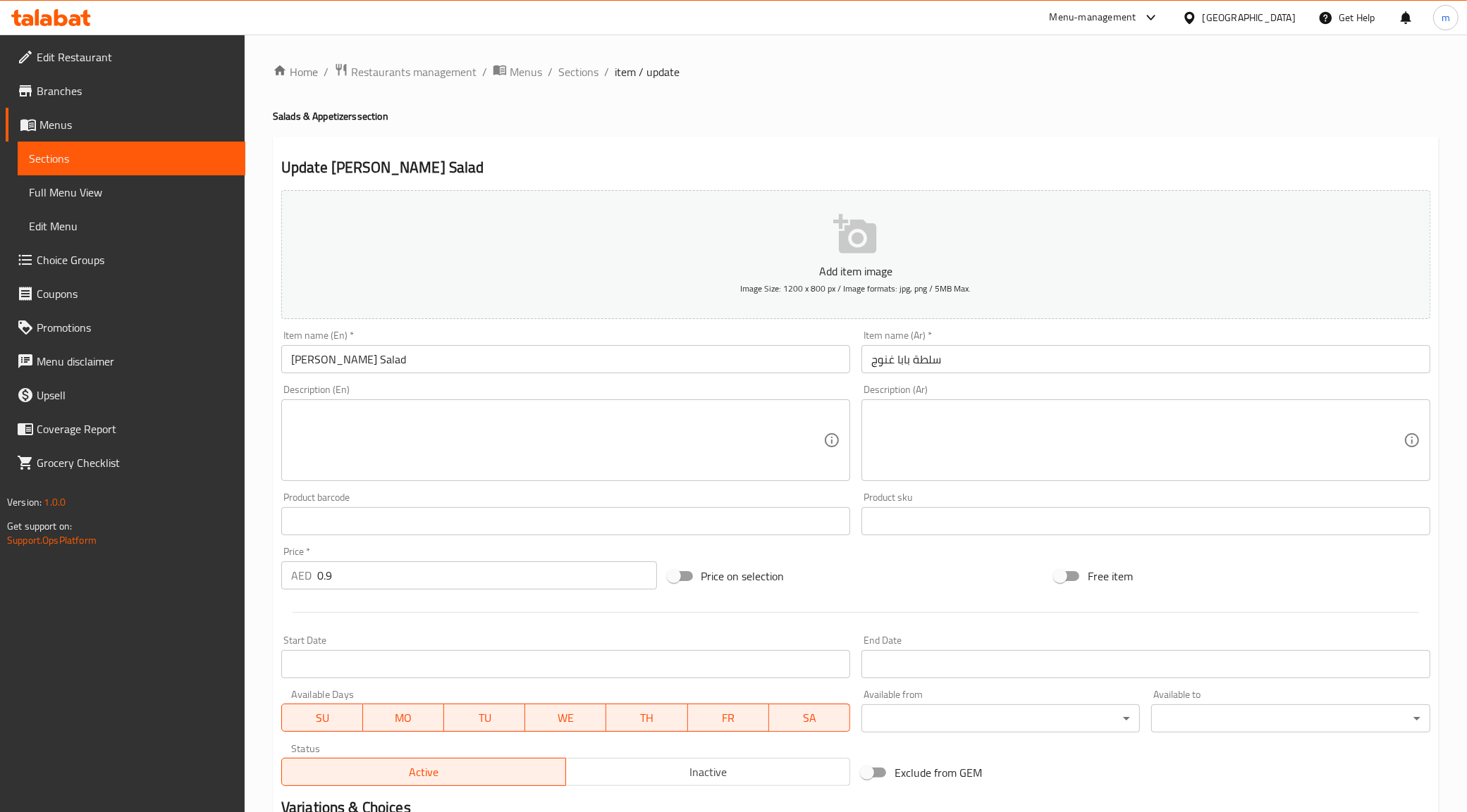
click at [175, 156] on span "Sections" at bounding box center [132, 158] width 205 height 17
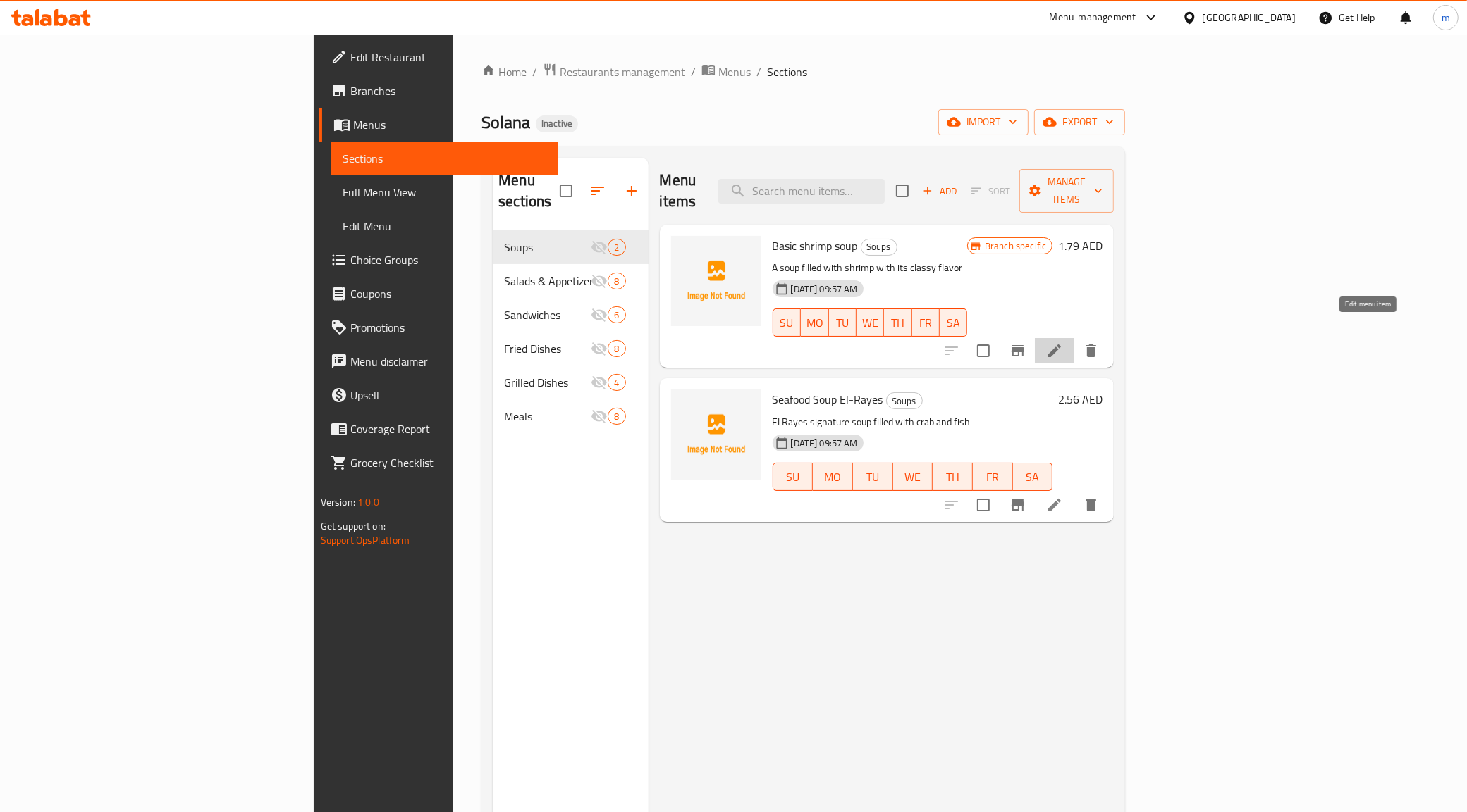
click at [1063, 343] on icon at bounding box center [1054, 351] width 17 height 17
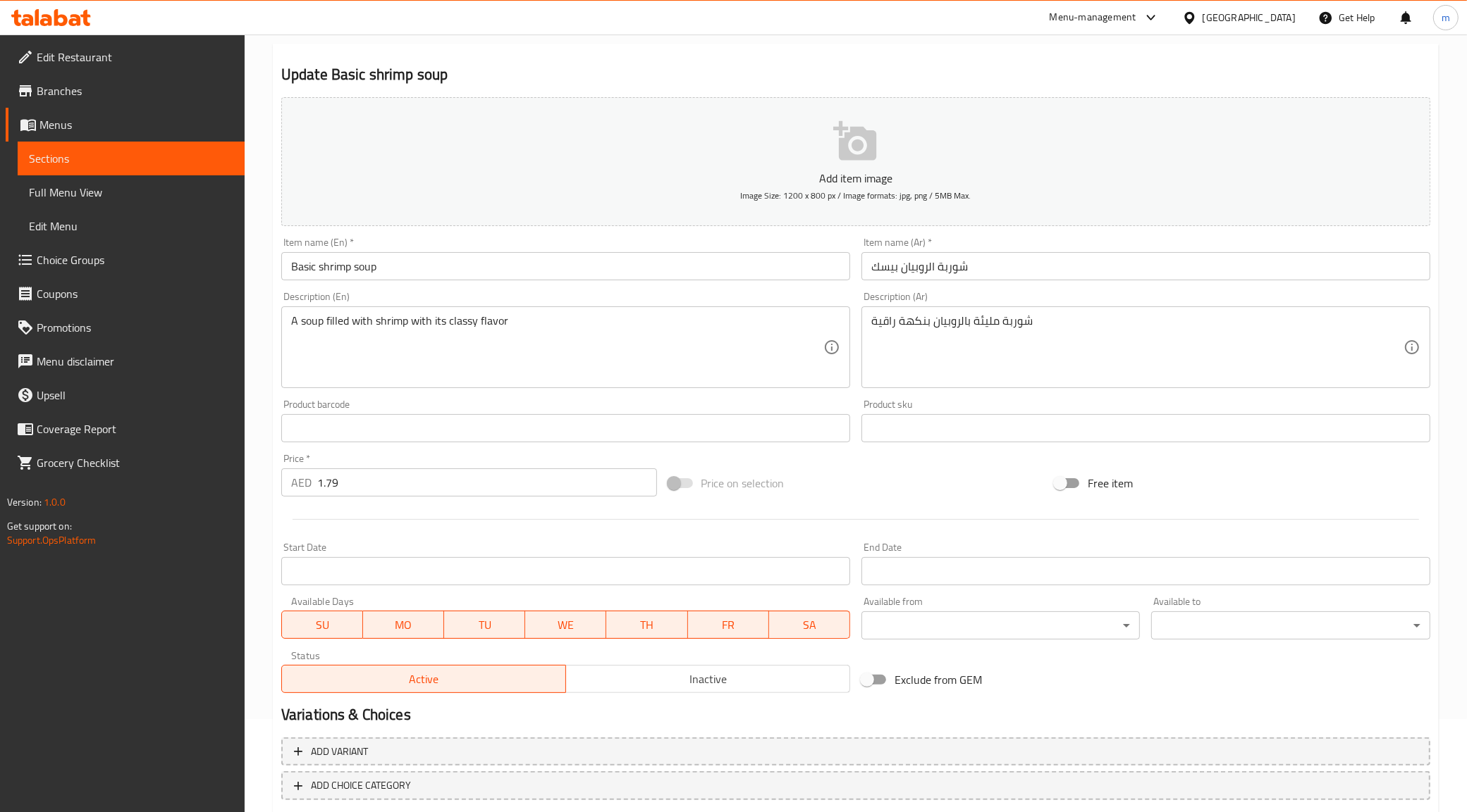
scroll to position [169, 0]
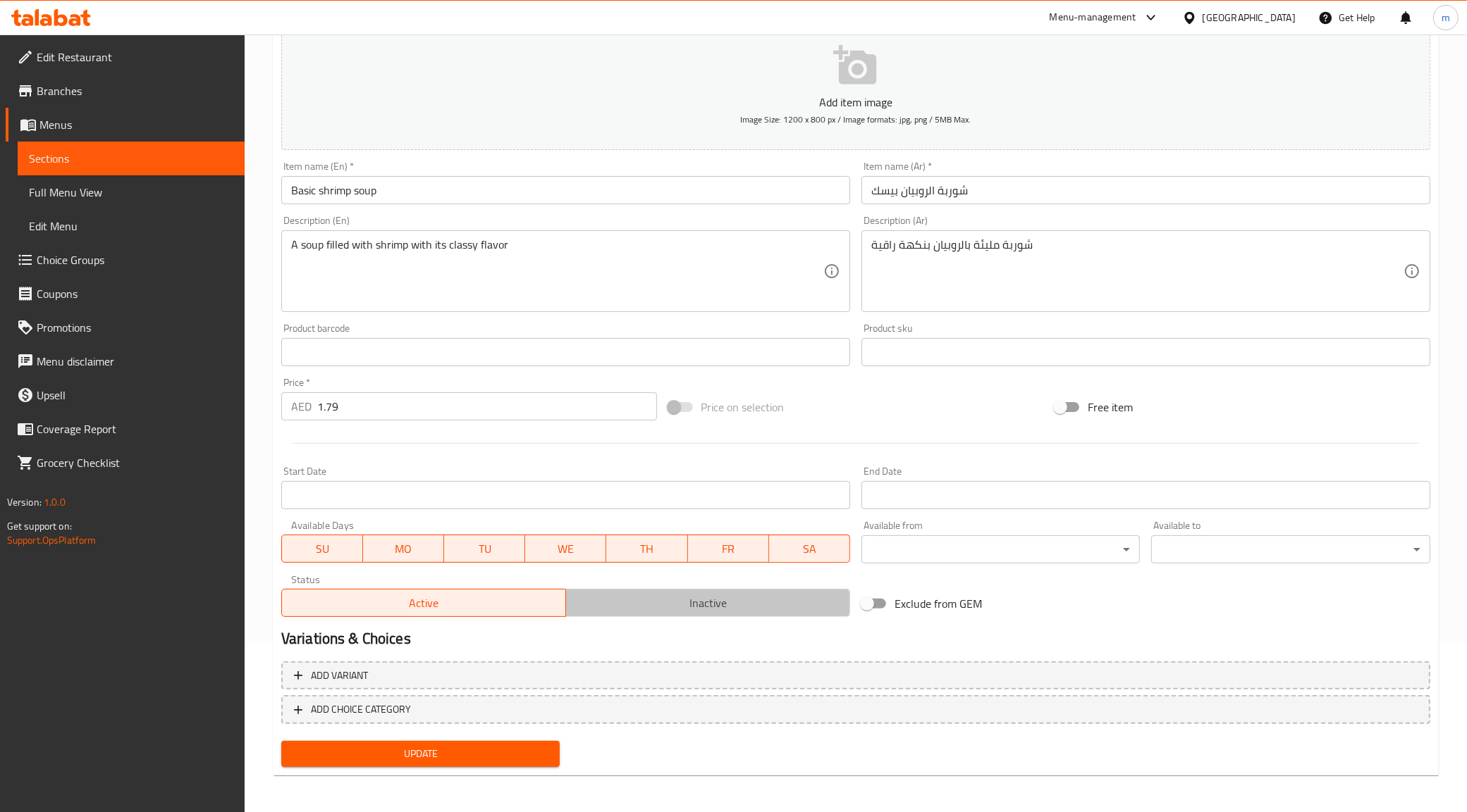
click at [660, 595] on span "Inactive" at bounding box center [708, 603] width 273 height 20
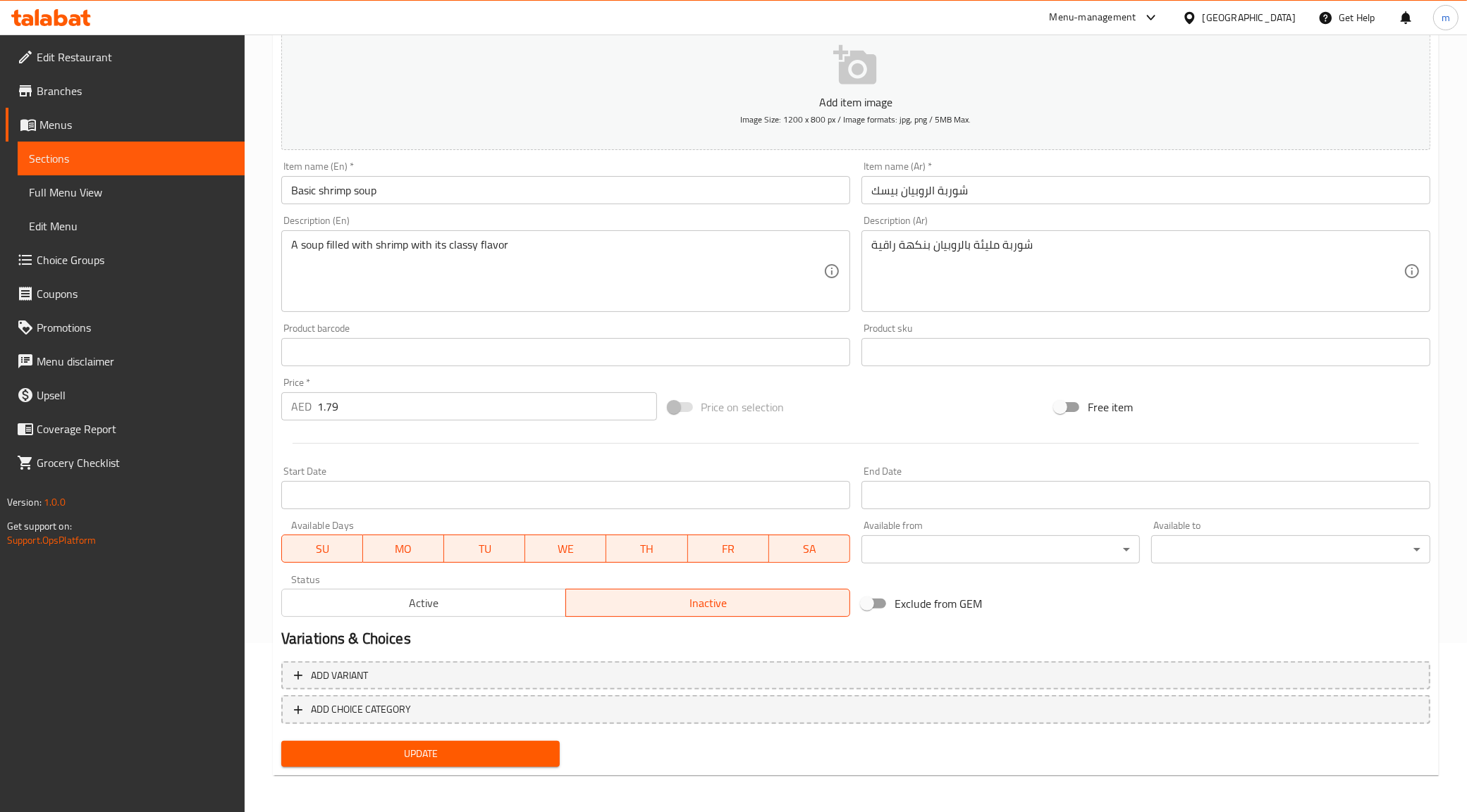
click at [518, 745] on span "Update" at bounding box center [421, 754] width 256 height 17
click at [118, 160] on span "Sections" at bounding box center [132, 158] width 205 height 17
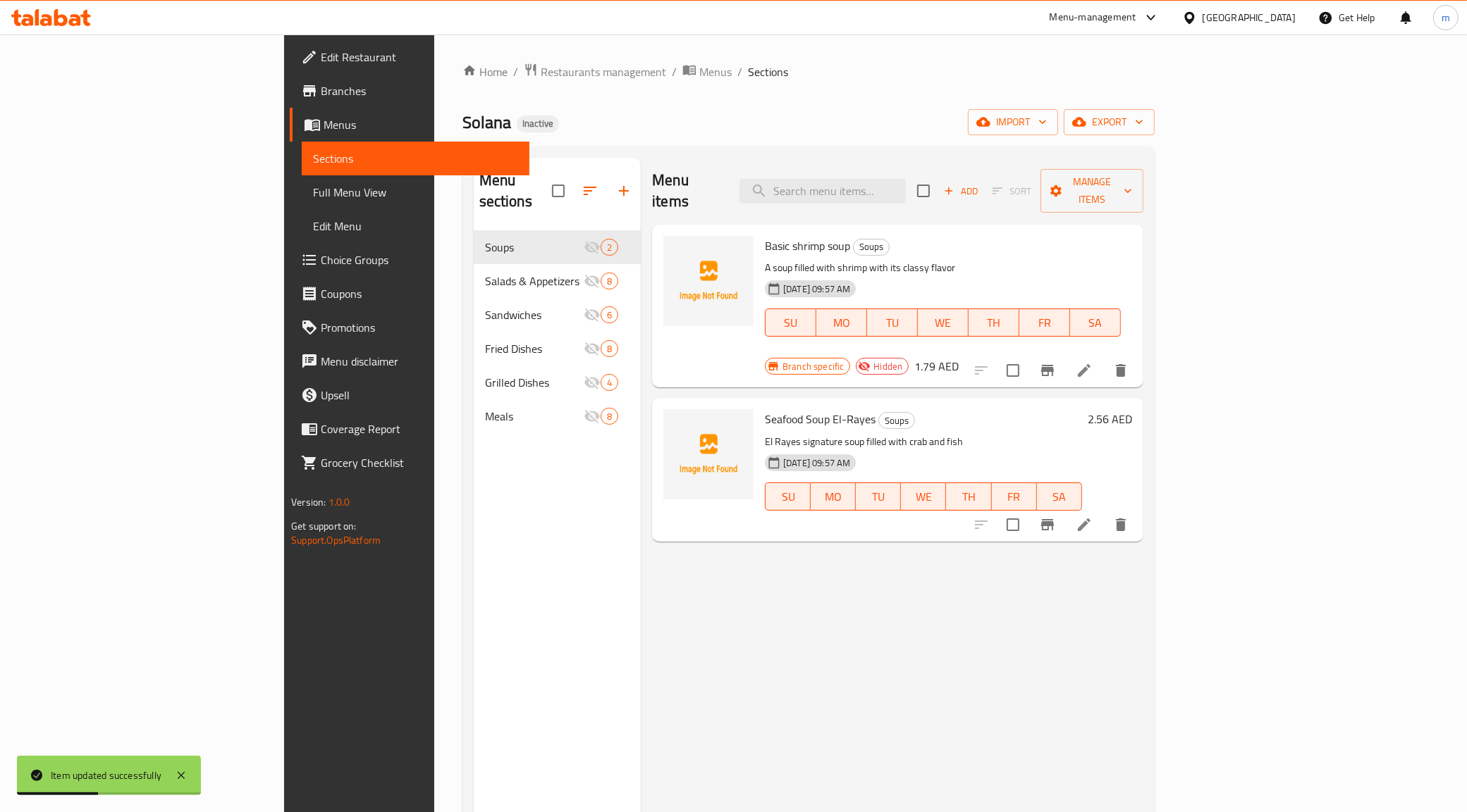
click at [1091, 365] on icon at bounding box center [1083, 370] width 12 height 12
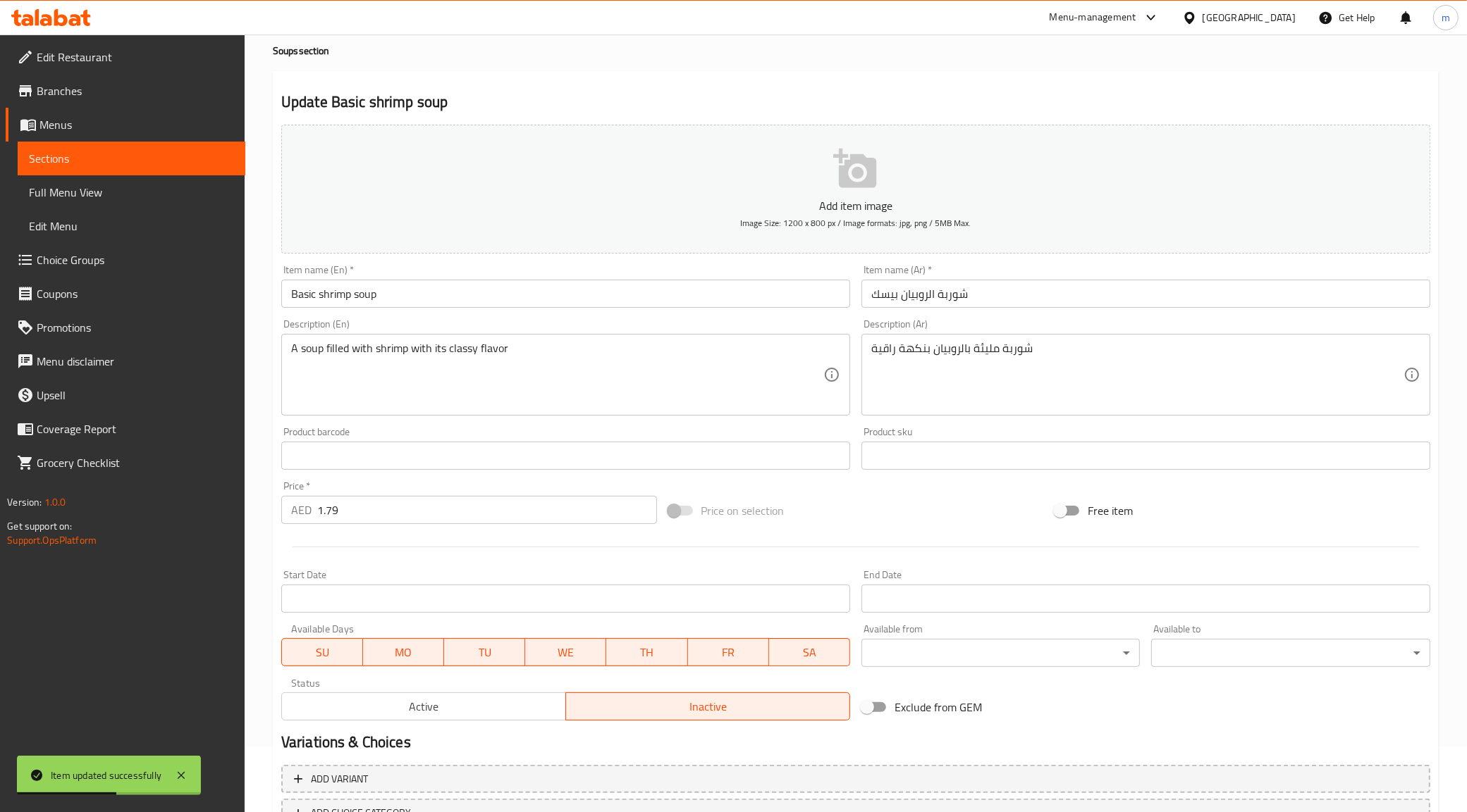
scroll to position [169, 0]
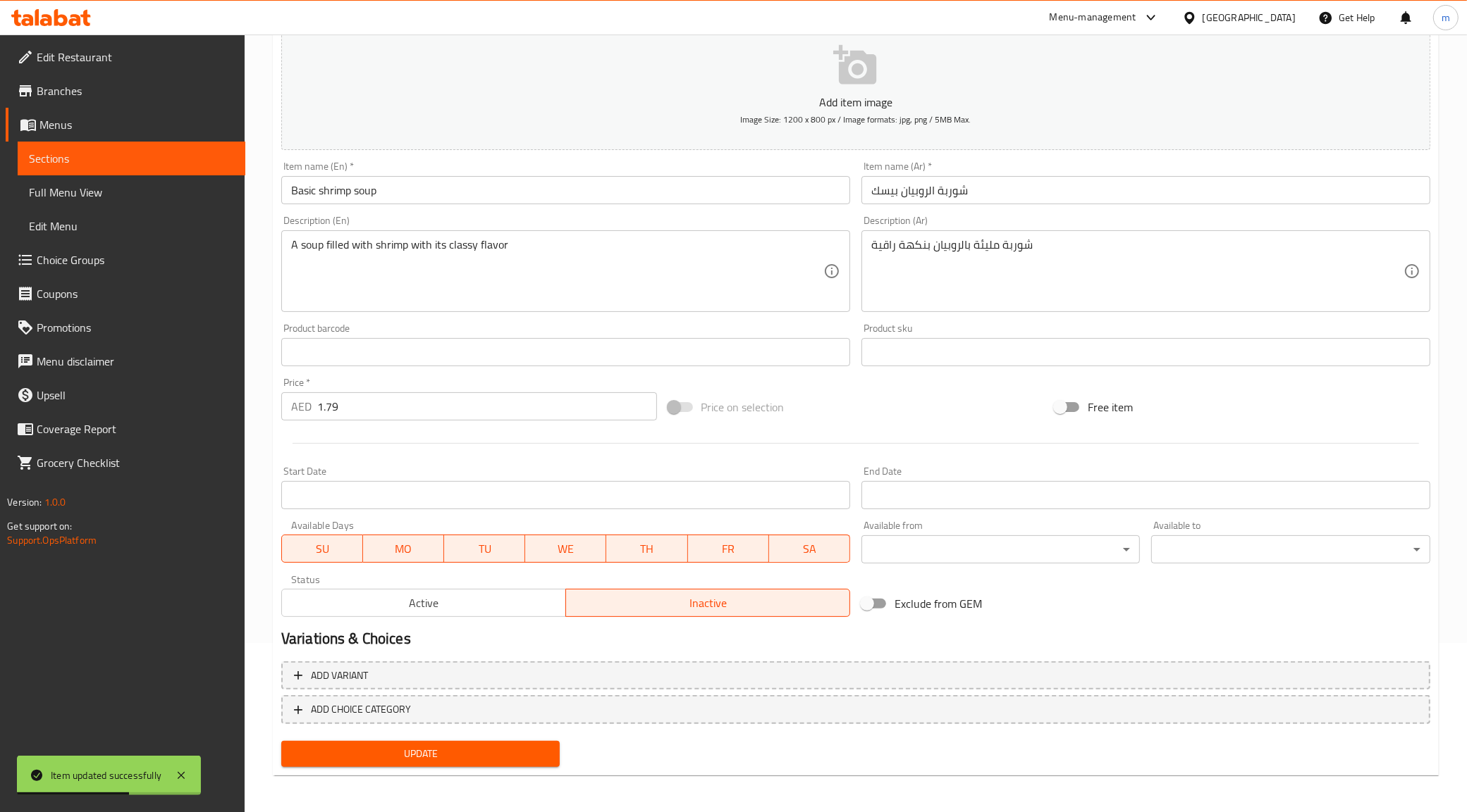
click at [478, 597] on span "Active" at bounding box center [424, 603] width 273 height 20
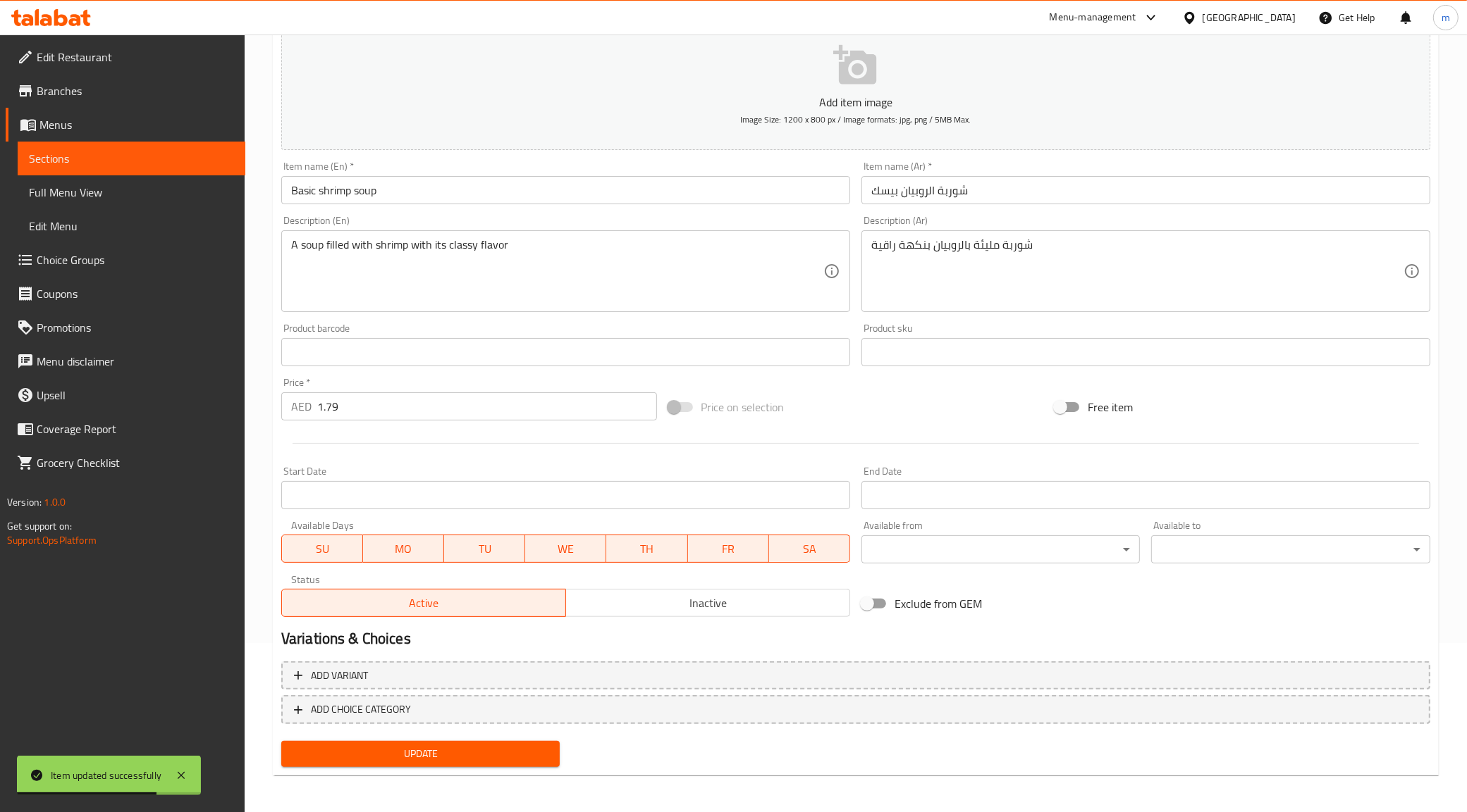
click at [458, 749] on span "Update" at bounding box center [421, 754] width 256 height 17
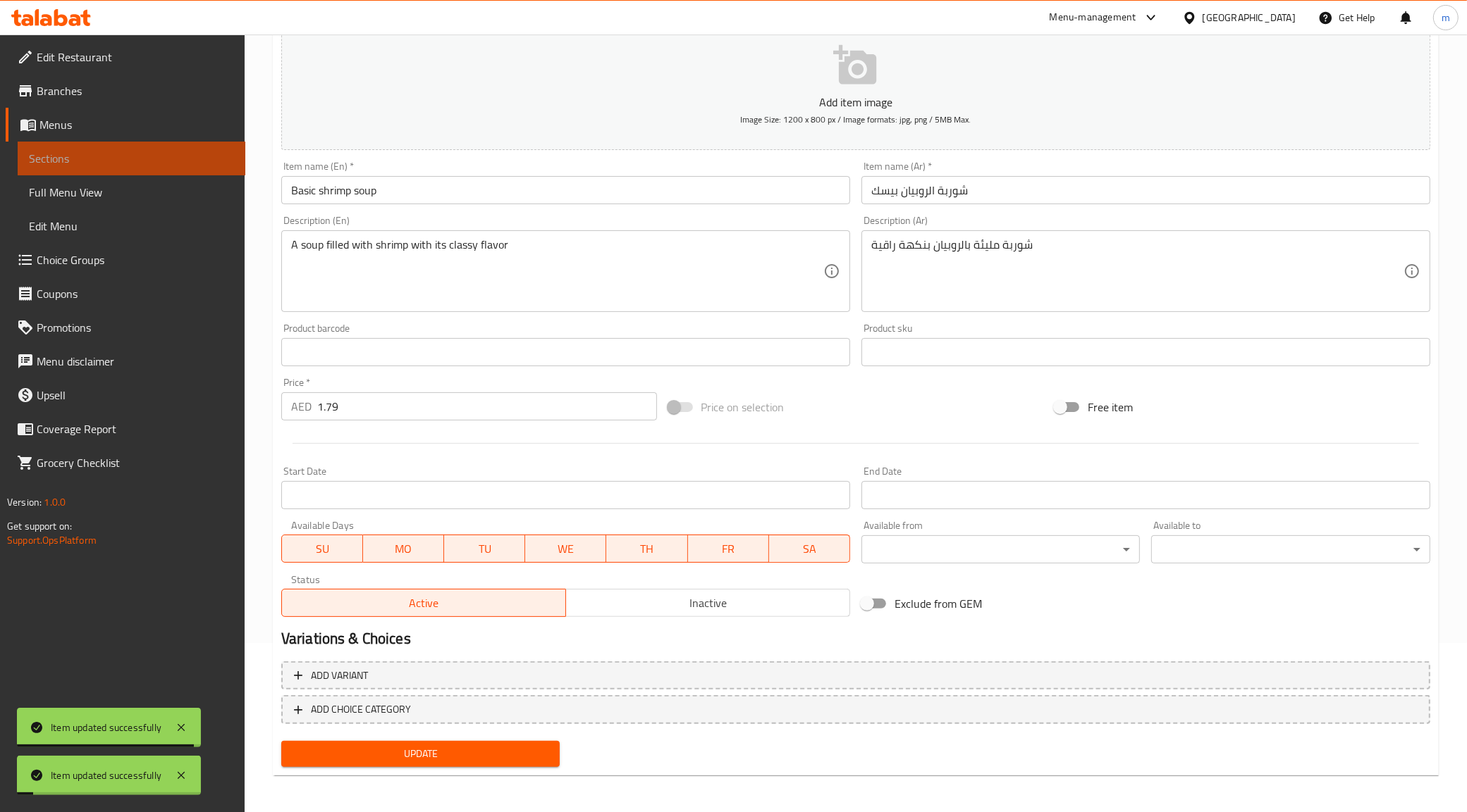
click at [197, 164] on span "Sections" at bounding box center [132, 158] width 205 height 17
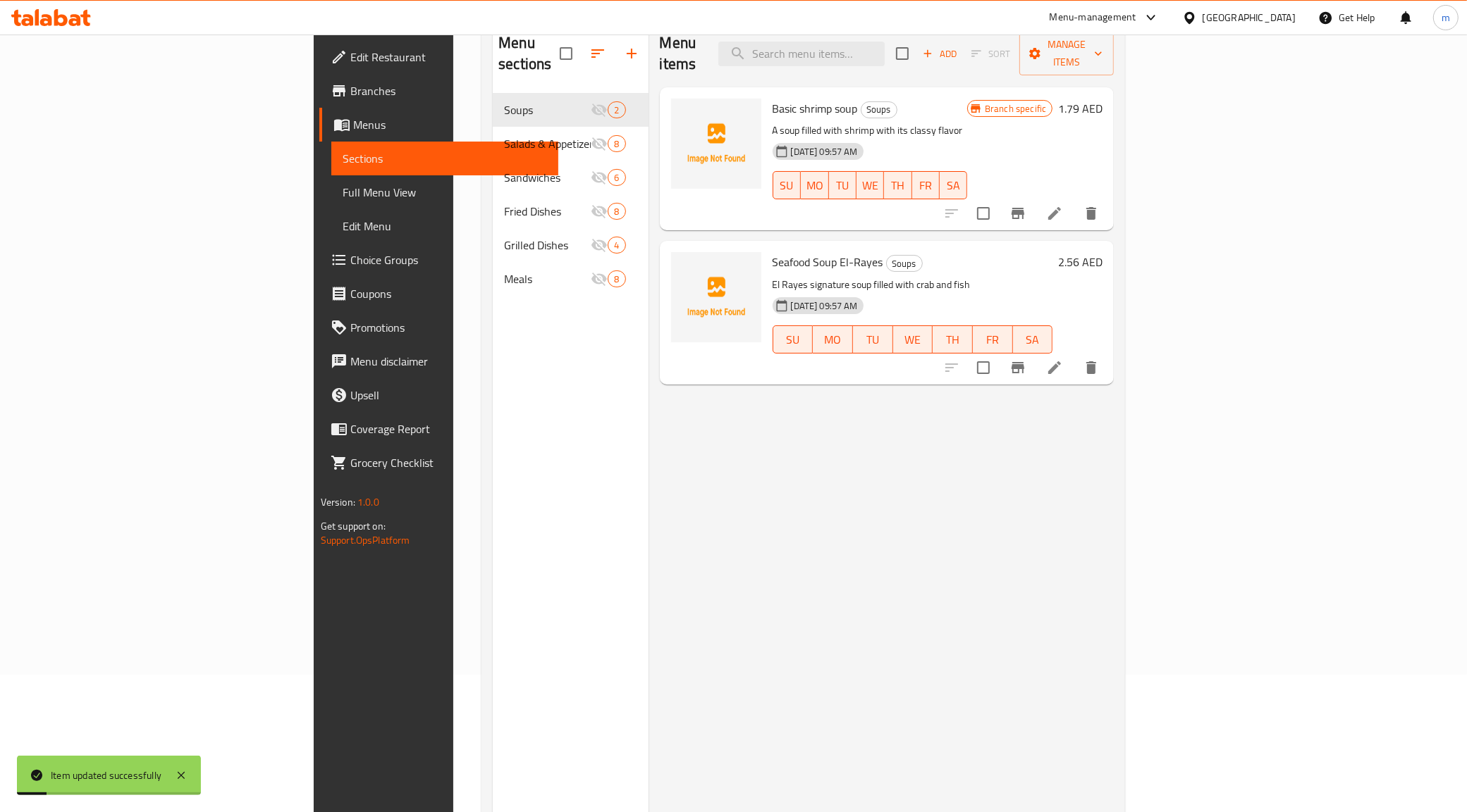
scroll to position [81, 0]
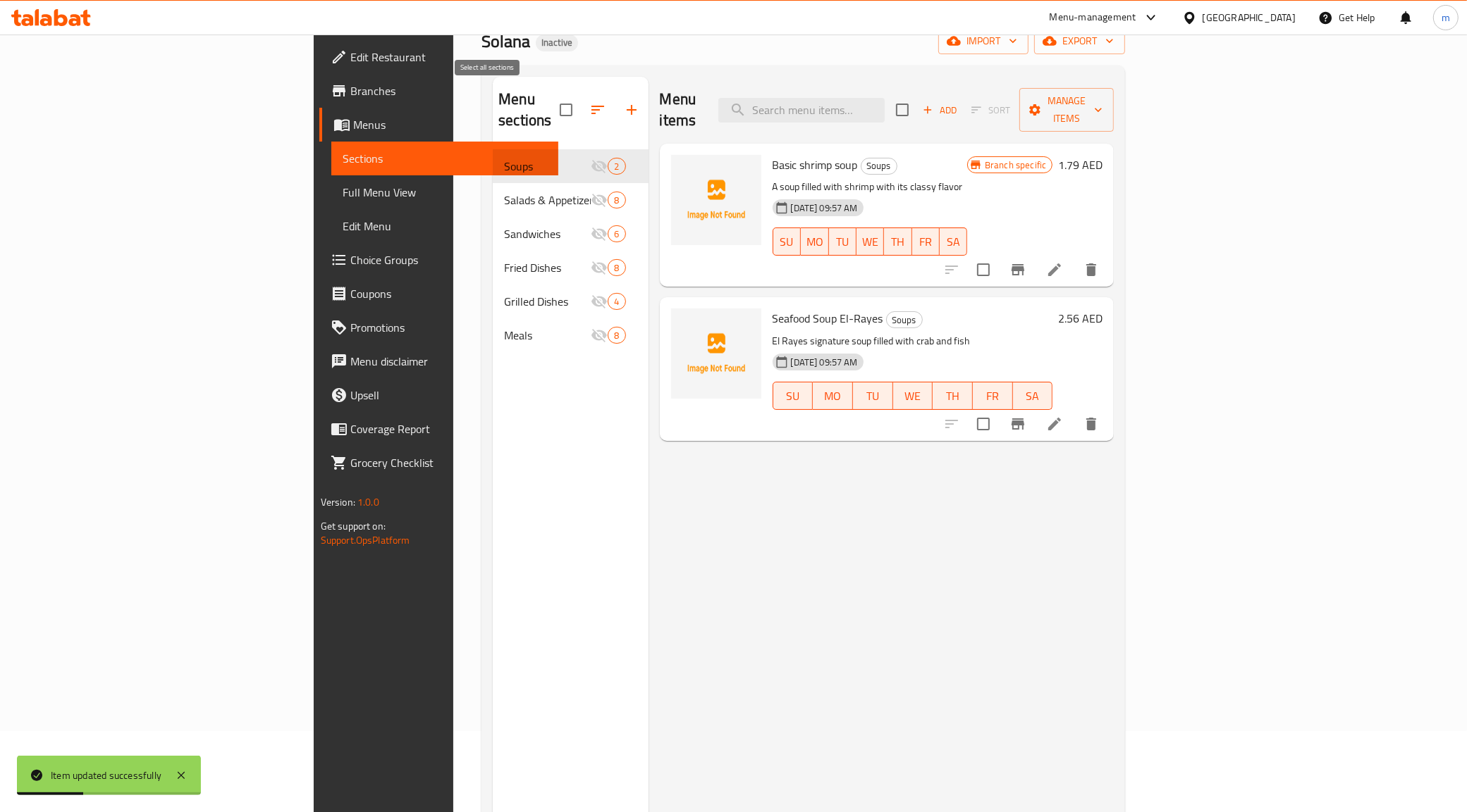
click at [551, 96] on input "checkbox" at bounding box center [566, 110] width 30 height 30
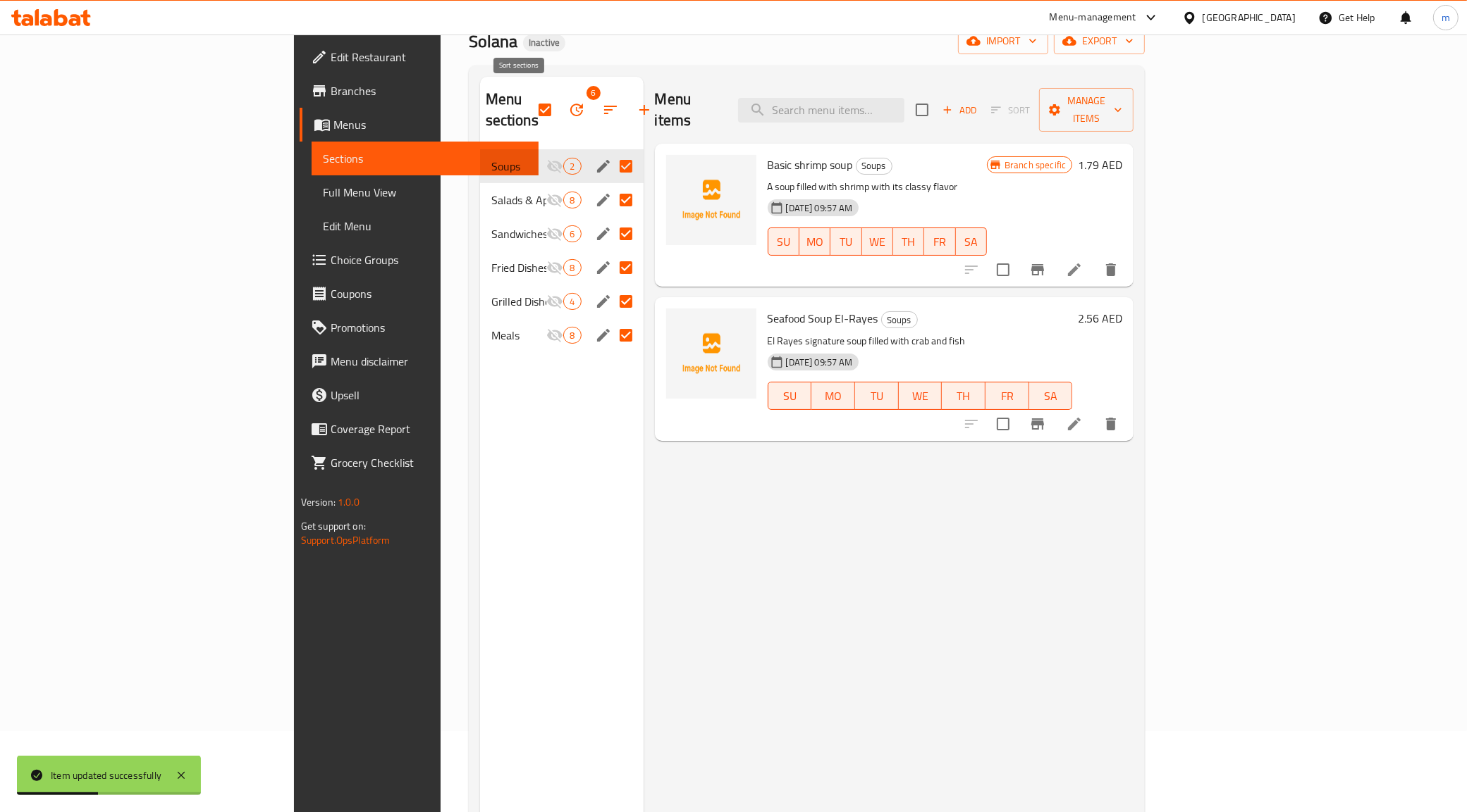
click at [560, 99] on button "button" at bounding box center [577, 110] width 33 height 33
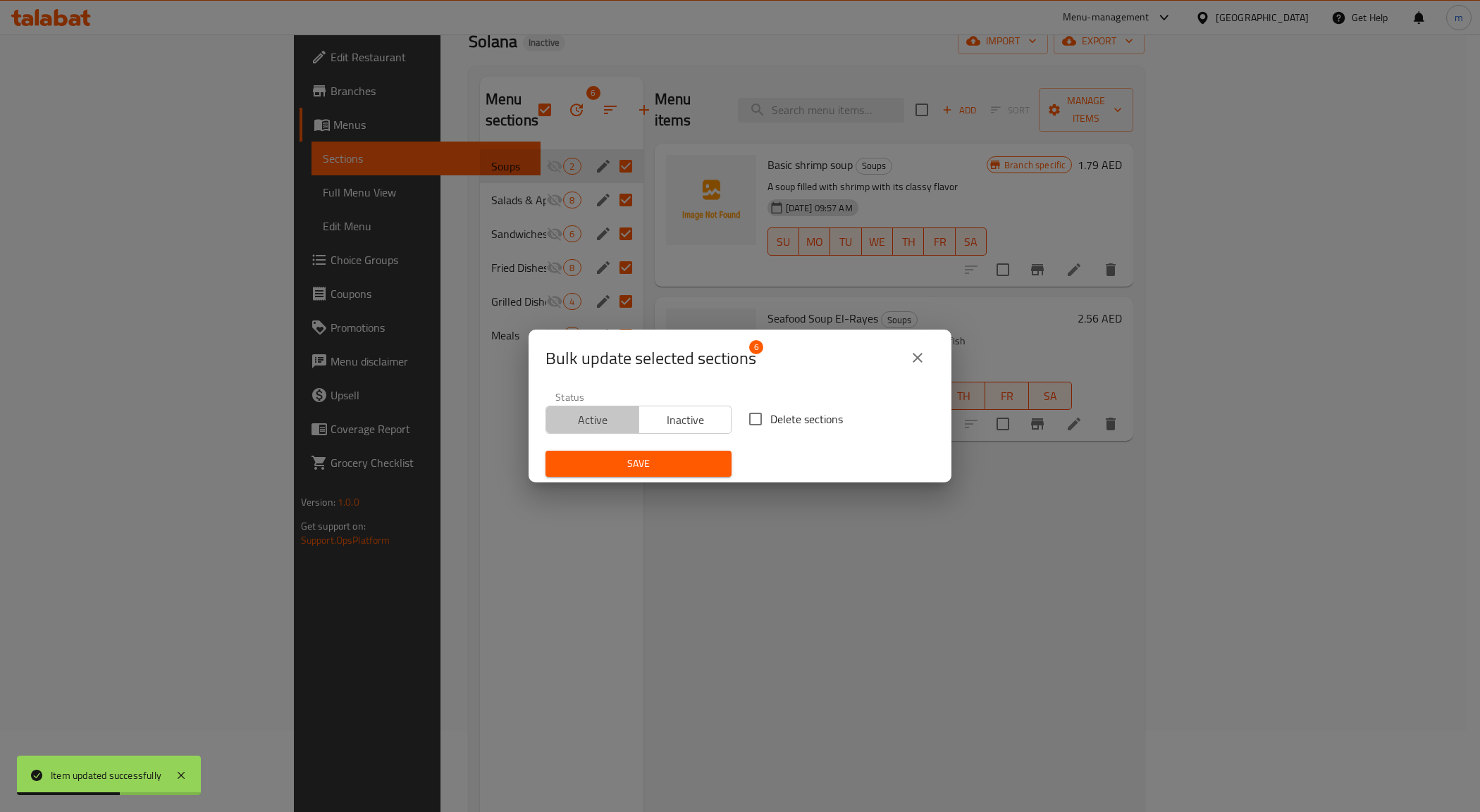
click at [619, 413] on span "Active" at bounding box center [593, 420] width 82 height 20
click at [655, 476] on button "Save" at bounding box center [638, 464] width 186 height 26
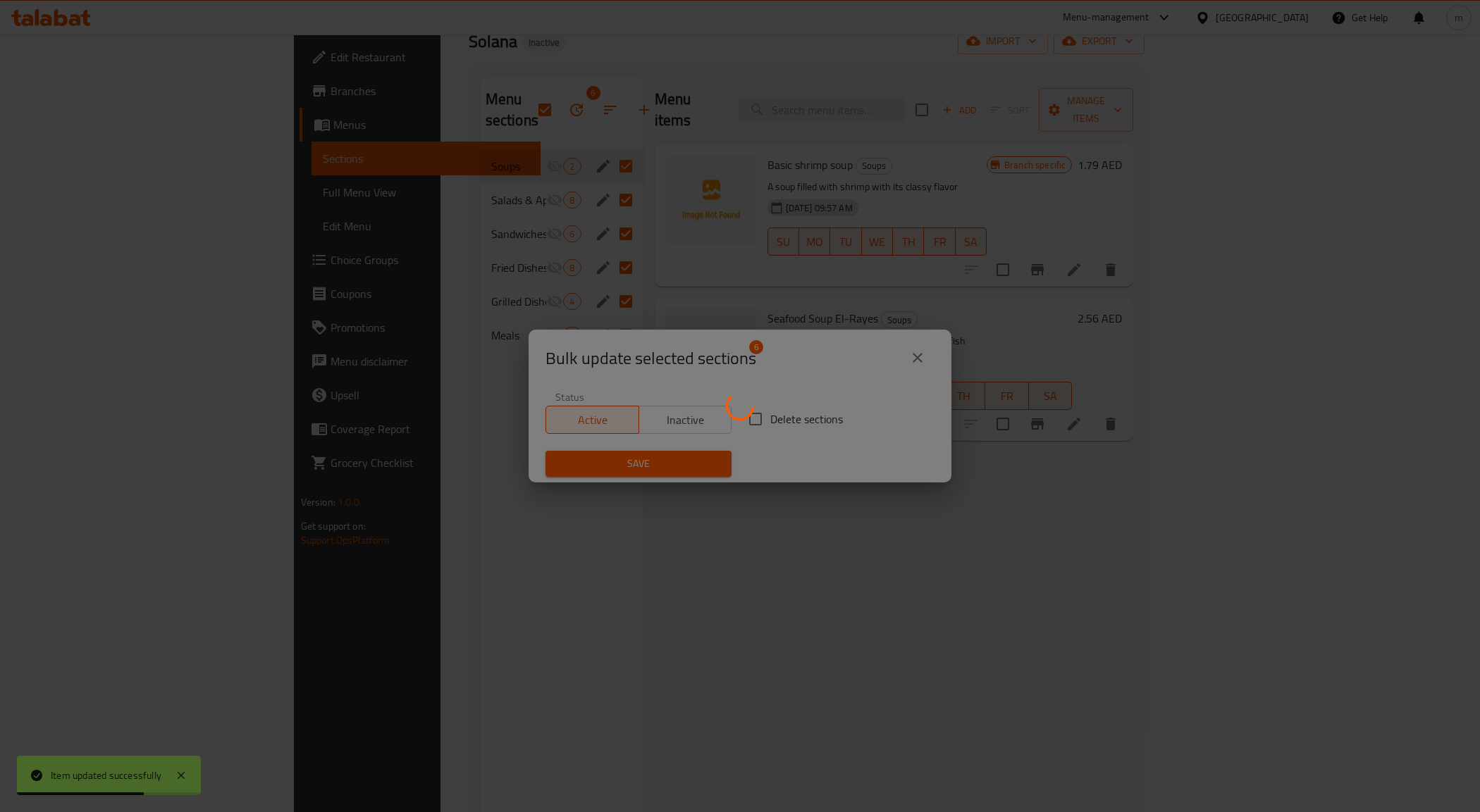
checkbox input "false"
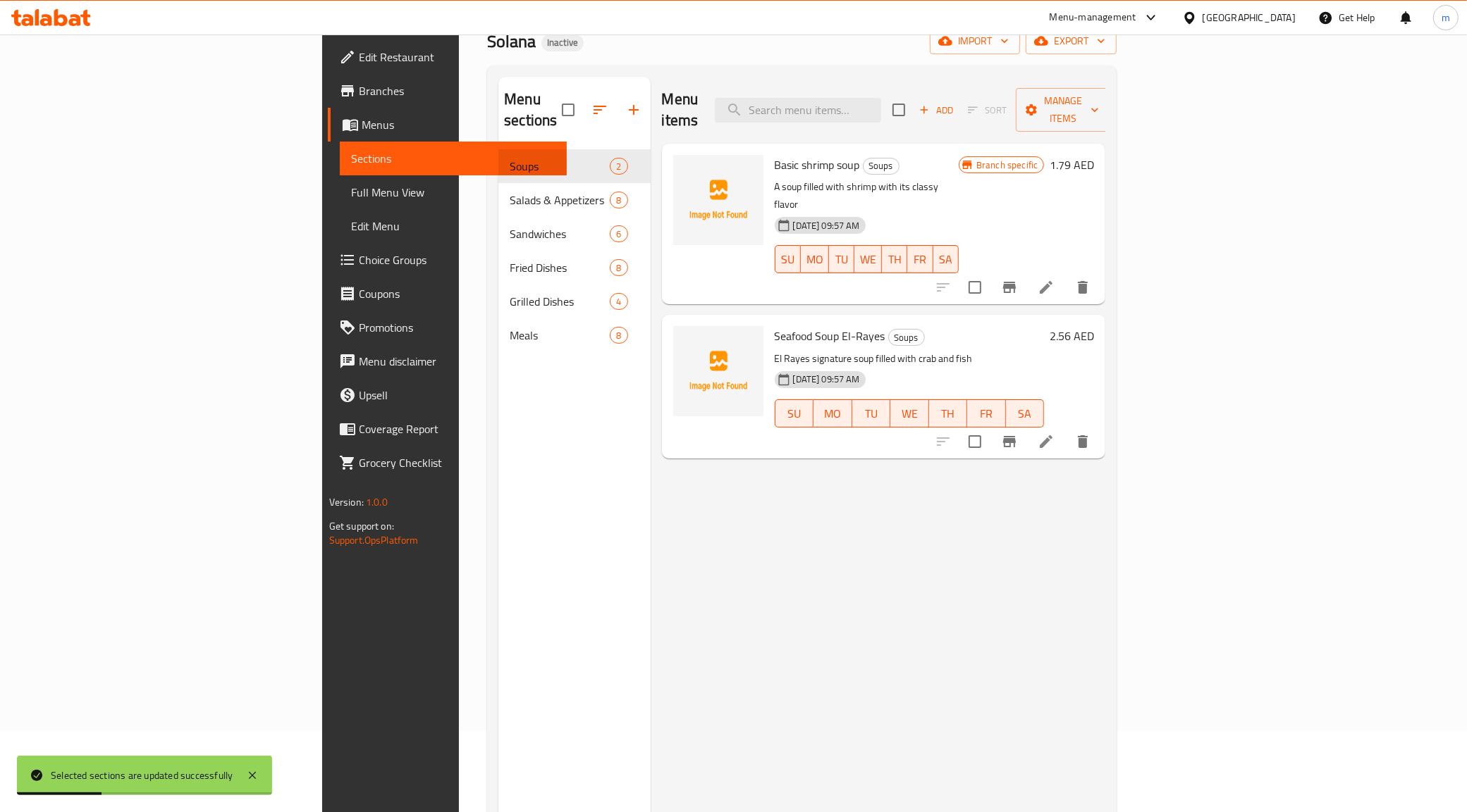
click at [1066, 275] on li at bounding box center [1046, 287] width 39 height 25
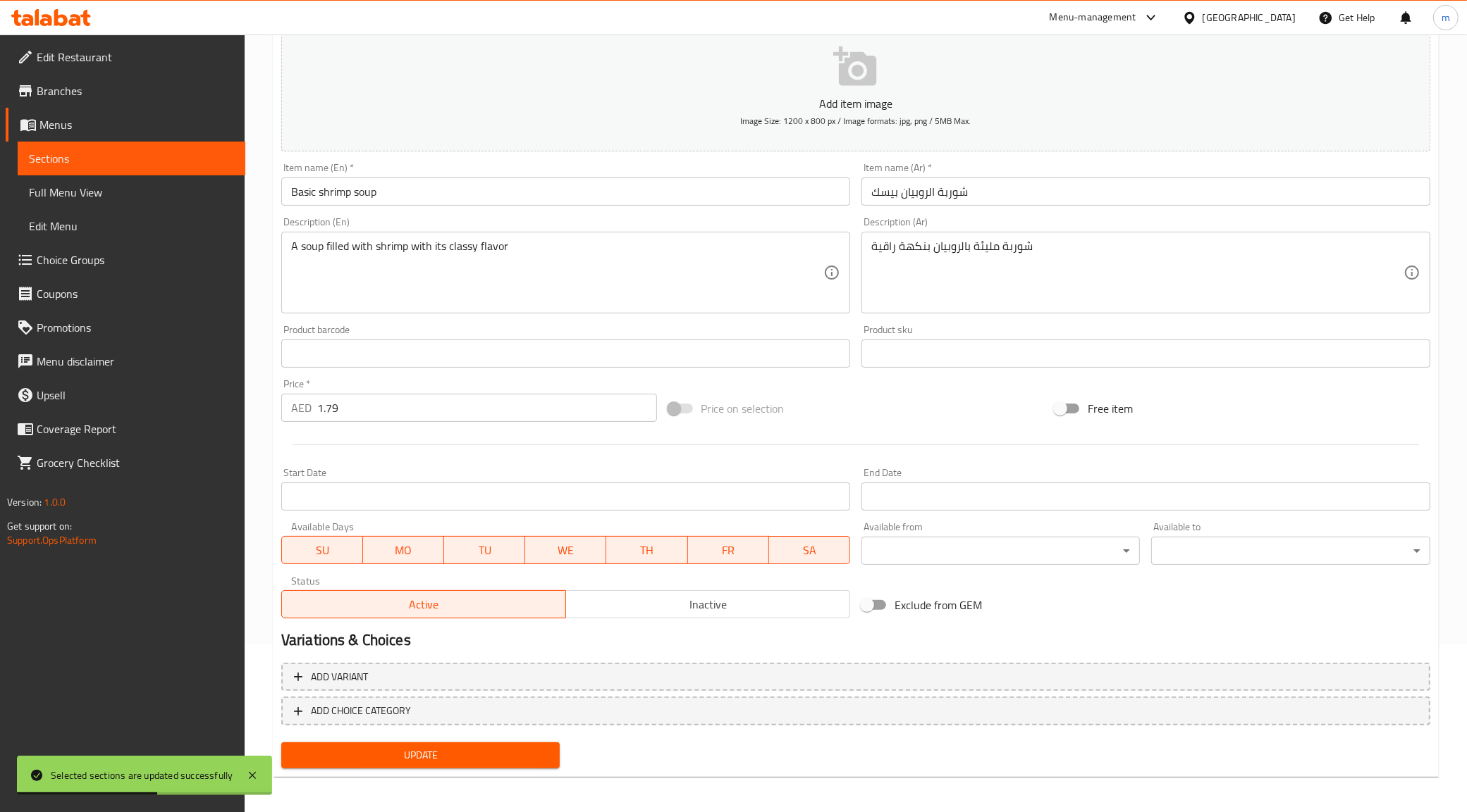
scroll to position [169, 0]
click at [92, 152] on span "Sections" at bounding box center [132, 158] width 205 height 17
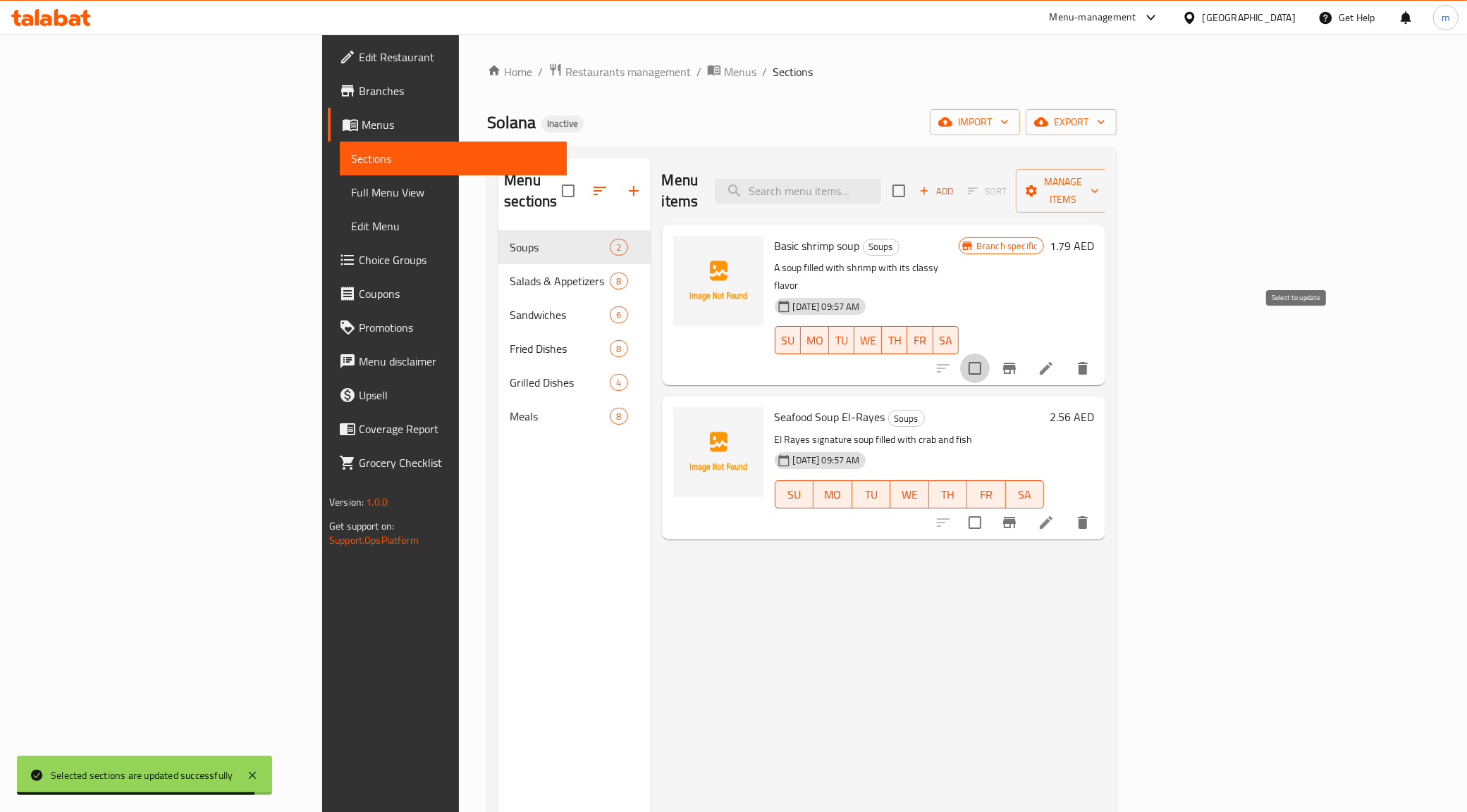
click at [989, 354] on input "checkbox" at bounding box center [975, 368] width 30 height 30
checkbox input "true"
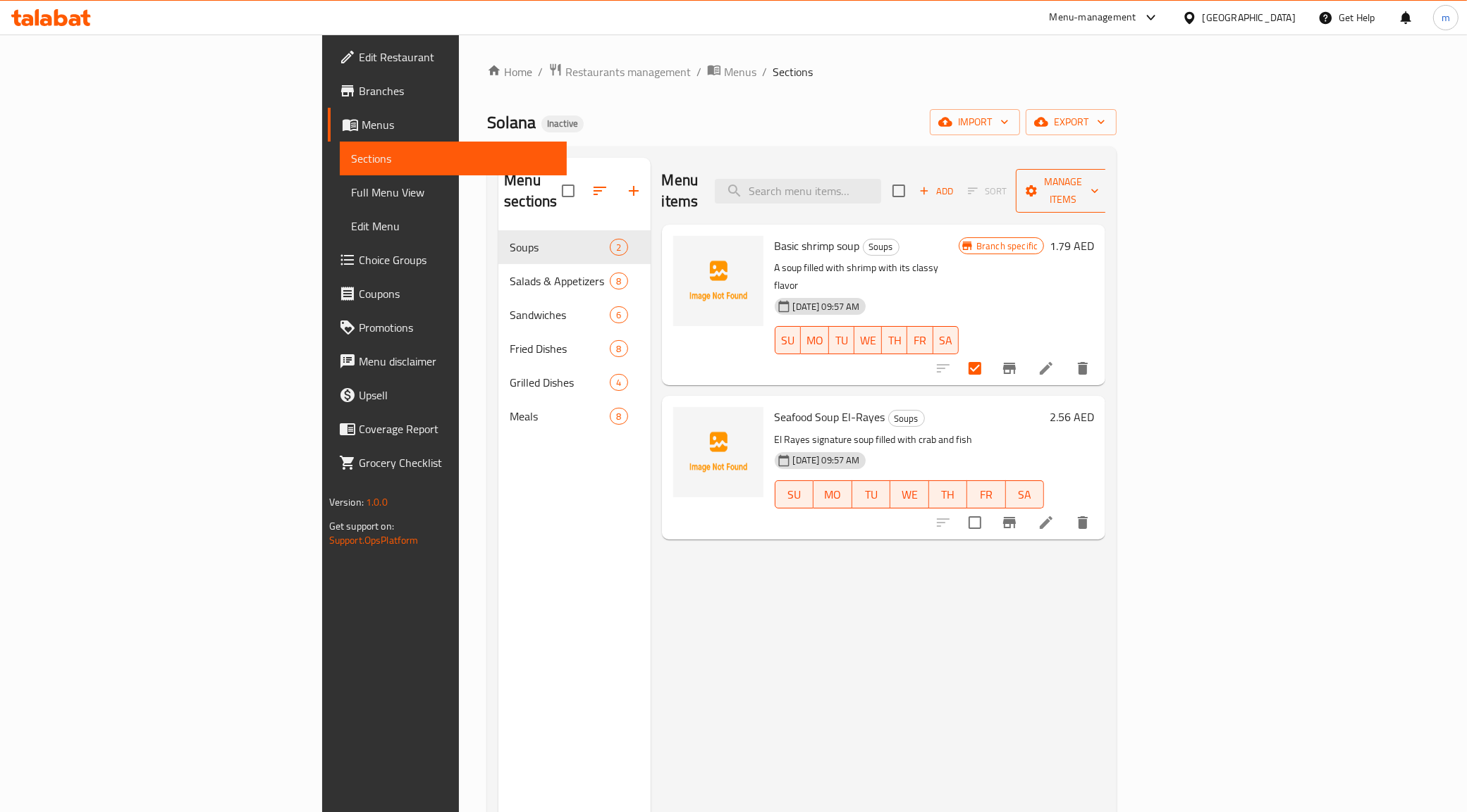
click at [1099, 188] on span "Manage items" at bounding box center [1063, 191] width 72 height 35
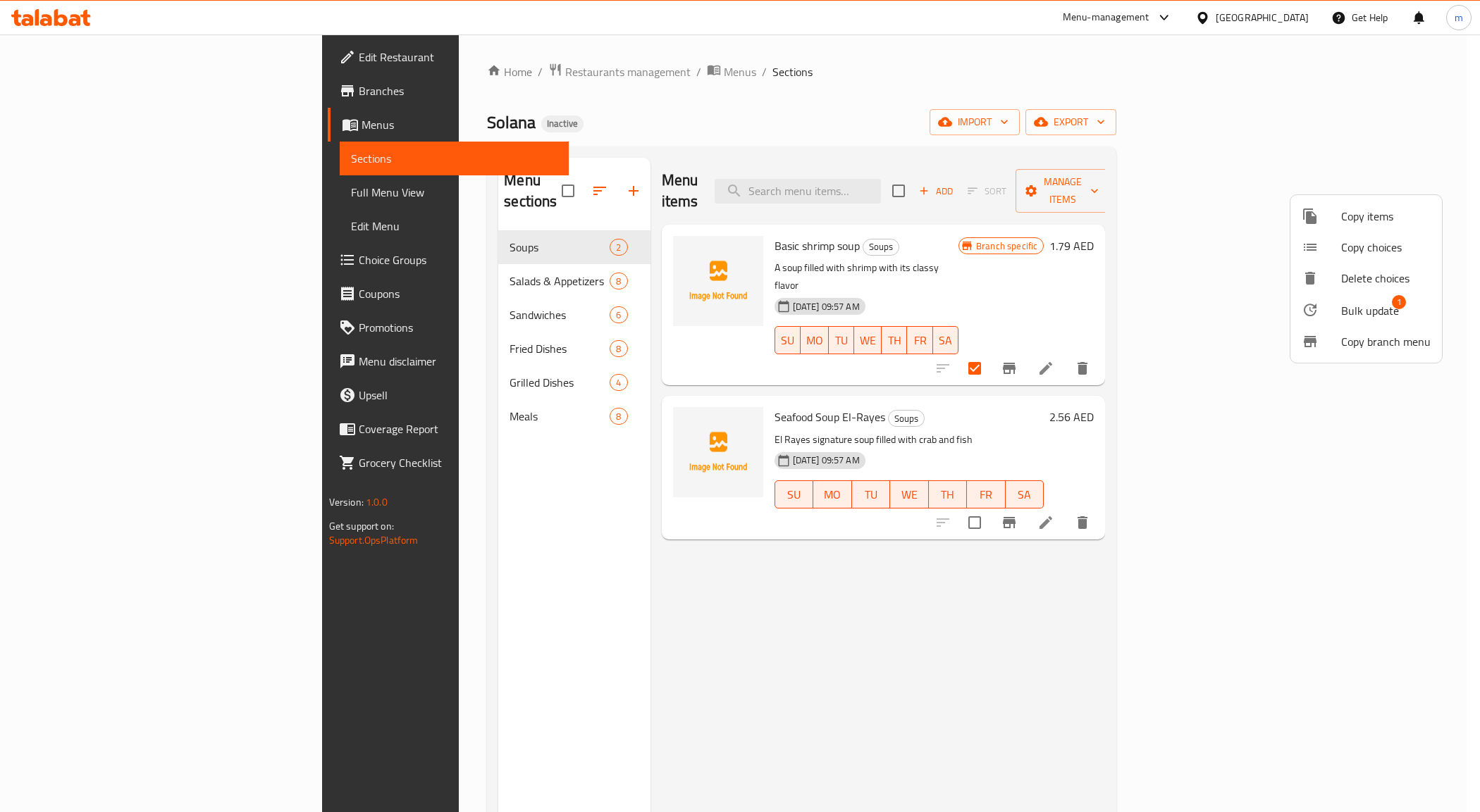
click at [1371, 302] on span "Bulk update" at bounding box center [1369, 310] width 58 height 17
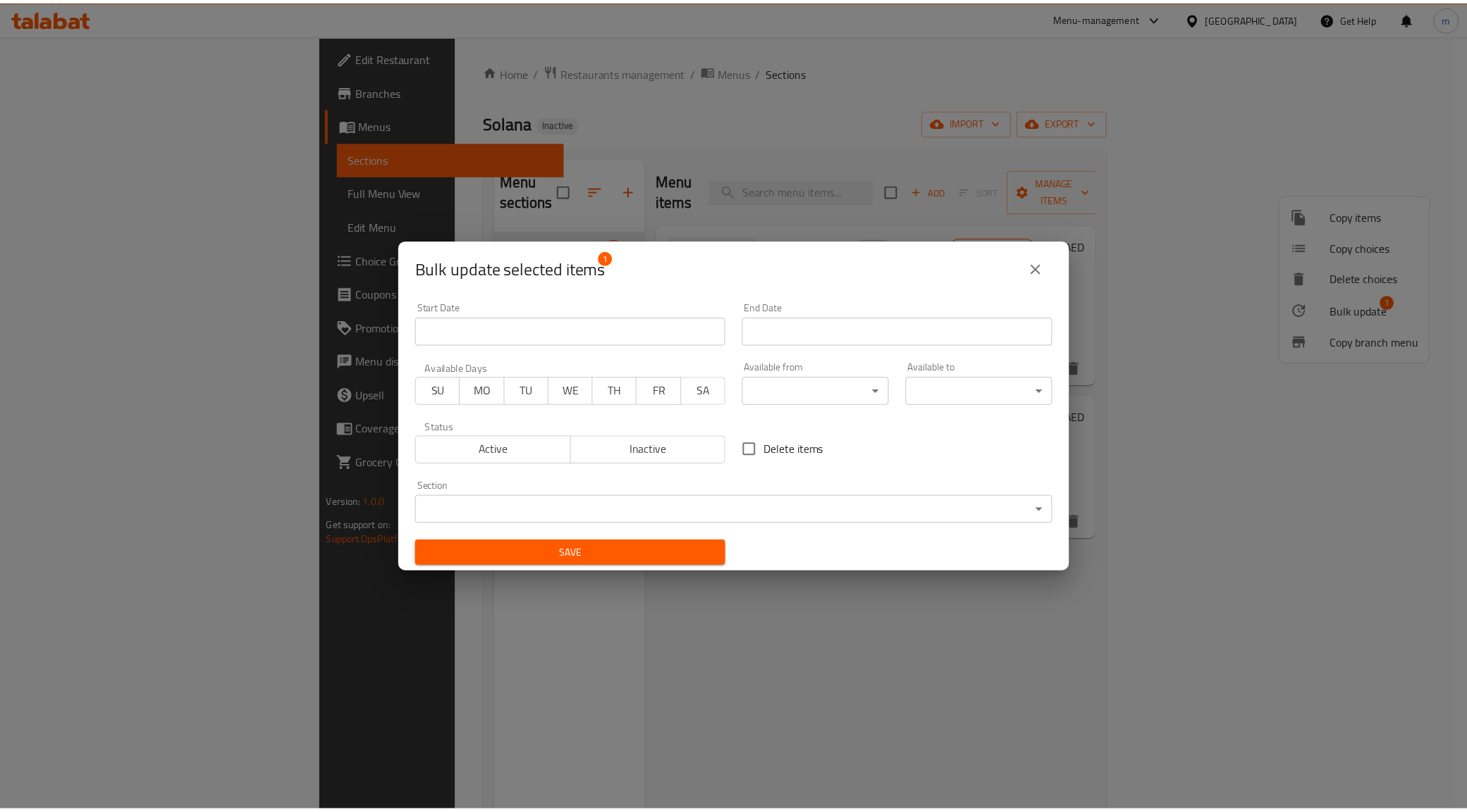
scroll to position [2, 0]
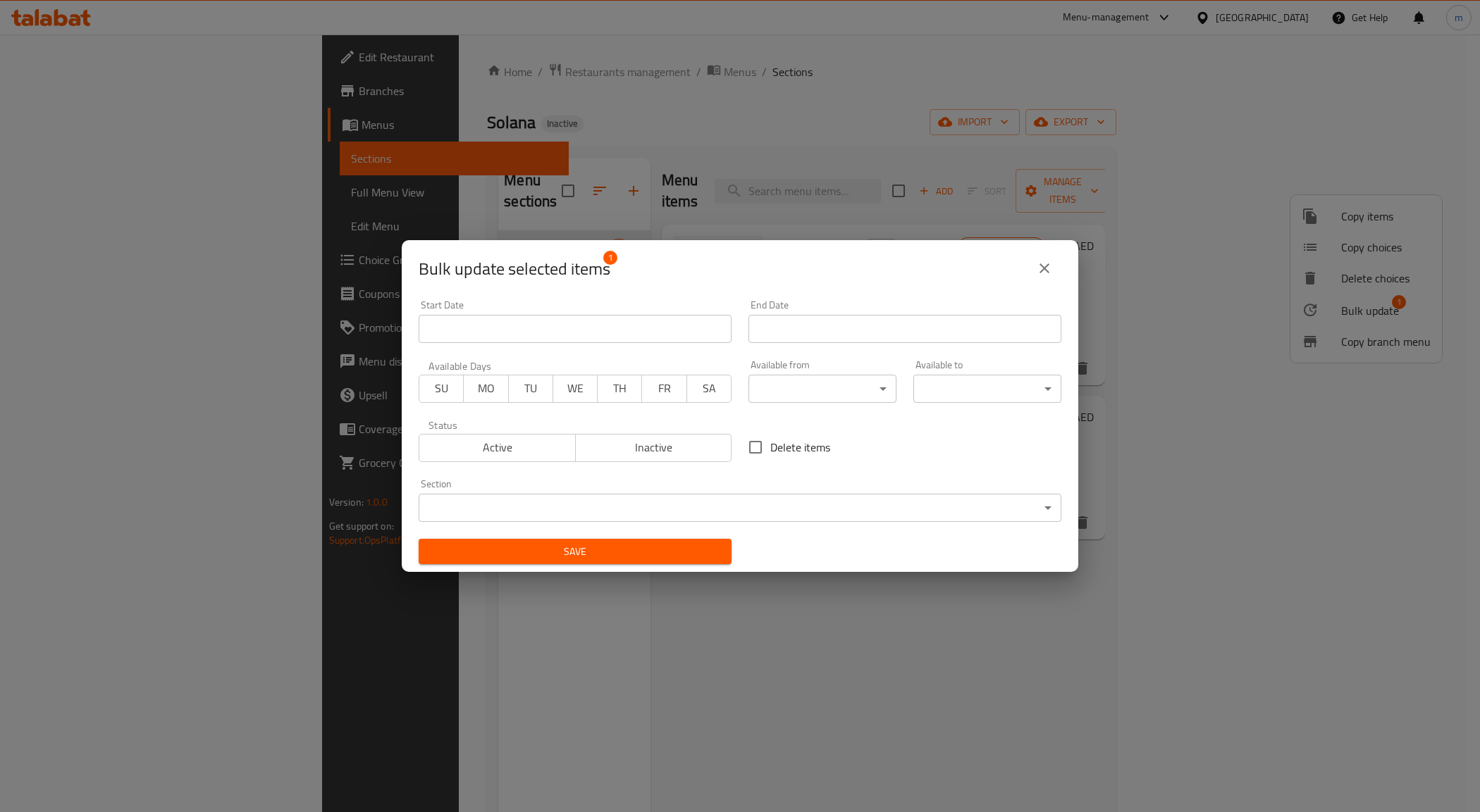
click at [650, 497] on body "​ Menu-management [GEOGRAPHIC_DATA] Get Help m Edit Restaurant Branches Menus S…" at bounding box center [740, 423] width 1480 height 778
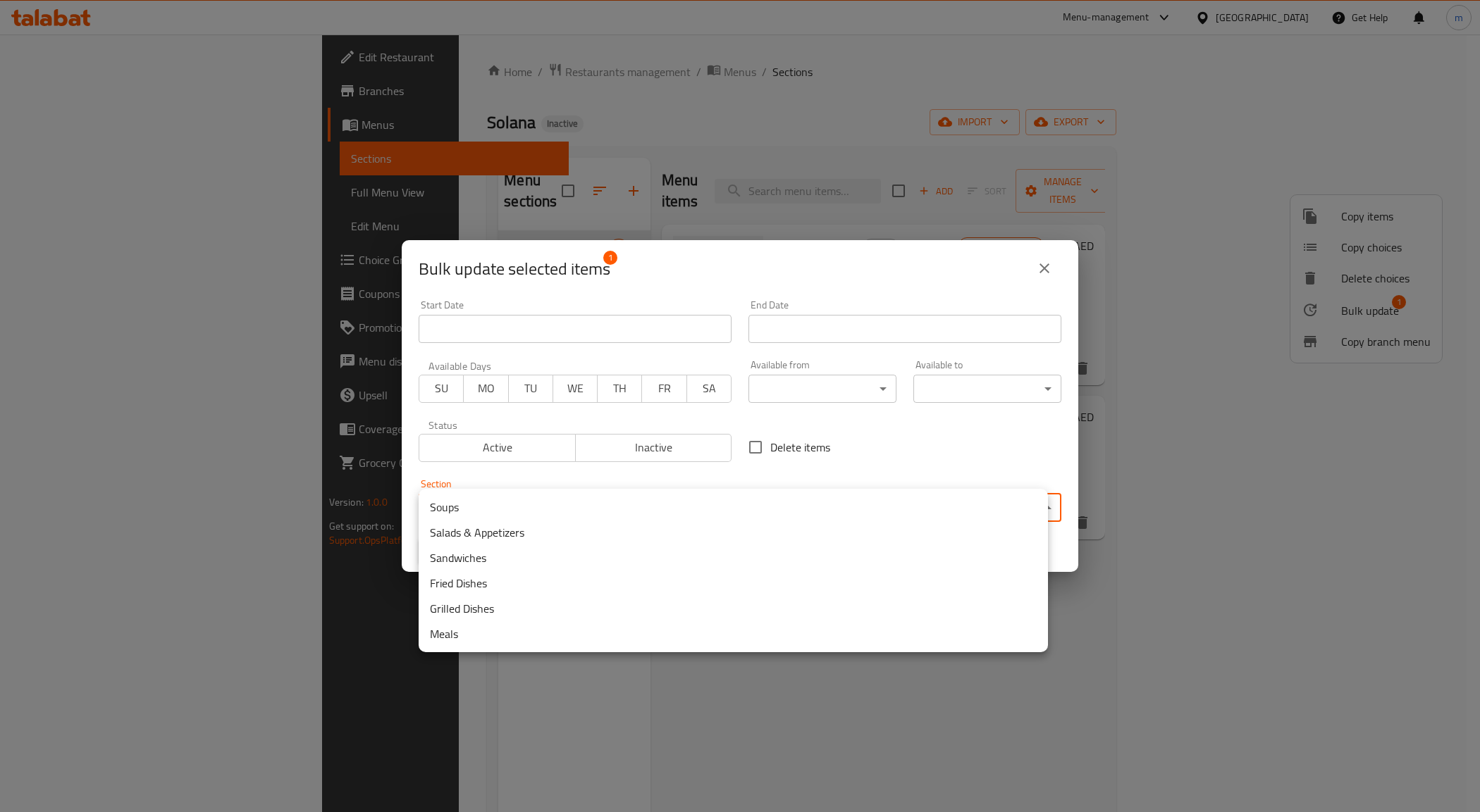
click at [938, 447] on div at bounding box center [740, 406] width 1480 height 812
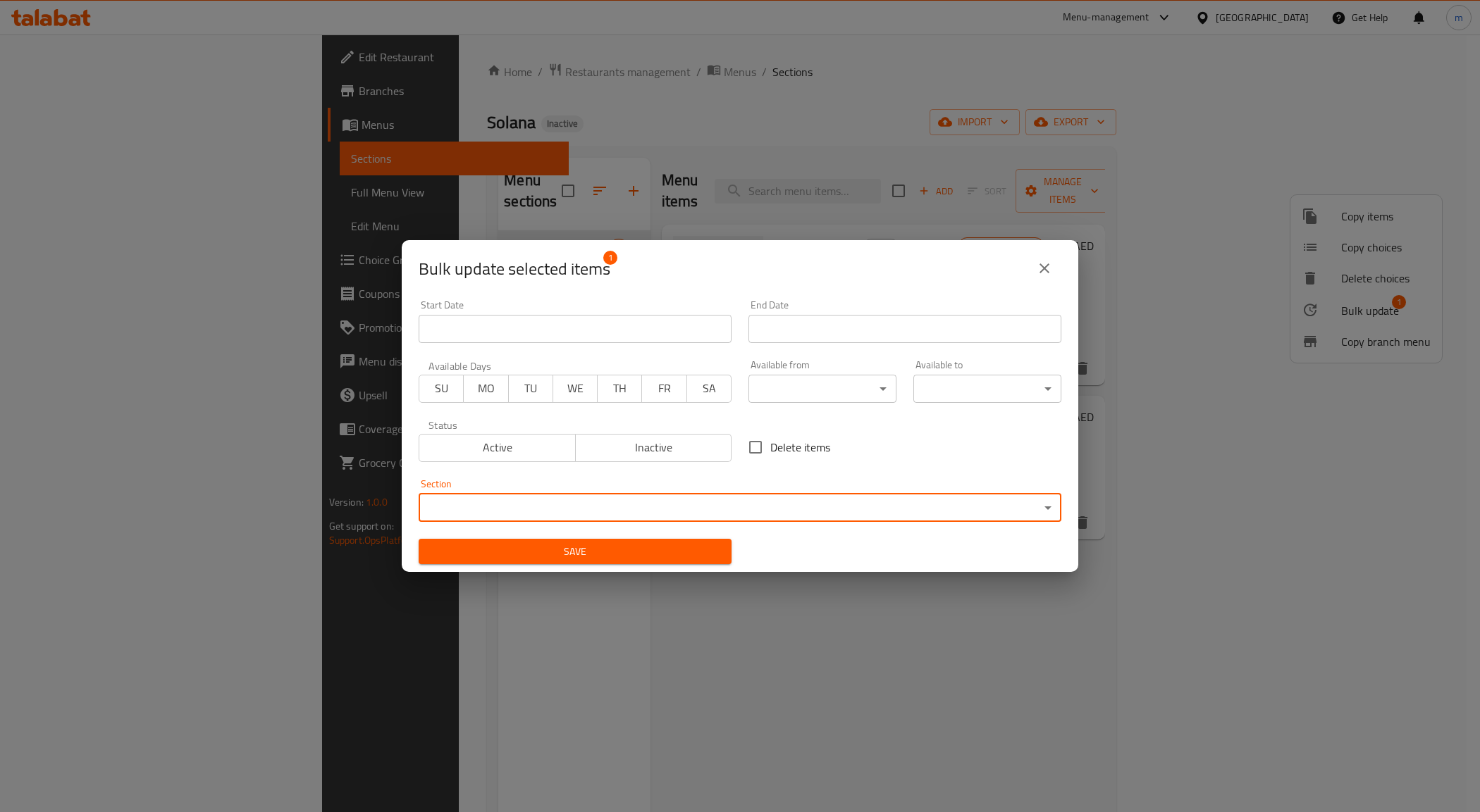
click at [1053, 263] on button "close" at bounding box center [1045, 268] width 33 height 33
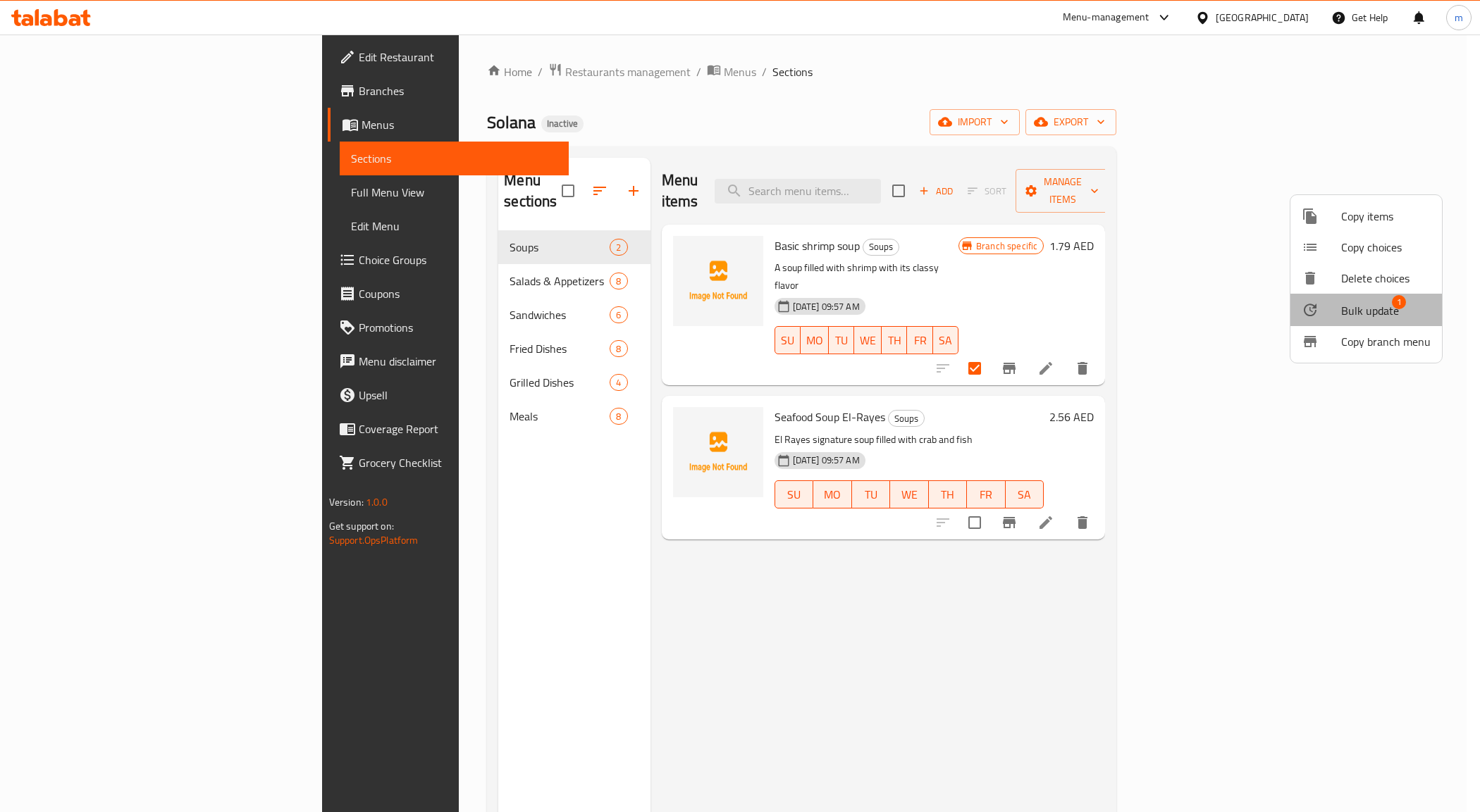
click at [1396, 306] on span "1" at bounding box center [1398, 302] width 14 height 14
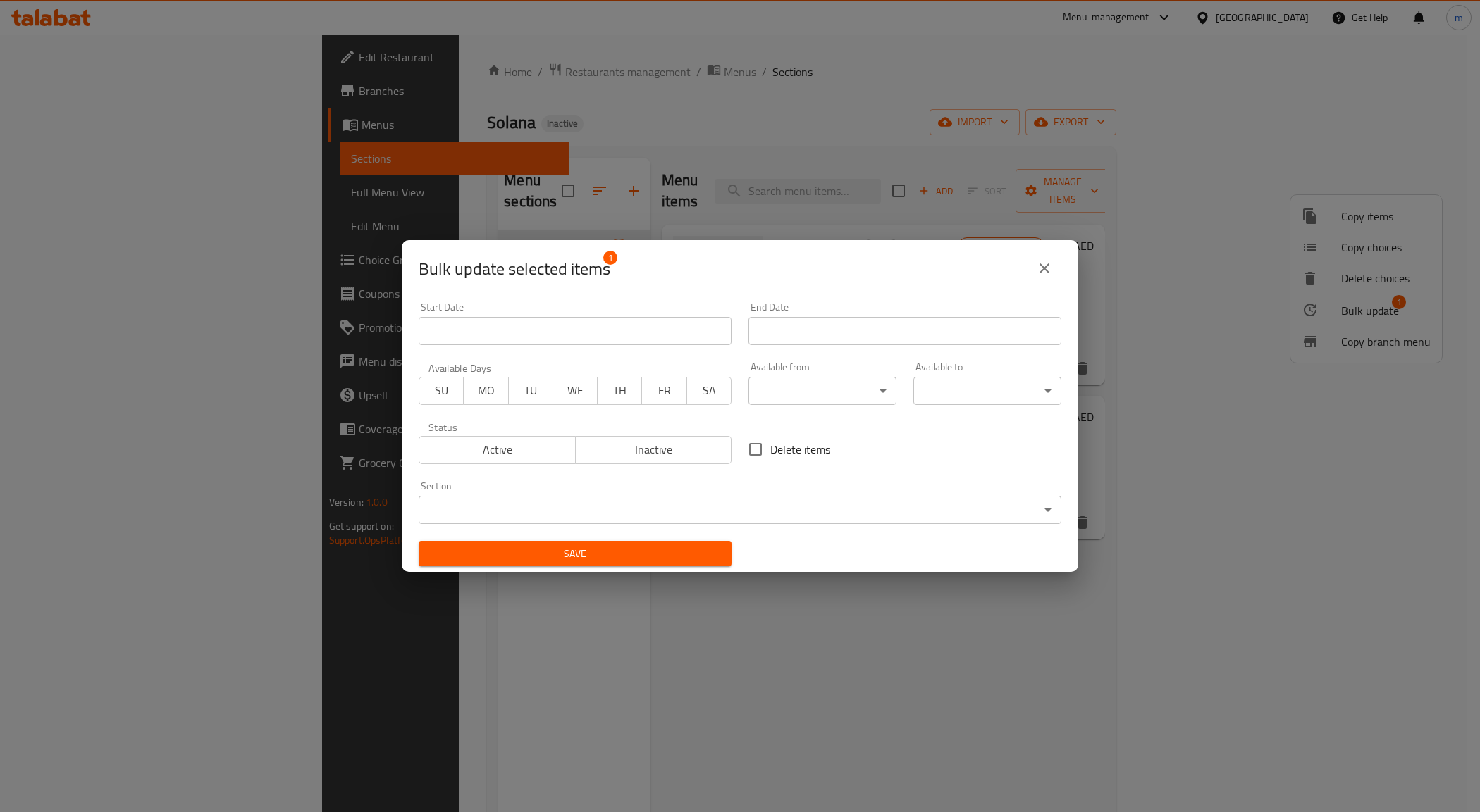
click at [1048, 268] on icon "close" at bounding box center [1044, 268] width 17 height 17
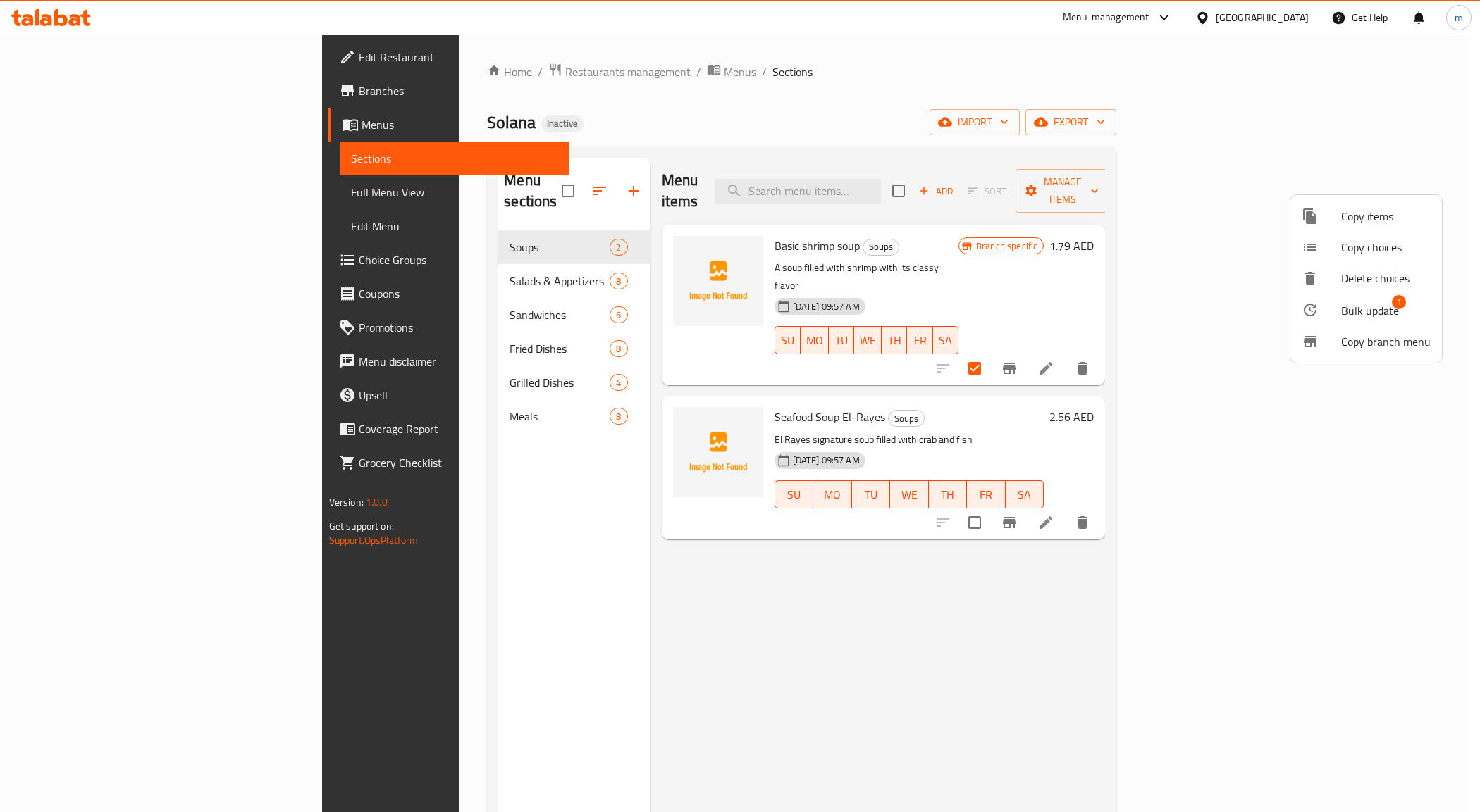
click at [1248, 373] on div at bounding box center [740, 406] width 1480 height 812
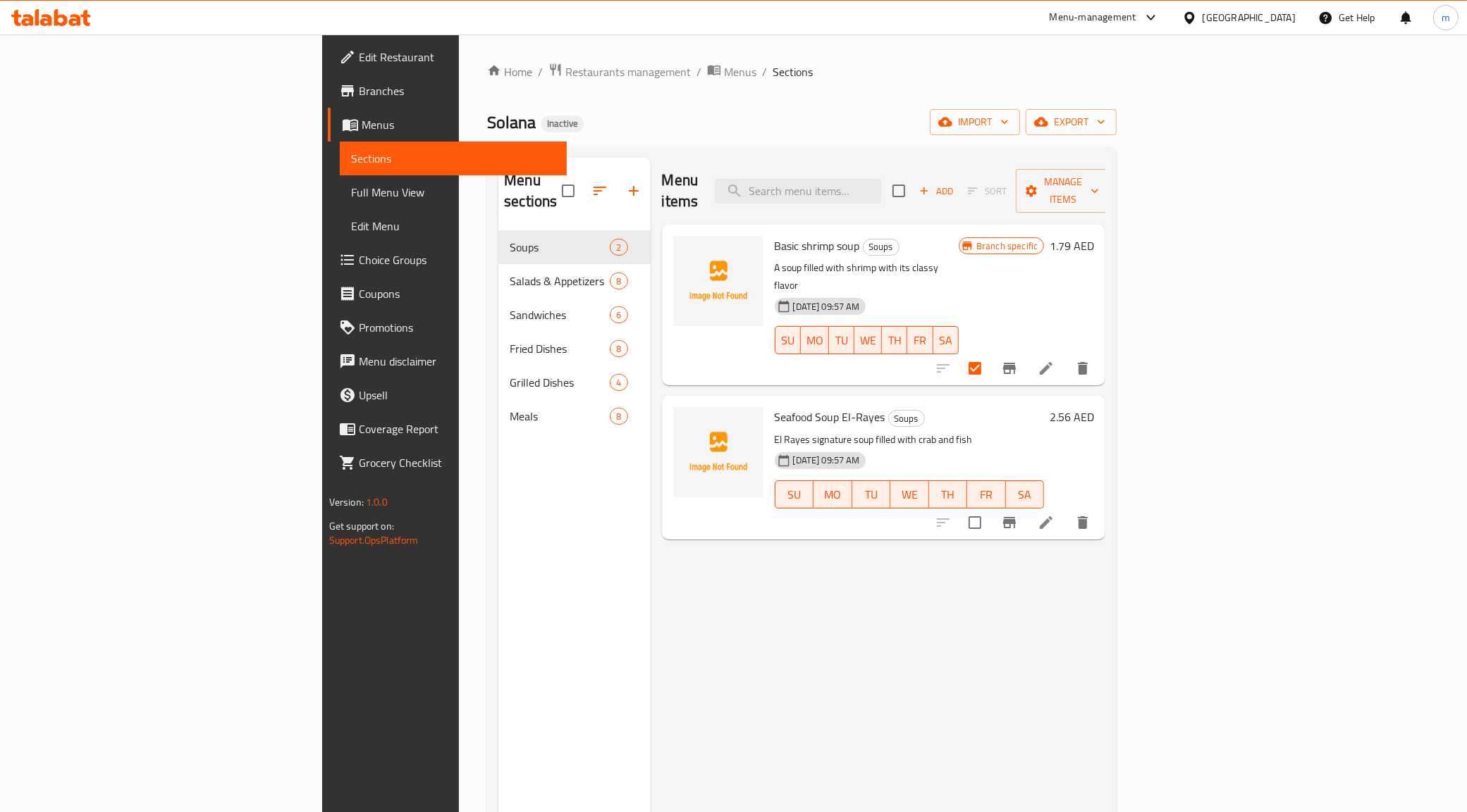
click at [1053, 362] on icon at bounding box center [1045, 368] width 12 height 12
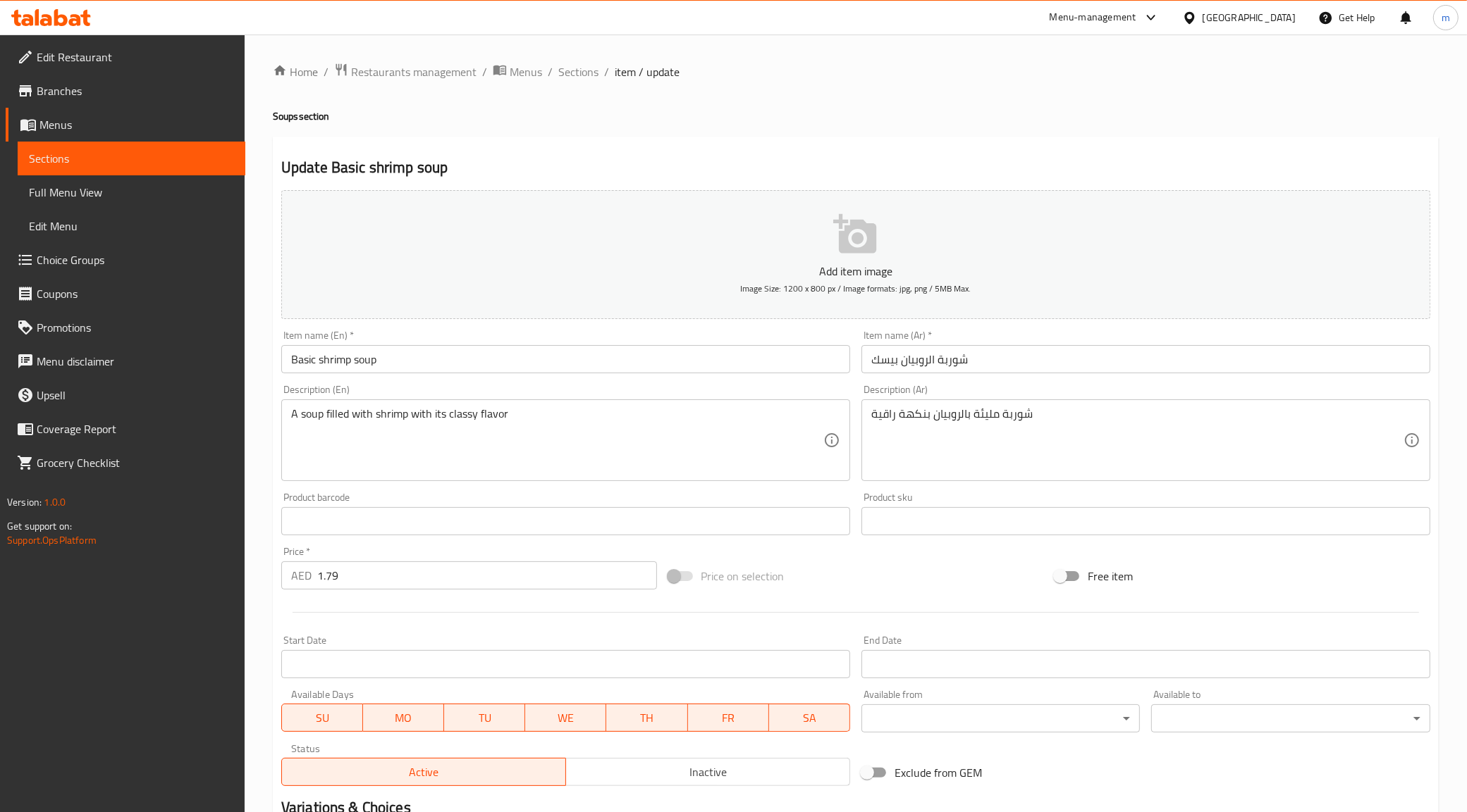
click at [117, 153] on span "Sections" at bounding box center [132, 158] width 205 height 17
